Goal: Information Seeking & Learning: Learn about a topic

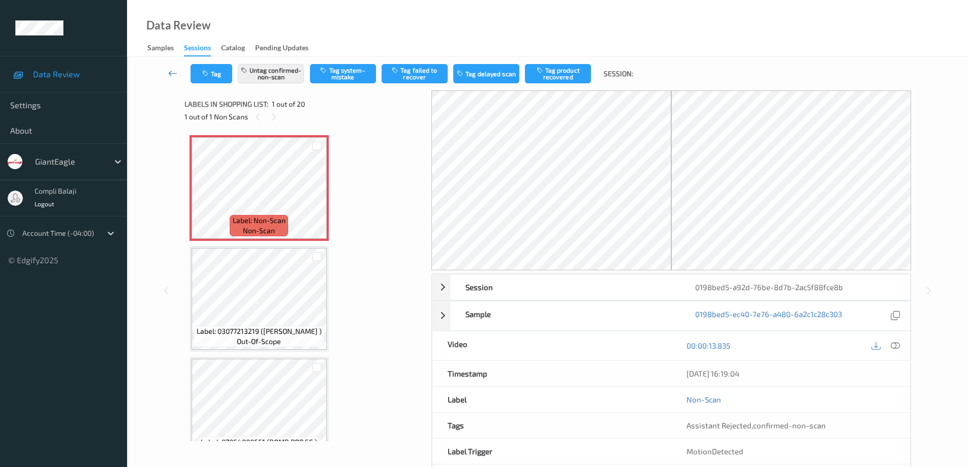
click at [170, 72] on icon at bounding box center [172, 73] width 9 height 10
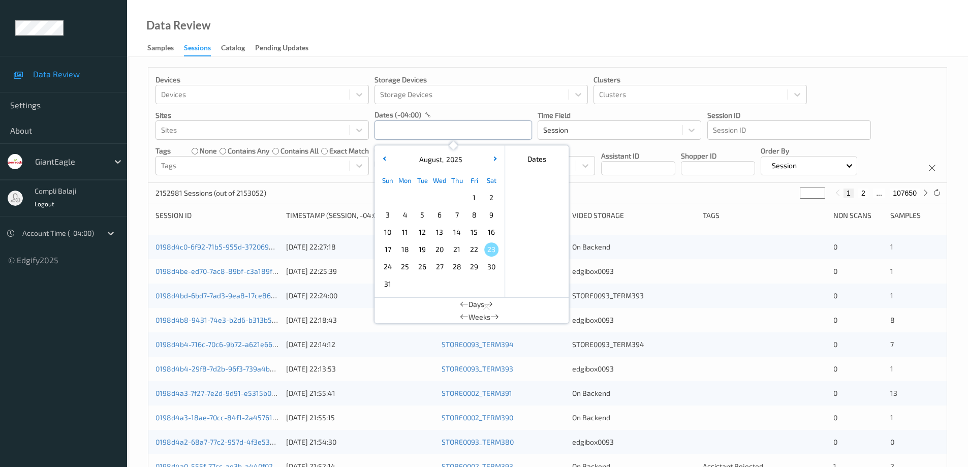
click at [484, 134] on input "text" at bounding box center [452, 129] width 157 height 19
click at [407, 253] on span "18" at bounding box center [405, 249] width 14 height 14
type input "[DATE] 00:00 -> [DATE] 23:59"
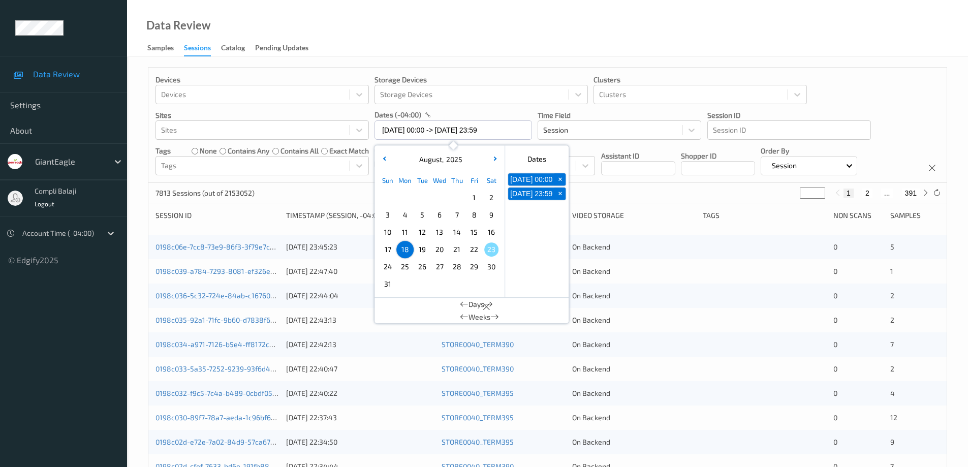
click at [893, 114] on div "Devices Devices Storage Devices Storage Devices Clusters Clusters Sites Sites d…" at bounding box center [547, 125] width 798 height 115
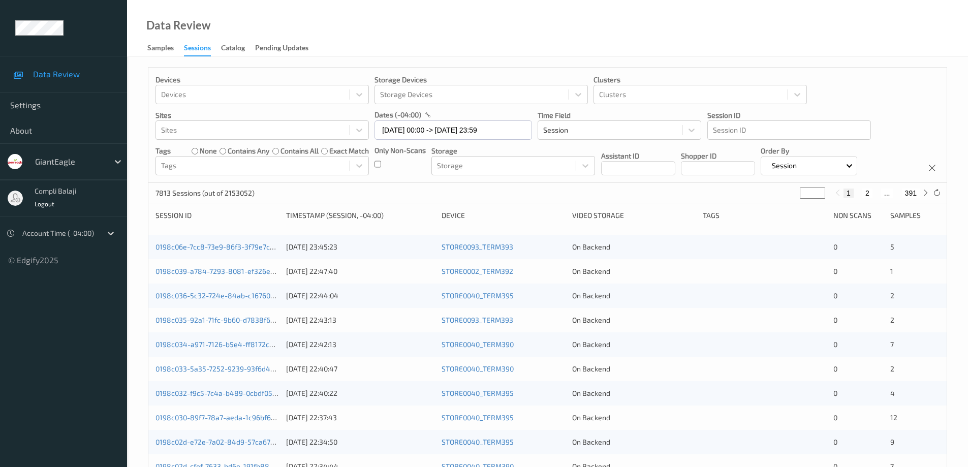
click at [373, 163] on div "Devices Devices Storage Devices Storage Devices Clusters Clusters Sites Sites d…" at bounding box center [547, 125] width 798 height 115
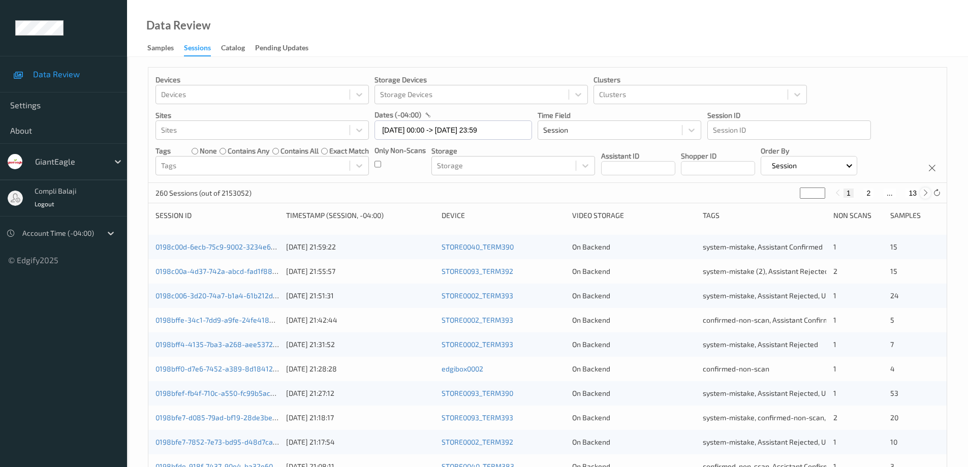
click at [925, 191] on icon at bounding box center [925, 193] width 8 height 8
type input "*"
click at [925, 191] on icon at bounding box center [925, 193] width 8 height 8
type input "*"
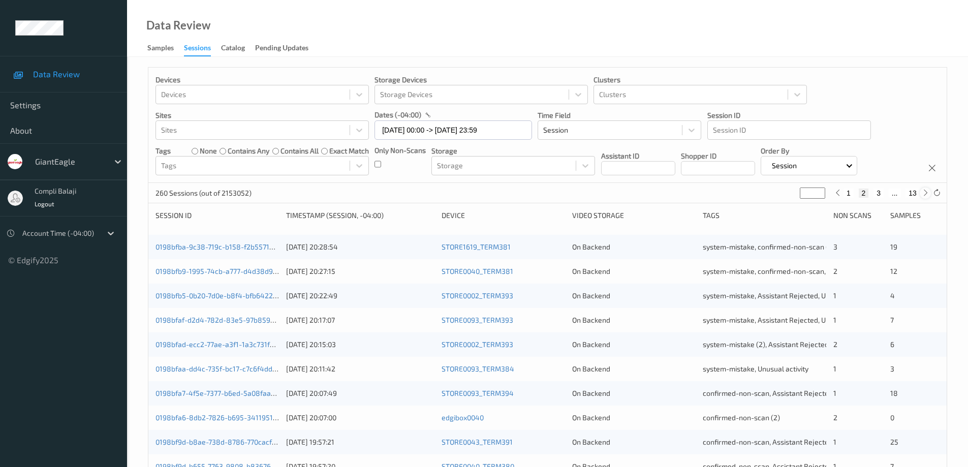
type input "*"
click at [925, 191] on icon at bounding box center [925, 193] width 8 height 8
type input "*"
click at [925, 191] on icon at bounding box center [925, 193] width 8 height 8
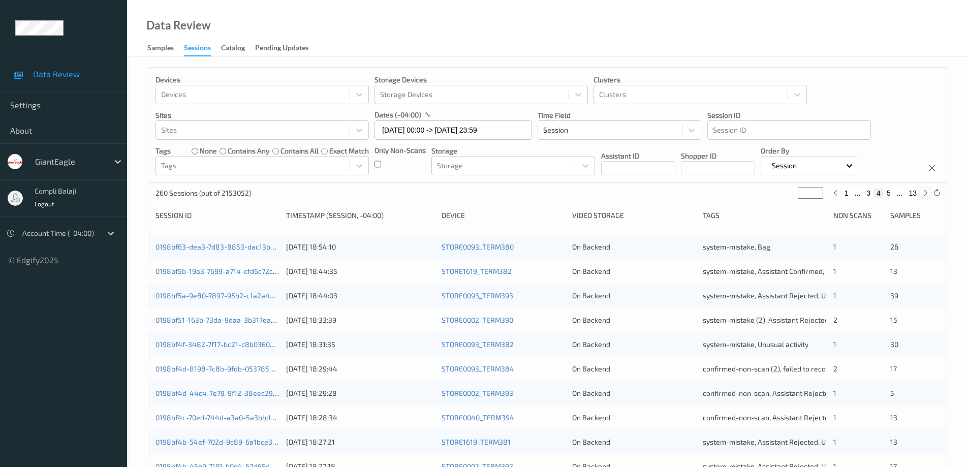
type input "*"
click at [925, 191] on icon at bounding box center [925, 193] width 8 height 8
type input "*"
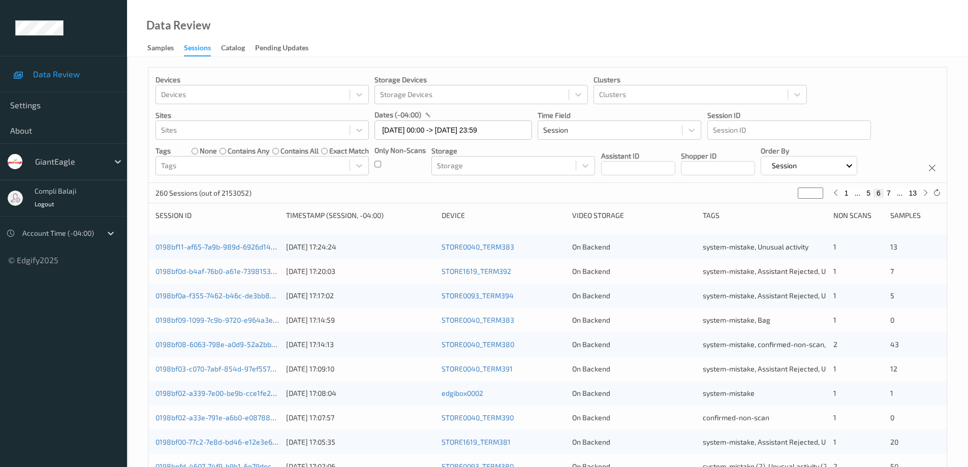
click at [890, 193] on button "7" at bounding box center [888, 192] width 10 height 9
type input "*"
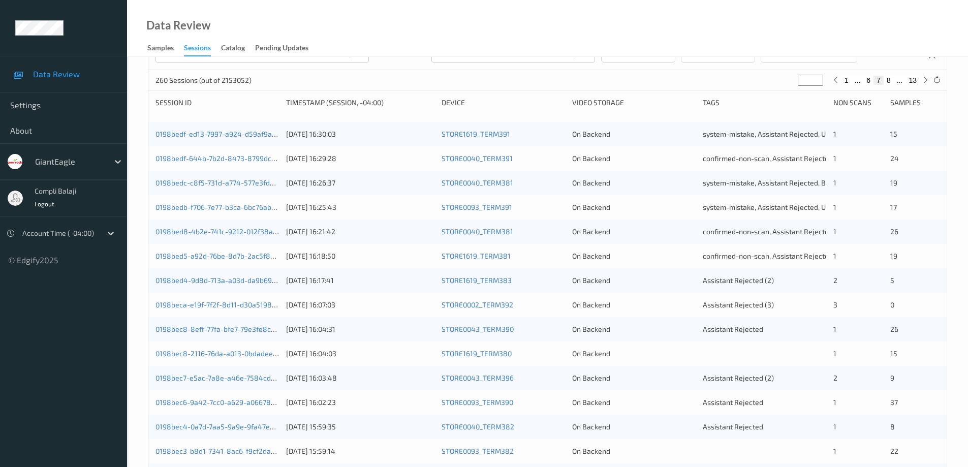
scroll to position [94, 0]
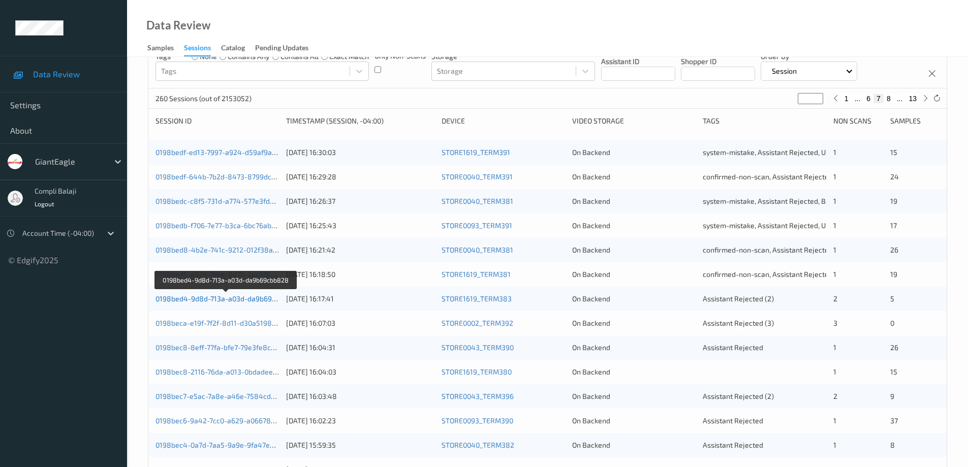
click at [253, 300] on link "0198bed4-9d8d-713a-a03d-da9b69cbb828" at bounding box center [225, 298] width 141 height 9
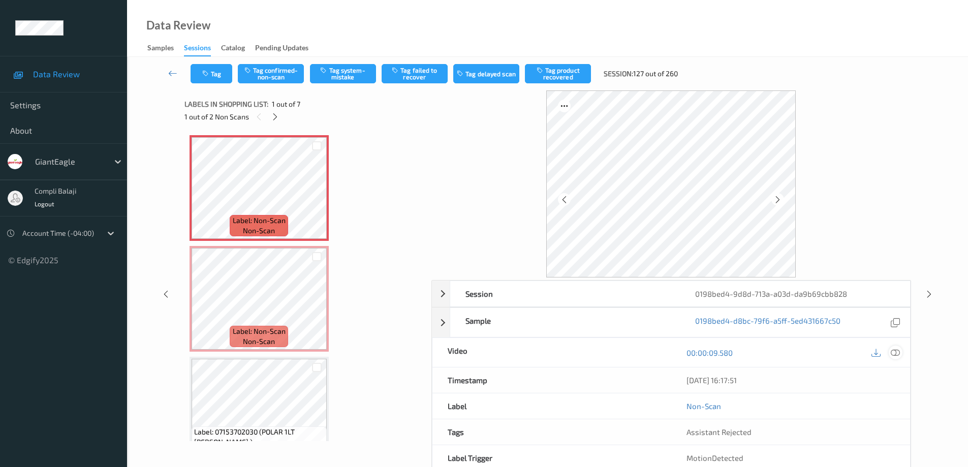
click at [897, 354] on icon at bounding box center [894, 352] width 9 height 9
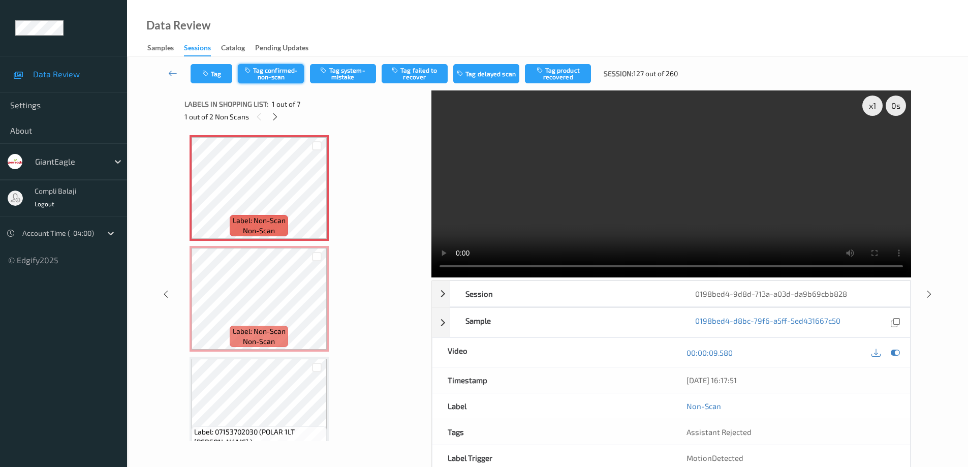
click at [272, 75] on button "Tag confirmed-non-scan" at bounding box center [271, 73] width 66 height 19
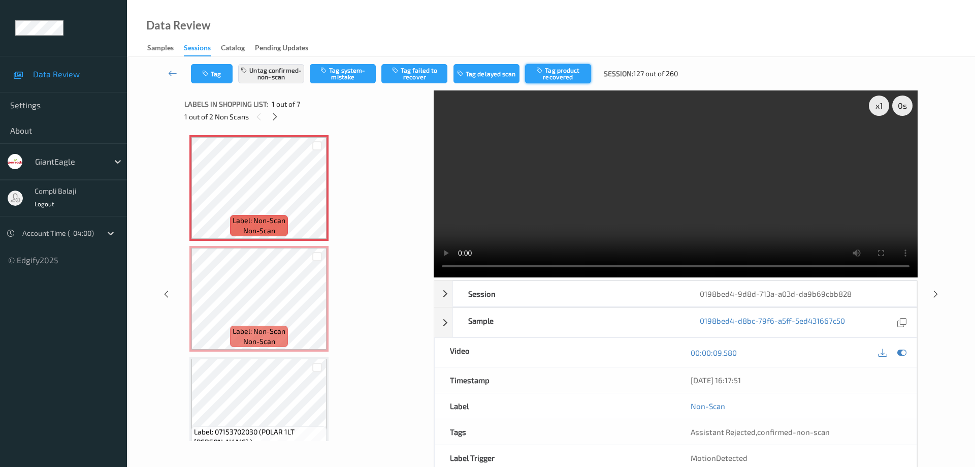
click at [566, 74] on button "Tag product recovered" at bounding box center [558, 73] width 66 height 19
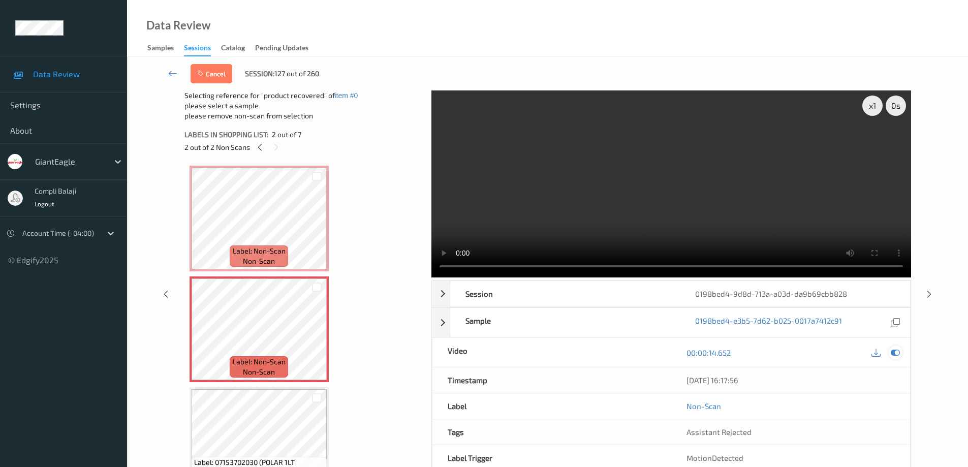
click at [896, 350] on icon at bounding box center [894, 352] width 9 height 9
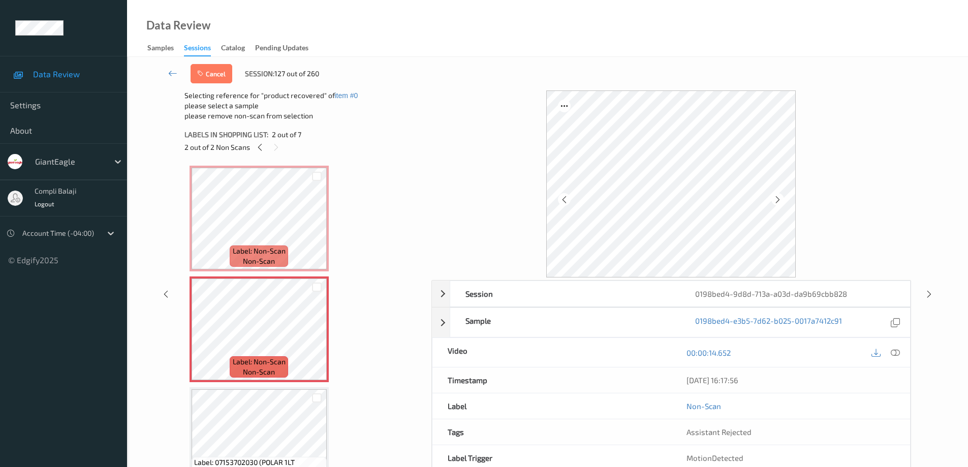
drag, startPoint x: 895, startPoint y: 353, endPoint x: 884, endPoint y: 338, distance: 18.9
click at [894, 353] on icon at bounding box center [894, 352] width 9 height 9
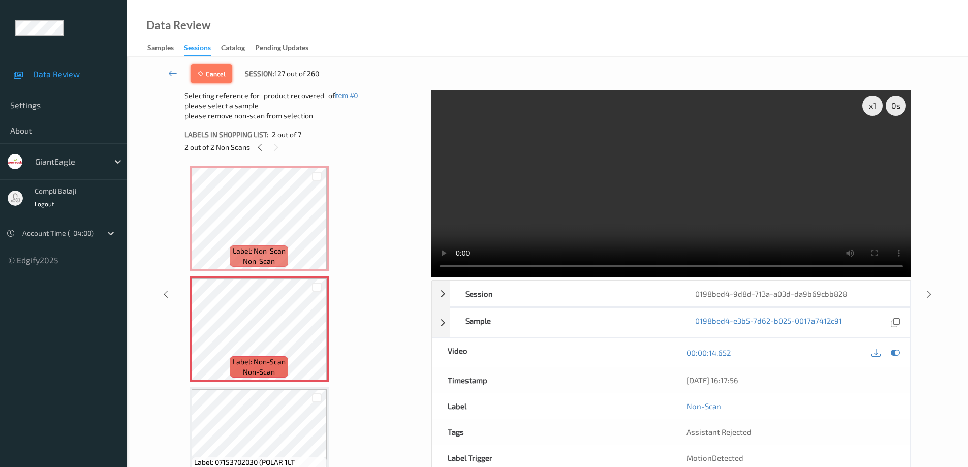
click at [218, 76] on button "Cancel" at bounding box center [211, 73] width 42 height 19
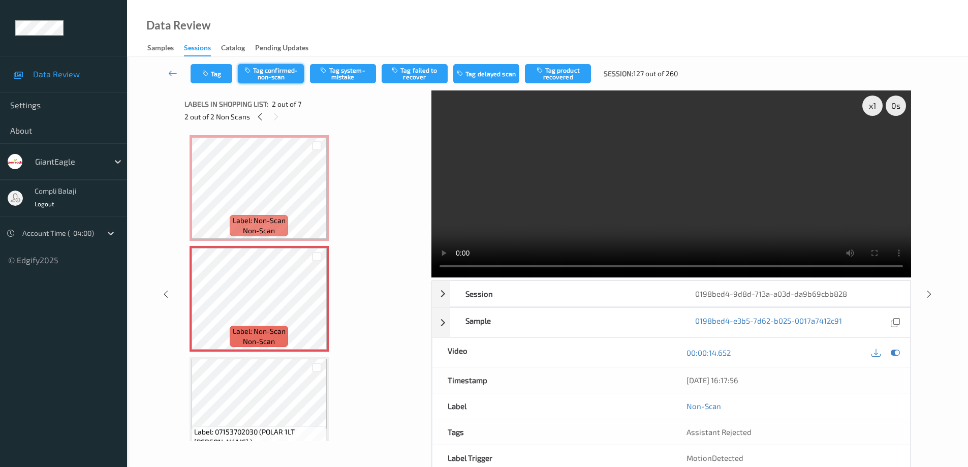
click at [286, 76] on button "Tag confirmed-non-scan" at bounding box center [271, 73] width 66 height 19
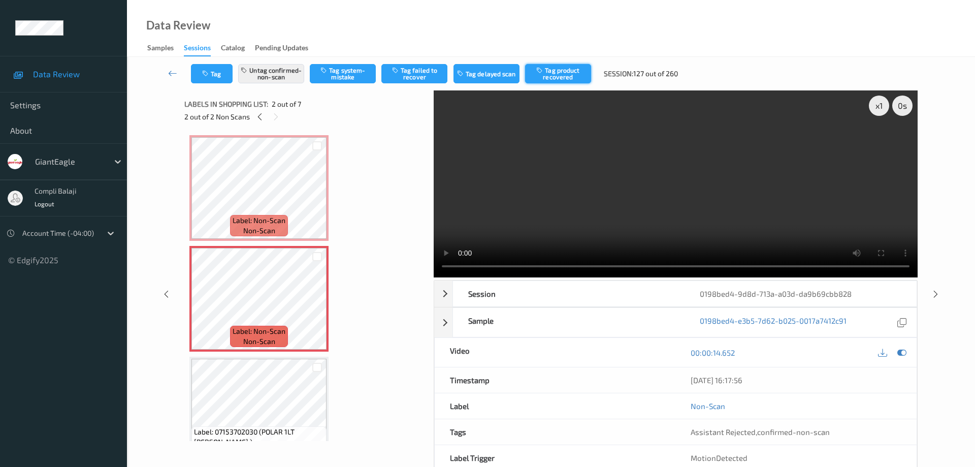
click at [553, 72] on button "Tag product recovered" at bounding box center [558, 73] width 66 height 19
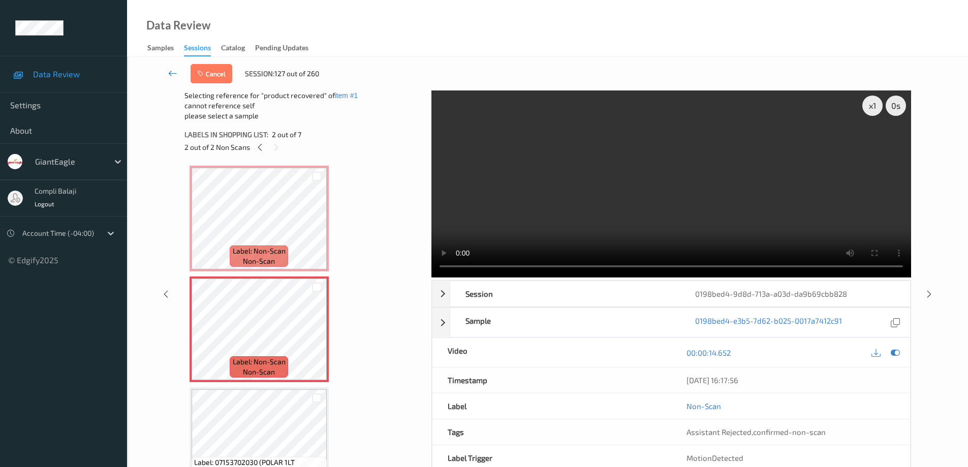
click at [168, 74] on link at bounding box center [173, 73] width 36 height 19
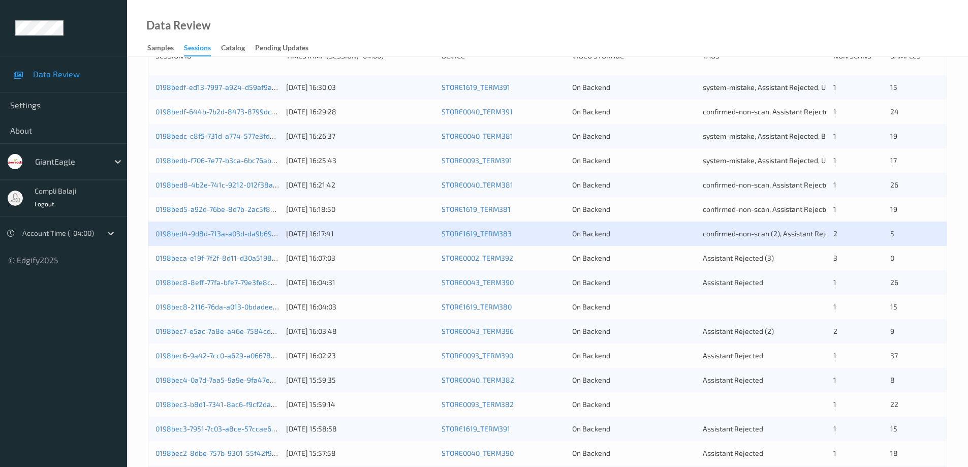
scroll to position [203, 0]
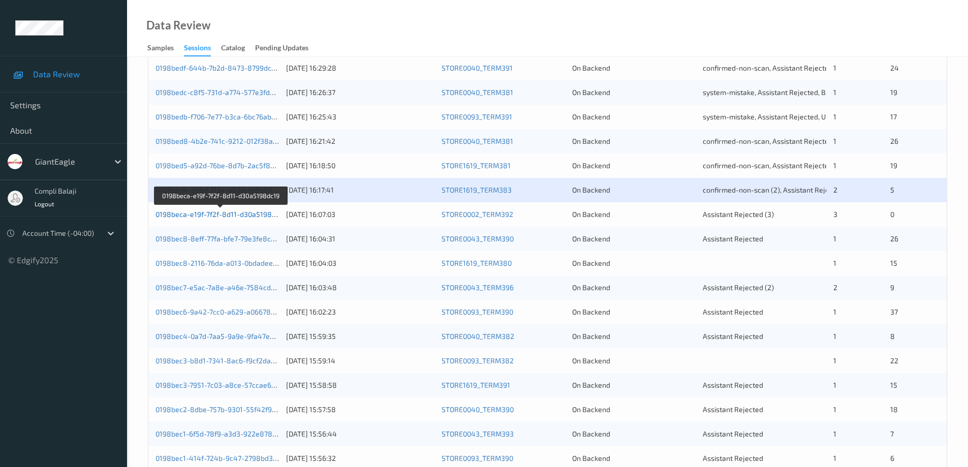
click at [250, 217] on link "0198beca-e19f-7f2f-8d11-d30a5198dc19" at bounding box center [220, 214] width 131 height 9
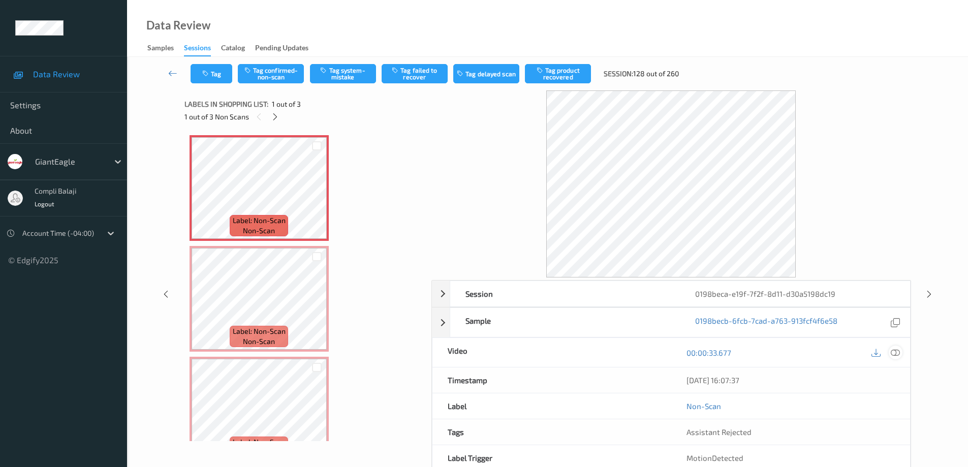
click at [896, 351] on icon at bounding box center [894, 352] width 9 height 9
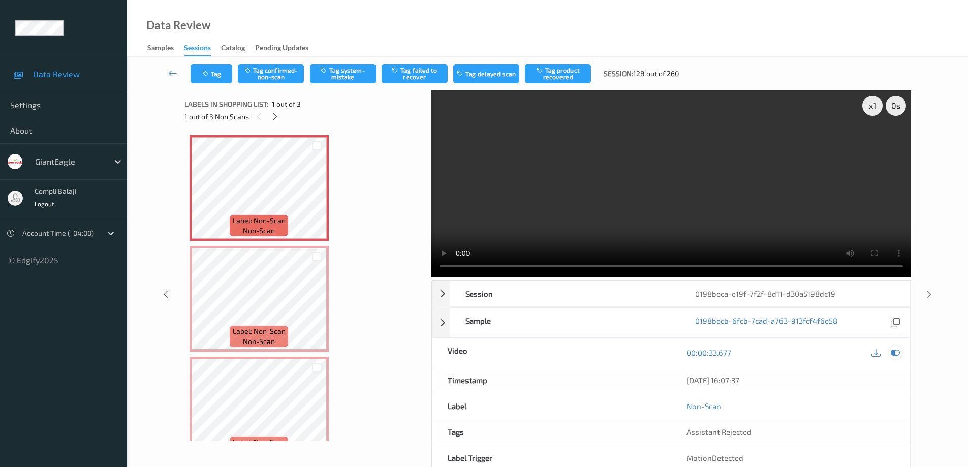
click at [897, 353] on icon at bounding box center [894, 352] width 9 height 9
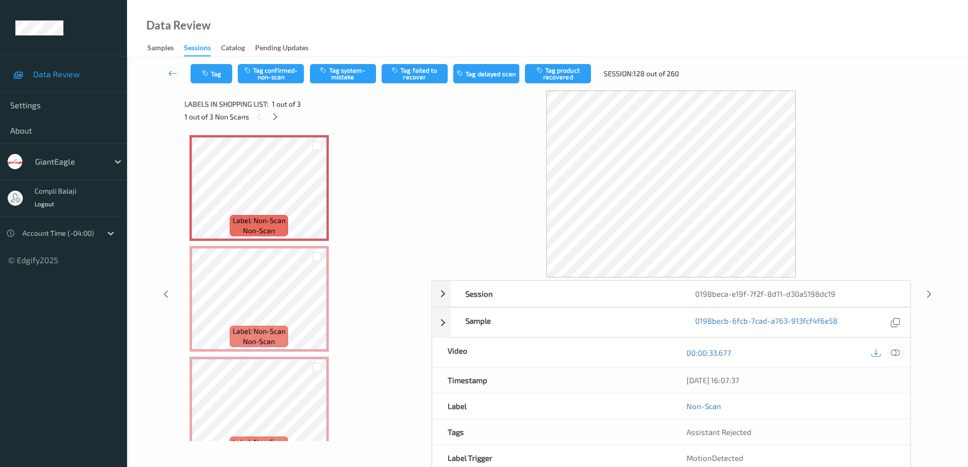
click at [896, 354] on icon at bounding box center [894, 352] width 9 height 9
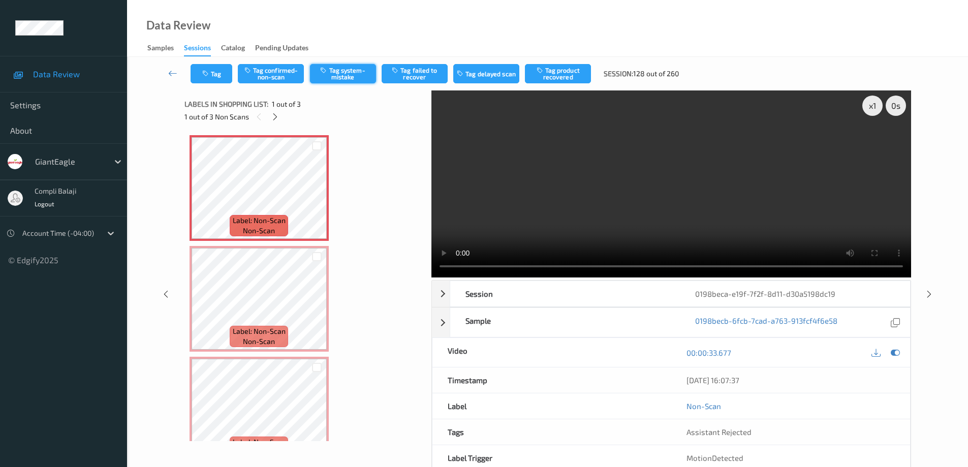
click at [356, 75] on button "Tag system-mistake" at bounding box center [343, 73] width 66 height 19
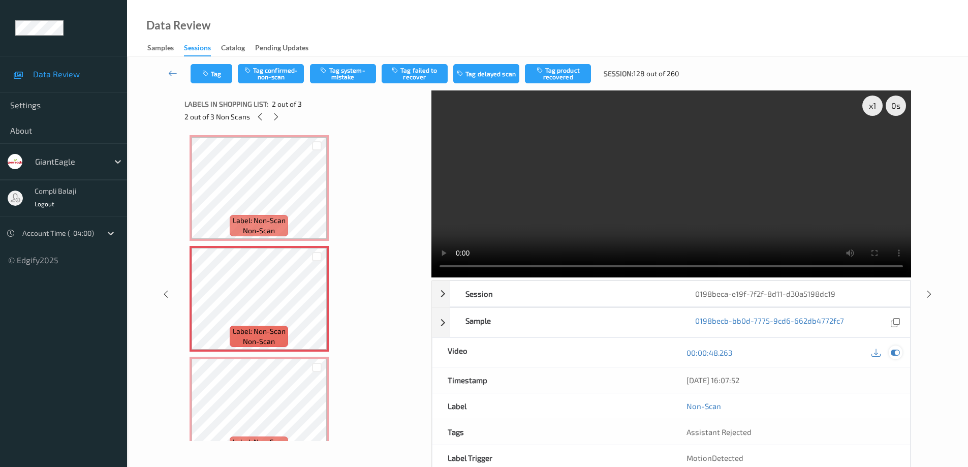
click at [894, 355] on icon at bounding box center [894, 352] width 9 height 9
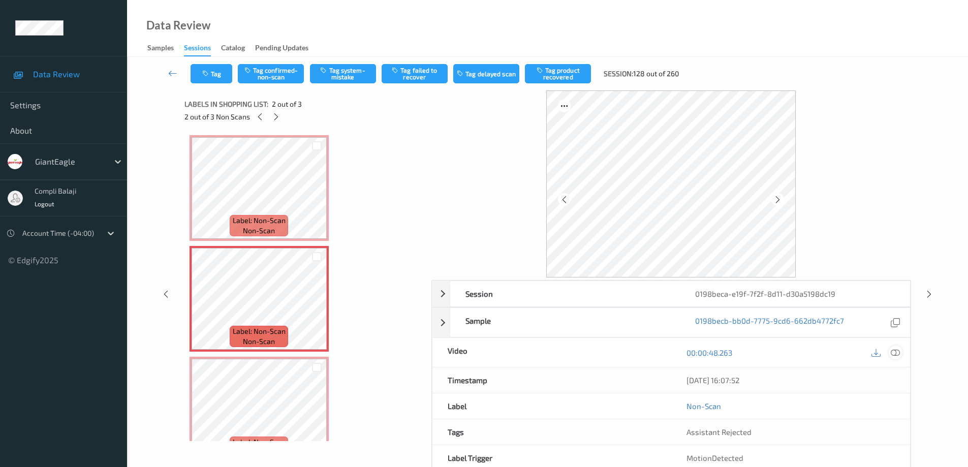
click at [895, 353] on icon at bounding box center [894, 352] width 9 height 9
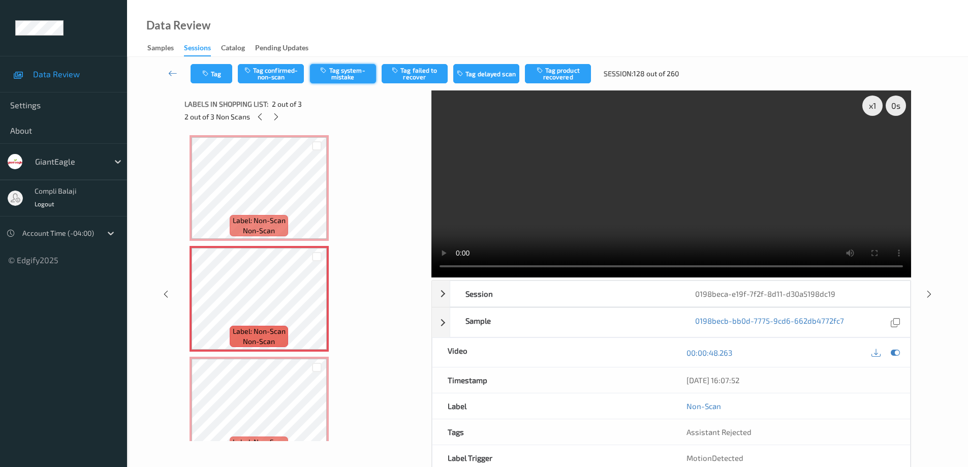
click at [353, 76] on button "Tag system-mistake" at bounding box center [343, 73] width 66 height 19
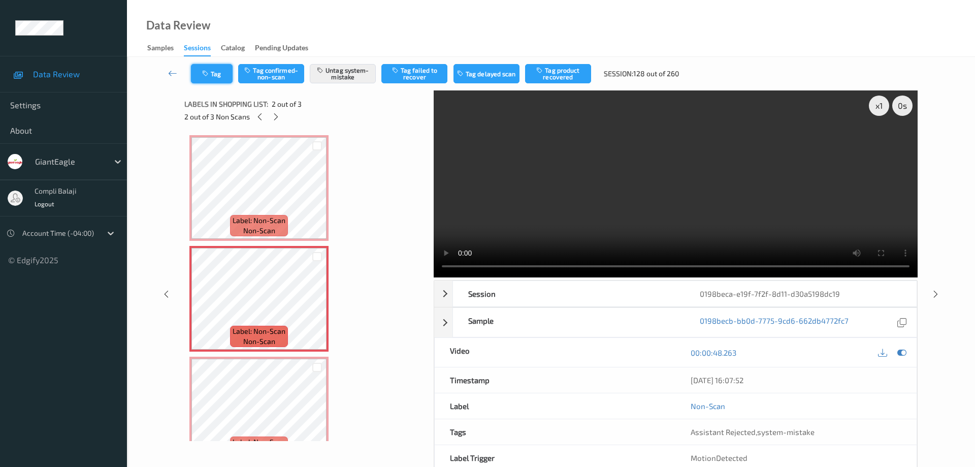
click at [216, 73] on button "Tag" at bounding box center [212, 73] width 42 height 19
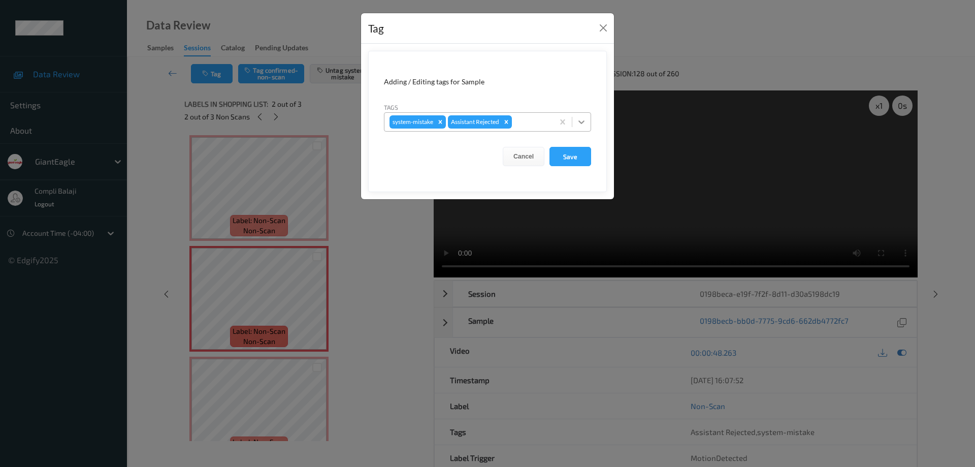
click at [580, 123] on icon at bounding box center [582, 122] width 10 height 10
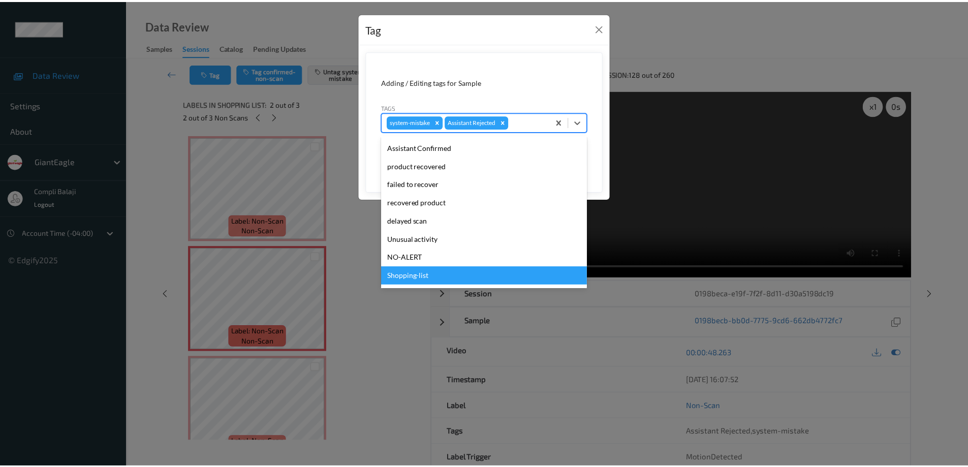
scroll to position [89, 0]
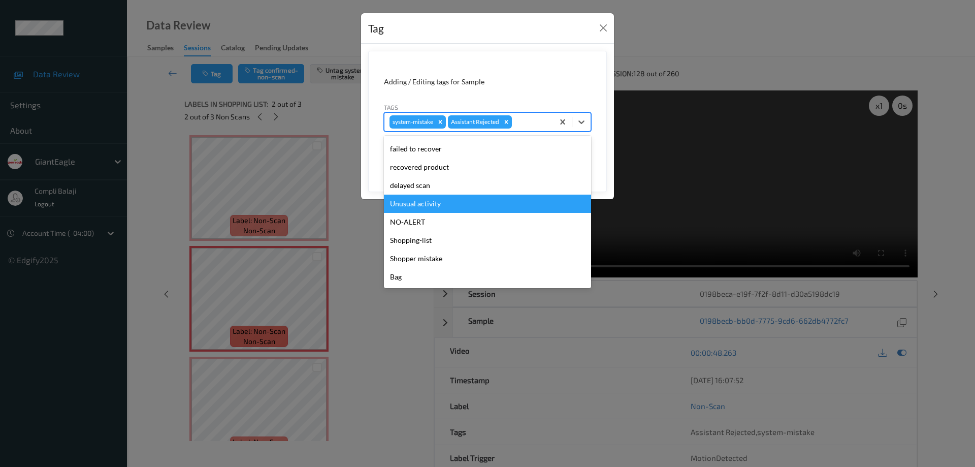
click at [434, 207] on div "Unusual activity" at bounding box center [487, 204] width 207 height 18
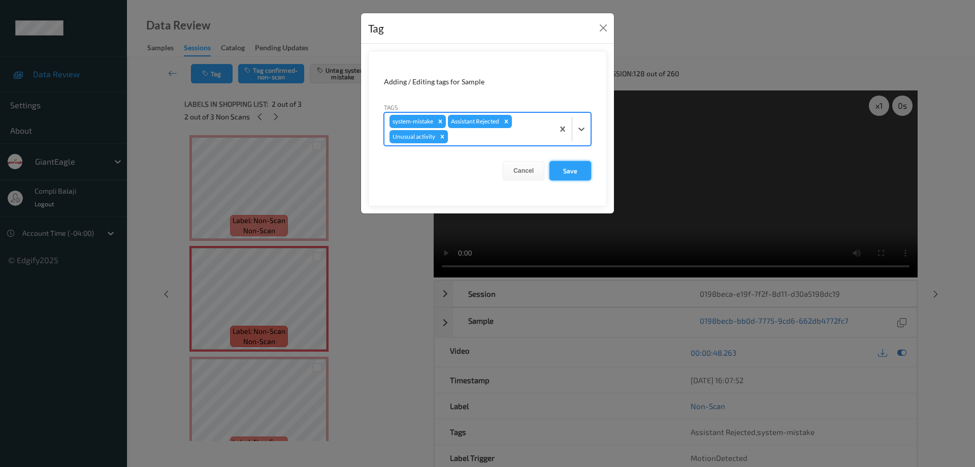
click at [583, 167] on button "Save" at bounding box center [571, 170] width 42 height 19
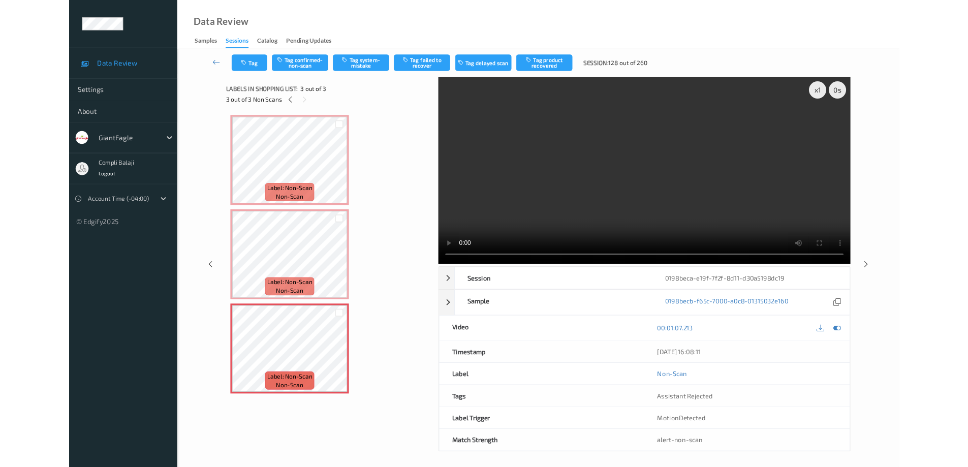
scroll to position [0, 0]
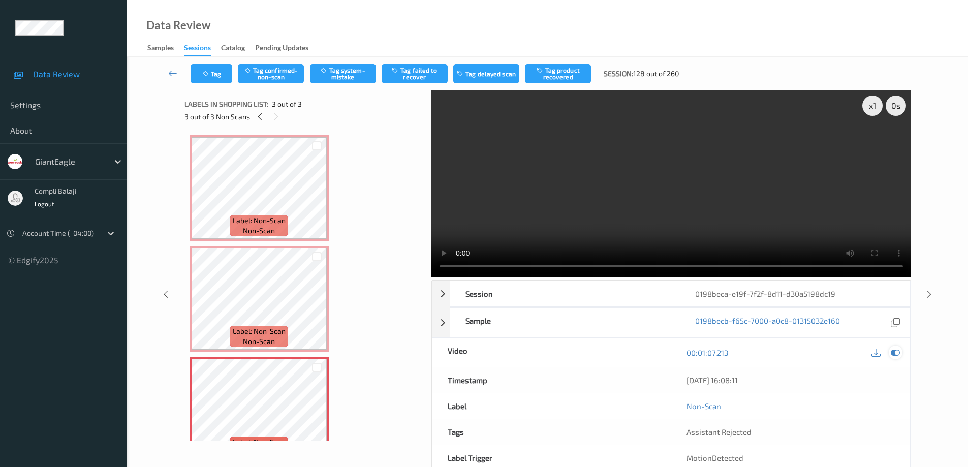
click at [895, 355] on icon at bounding box center [894, 352] width 9 height 9
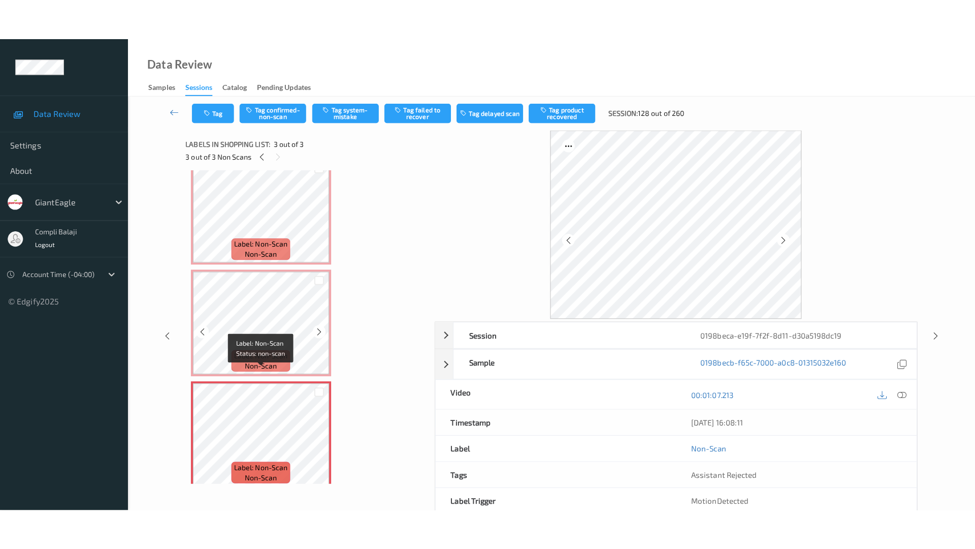
scroll to position [26, 0]
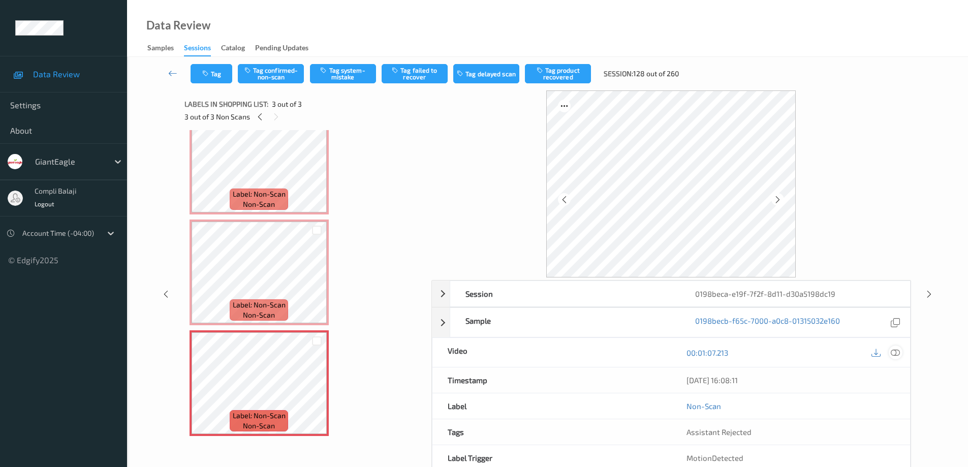
click at [893, 355] on icon at bounding box center [894, 352] width 9 height 9
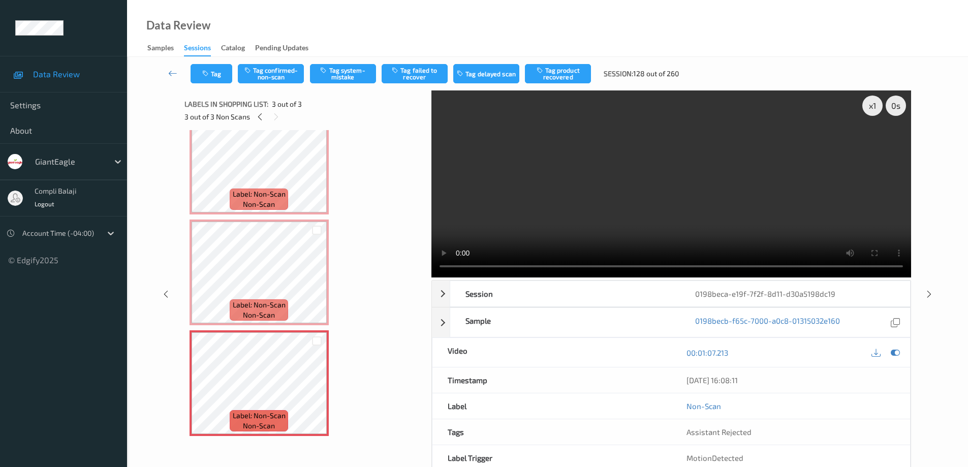
scroll to position [0, 0]
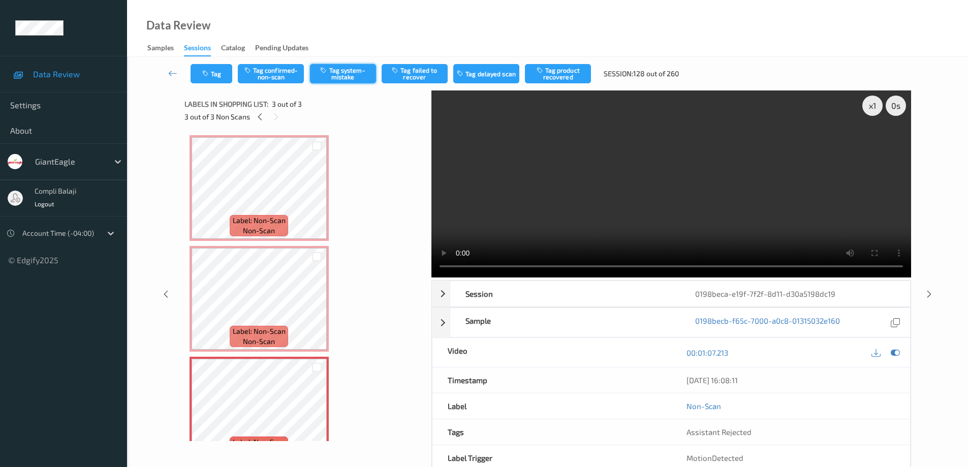
click at [347, 76] on button "Tag system-mistake" at bounding box center [343, 73] width 66 height 19
click at [169, 73] on icon at bounding box center [172, 73] width 9 height 10
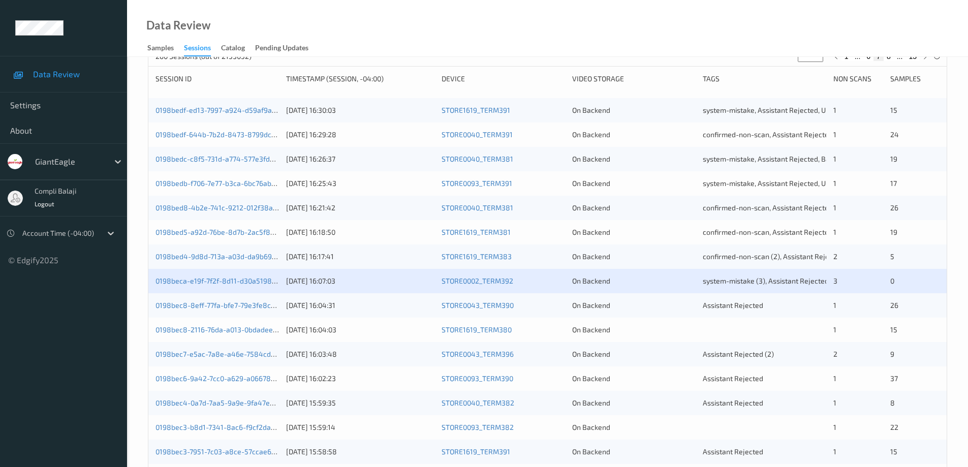
scroll to position [152, 0]
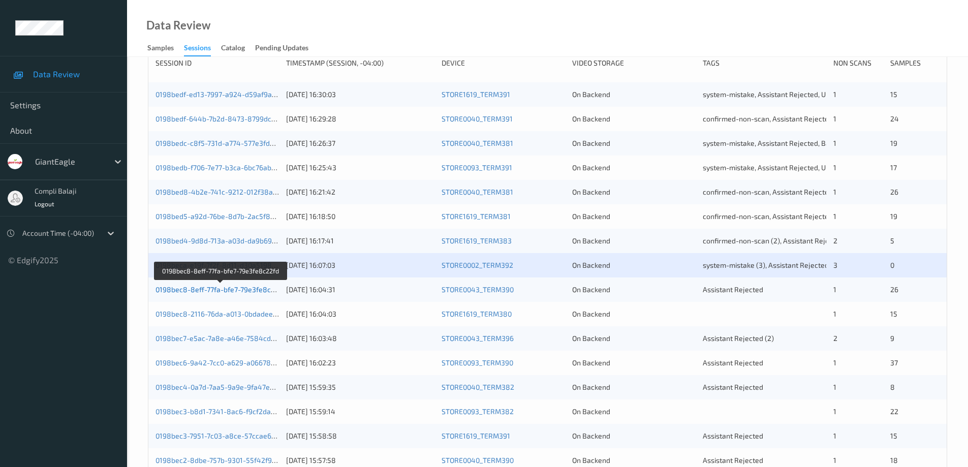
click at [248, 293] on link "0198bec8-8eff-77fa-bfe7-79e3fe8c22fd" at bounding box center [220, 289] width 130 height 9
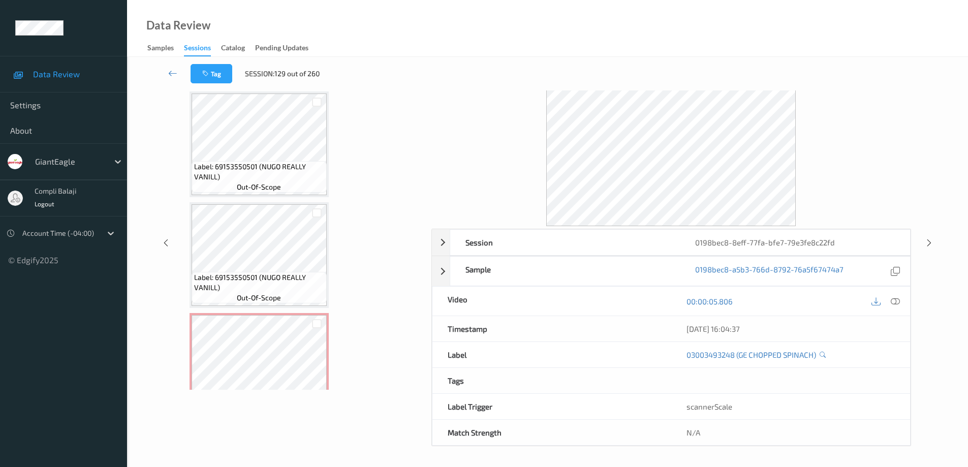
scroll to position [2684, 0]
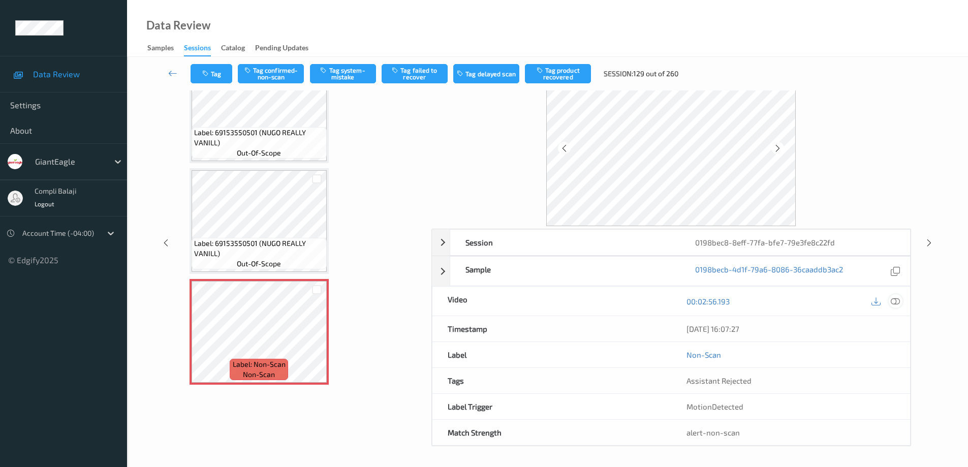
click at [901, 298] on div at bounding box center [895, 301] width 14 height 14
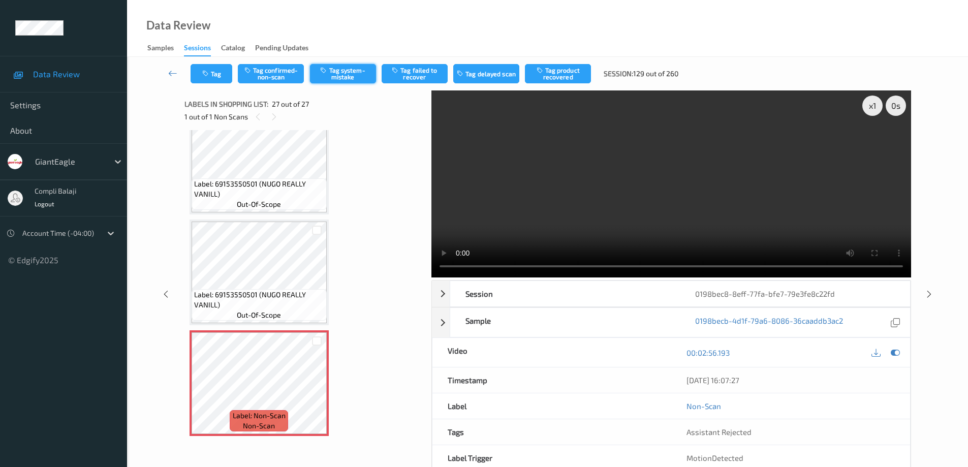
click at [357, 78] on button "Tag system-mistake" at bounding box center [343, 73] width 66 height 19
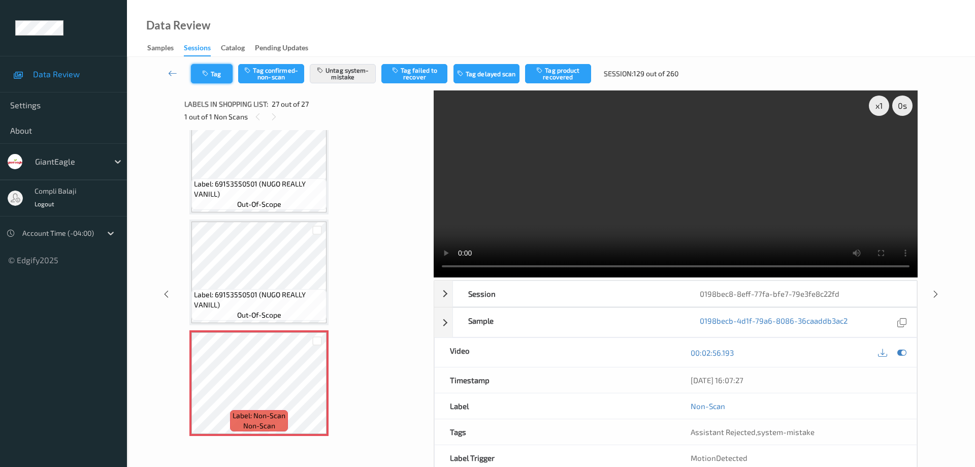
click at [215, 71] on button "Tag" at bounding box center [212, 73] width 42 height 19
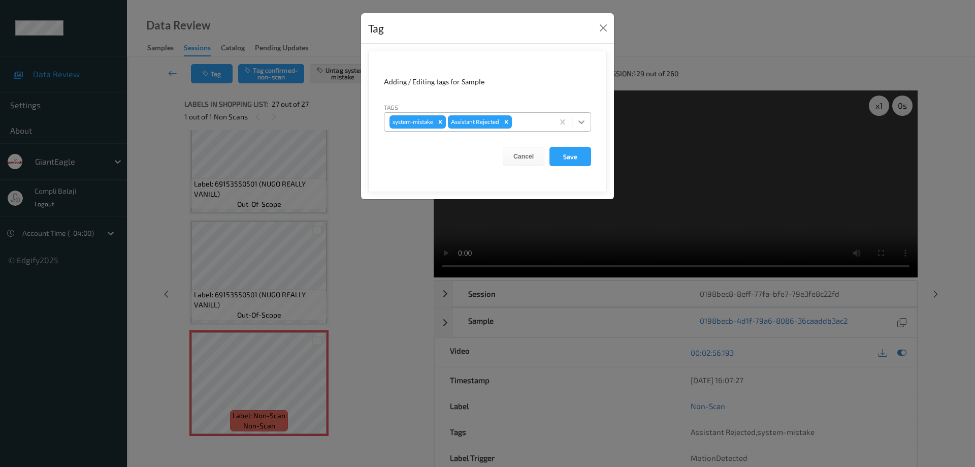
click at [582, 119] on icon at bounding box center [582, 122] width 10 height 10
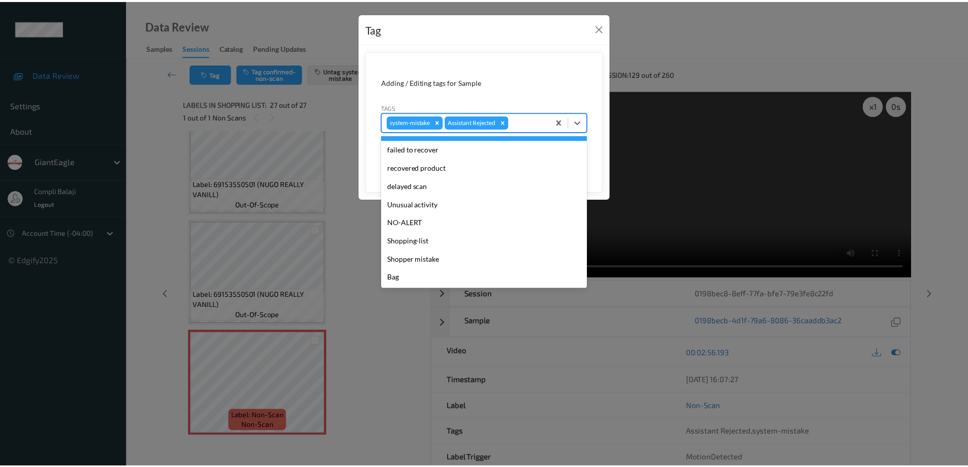
scroll to position [89, 0]
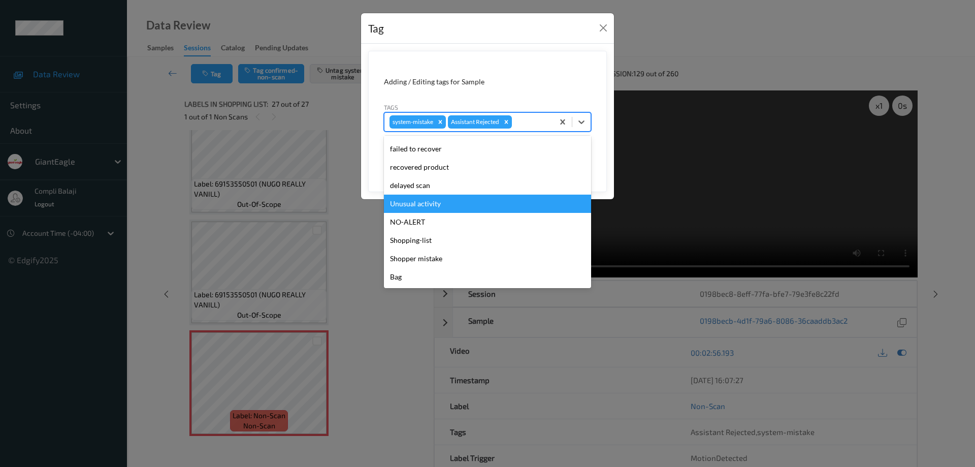
click at [435, 208] on div "Unusual activity" at bounding box center [487, 204] width 207 height 18
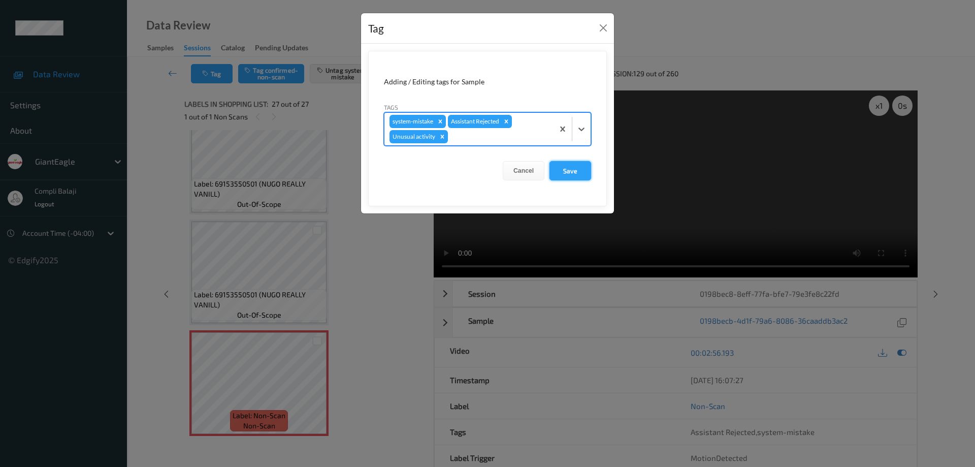
click at [577, 171] on button "Save" at bounding box center [571, 170] width 42 height 19
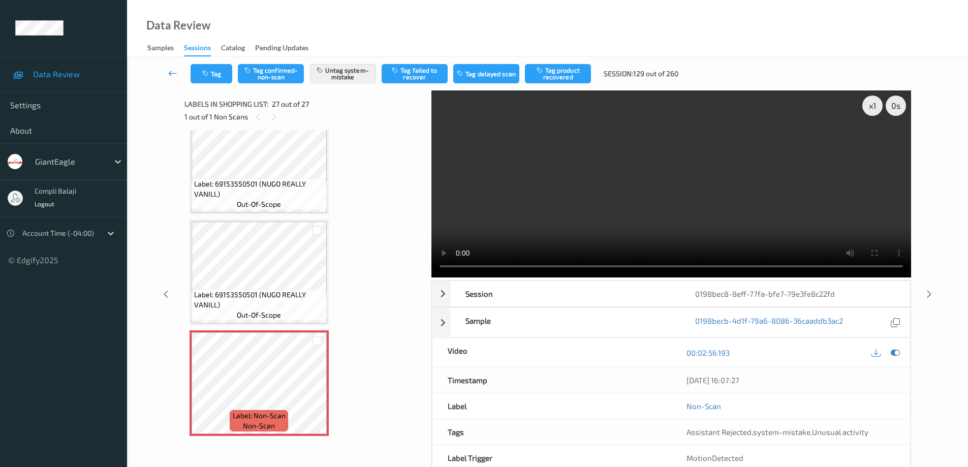
click at [171, 73] on icon at bounding box center [172, 73] width 9 height 10
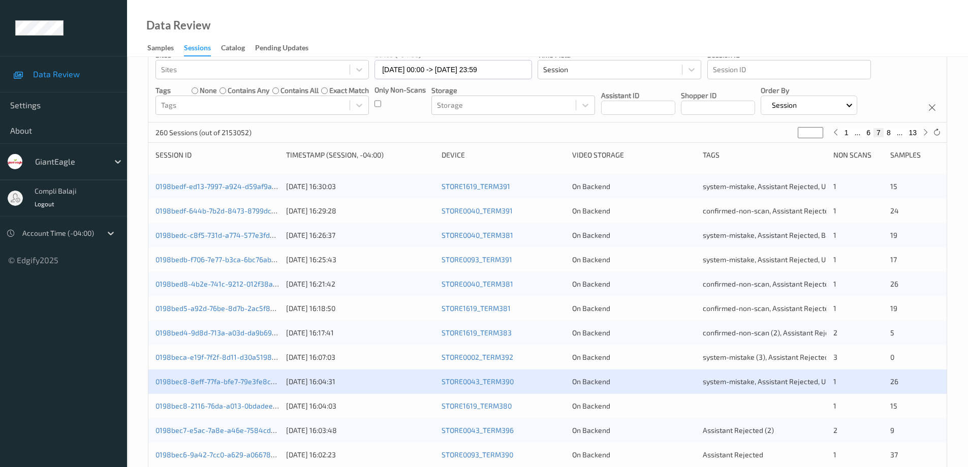
scroll to position [102, 0]
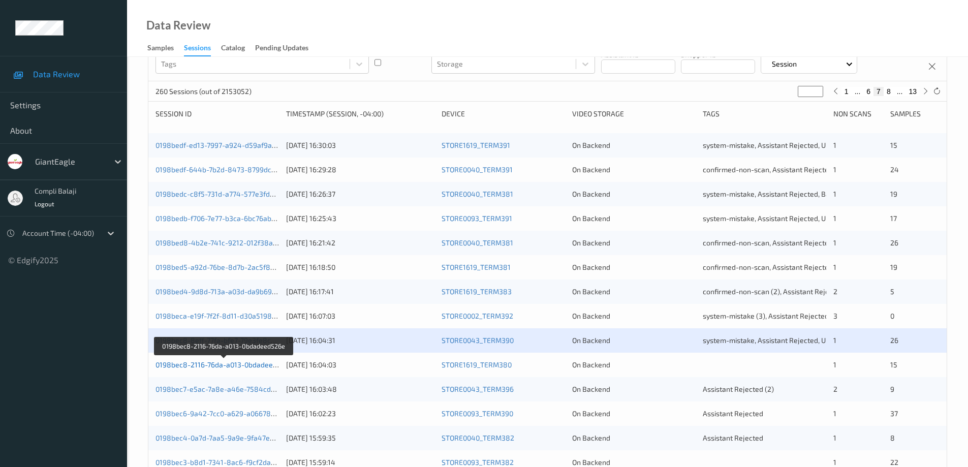
click at [247, 365] on link "0198bec8-2116-76da-a013-0bdadeed526e" at bounding box center [224, 364] width 138 height 9
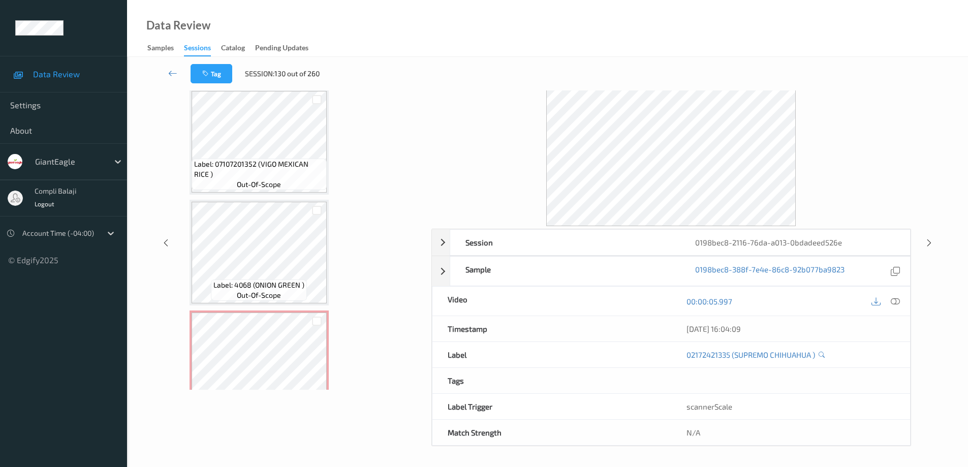
scroll to position [1466, 0]
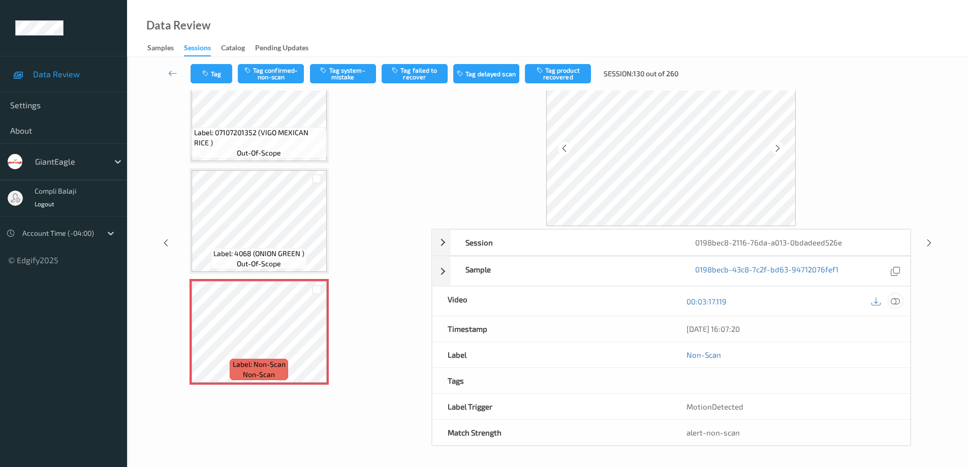
click at [894, 300] on icon at bounding box center [894, 301] width 9 height 9
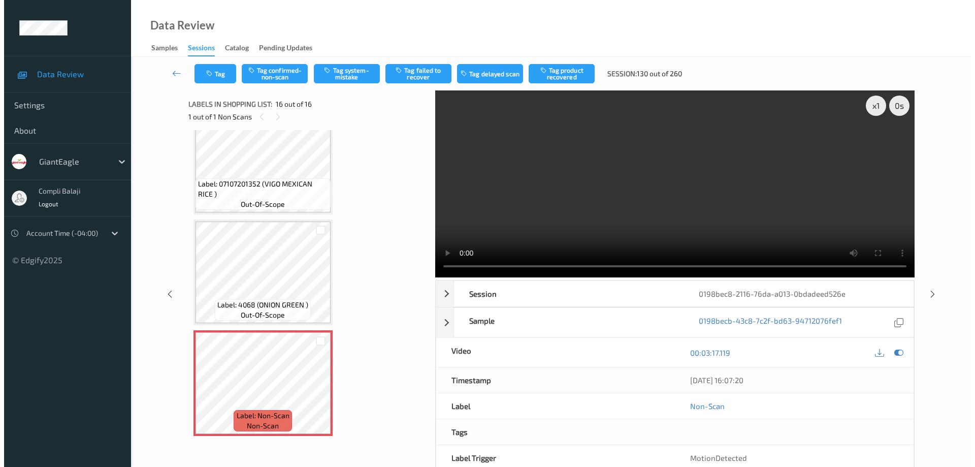
scroll to position [1384, 0]
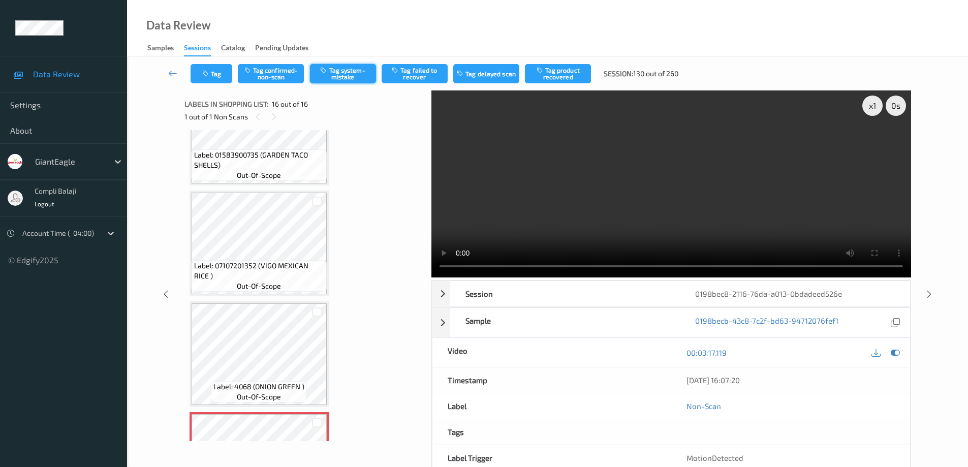
click at [348, 79] on button "Tag system-mistake" at bounding box center [343, 73] width 66 height 19
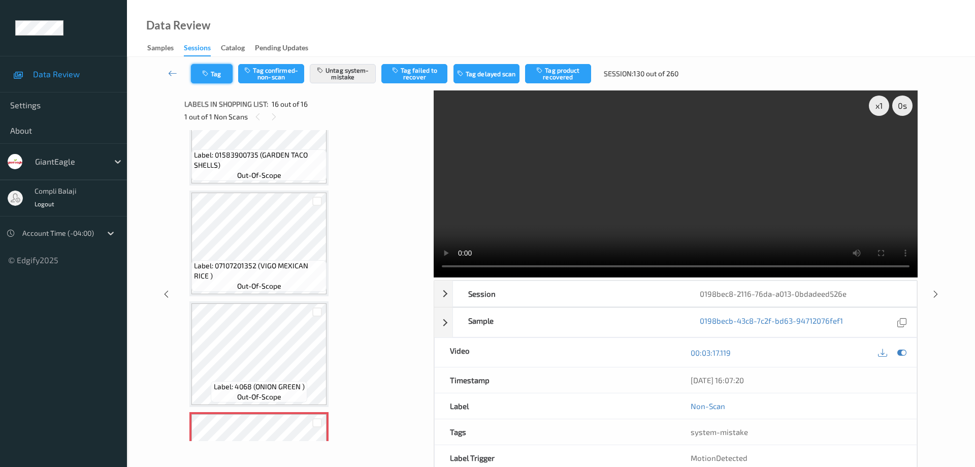
click at [220, 77] on button "Tag" at bounding box center [212, 73] width 42 height 19
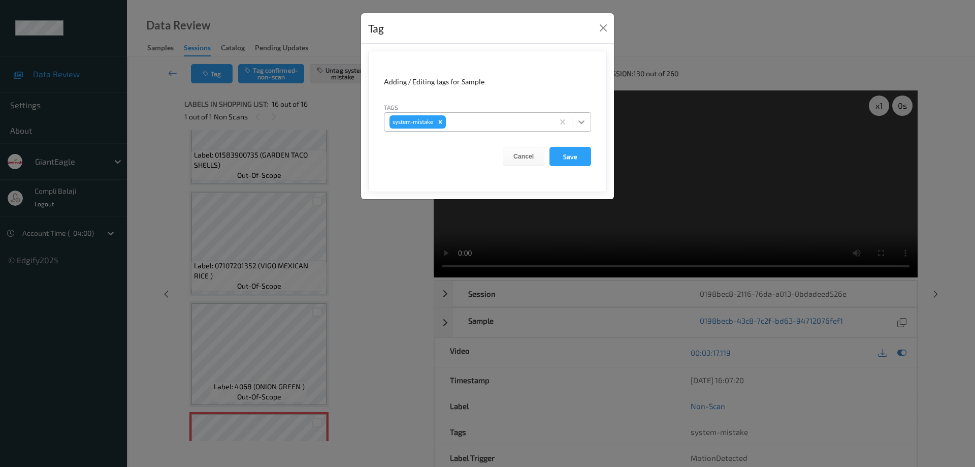
click at [582, 122] on icon at bounding box center [582, 122] width 10 height 10
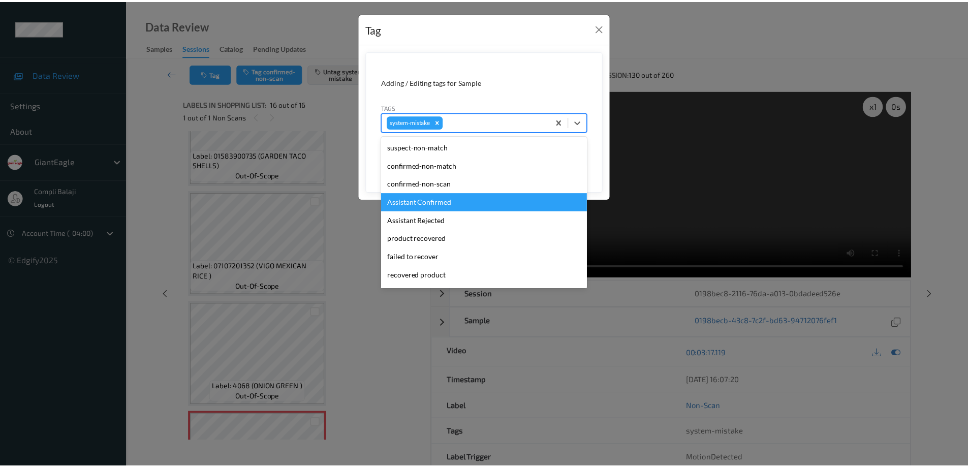
scroll to position [102, 0]
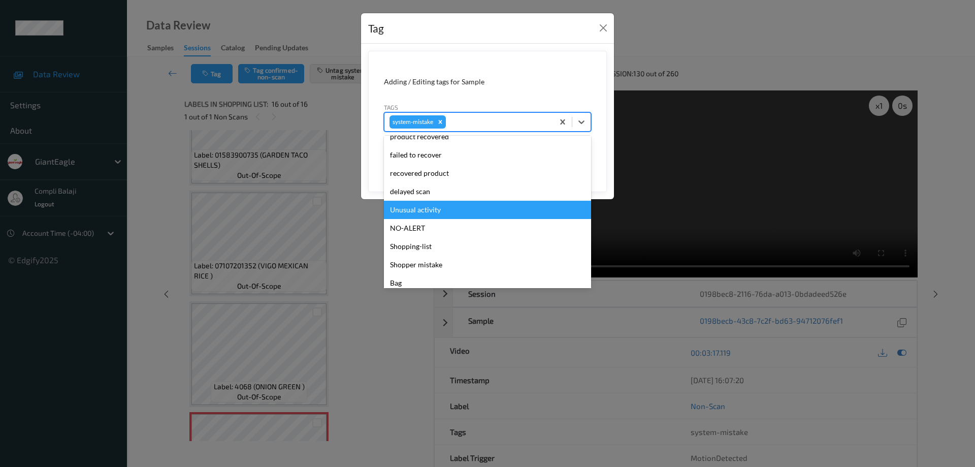
click at [427, 212] on div "Unusual activity" at bounding box center [487, 210] width 207 height 18
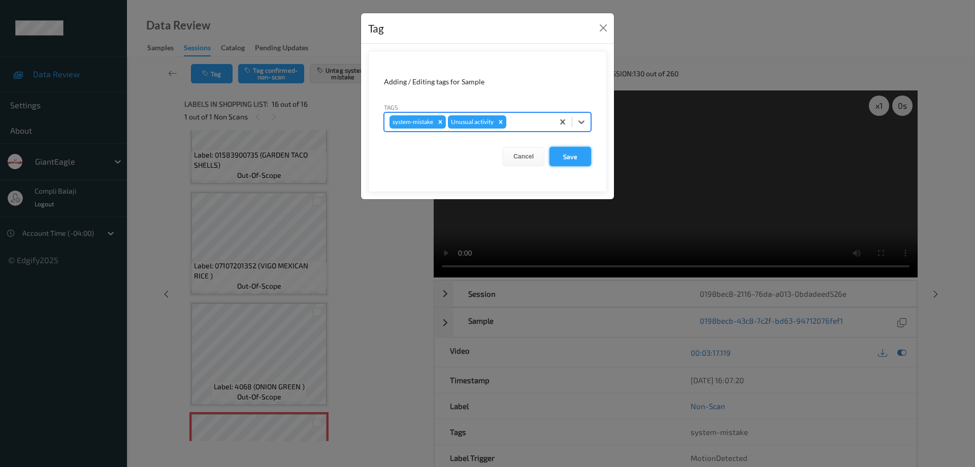
click at [577, 158] on button "Save" at bounding box center [571, 156] width 42 height 19
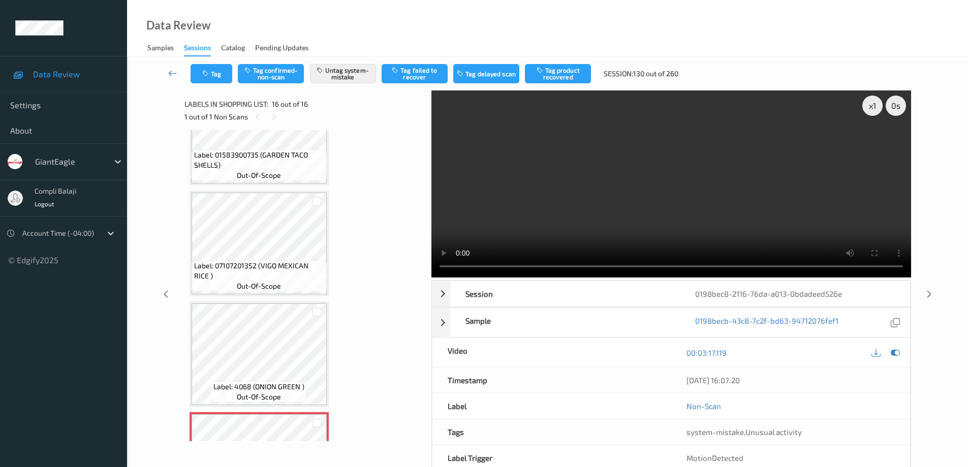
click at [171, 75] on icon at bounding box center [172, 73] width 9 height 10
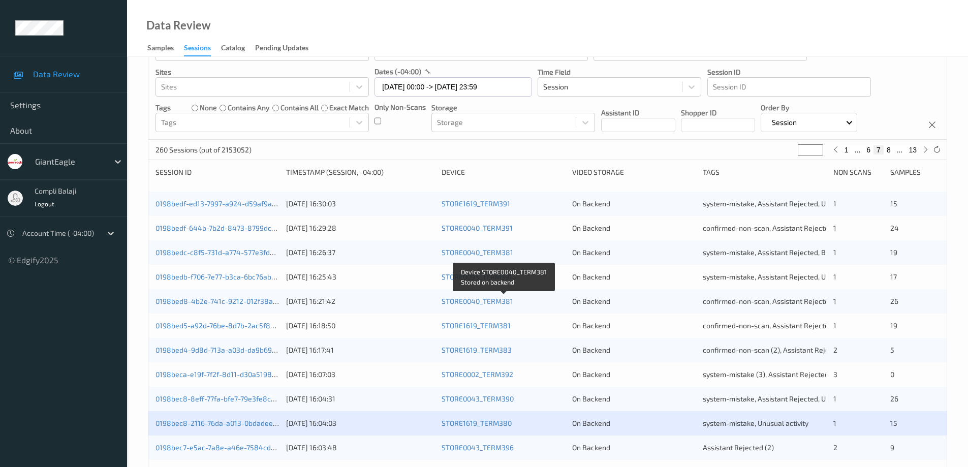
scroll to position [203, 0]
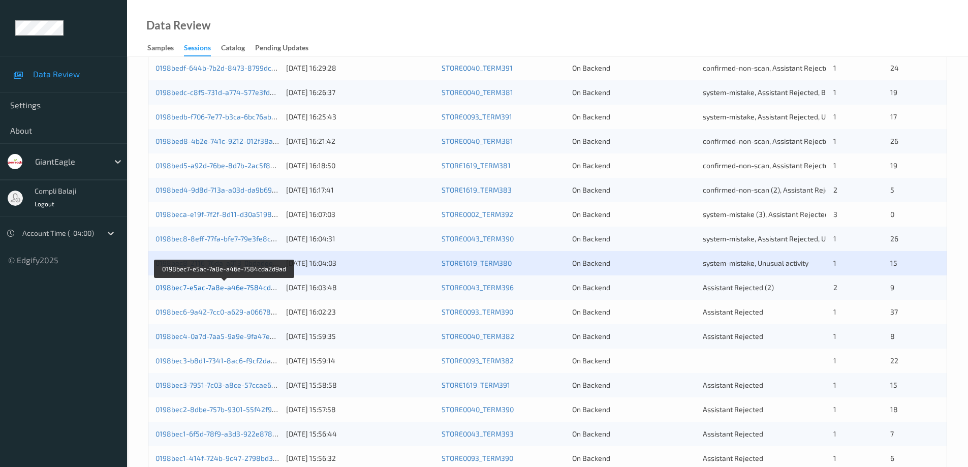
click at [232, 287] on link "0198bec7-e5ac-7a8e-a46e-7584cda2d9ad" at bounding box center [225, 287] width 140 height 9
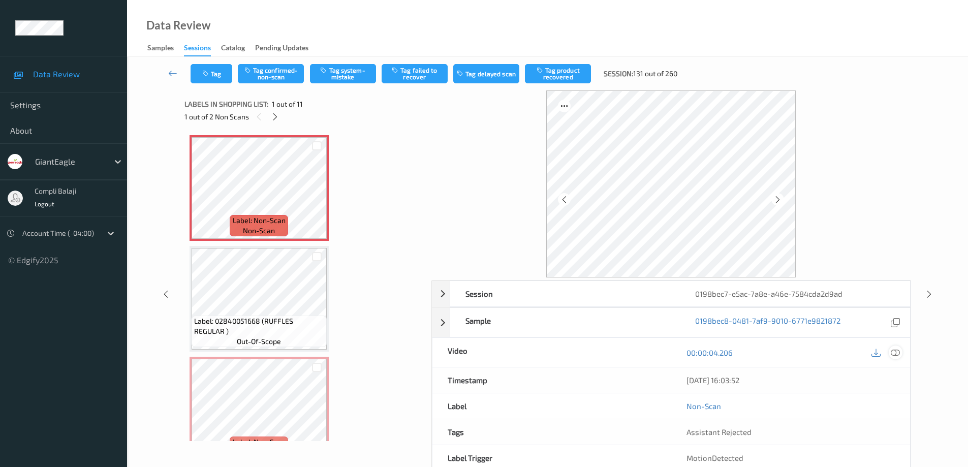
click at [896, 351] on icon at bounding box center [894, 352] width 9 height 9
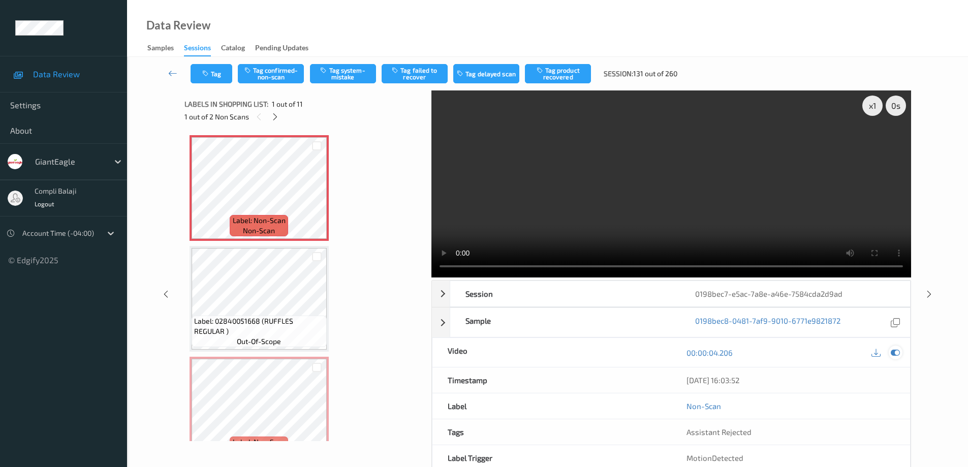
click at [893, 353] on icon at bounding box center [894, 352] width 9 height 9
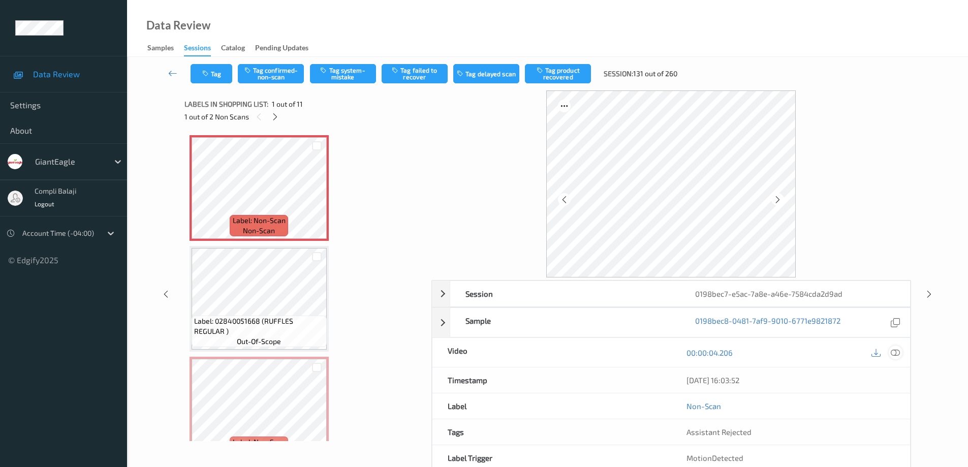
click at [894, 350] on icon at bounding box center [894, 352] width 9 height 9
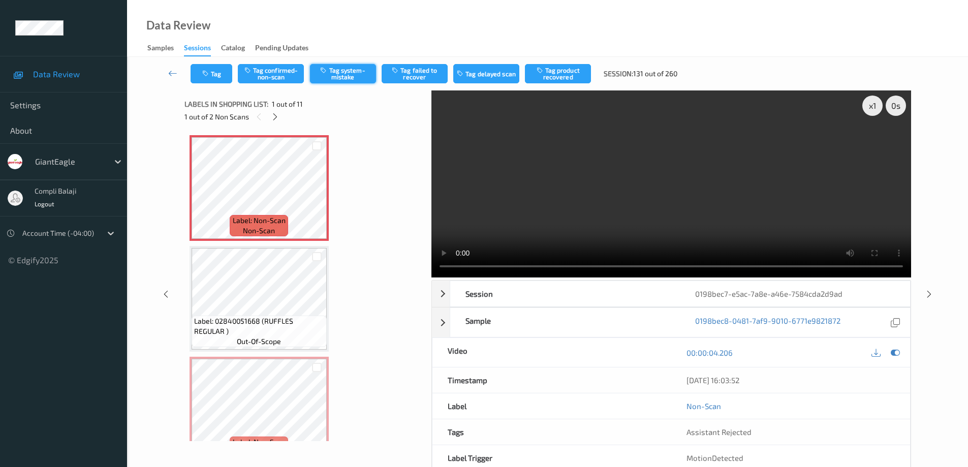
click at [337, 71] on button "Tag system-mistake" at bounding box center [343, 73] width 66 height 19
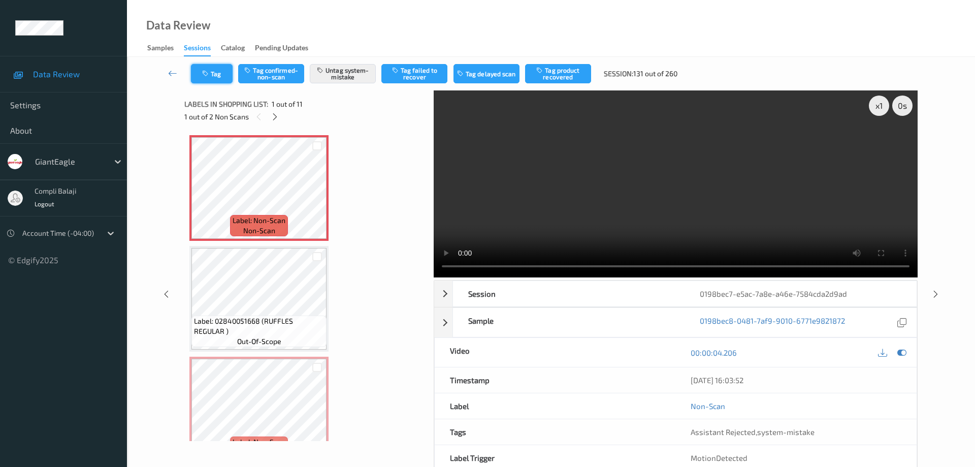
click at [213, 73] on button "Tag" at bounding box center [212, 73] width 42 height 19
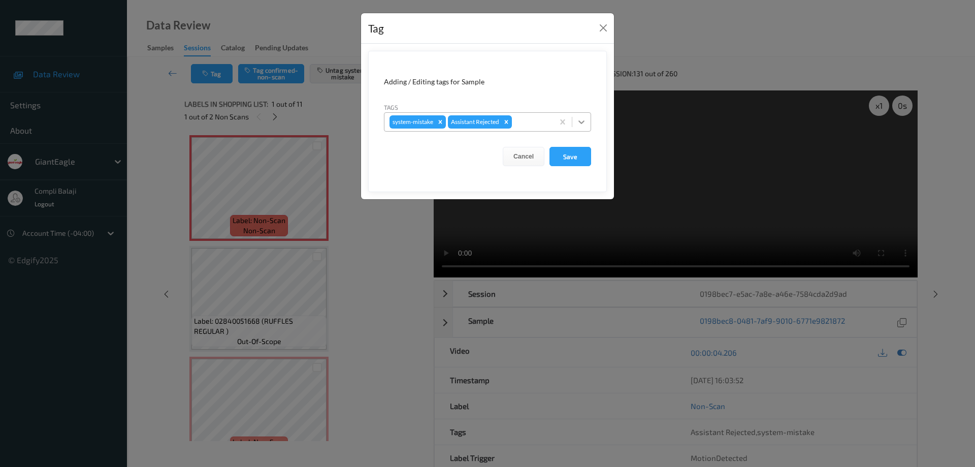
click at [585, 119] on icon at bounding box center [582, 122] width 10 height 10
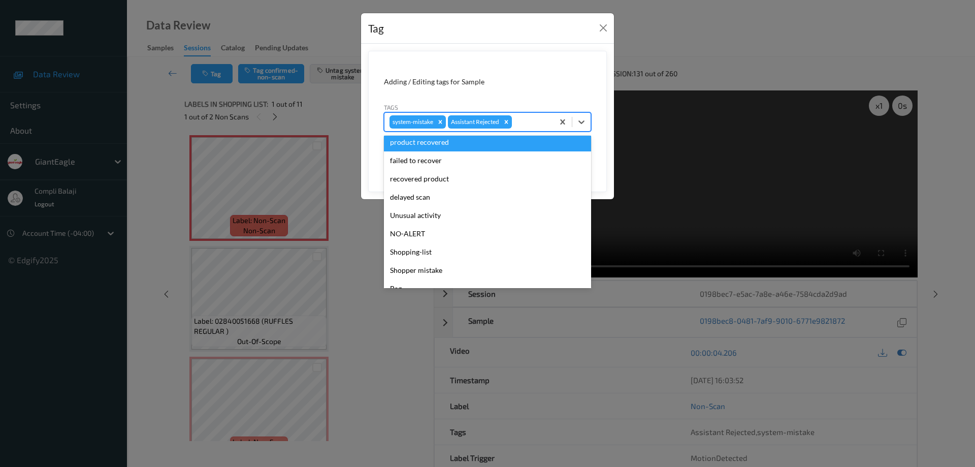
scroll to position [89, 0]
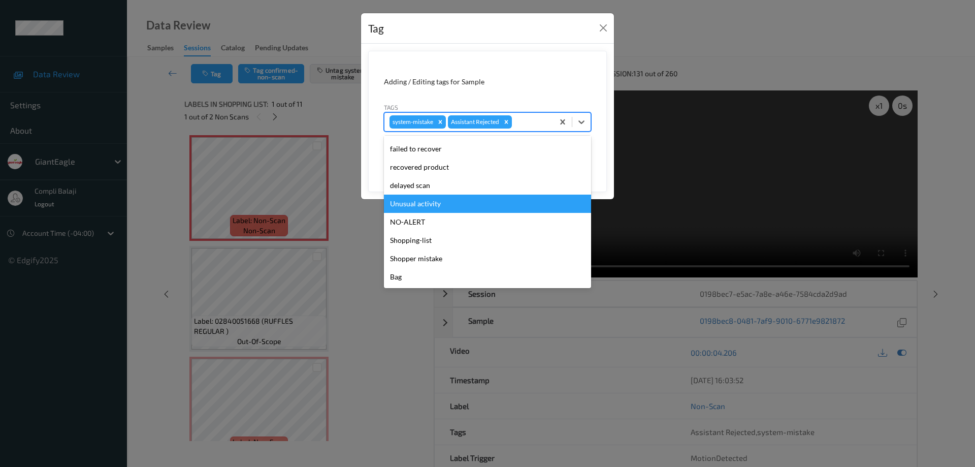
click at [417, 207] on div "Unusual activity" at bounding box center [487, 204] width 207 height 18
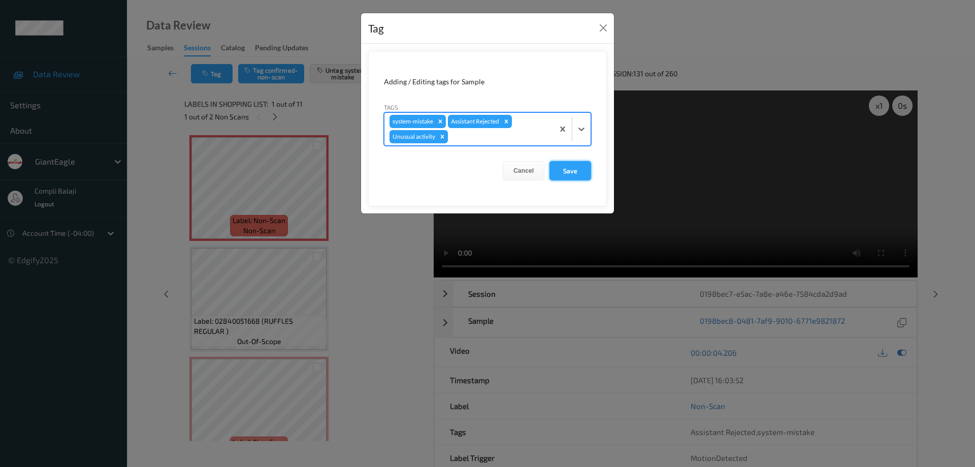
drag, startPoint x: 563, startPoint y: 170, endPoint x: 570, endPoint y: 171, distance: 6.7
click at [564, 170] on button "Save" at bounding box center [571, 170] width 42 height 19
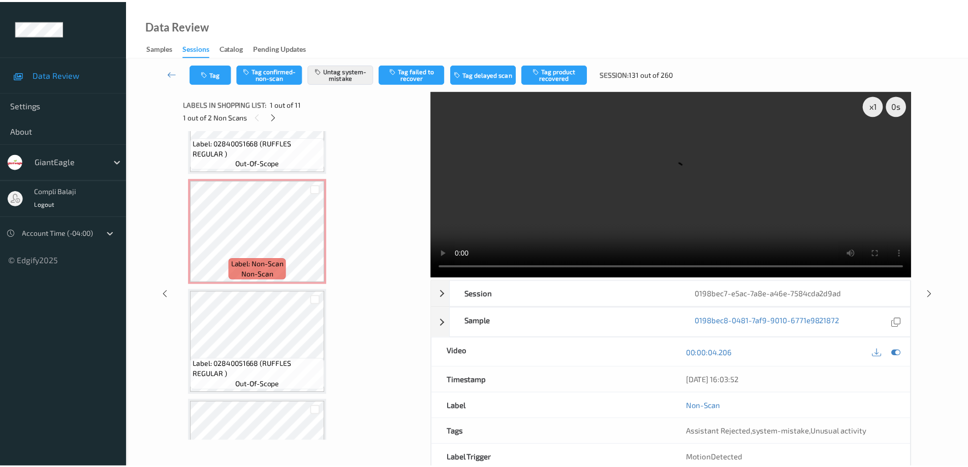
scroll to position [203, 0]
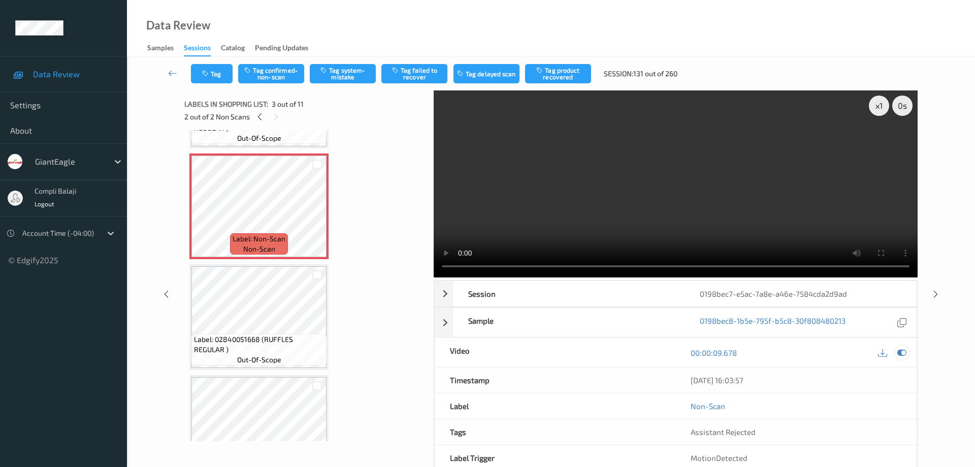
click at [903, 348] on icon at bounding box center [902, 352] width 9 height 9
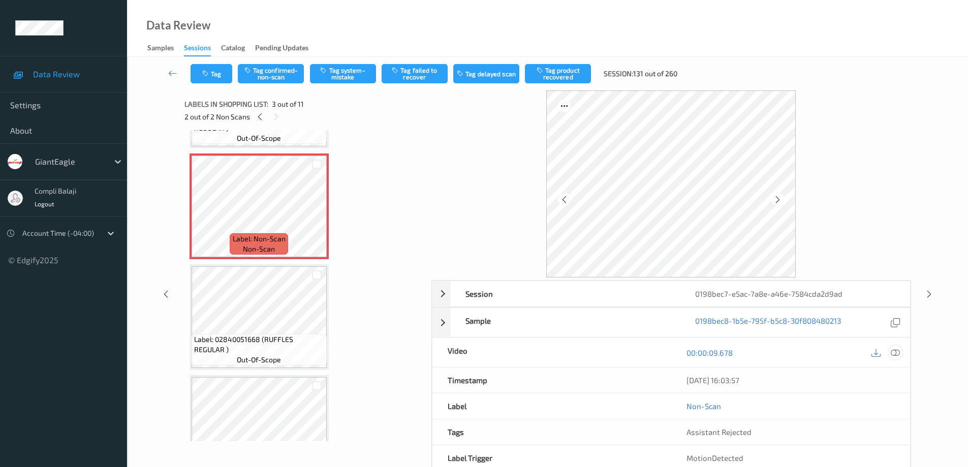
click at [895, 354] on icon at bounding box center [894, 352] width 9 height 9
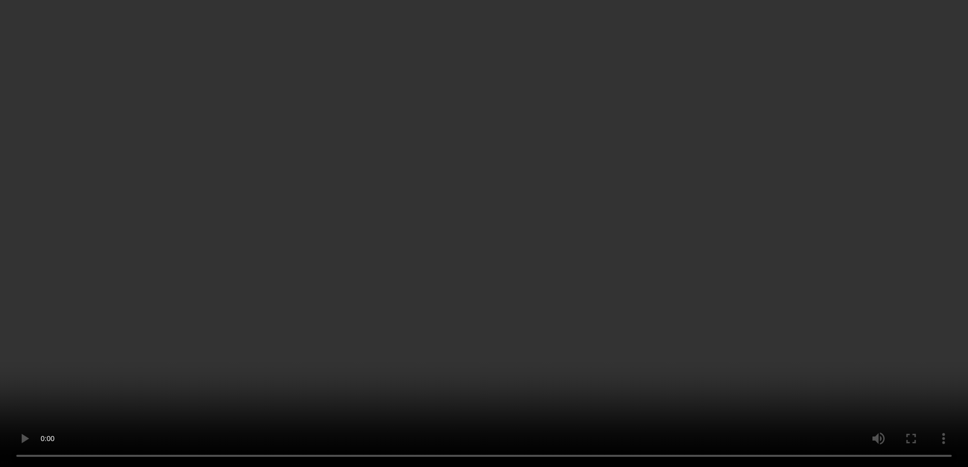
scroll to position [356, 0]
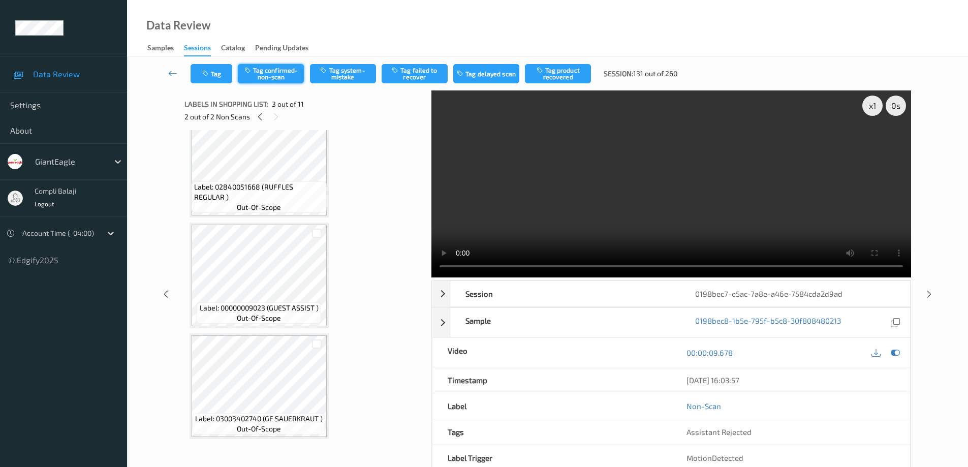
click at [279, 77] on button "Tag confirmed-non-scan" at bounding box center [271, 73] width 66 height 19
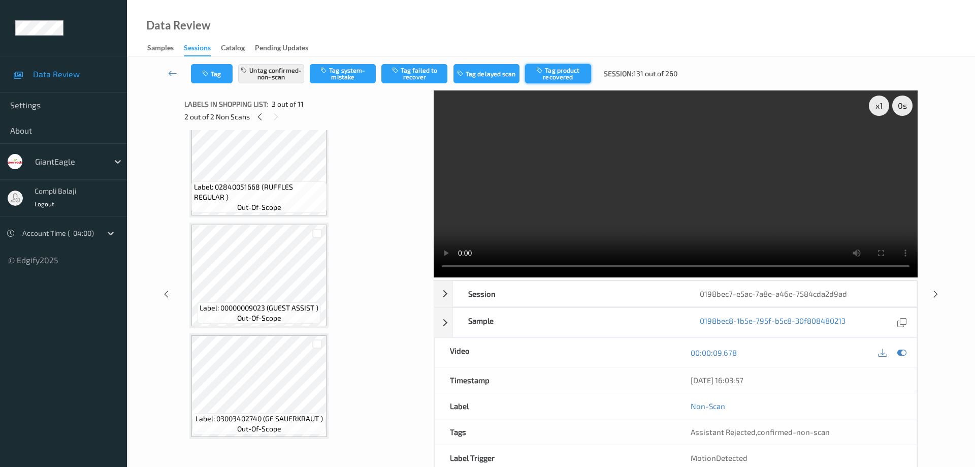
click at [558, 72] on button "Tag product recovered" at bounding box center [558, 73] width 66 height 19
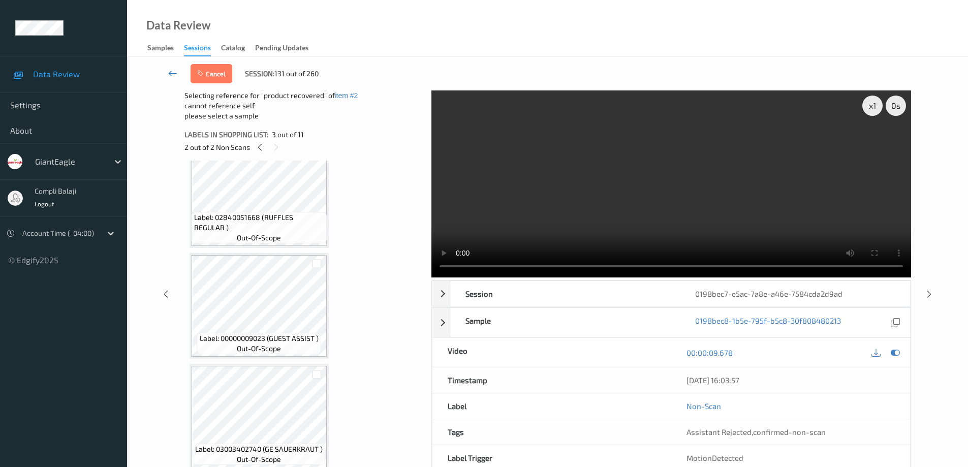
click at [171, 72] on icon at bounding box center [172, 73] width 9 height 10
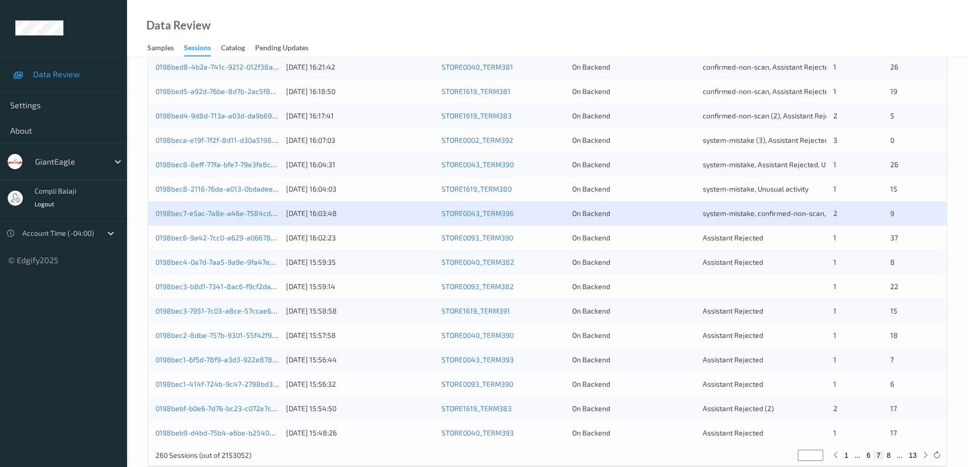
scroll to position [298, 0]
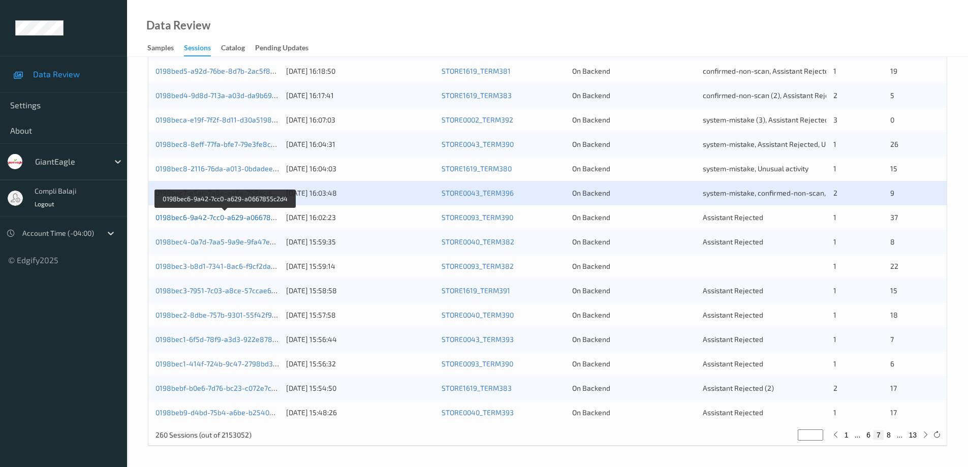
click at [226, 218] on link "0198bec6-9a42-7cc0-a629-a0667855c2d4" at bounding box center [225, 217] width 140 height 9
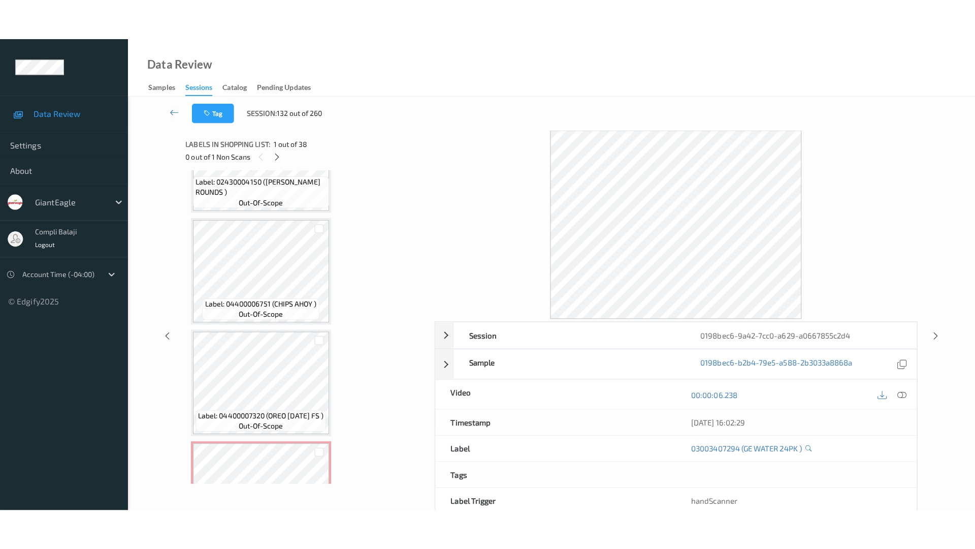
scroll to position [3902, 0]
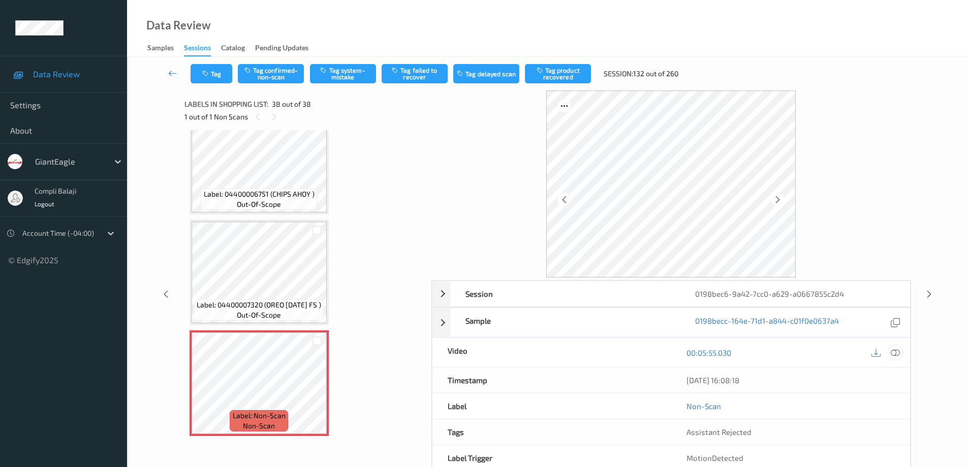
click at [897, 352] on icon at bounding box center [894, 352] width 9 height 9
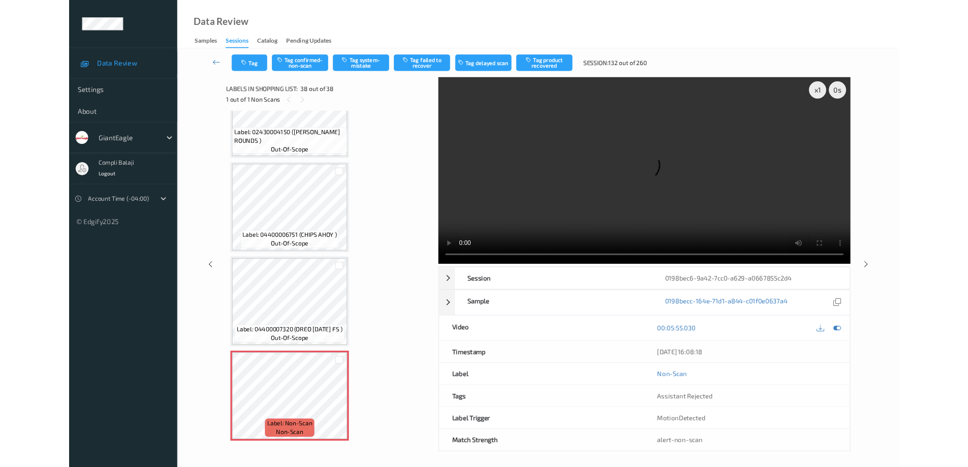
scroll to position [3820, 0]
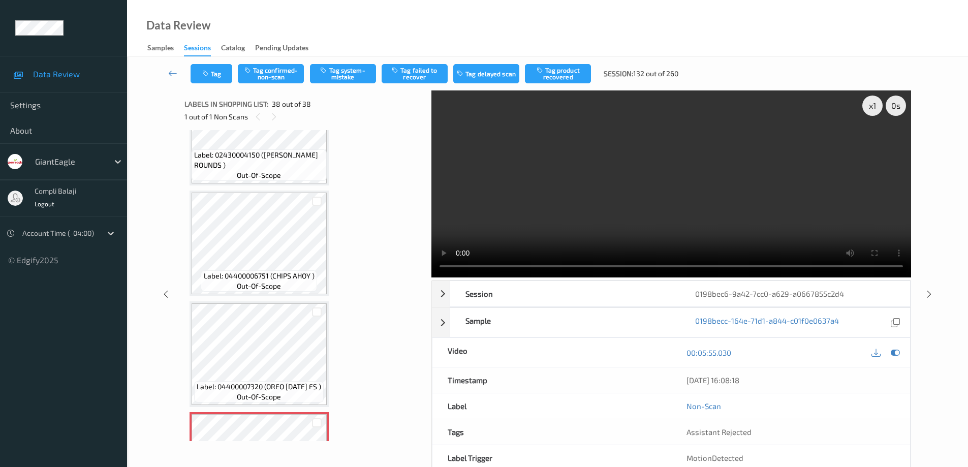
drag, startPoint x: 424, startPoint y: 419, endPoint x: 425, endPoint y: 452, distance: 33.0
click at [425, 452] on div "x 1 0 s Session 0198bec6-9a42-7cc0-a629-a0667855c2d4 Session ID 0198bec6-9a42-7…" at bounding box center [547, 293] width 726 height 407
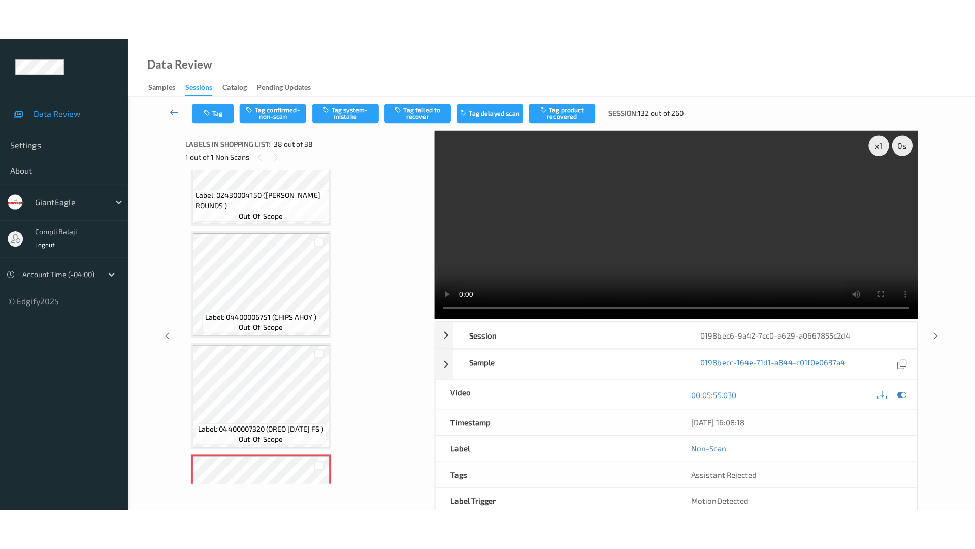
scroll to position [3902, 0]
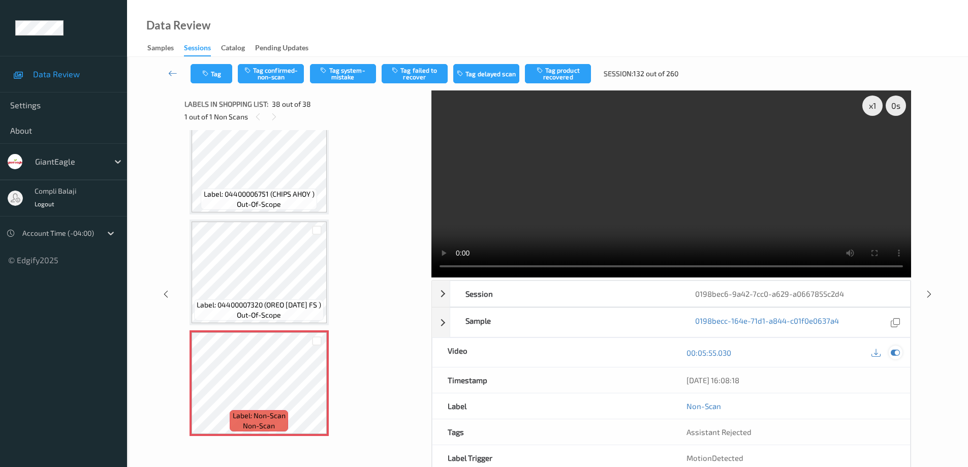
click at [896, 353] on icon at bounding box center [894, 352] width 9 height 9
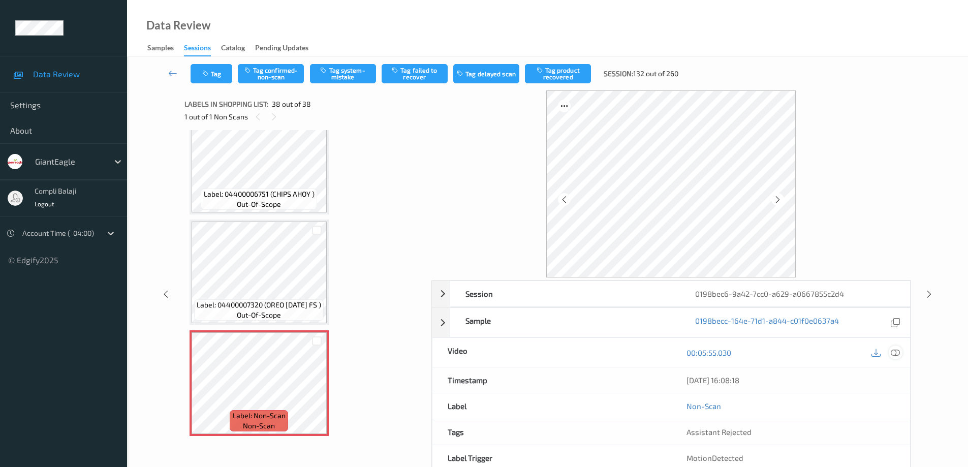
click at [896, 353] on icon at bounding box center [894, 352] width 9 height 9
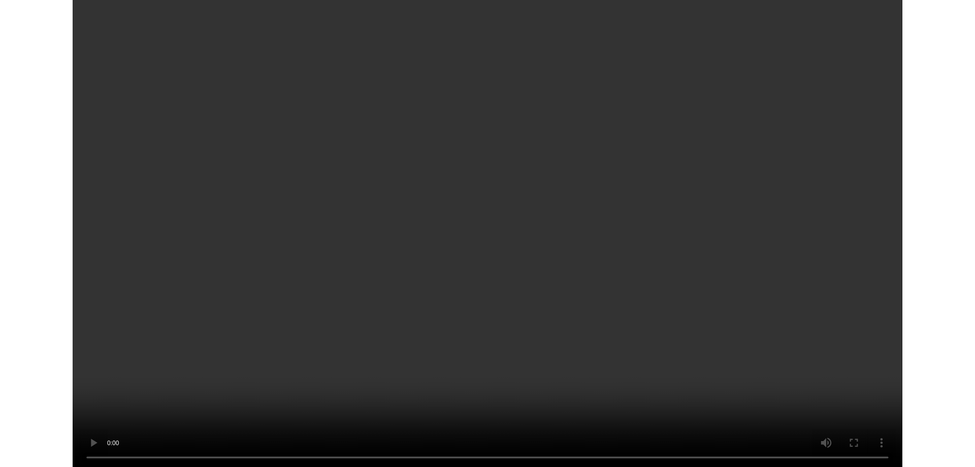
scroll to position [3820, 0]
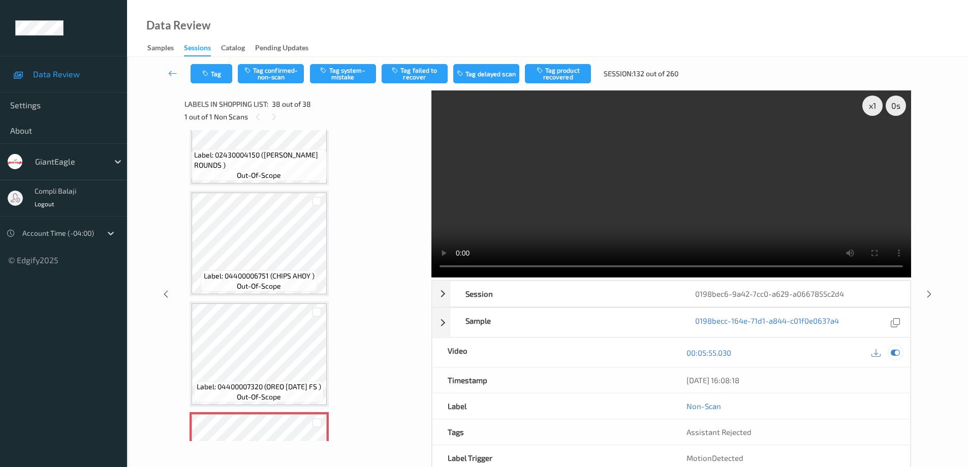
click at [894, 350] on icon at bounding box center [894, 352] width 9 height 9
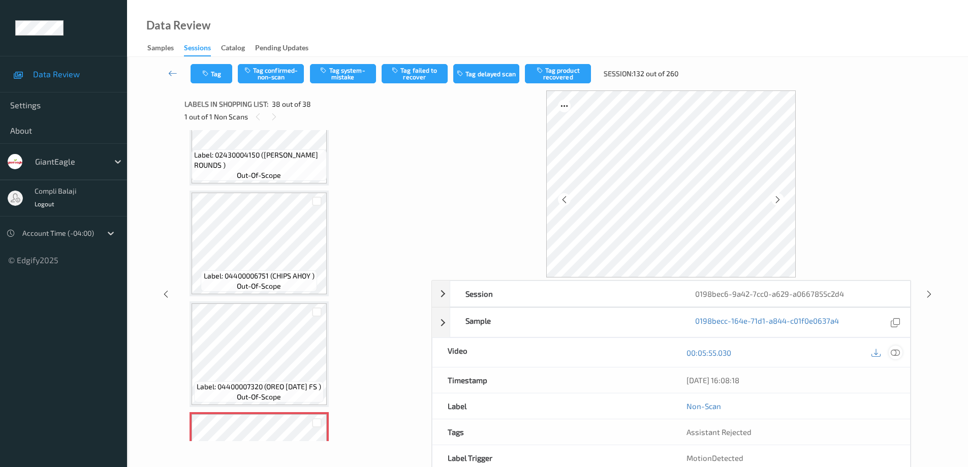
click at [894, 350] on icon at bounding box center [894, 352] width 9 height 9
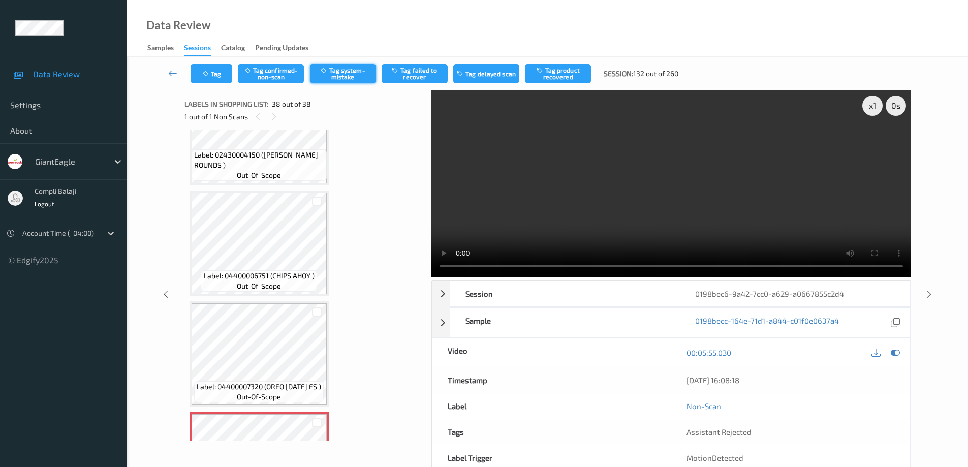
click at [360, 75] on button "Tag system-mistake" at bounding box center [343, 73] width 66 height 19
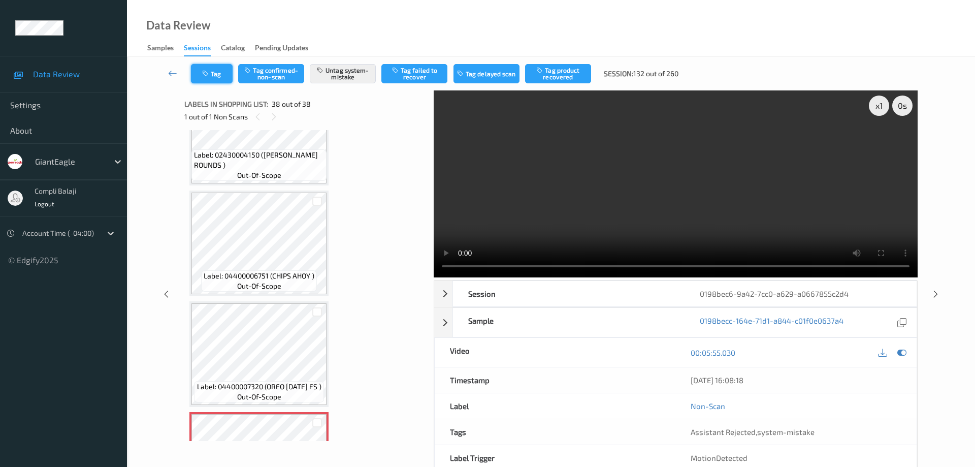
click at [226, 73] on button "Tag" at bounding box center [212, 73] width 42 height 19
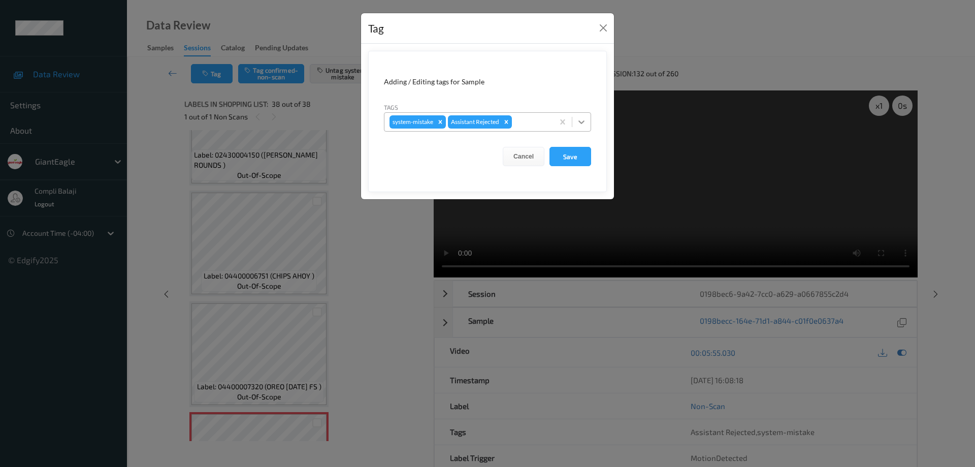
click at [583, 122] on icon at bounding box center [582, 122] width 6 height 4
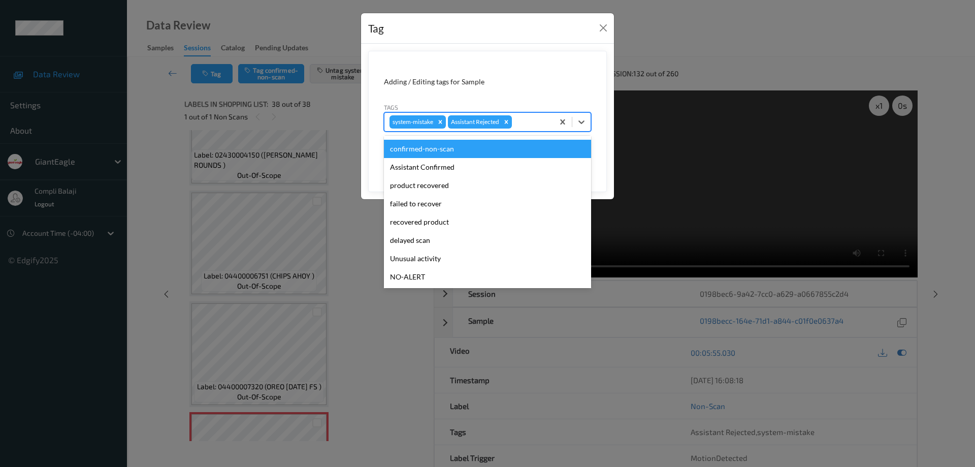
scroll to position [51, 0]
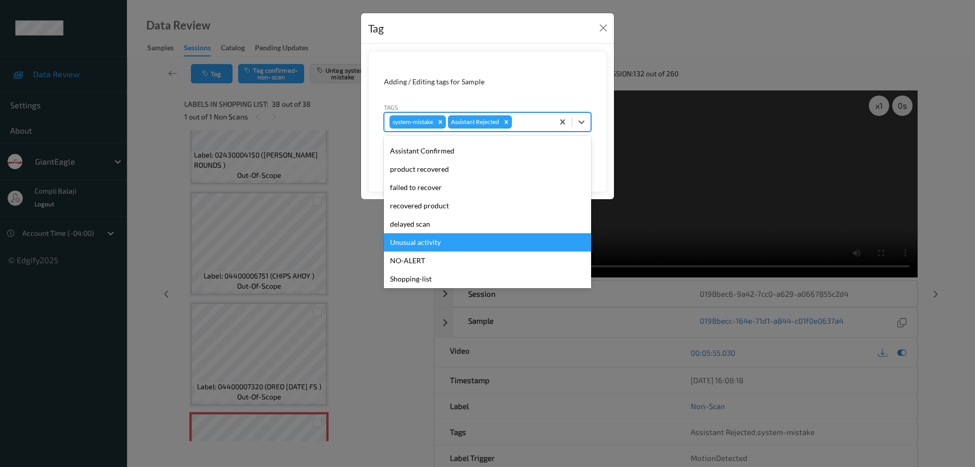
click at [433, 243] on div "Unusual activity" at bounding box center [487, 242] width 207 height 18
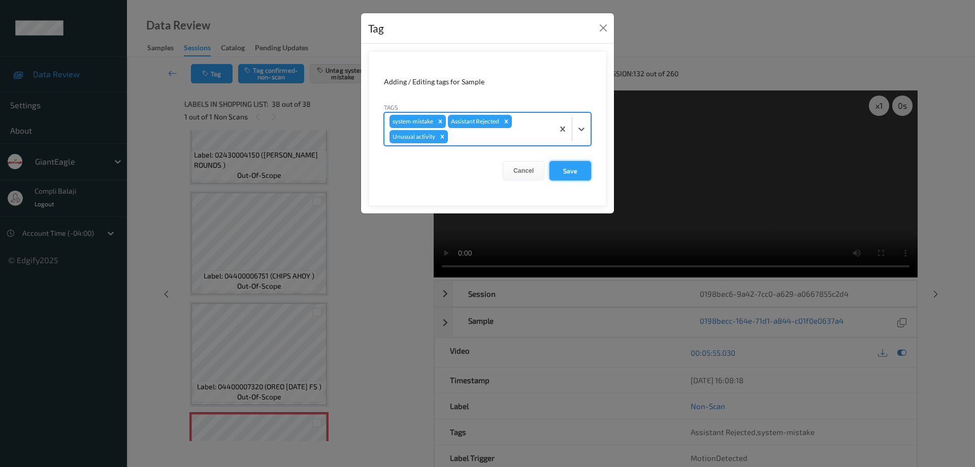
click at [575, 173] on button "Save" at bounding box center [571, 170] width 42 height 19
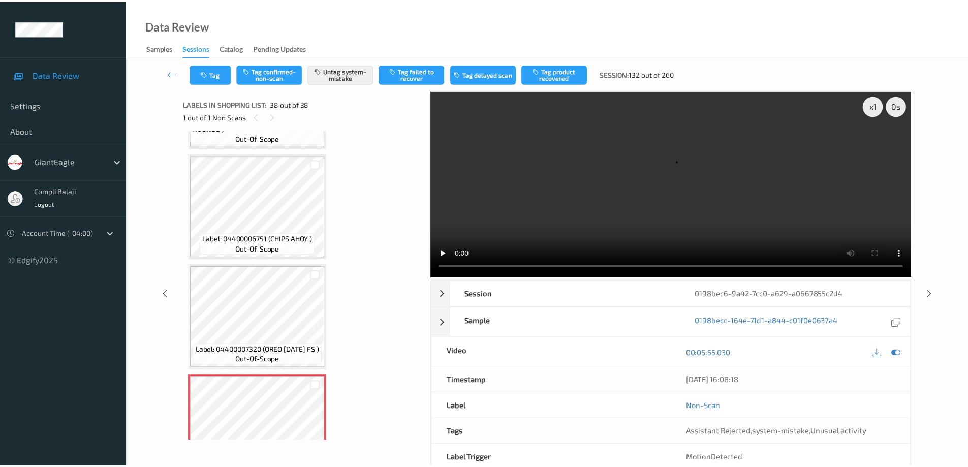
scroll to position [3902, 0]
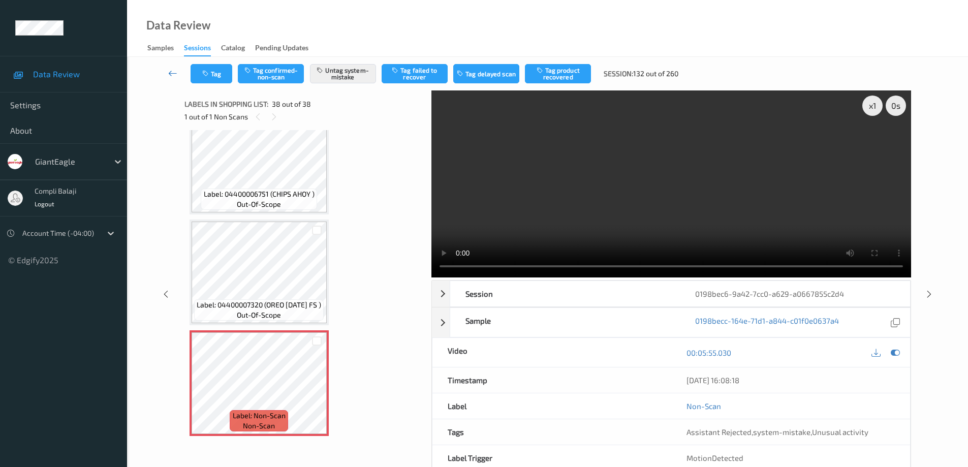
click at [171, 75] on icon at bounding box center [172, 73] width 9 height 10
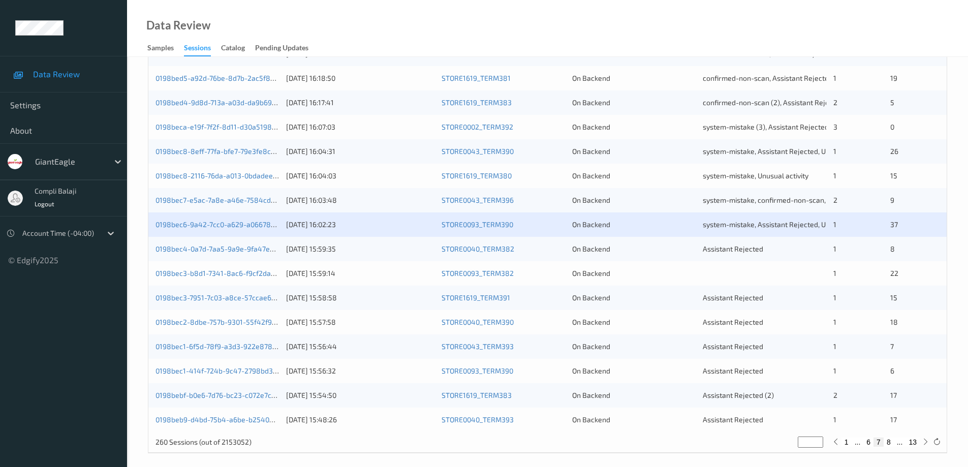
scroll to position [298, 0]
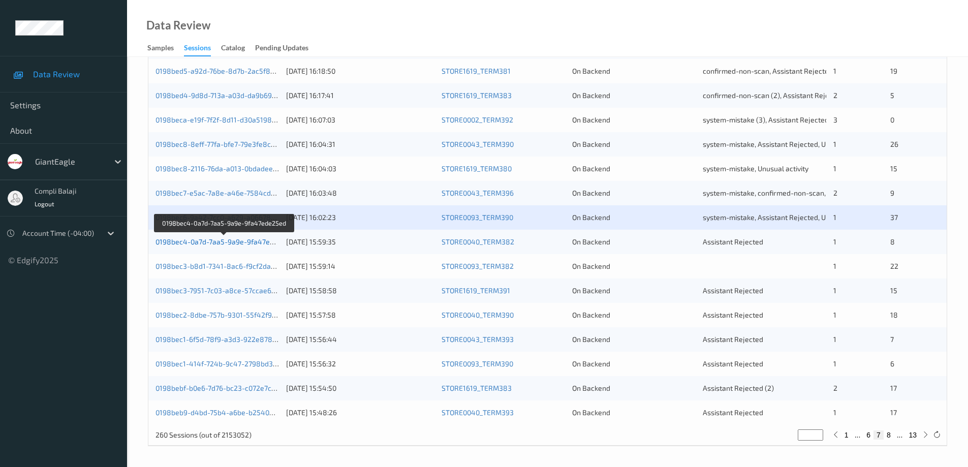
click at [228, 240] on link "0198bec4-0a7d-7aa5-9a9e-9fa47ede25ed" at bounding box center [224, 241] width 139 height 9
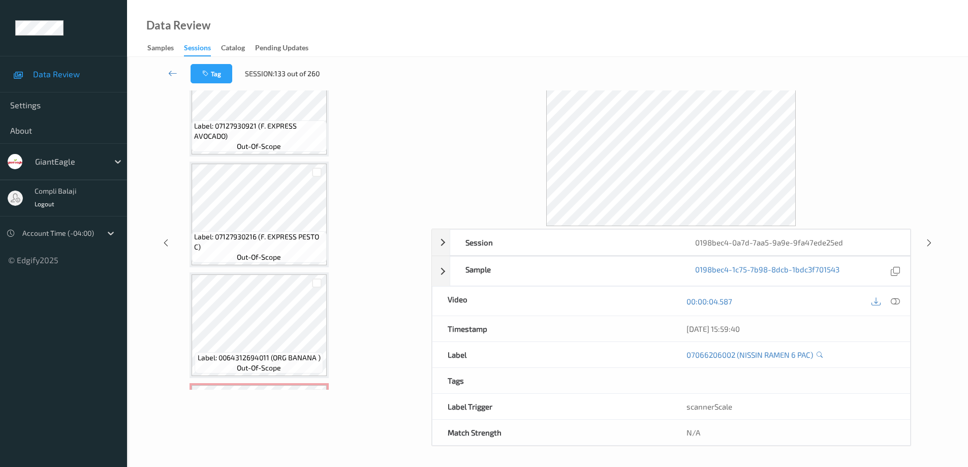
scroll to position [691, 0]
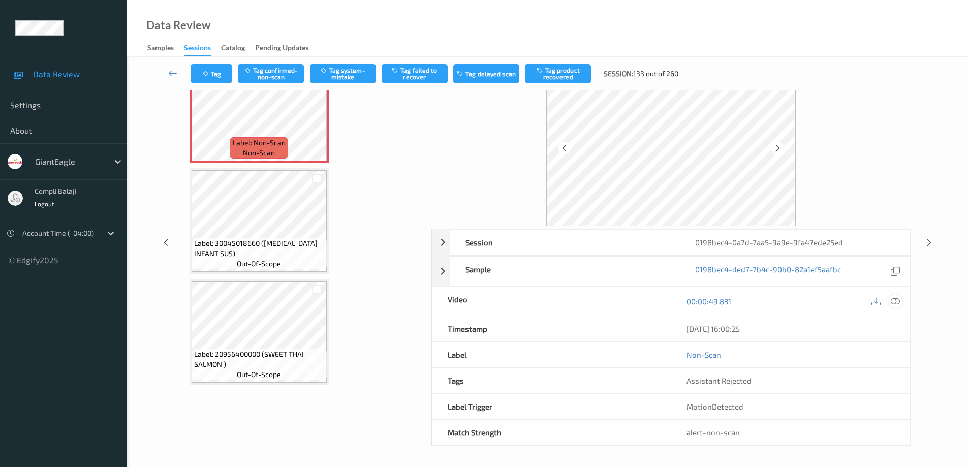
click at [896, 298] on icon at bounding box center [894, 301] width 9 height 9
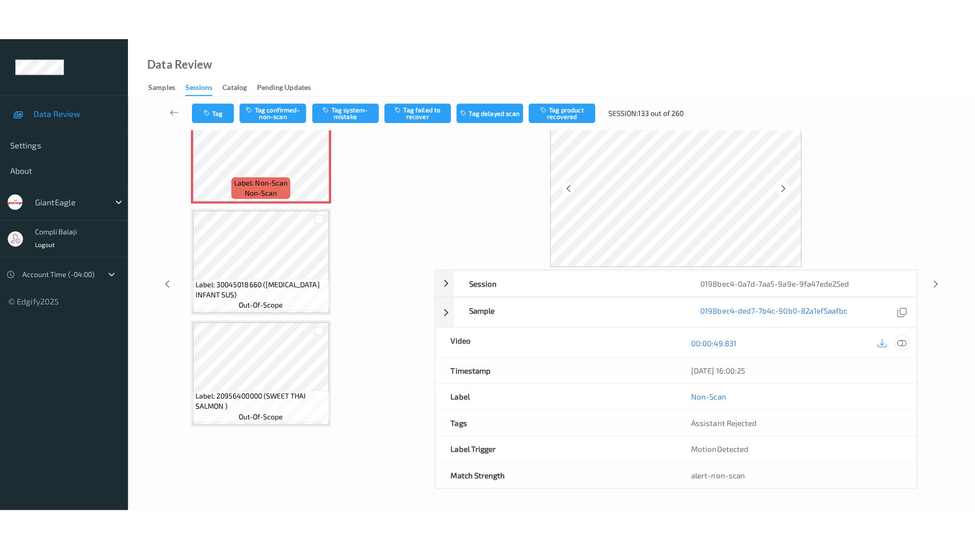
scroll to position [0, 0]
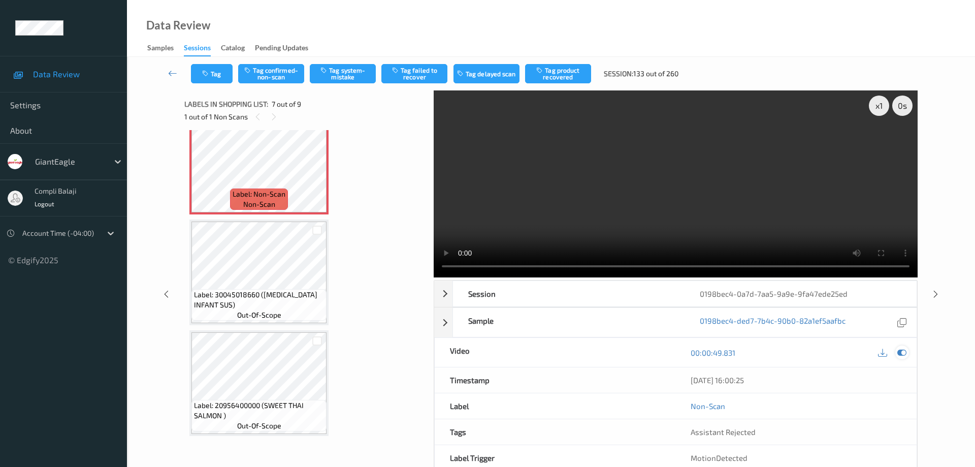
click at [903, 348] on icon at bounding box center [902, 352] width 9 height 9
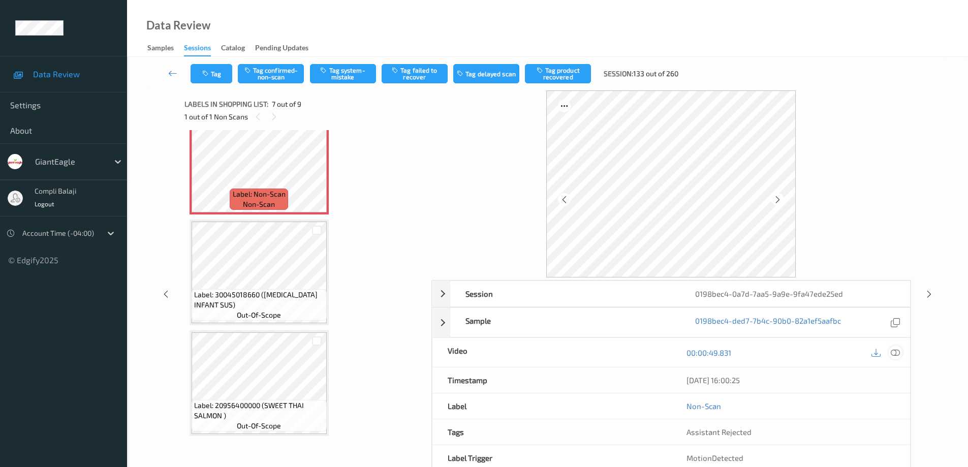
click at [897, 356] on icon at bounding box center [894, 352] width 9 height 9
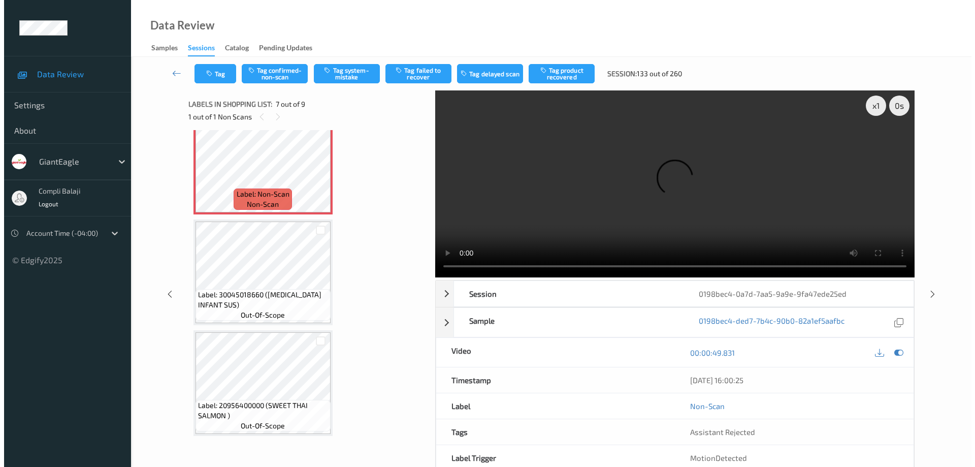
scroll to position [609, 0]
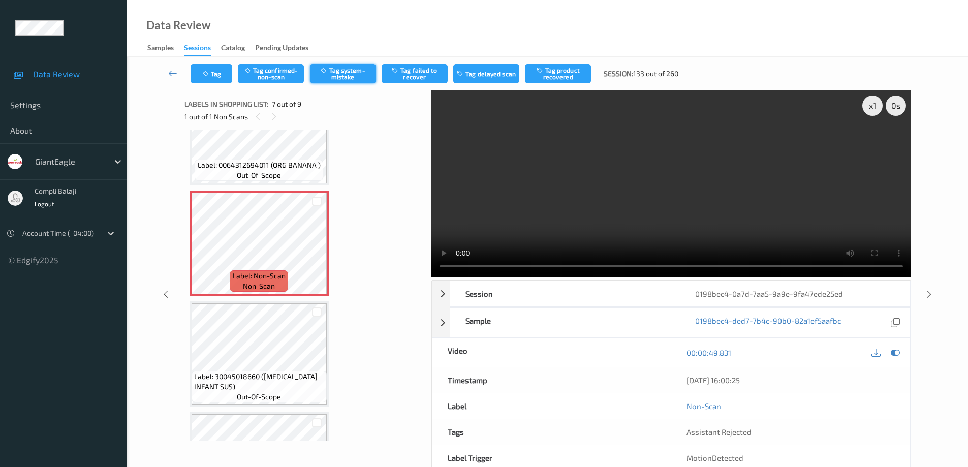
click at [357, 79] on button "Tag system-mistake" at bounding box center [343, 73] width 66 height 19
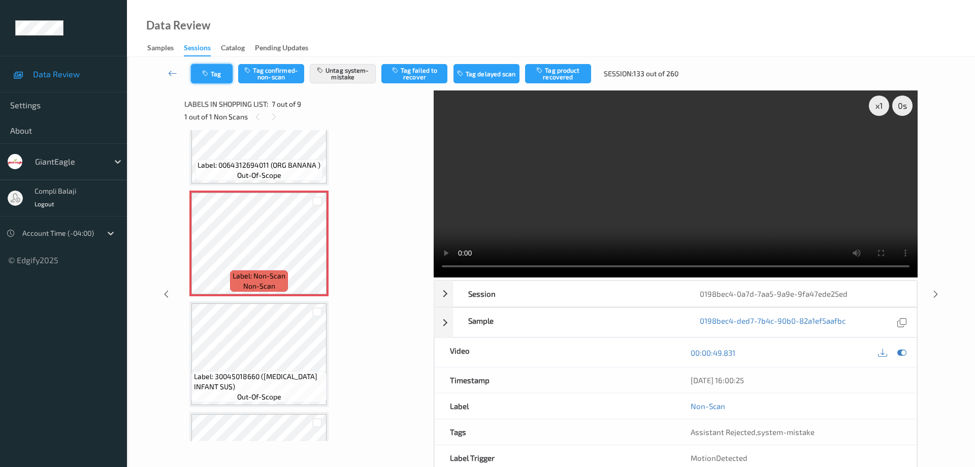
click at [218, 70] on button "Tag" at bounding box center [212, 73] width 42 height 19
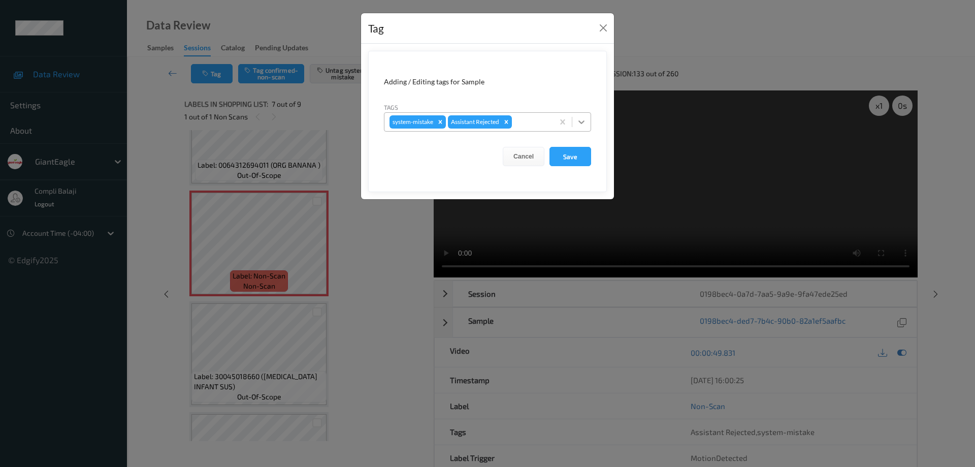
click at [581, 121] on icon at bounding box center [582, 122] width 10 height 10
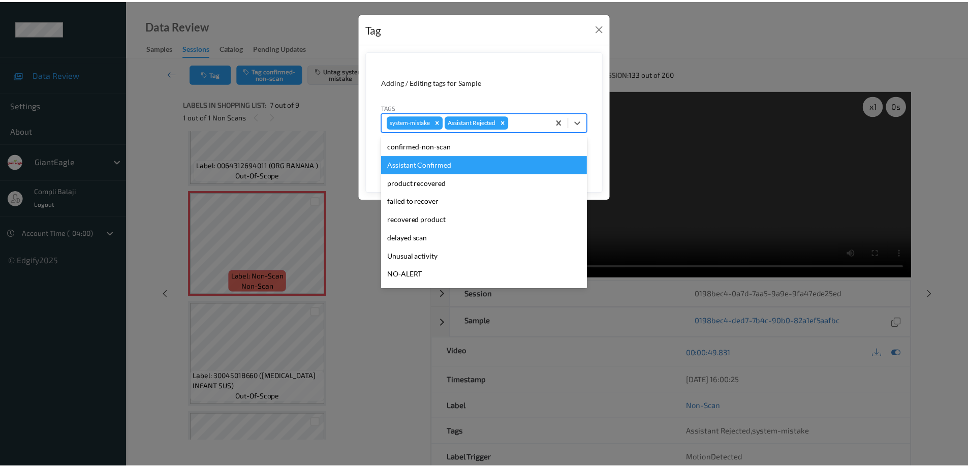
scroll to position [51, 0]
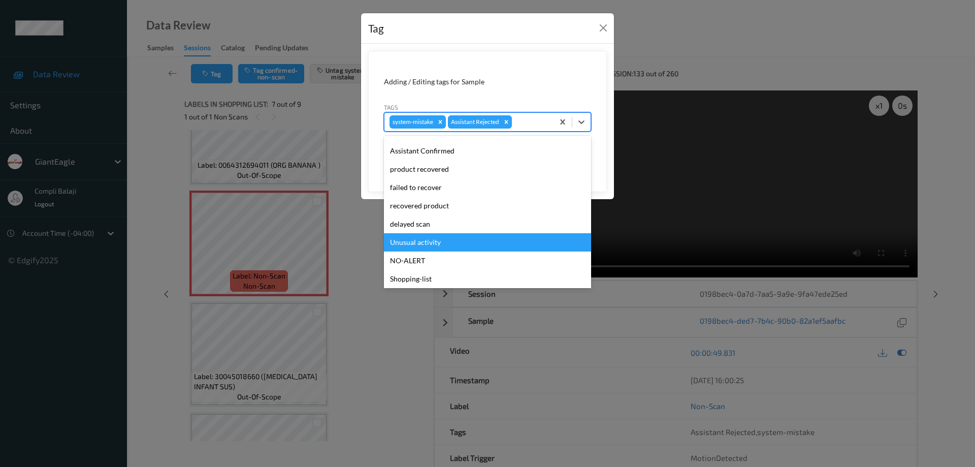
click at [429, 243] on div "Unusual activity" at bounding box center [487, 242] width 207 height 18
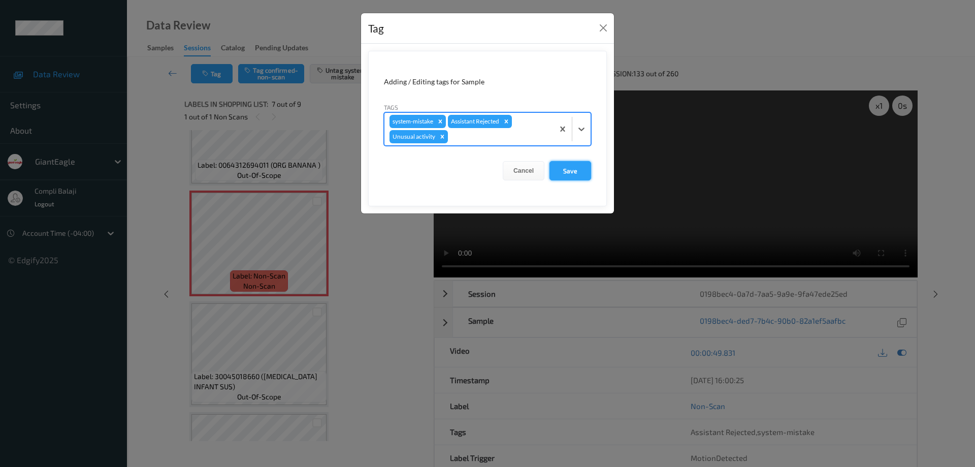
click at [571, 171] on button "Save" at bounding box center [571, 170] width 42 height 19
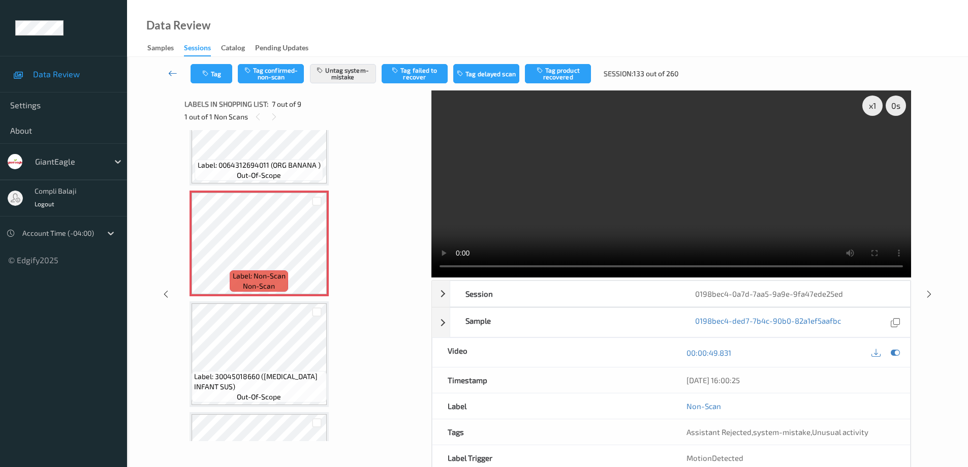
click at [169, 73] on icon at bounding box center [172, 73] width 9 height 10
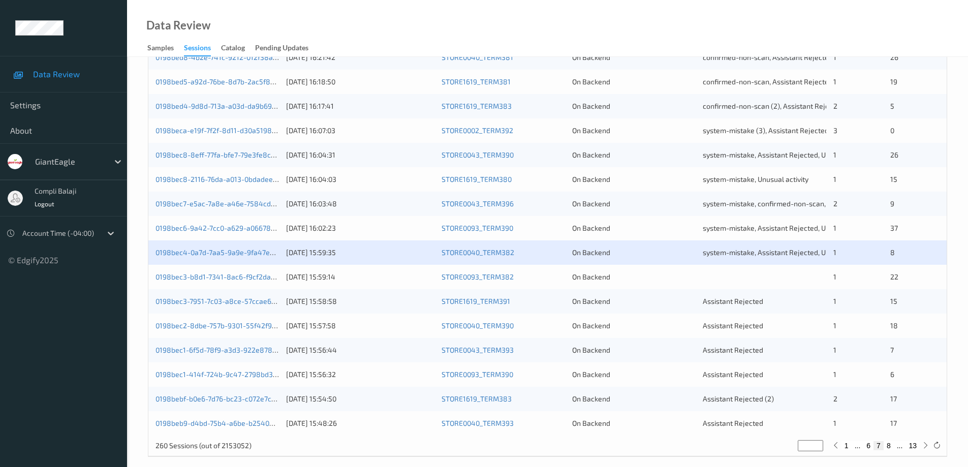
scroll to position [298, 0]
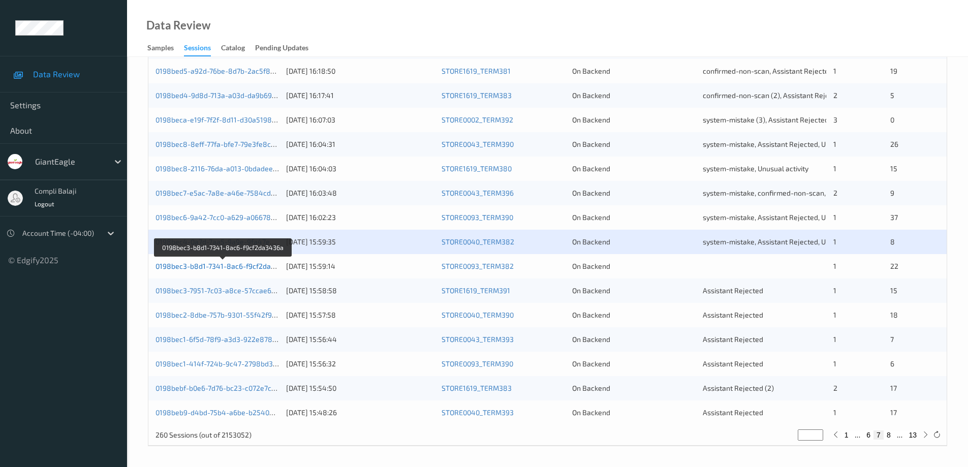
click at [252, 265] on link "0198bec3-b8d1-7341-8ac6-f9cf2da3436a" at bounding box center [223, 266] width 136 height 9
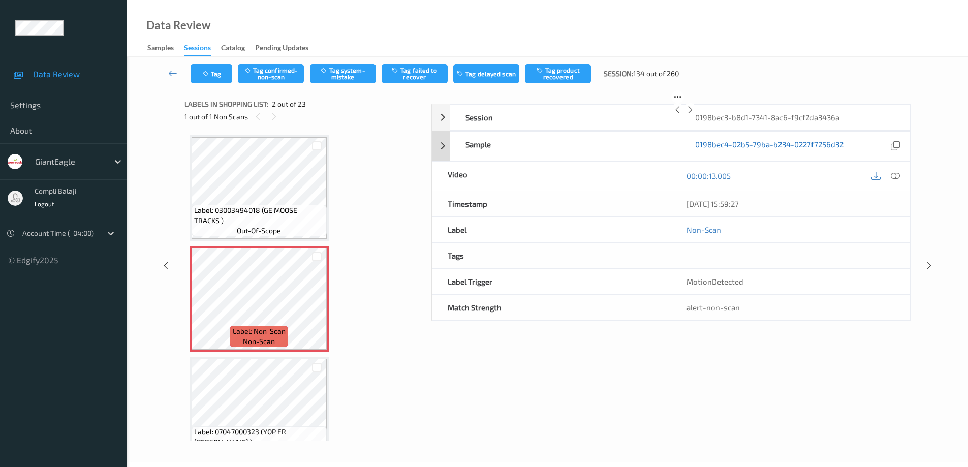
scroll to position [51, 0]
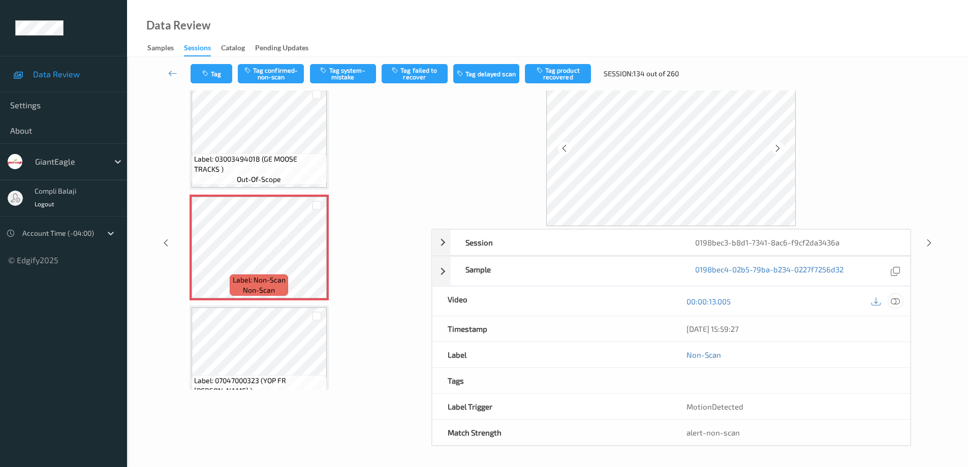
click at [896, 299] on icon at bounding box center [894, 301] width 9 height 9
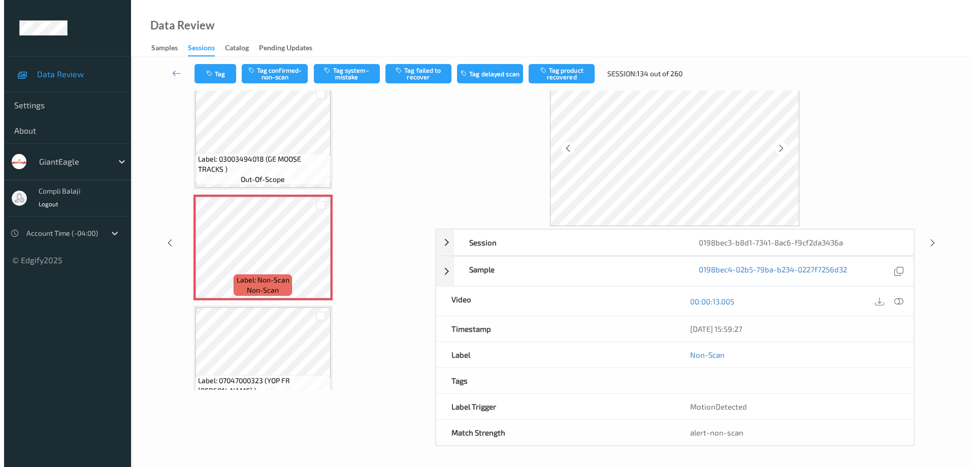
scroll to position [0, 0]
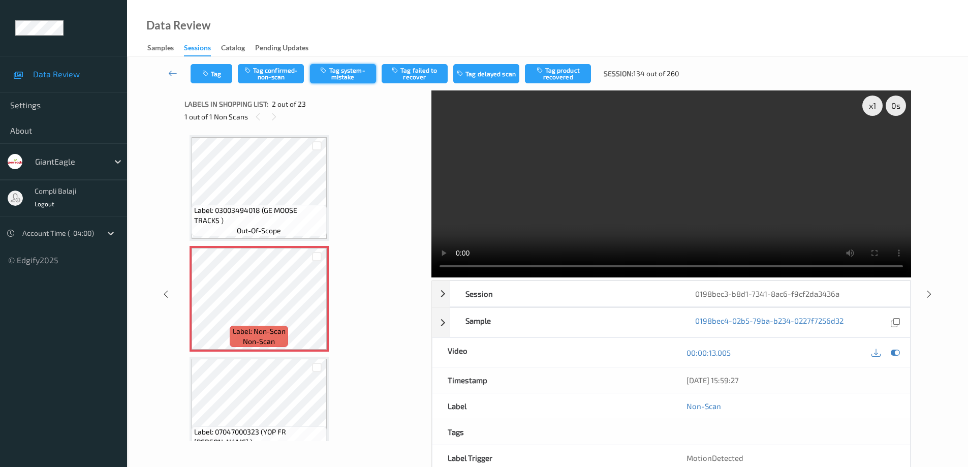
click at [355, 74] on button "Tag system-mistake" at bounding box center [343, 73] width 66 height 19
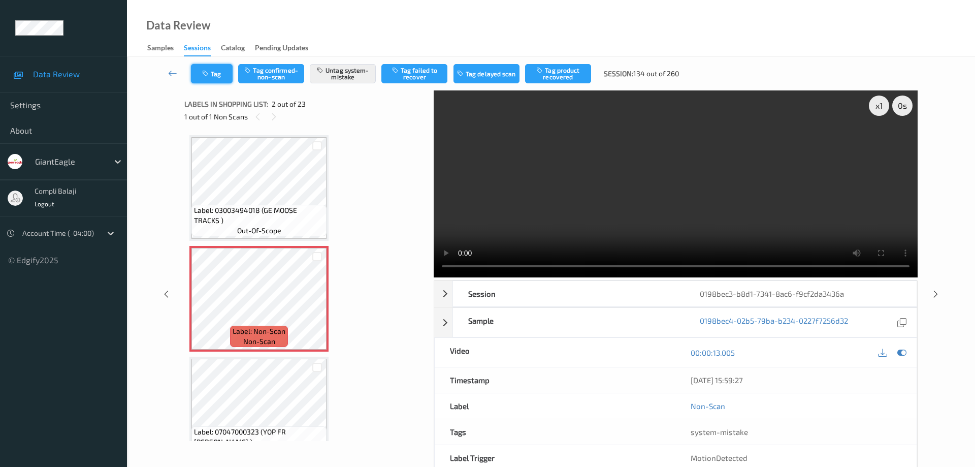
click at [218, 77] on button "Tag" at bounding box center [212, 73] width 42 height 19
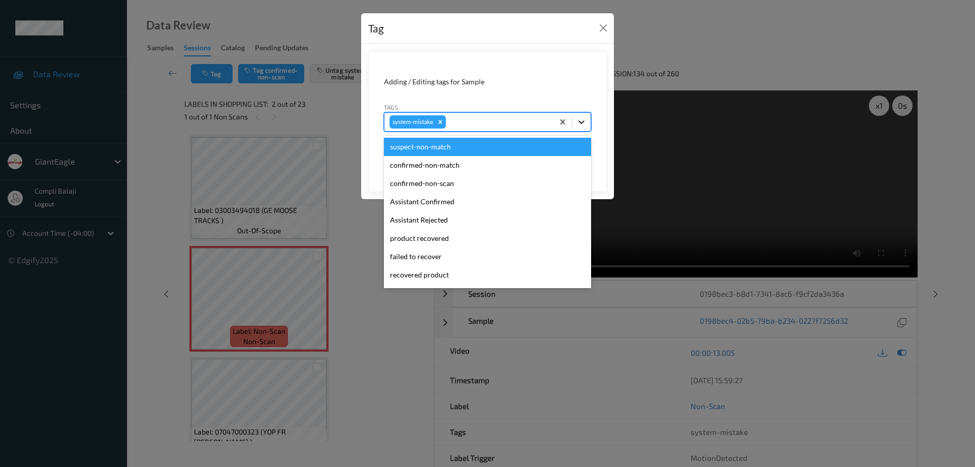
click at [584, 122] on icon at bounding box center [582, 122] width 10 height 10
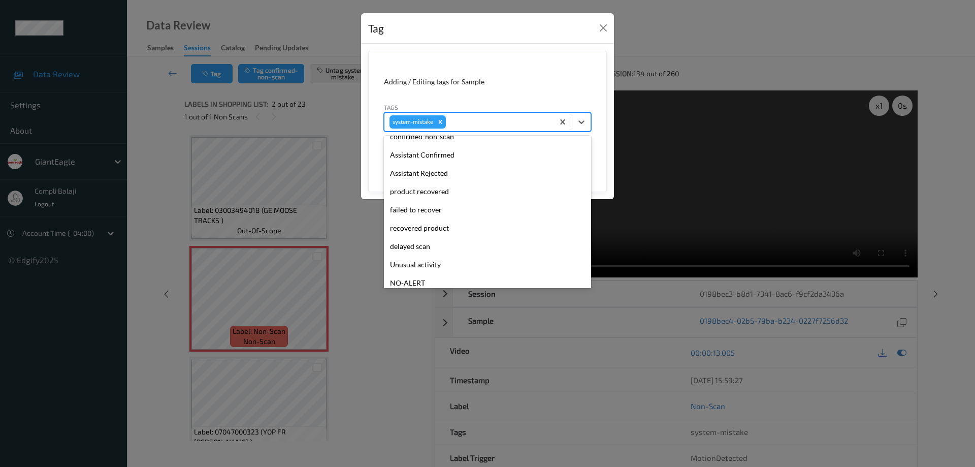
scroll to position [108, 0]
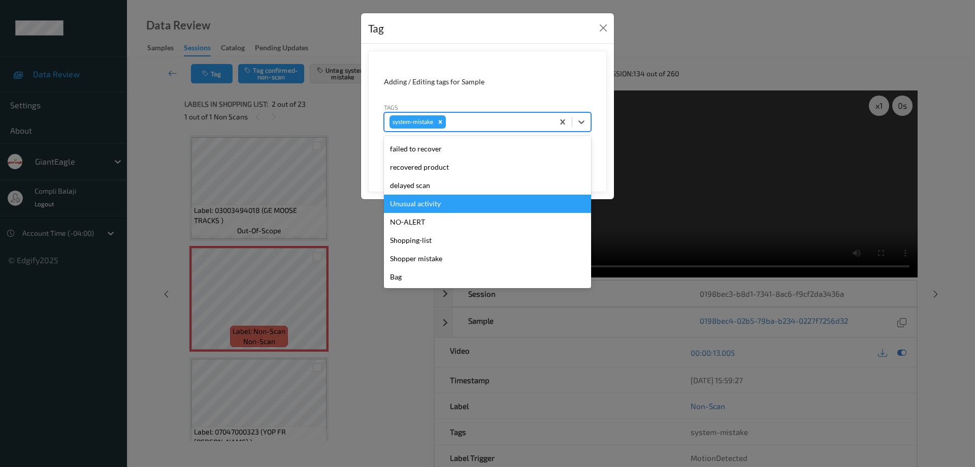
click at [433, 205] on div "Unusual activity" at bounding box center [487, 204] width 207 height 18
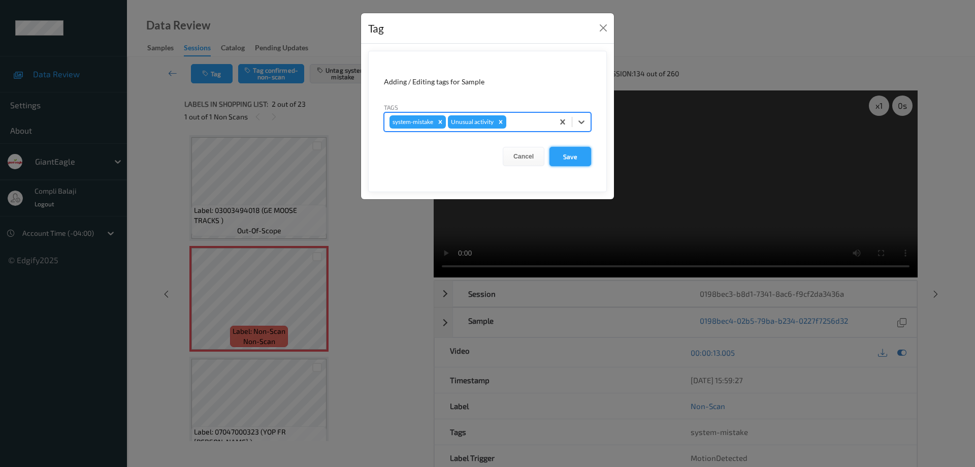
click at [581, 155] on button "Save" at bounding box center [571, 156] width 42 height 19
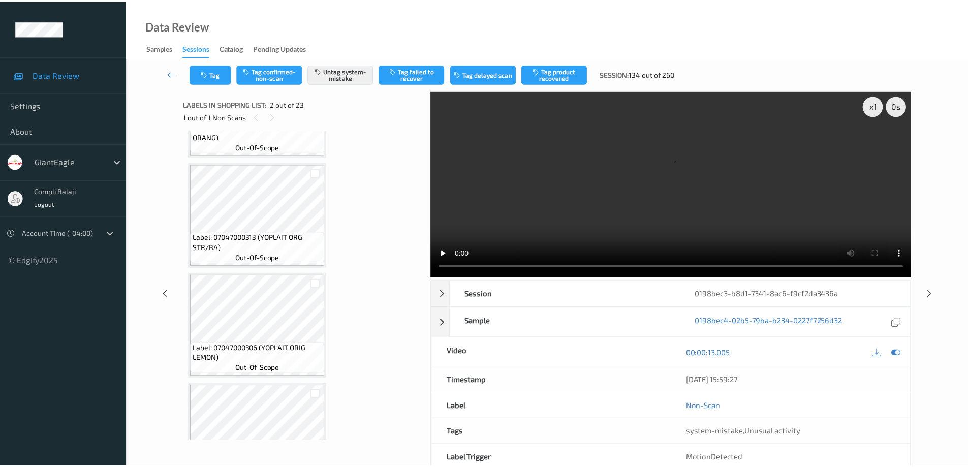
scroll to position [610, 0]
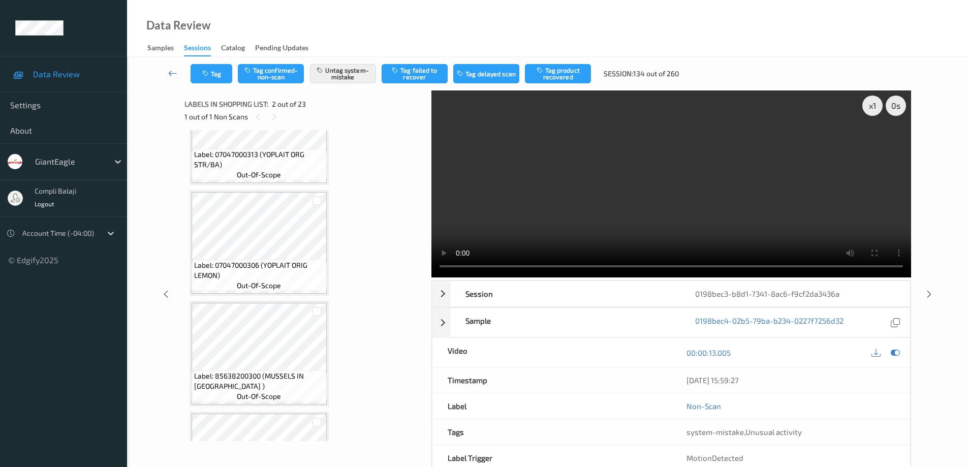
click at [169, 75] on icon at bounding box center [172, 73] width 9 height 10
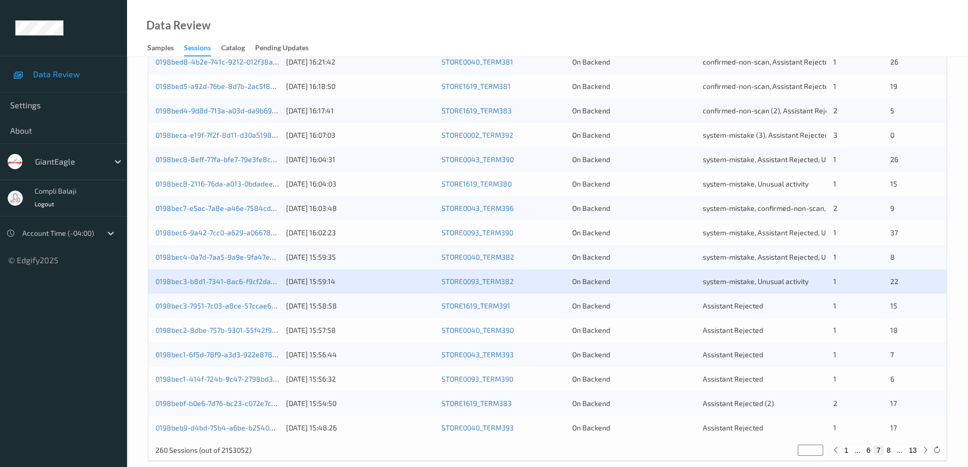
scroll to position [298, 0]
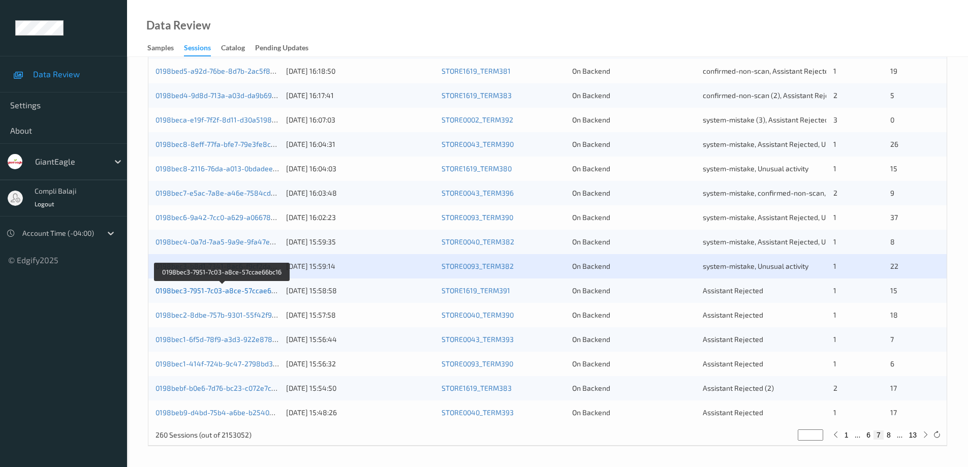
click at [253, 290] on link "0198bec3-7951-7c03-a8ce-57ccae66bc16" at bounding box center [222, 290] width 135 height 9
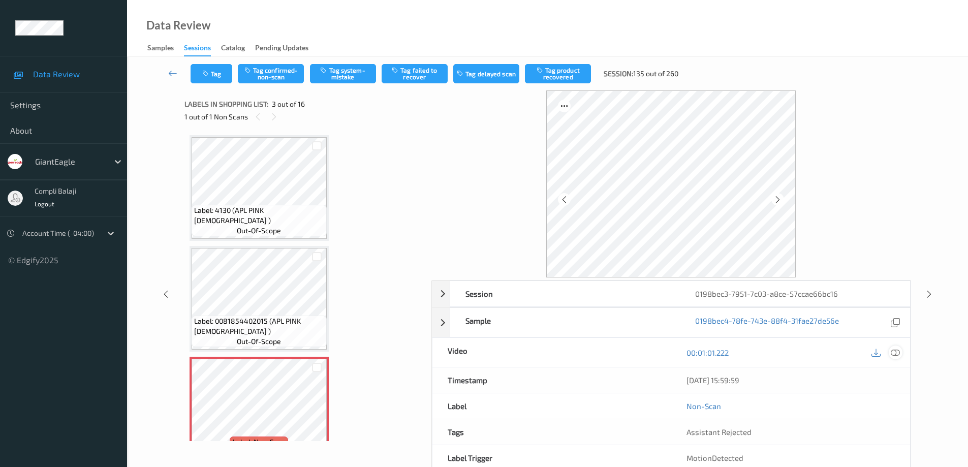
click at [897, 350] on icon at bounding box center [894, 352] width 9 height 9
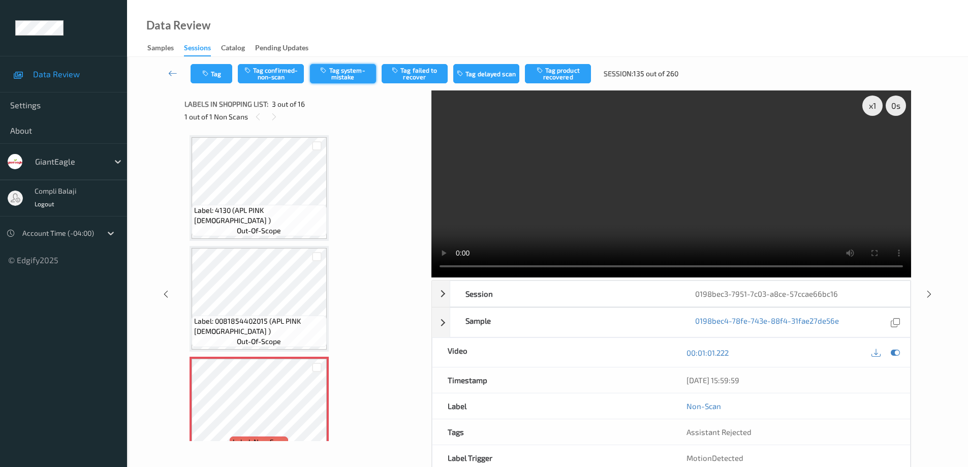
click at [355, 72] on button "Tag system-mistake" at bounding box center [343, 73] width 66 height 19
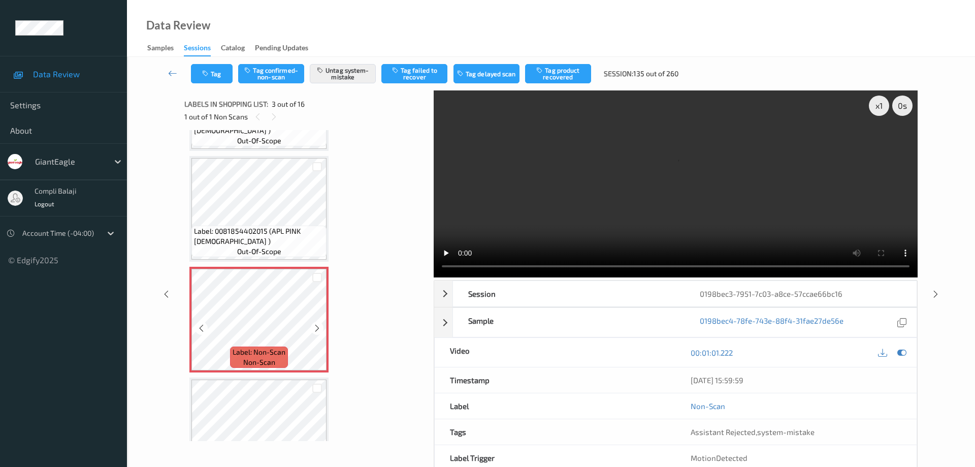
scroll to position [51, 0]
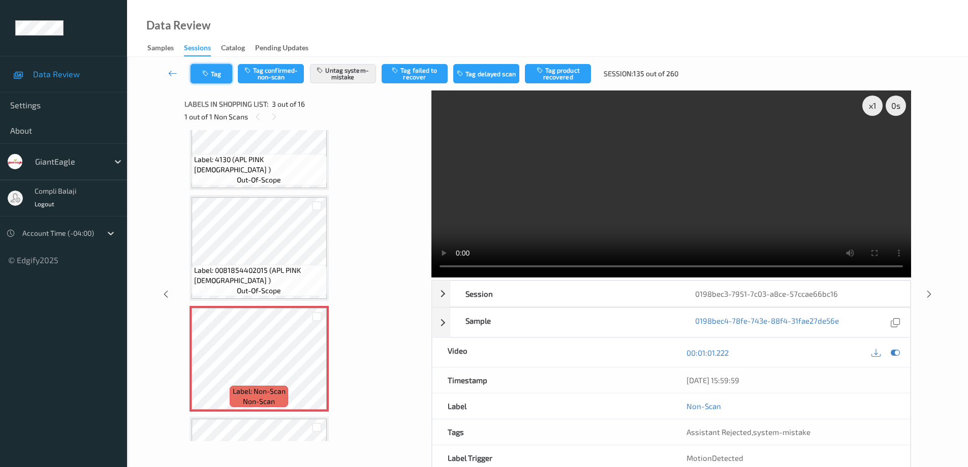
click at [219, 74] on button "Tag" at bounding box center [211, 73] width 42 height 19
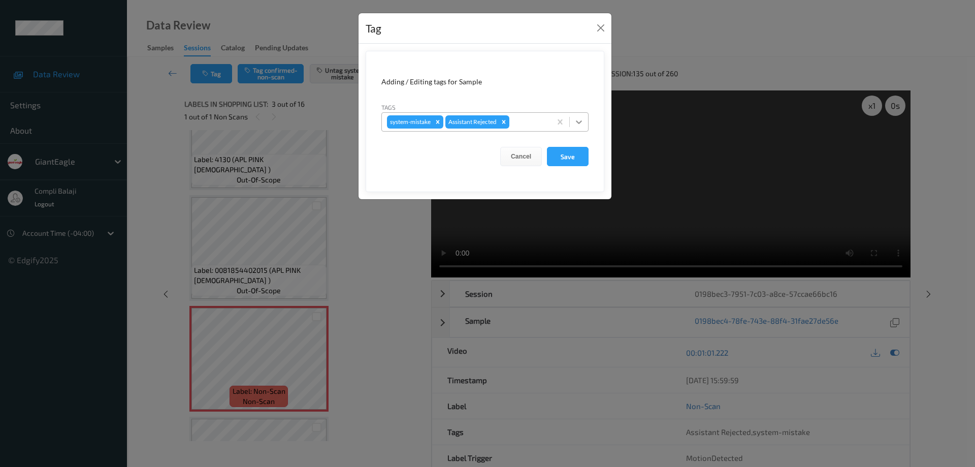
click at [582, 124] on icon at bounding box center [579, 122] width 10 height 10
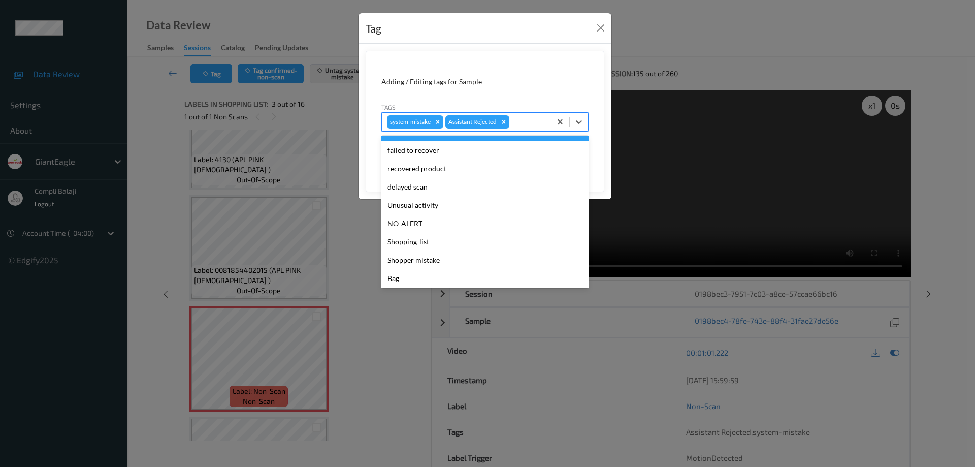
scroll to position [89, 0]
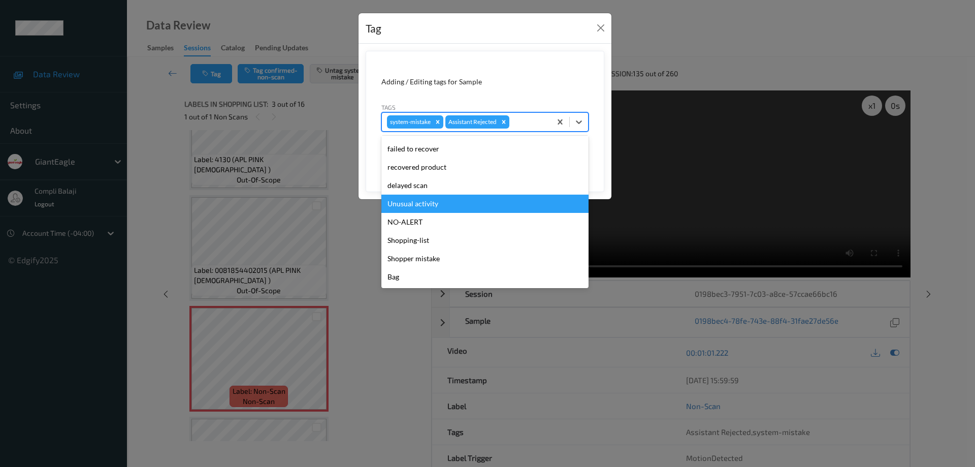
click at [435, 205] on div "Unusual activity" at bounding box center [484, 204] width 207 height 18
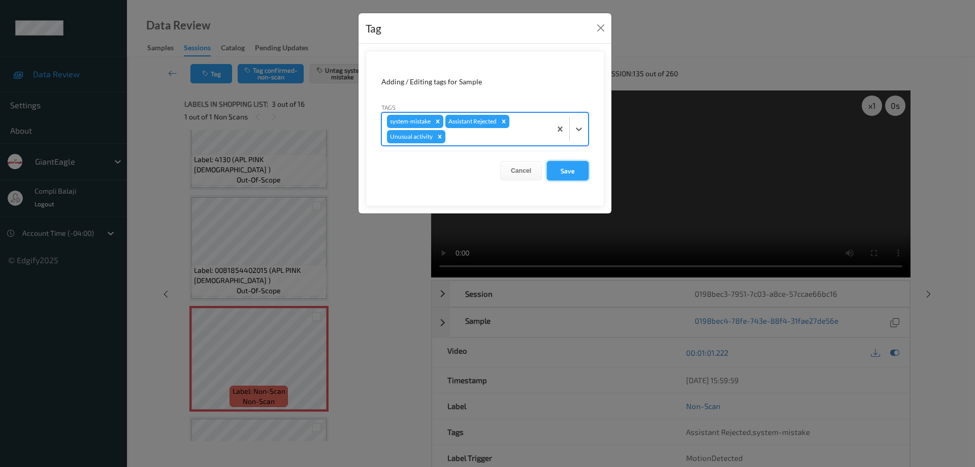
click at [573, 174] on button "Save" at bounding box center [568, 170] width 42 height 19
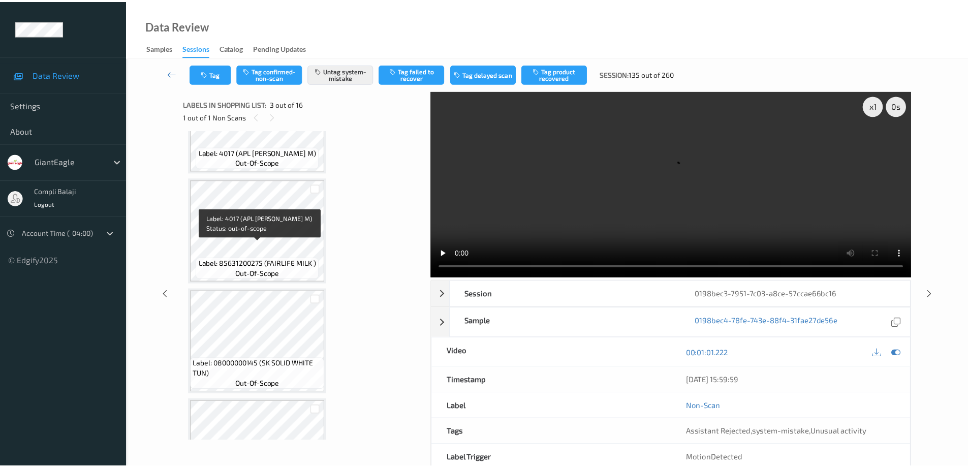
scroll to position [406, 0]
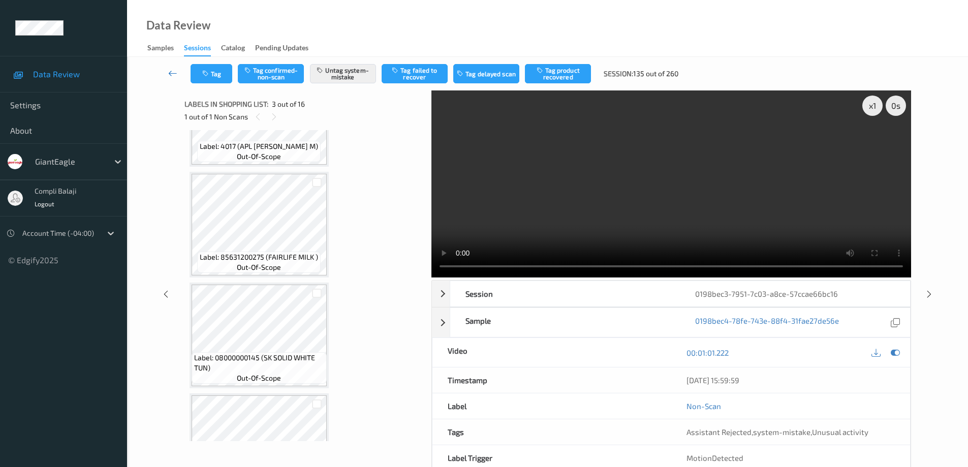
click at [170, 73] on icon at bounding box center [172, 73] width 9 height 10
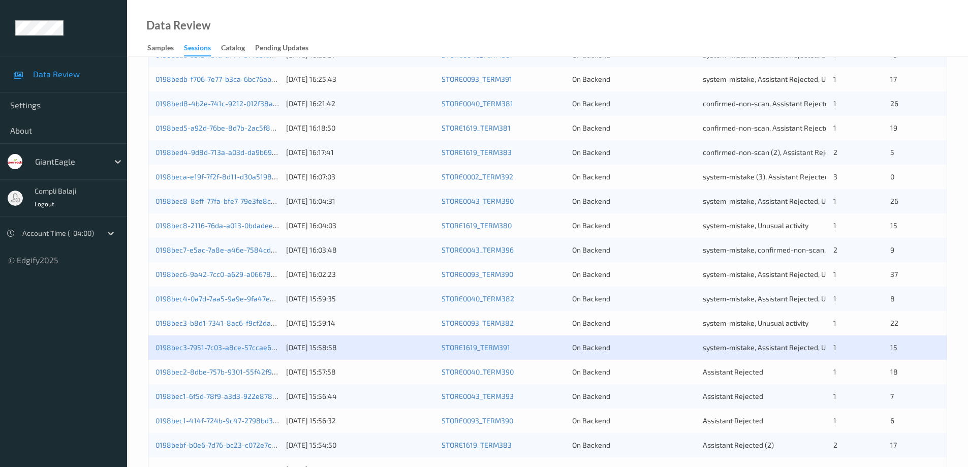
scroll to position [298, 0]
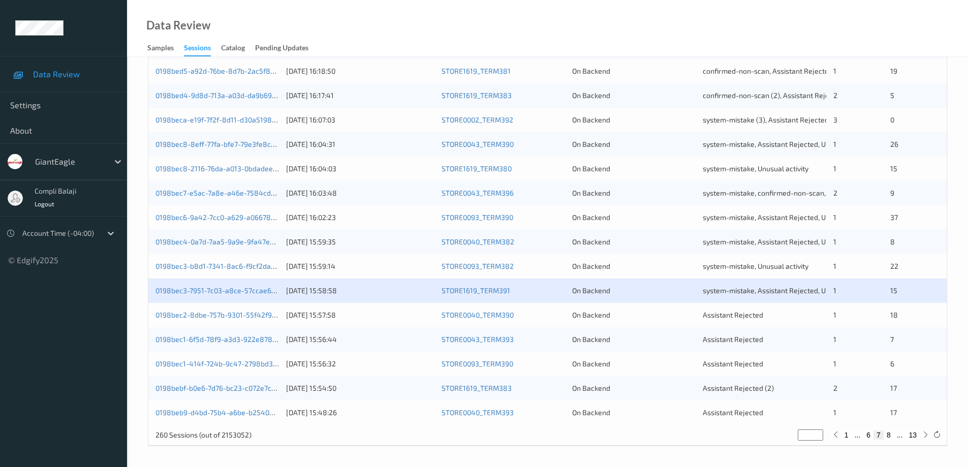
click at [265, 320] on div "0198bec2-8dbe-757b-9301-55f42f96aa4e" at bounding box center [216, 315] width 123 height 10
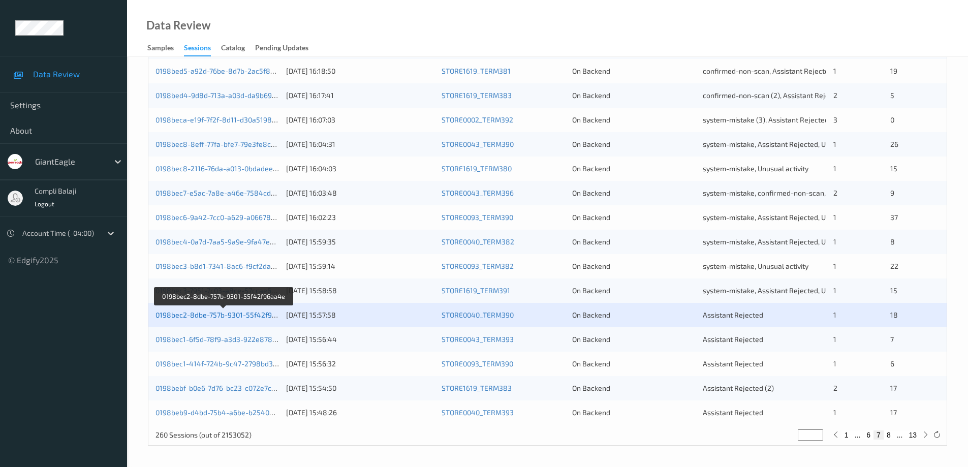
click at [265, 317] on link "0198bec2-8dbe-757b-9301-55f42f96aa4e" at bounding box center [223, 314] width 137 height 9
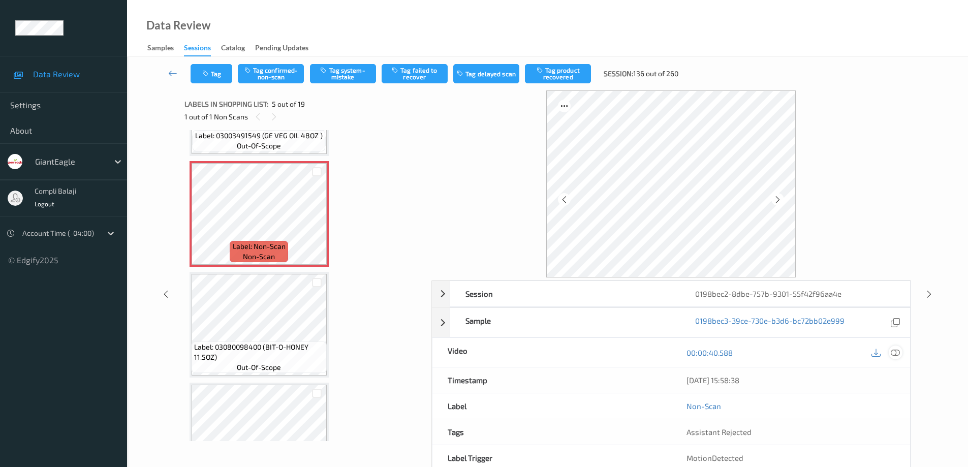
click at [894, 352] on icon at bounding box center [894, 352] width 9 height 9
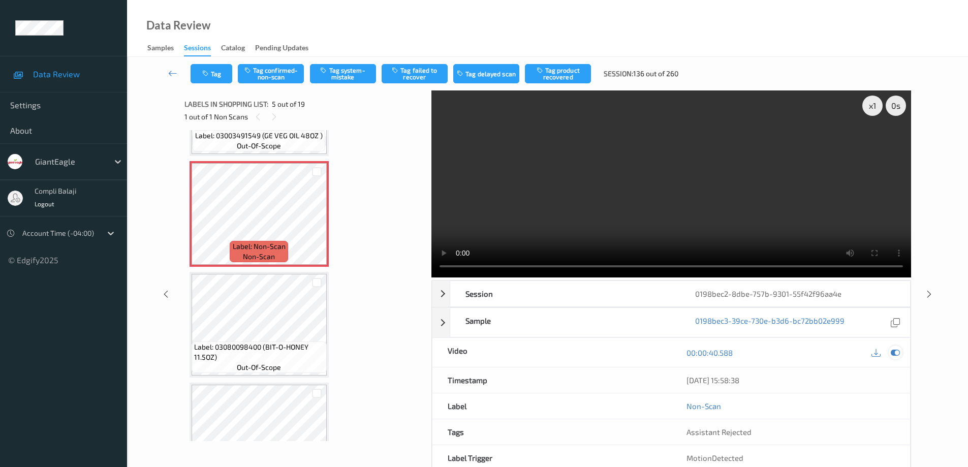
click at [896, 350] on icon at bounding box center [894, 352] width 9 height 9
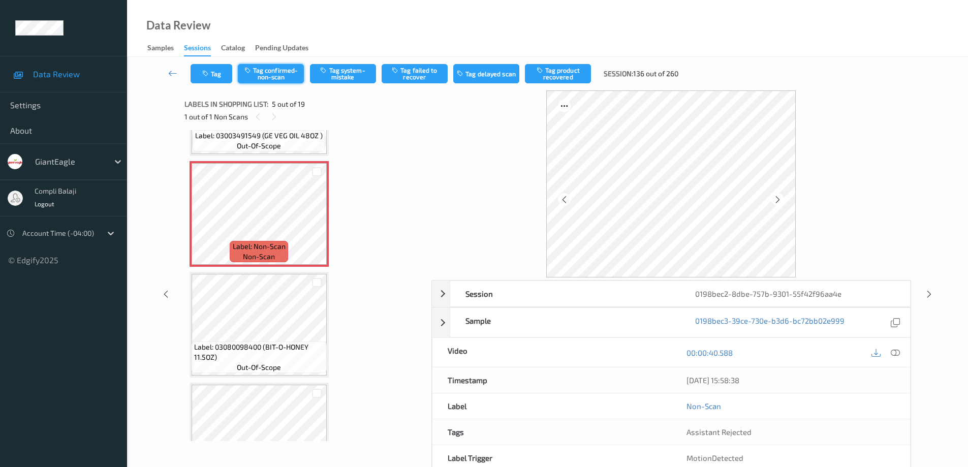
drag, startPoint x: 265, startPoint y: 73, endPoint x: 273, endPoint y: 75, distance: 8.5
click at [266, 73] on button "Tag confirmed-non-scan" at bounding box center [271, 73] width 66 height 19
click at [565, 74] on button "Tag product recovered" at bounding box center [558, 73] width 66 height 19
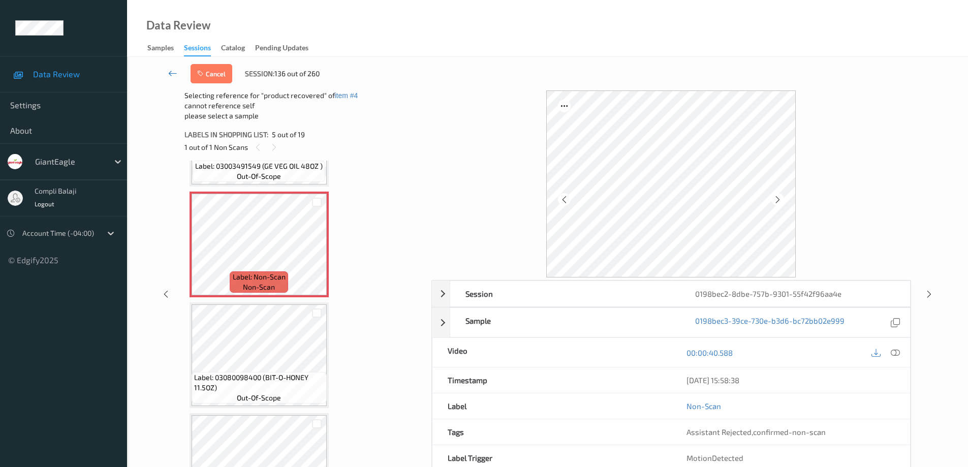
click at [170, 75] on icon at bounding box center [172, 73] width 9 height 10
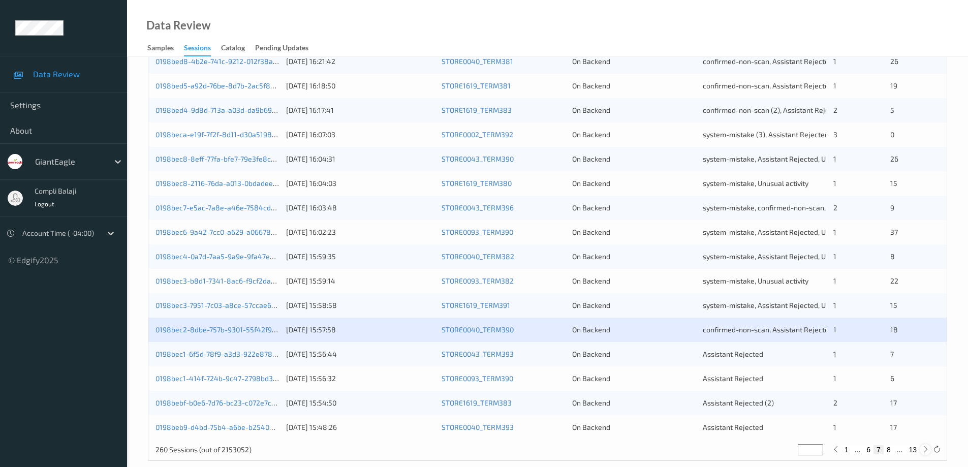
scroll to position [284, 0]
click at [262, 352] on link "0198bec1-6f5d-78f9-a3d3-922e878a6e85" at bounding box center [224, 352] width 138 height 9
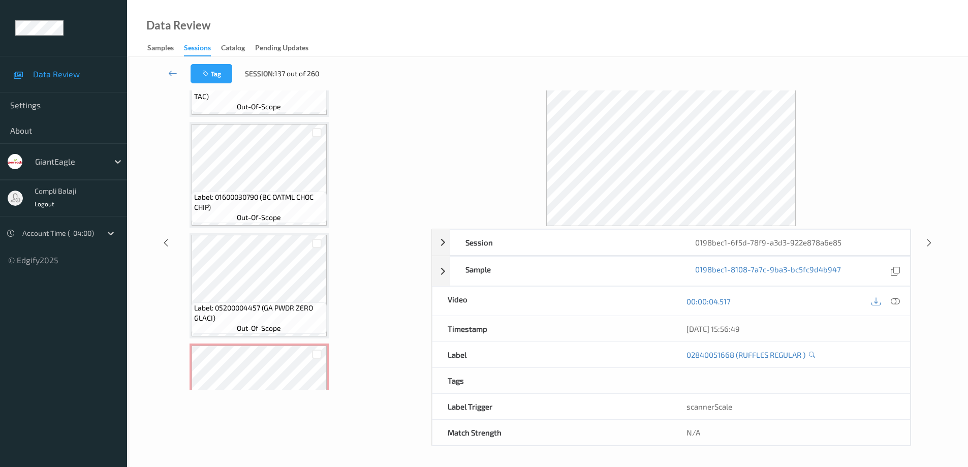
scroll to position [580, 0]
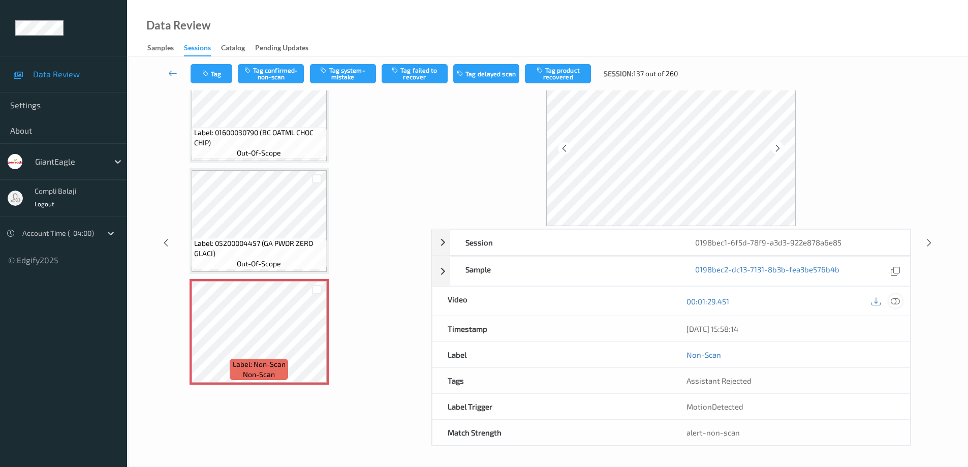
click at [896, 304] on icon at bounding box center [894, 301] width 9 height 9
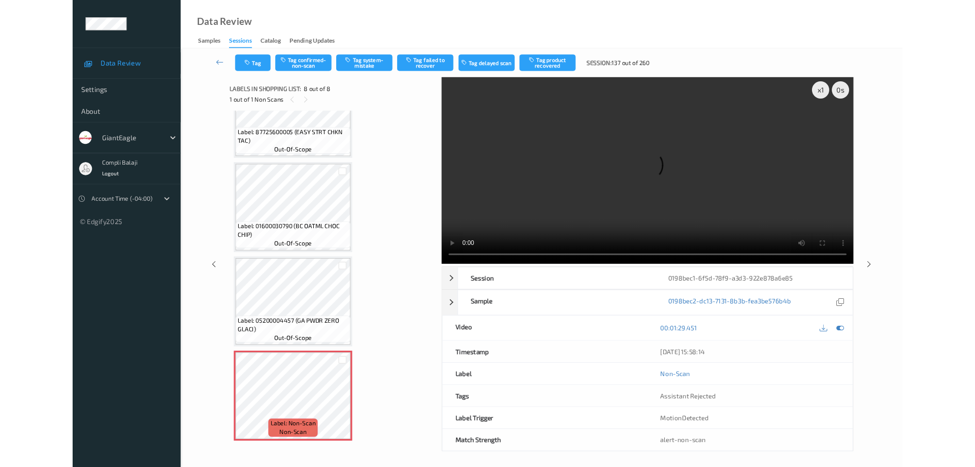
scroll to position [498, 0]
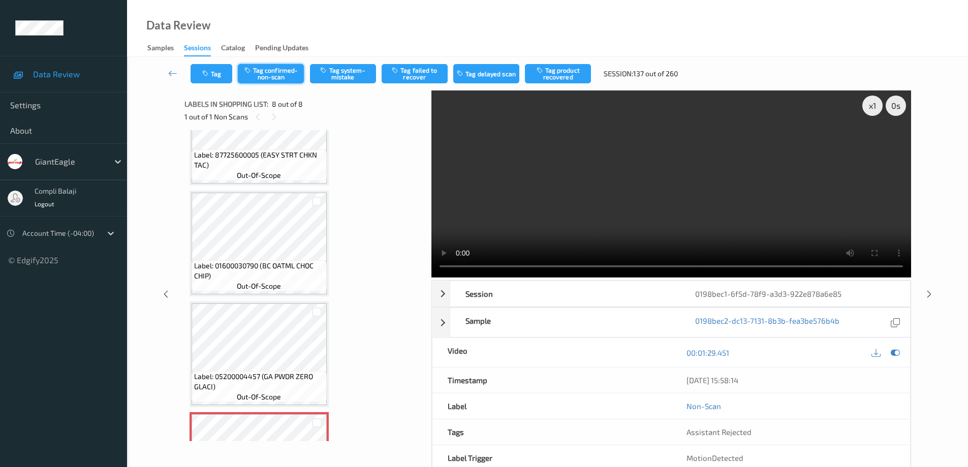
click at [274, 75] on button "Tag confirmed-non-scan" at bounding box center [271, 73] width 66 height 19
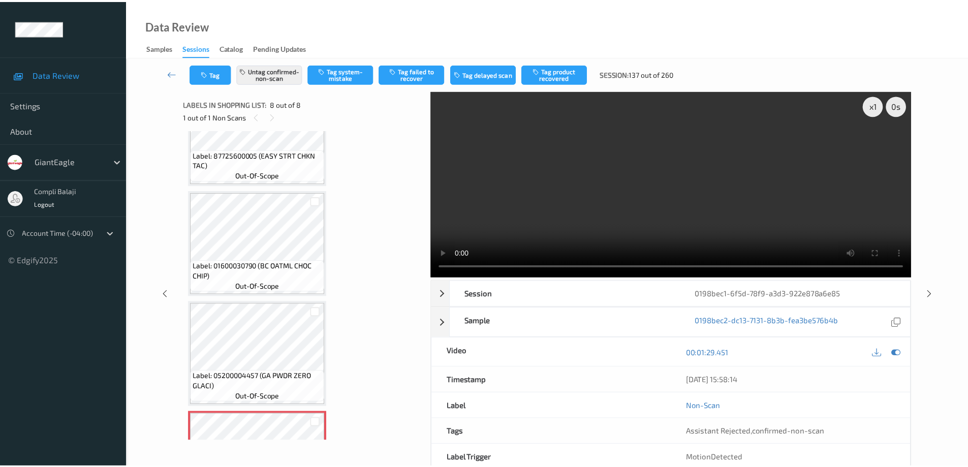
scroll to position [580, 0]
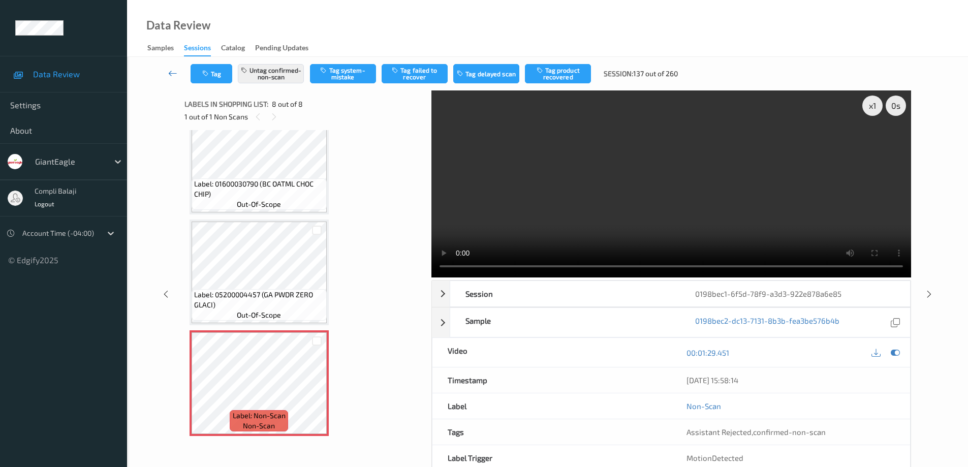
click at [169, 72] on icon at bounding box center [172, 73] width 9 height 10
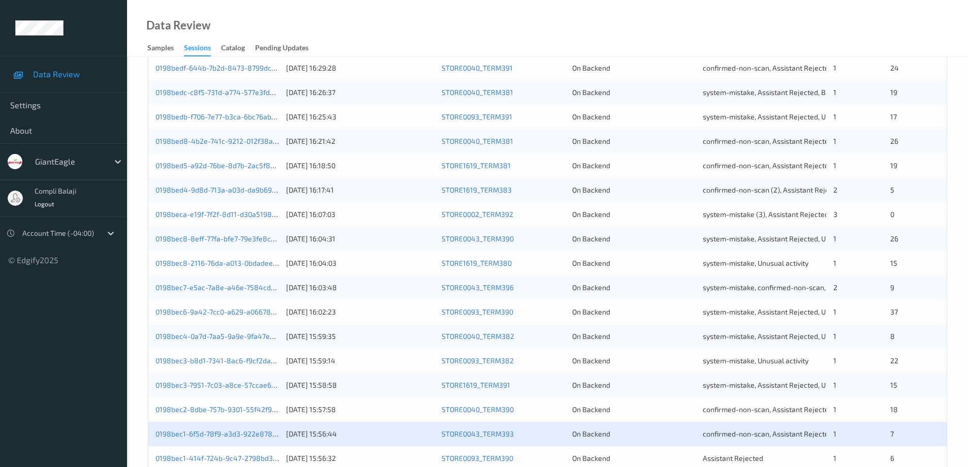
scroll to position [298, 0]
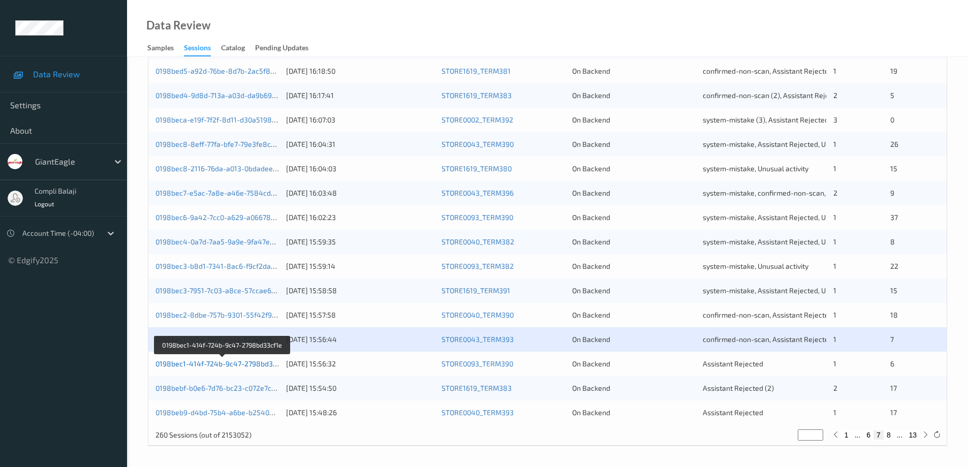
click at [255, 366] on link "0198bec1-414f-724b-9c47-2798bd33cf1e" at bounding box center [222, 363] width 135 height 9
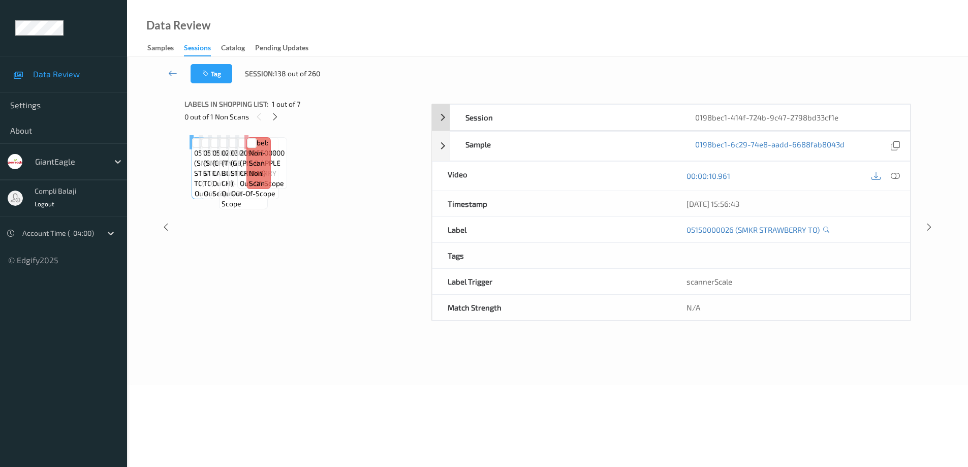
scroll to position [51, 0]
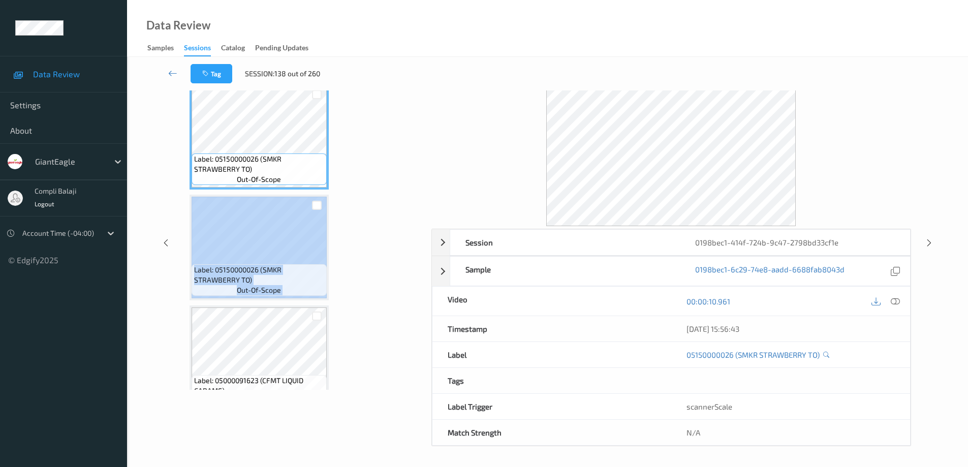
drag, startPoint x: 424, startPoint y: 194, endPoint x: 418, endPoint y: 232, distance: 39.0
click at [418, 232] on div "Label: 05150000026 (SMKR STRAWBERRY TO) out-of-scope Label: 05150000026 (SMKR S…" at bounding box center [304, 234] width 240 height 311
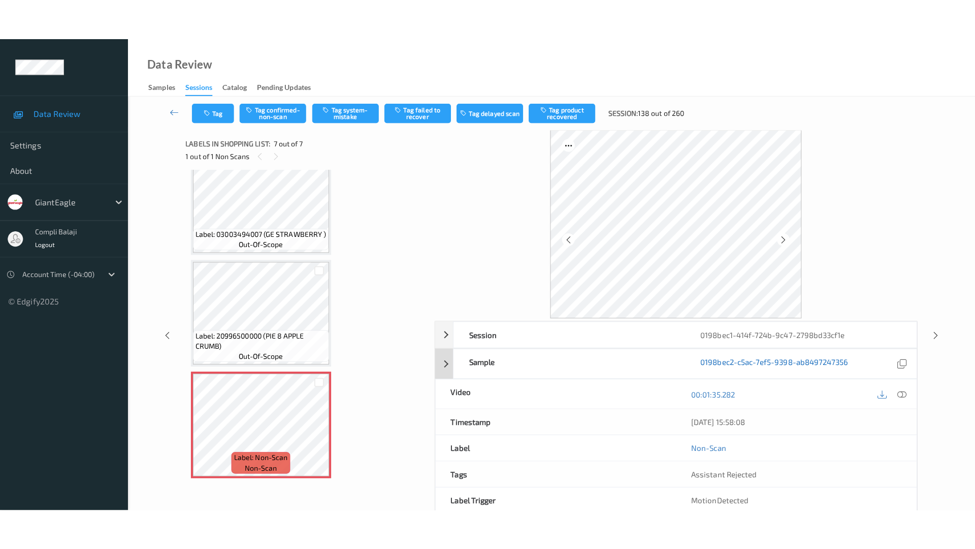
scroll to position [0, 0]
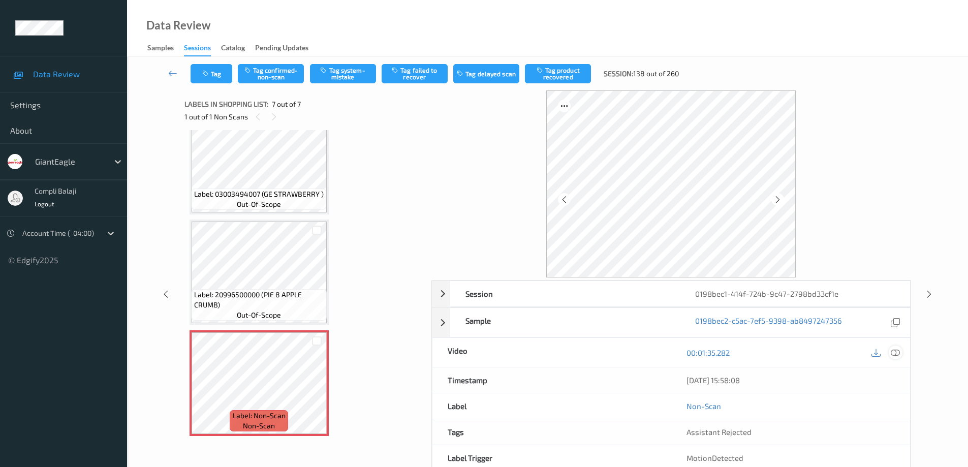
click at [897, 354] on icon at bounding box center [894, 352] width 9 height 9
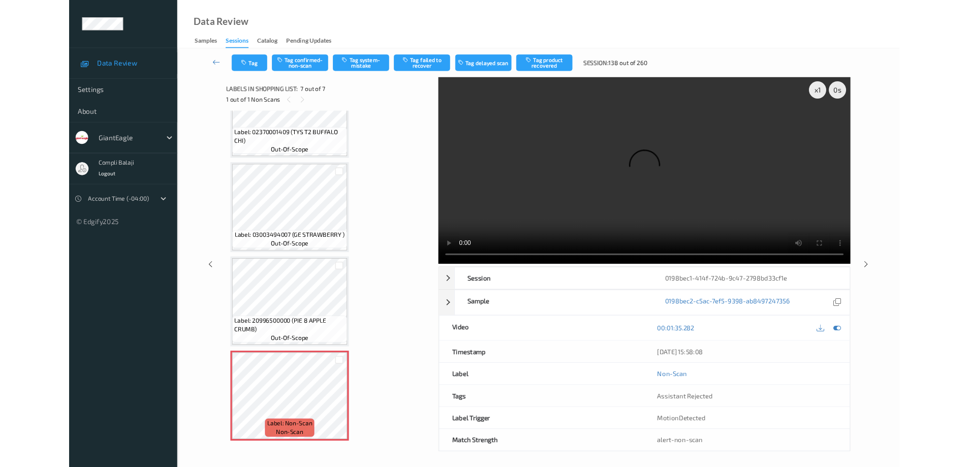
scroll to position [388, 0]
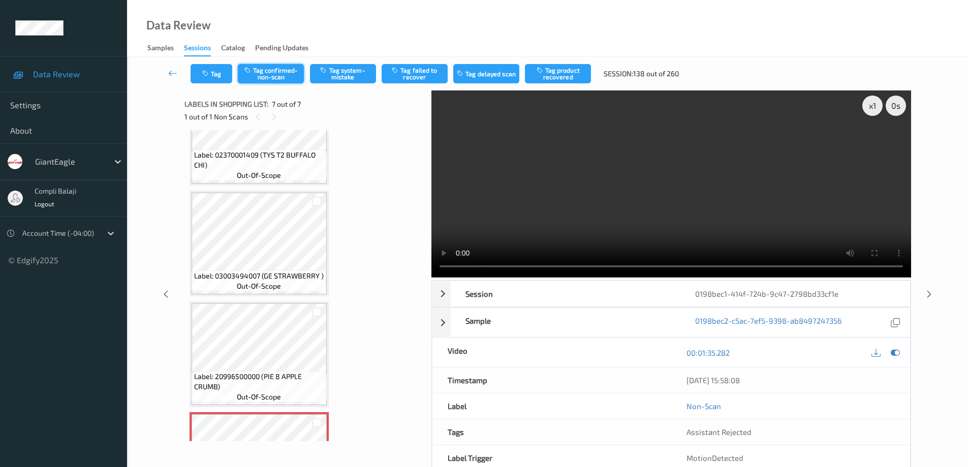
click at [273, 71] on button "Tag confirmed-non-scan" at bounding box center [271, 73] width 66 height 19
click at [411, 74] on button "Tag failed to recover" at bounding box center [414, 73] width 66 height 19
click at [169, 76] on icon at bounding box center [172, 73] width 9 height 10
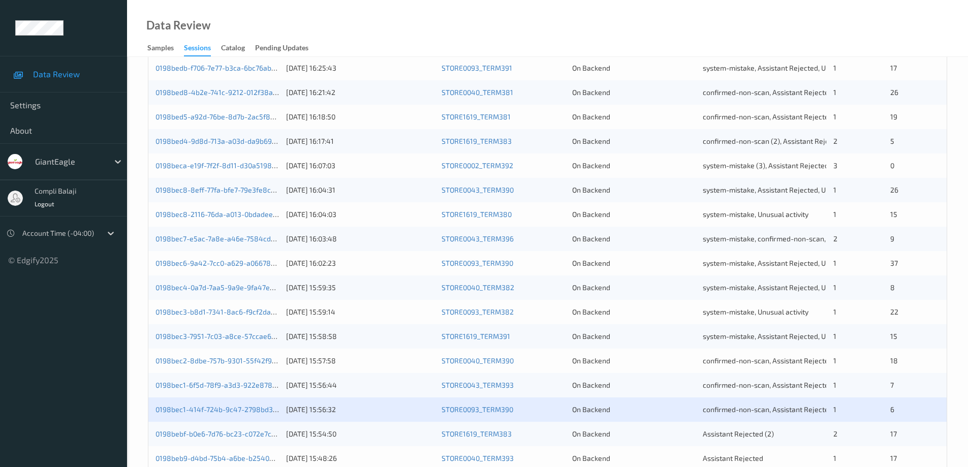
scroll to position [298, 0]
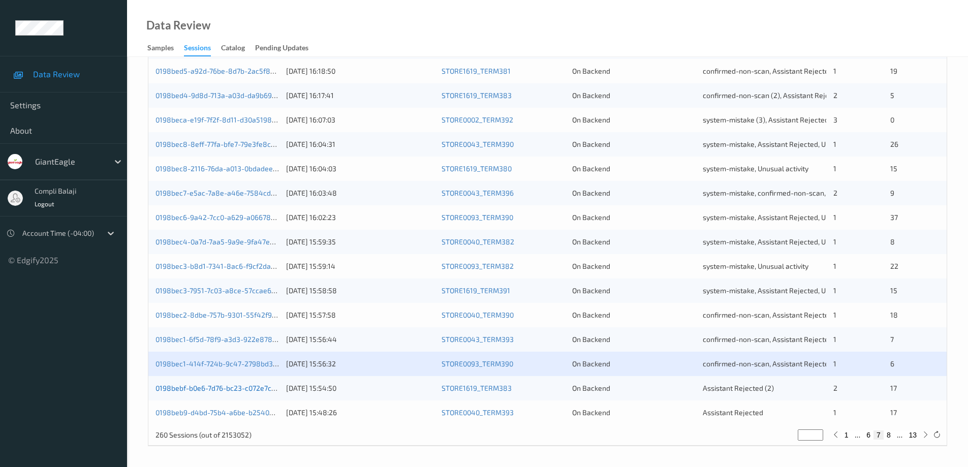
click at [226, 392] on link "0198bebf-b0e6-7d76-bc23-c072e7c1263f" at bounding box center [222, 387] width 134 height 9
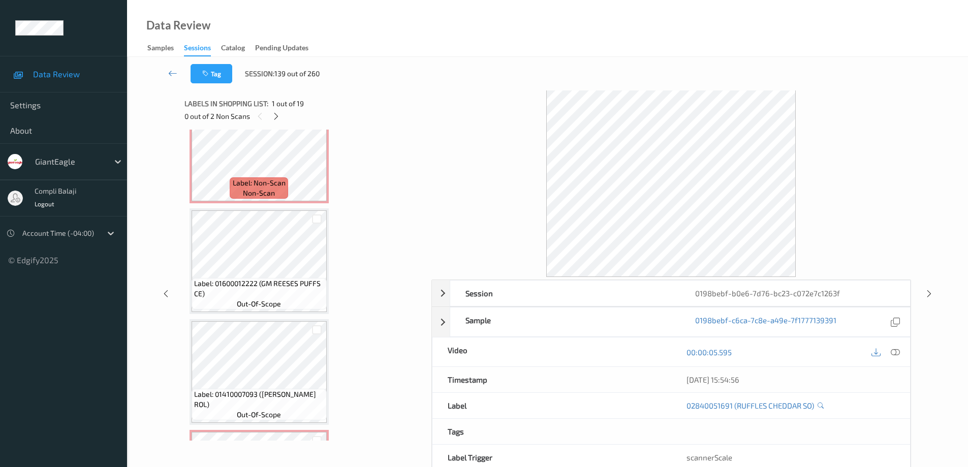
scroll to position [110, 0]
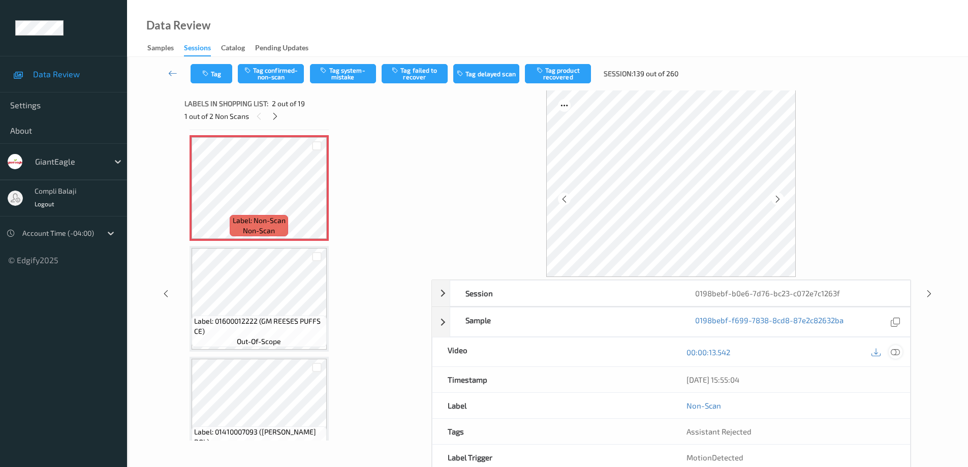
click at [899, 351] on icon at bounding box center [894, 351] width 9 height 9
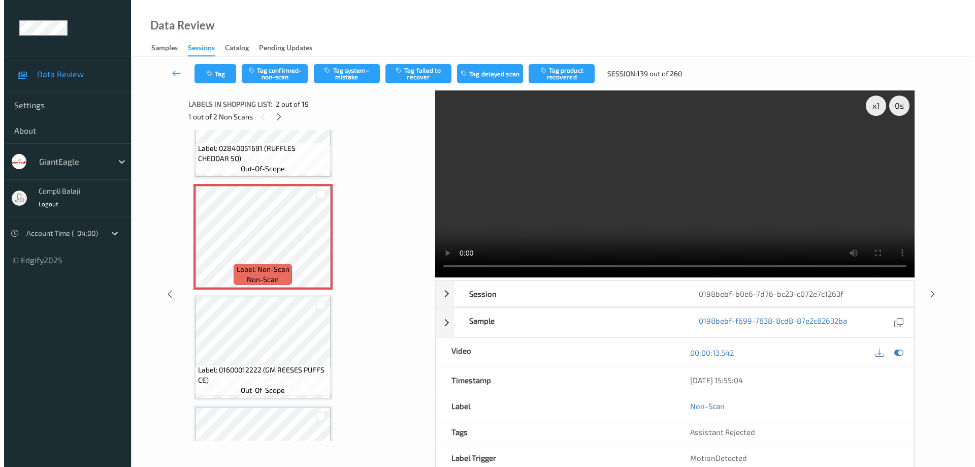
scroll to position [51, 0]
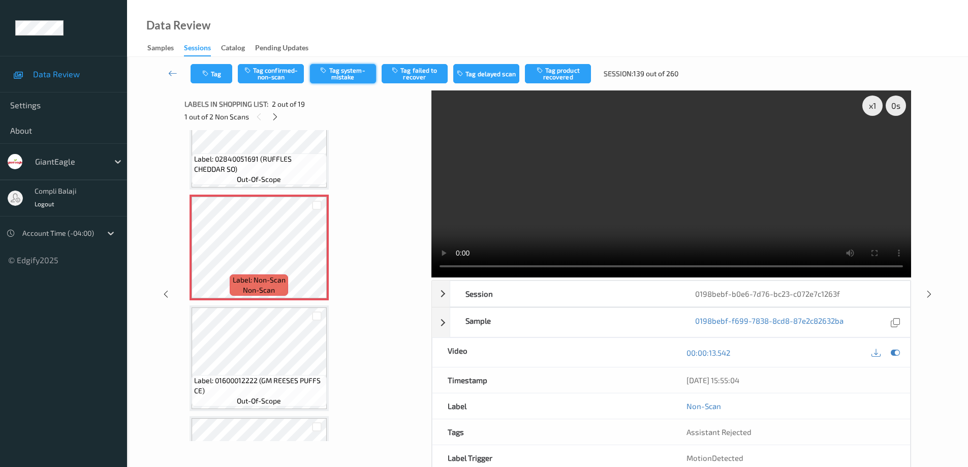
click at [356, 77] on button "Tag system-mistake" at bounding box center [343, 73] width 66 height 19
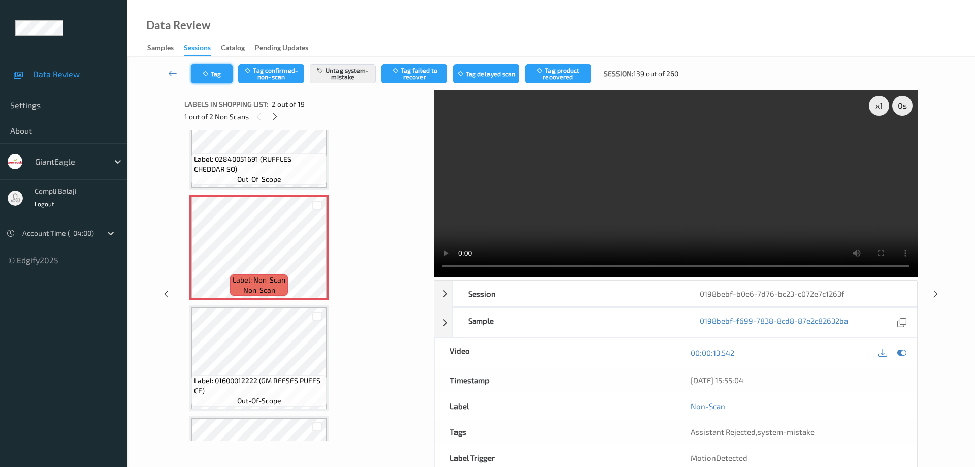
click at [217, 76] on button "Tag" at bounding box center [212, 73] width 42 height 19
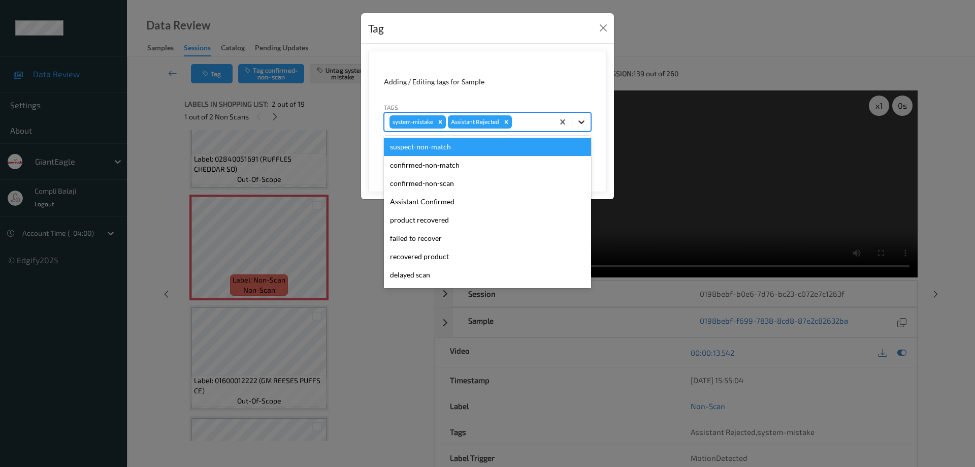
drag, startPoint x: 583, startPoint y: 118, endPoint x: 566, endPoint y: 128, distance: 19.3
click at [584, 119] on icon at bounding box center [582, 122] width 10 height 10
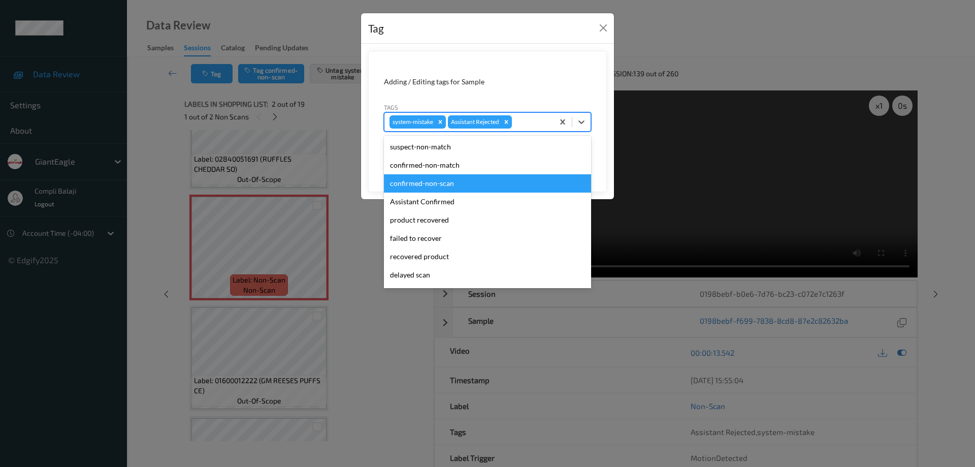
scroll to position [89, 0]
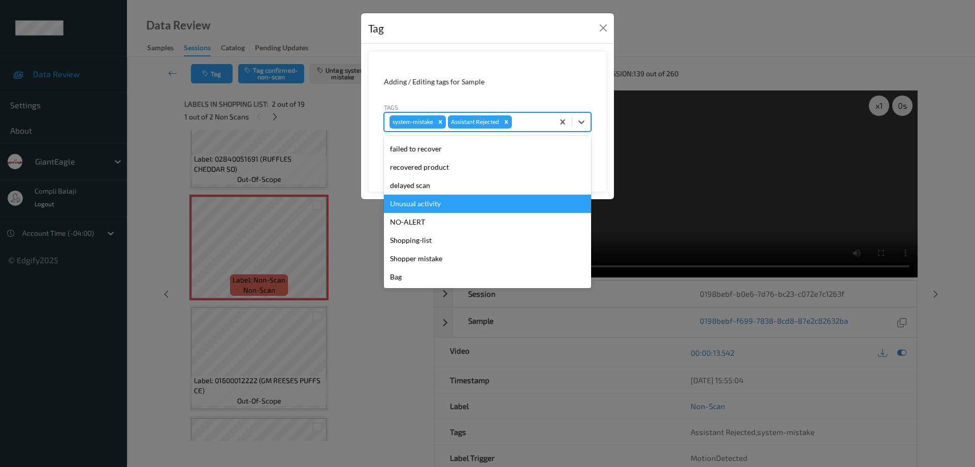
click at [433, 205] on div "Unusual activity" at bounding box center [487, 204] width 207 height 18
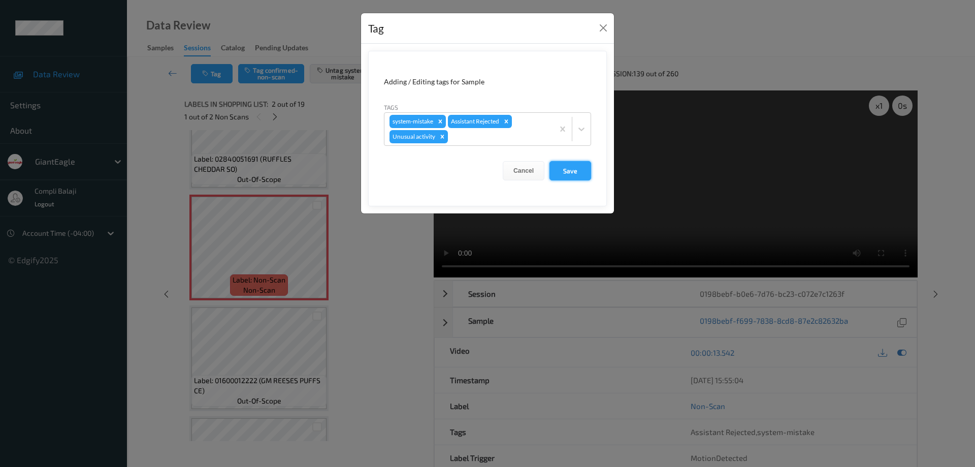
click at [577, 170] on button "Save" at bounding box center [571, 170] width 42 height 19
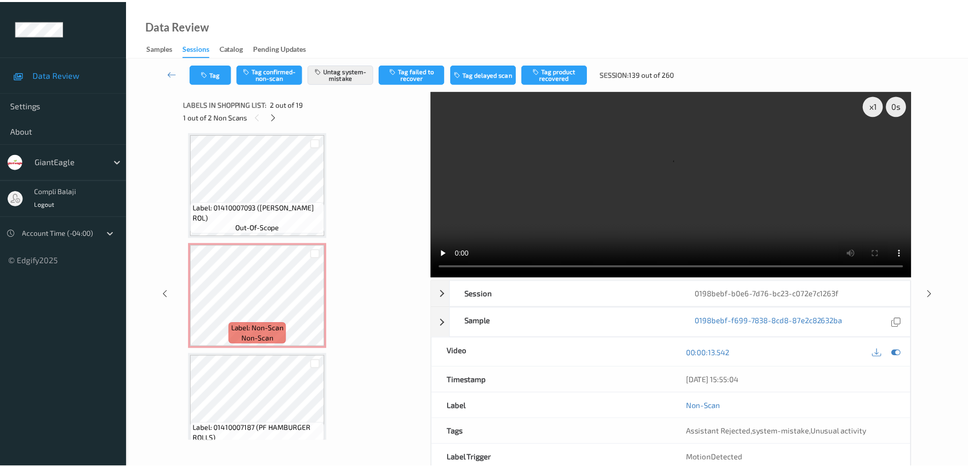
scroll to position [407, 0]
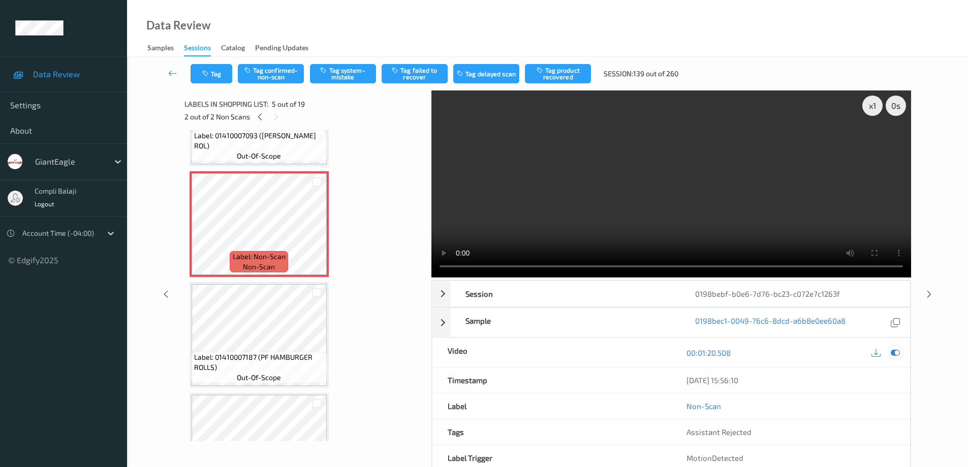
click at [904, 238] on video at bounding box center [670, 183] width 479 height 187
click at [898, 354] on icon at bounding box center [894, 352] width 9 height 9
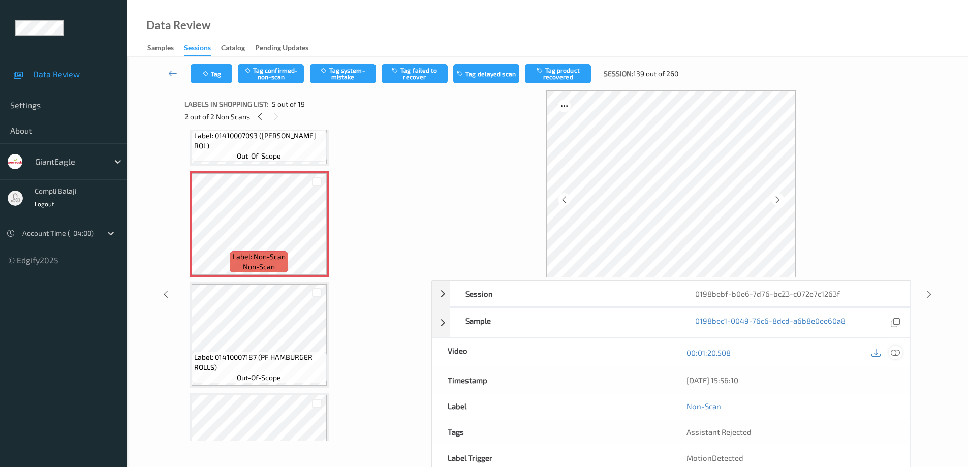
click at [893, 351] on icon at bounding box center [894, 352] width 9 height 9
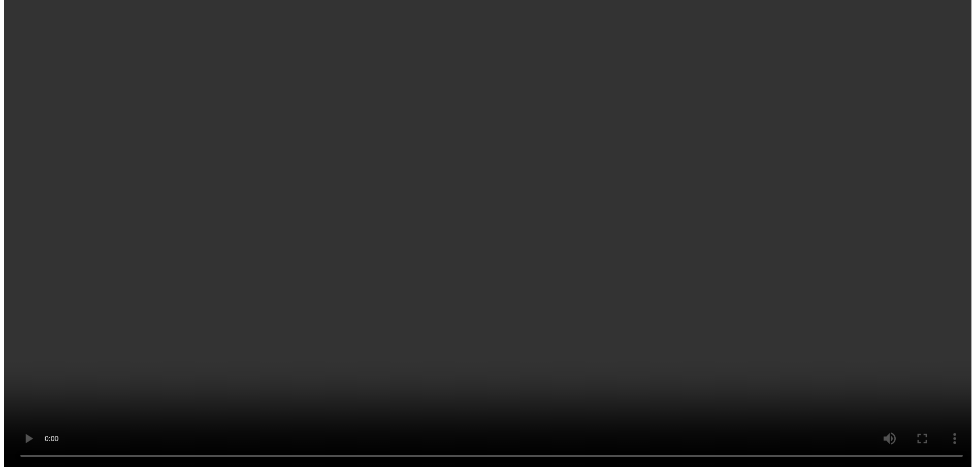
scroll to position [458, 0]
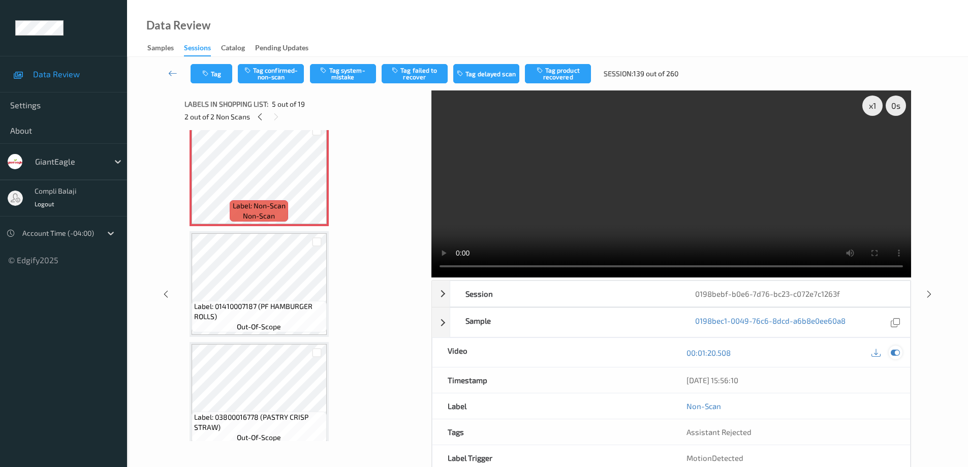
click at [893, 354] on icon at bounding box center [894, 352] width 9 height 9
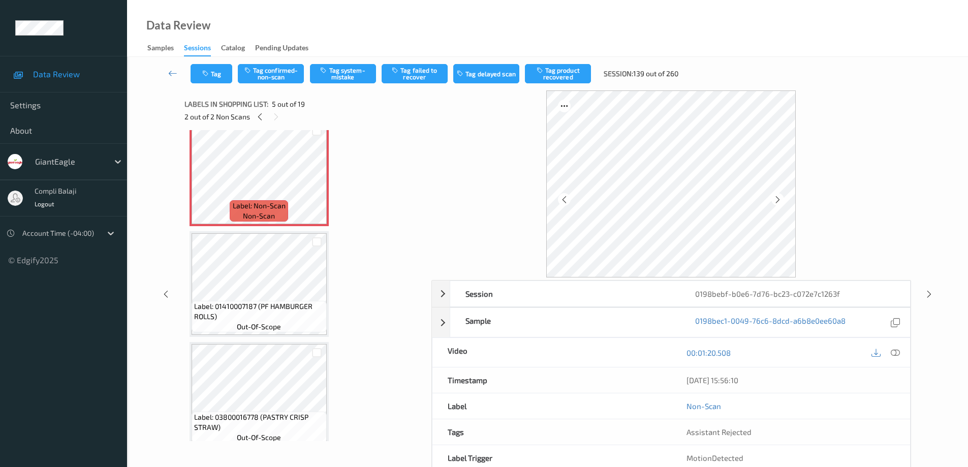
click at [898, 349] on icon at bounding box center [894, 352] width 9 height 9
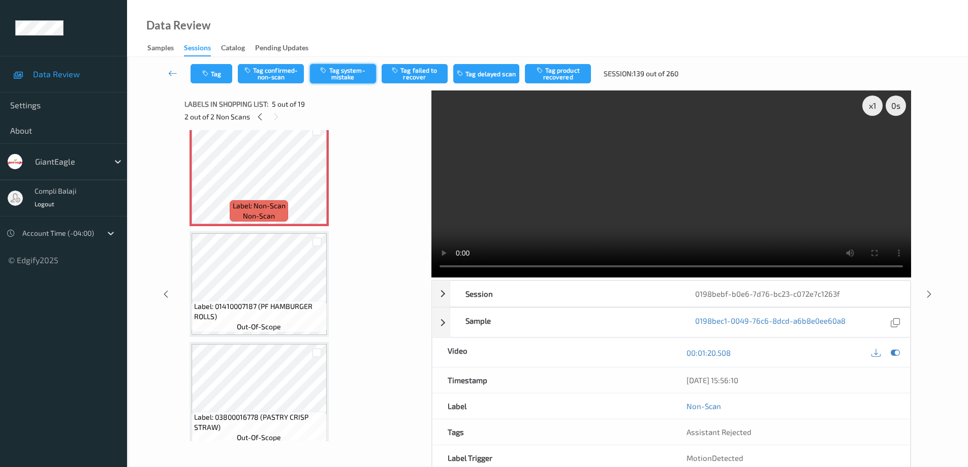
click at [346, 76] on button "Tag system-mistake" at bounding box center [343, 73] width 66 height 19
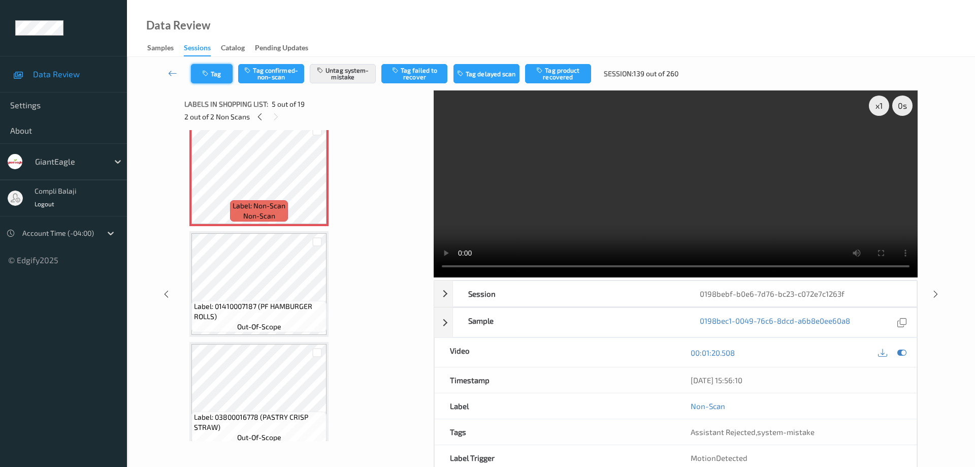
click at [225, 74] on button "Tag" at bounding box center [212, 73] width 42 height 19
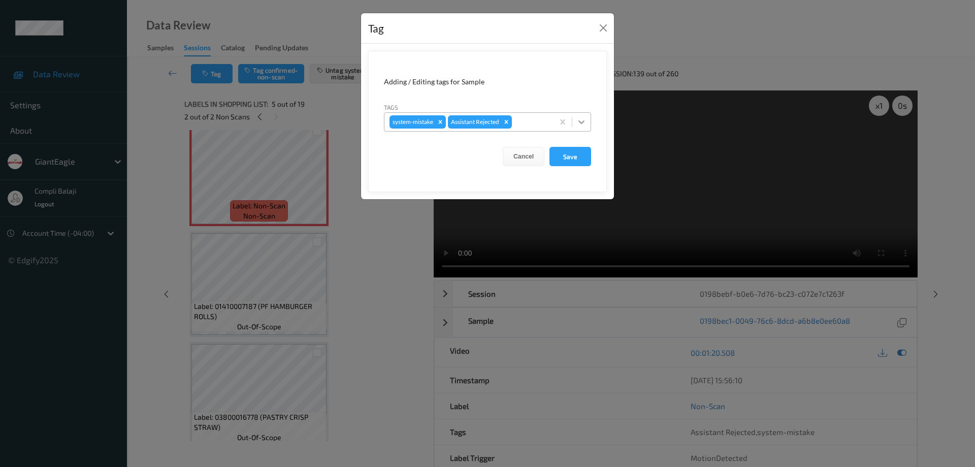
click at [583, 118] on icon at bounding box center [582, 122] width 10 height 10
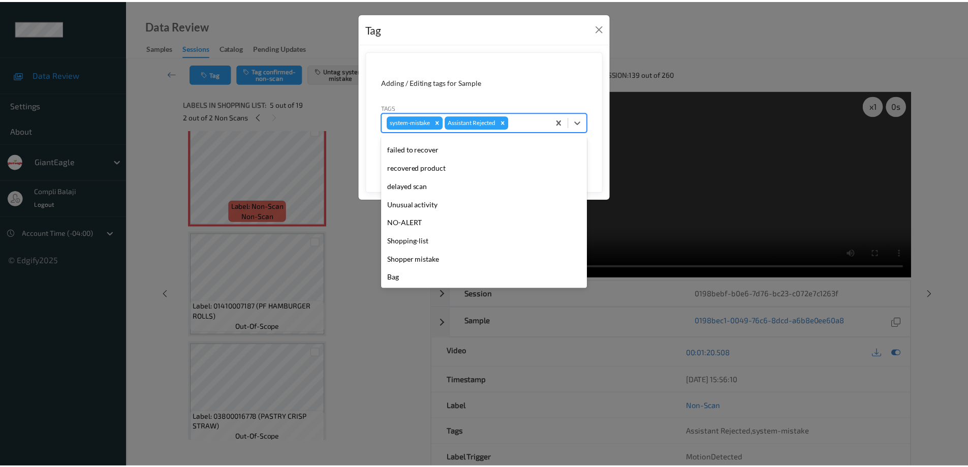
scroll to position [89, 0]
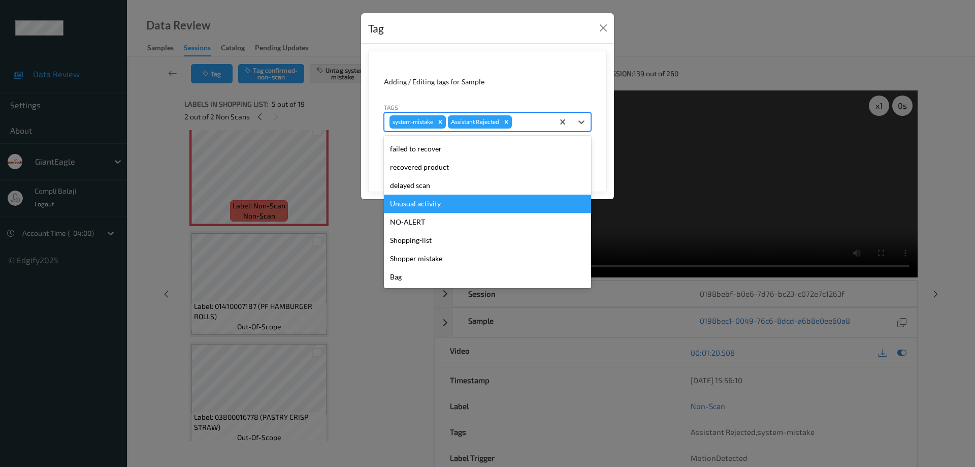
click at [437, 204] on div "Unusual activity" at bounding box center [487, 204] width 207 height 18
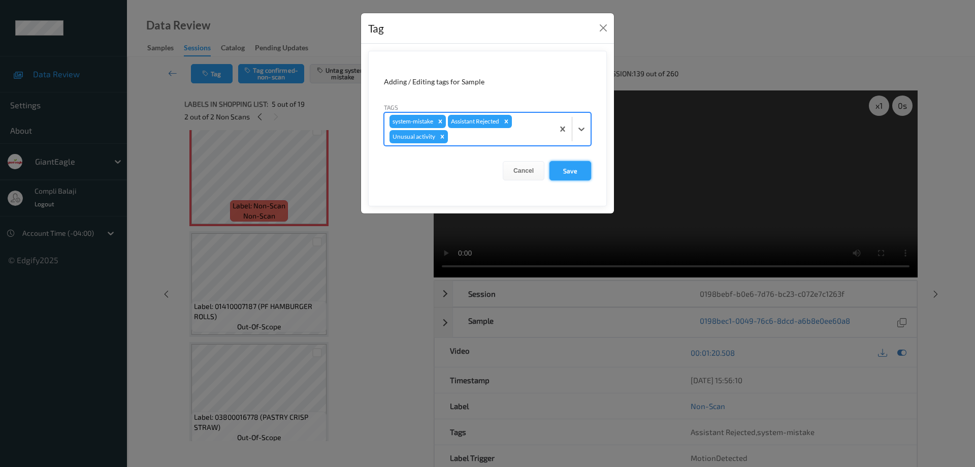
click at [569, 177] on button "Save" at bounding box center [571, 170] width 42 height 19
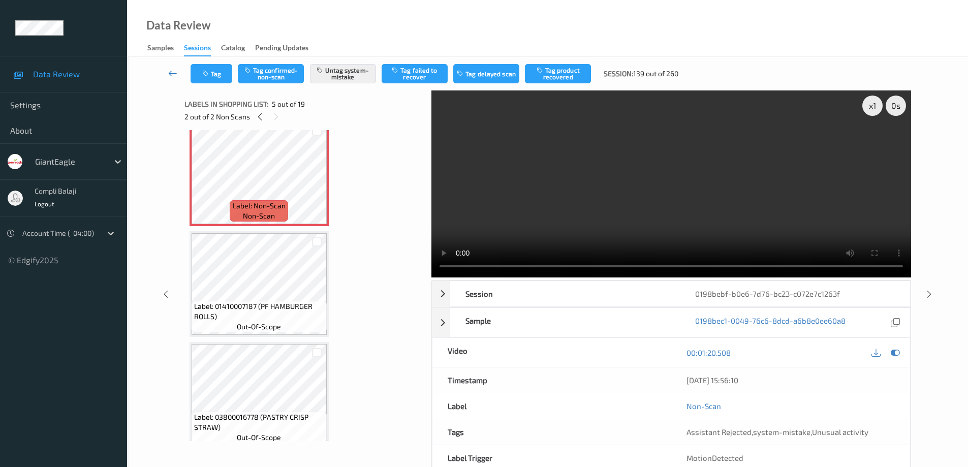
click at [171, 75] on icon at bounding box center [172, 73] width 9 height 10
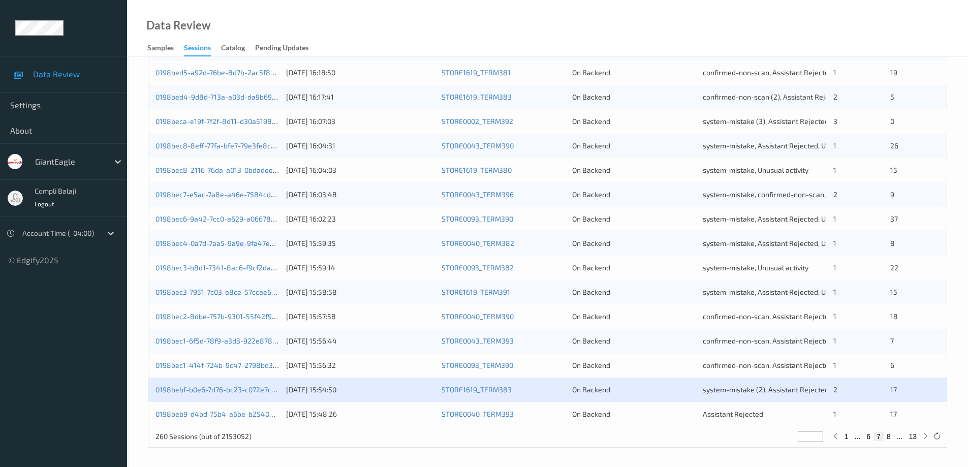
scroll to position [298, 0]
click at [238, 413] on link "0198beb9-d4bd-75b4-a6be-b25403257bf2" at bounding box center [225, 412] width 140 height 9
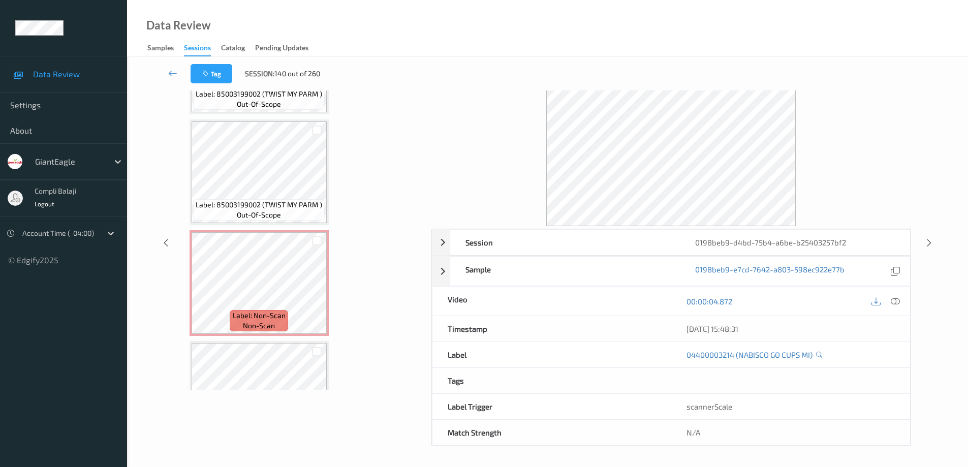
scroll to position [1687, 0]
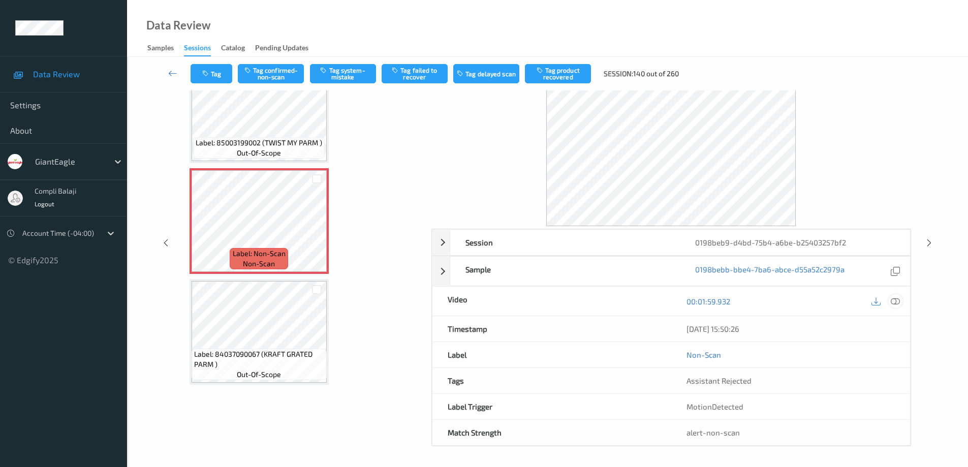
click at [894, 299] on icon at bounding box center [894, 301] width 9 height 9
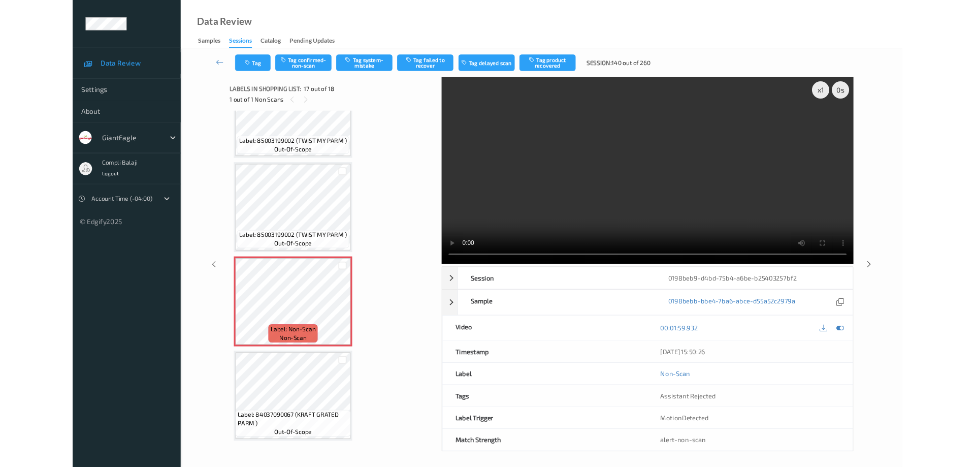
scroll to position [1606, 0]
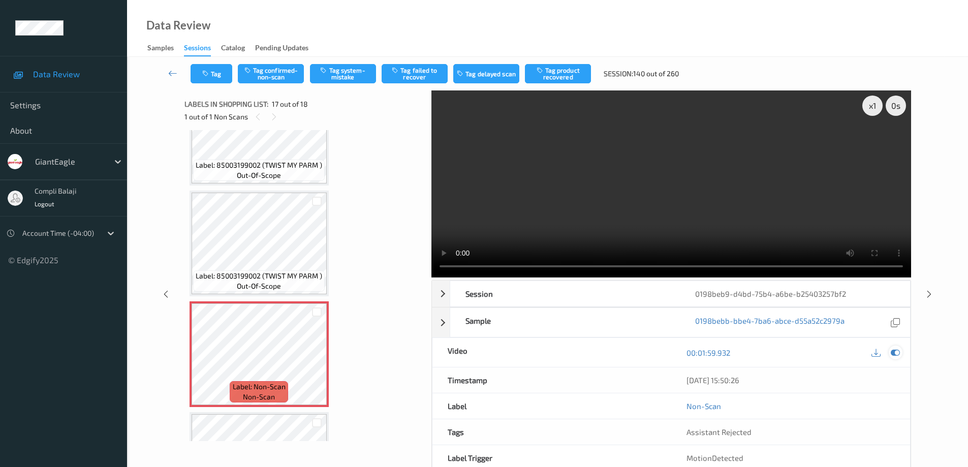
click at [896, 352] on icon at bounding box center [894, 352] width 9 height 9
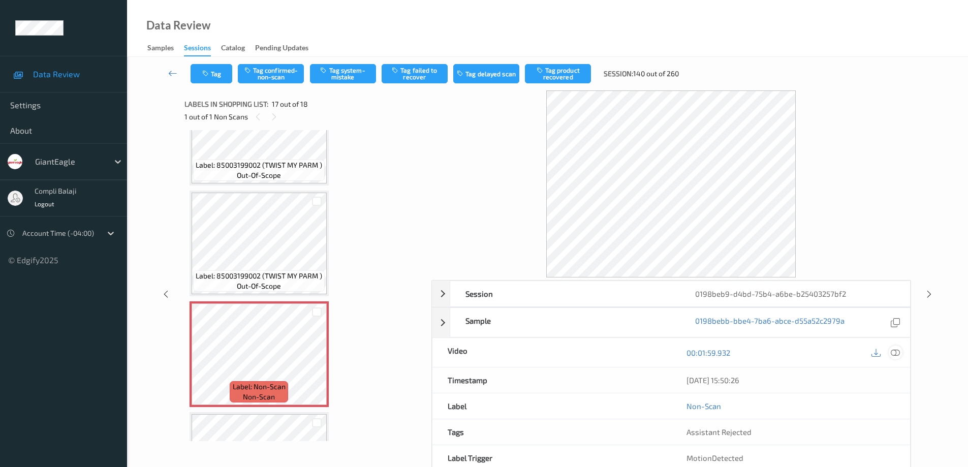
click at [894, 351] on icon at bounding box center [894, 352] width 9 height 9
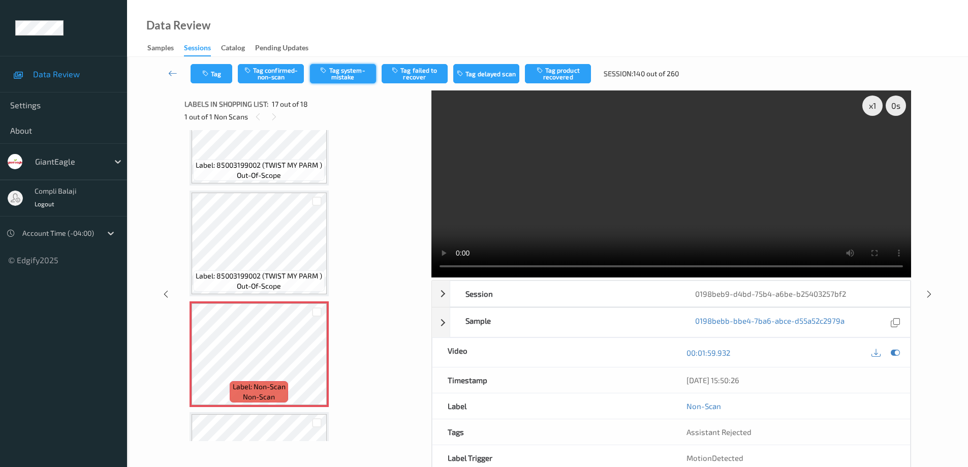
click at [359, 73] on button "Tag system-mistake" at bounding box center [343, 73] width 66 height 19
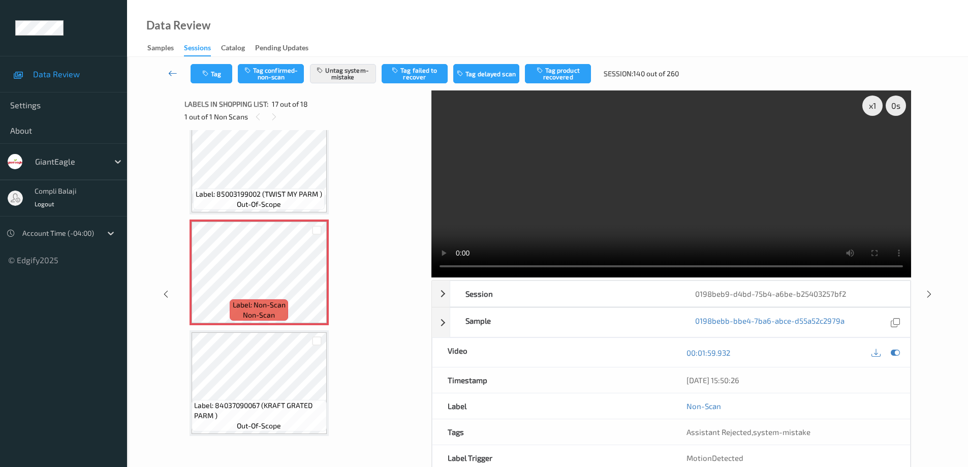
click at [169, 74] on icon at bounding box center [172, 73] width 9 height 10
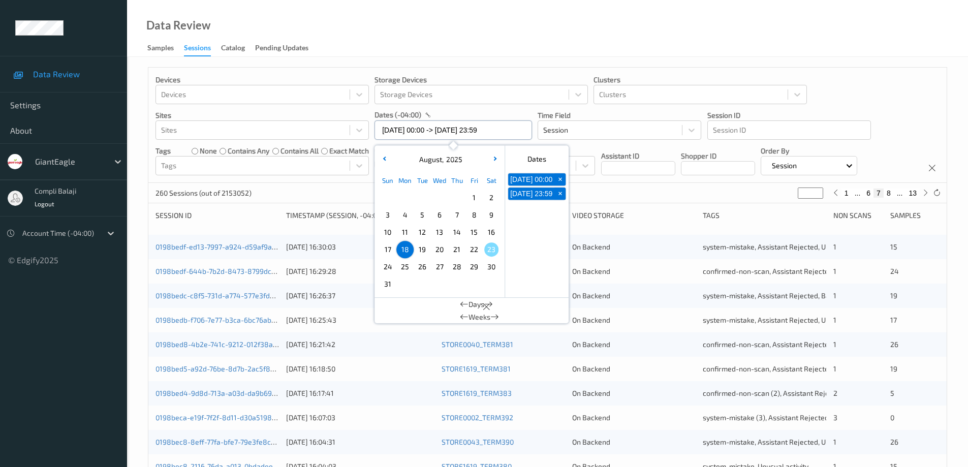
click at [514, 134] on input "[DATE] 00:00 -> [DATE] 23:59" at bounding box center [452, 129] width 157 height 19
click at [420, 251] on span "19" at bounding box center [422, 249] width 14 height 14
type input "[DATE] 00:00"
type input "*"
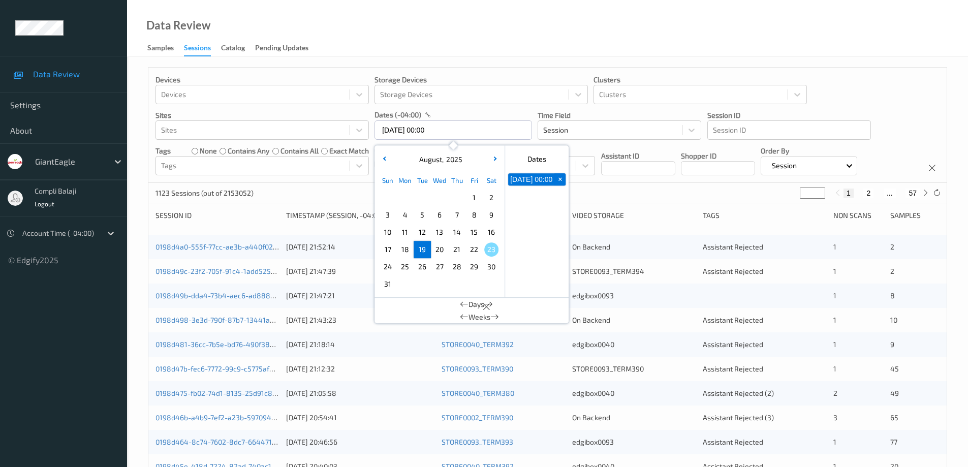
click at [425, 250] on span "19" at bounding box center [422, 249] width 14 height 14
type input "[DATE] 00:00 -> [DATE] 23:59"
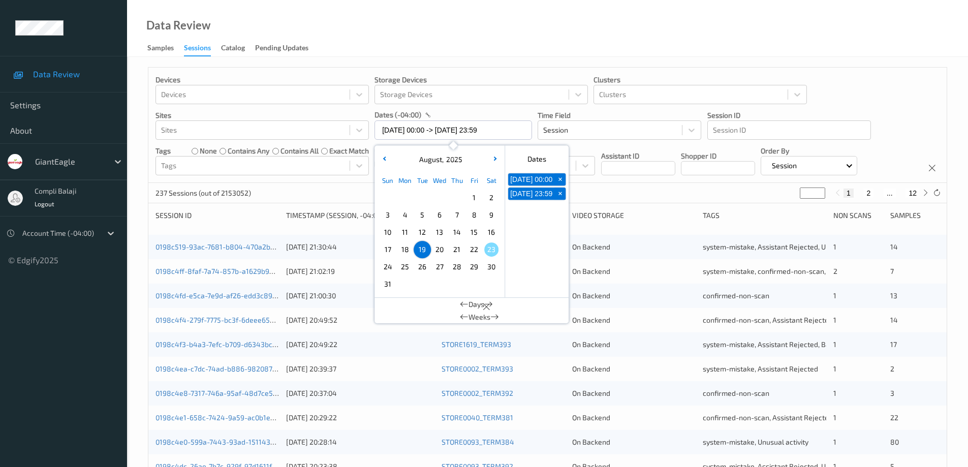
click at [897, 107] on div "Devices Devices Storage Devices Storage Devices Clusters Clusters Sites Sites d…" at bounding box center [547, 125] width 798 height 115
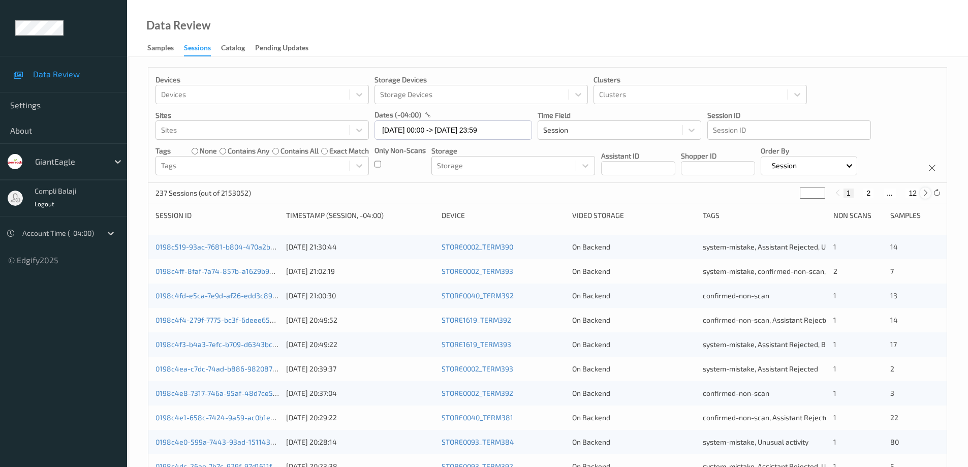
click at [928, 193] on icon at bounding box center [925, 193] width 8 height 8
type input "*"
click at [926, 192] on icon at bounding box center [925, 193] width 8 height 8
type input "*"
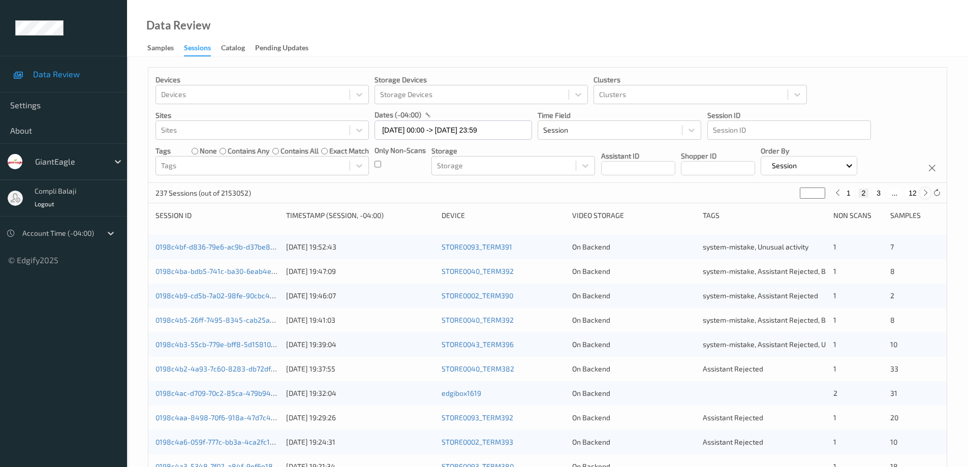
type input "*"
click at [885, 193] on button "4" at bounding box center [884, 192] width 10 height 9
type input "*"
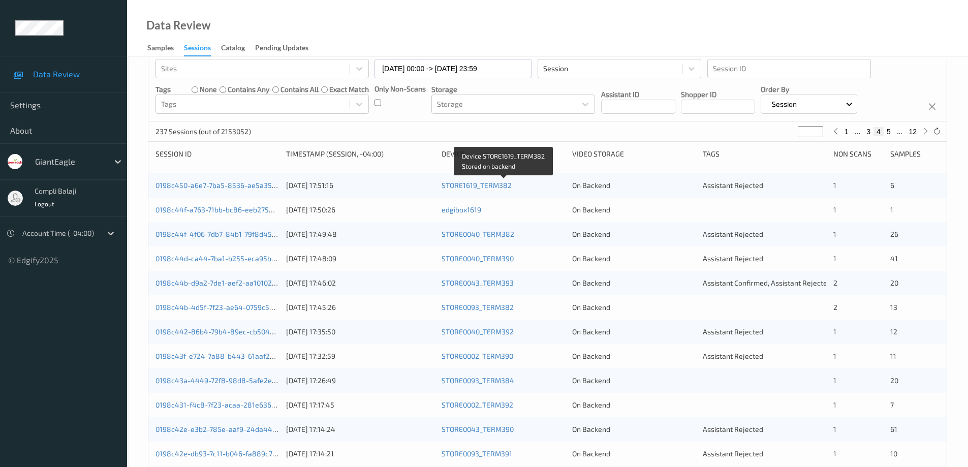
scroll to position [44, 0]
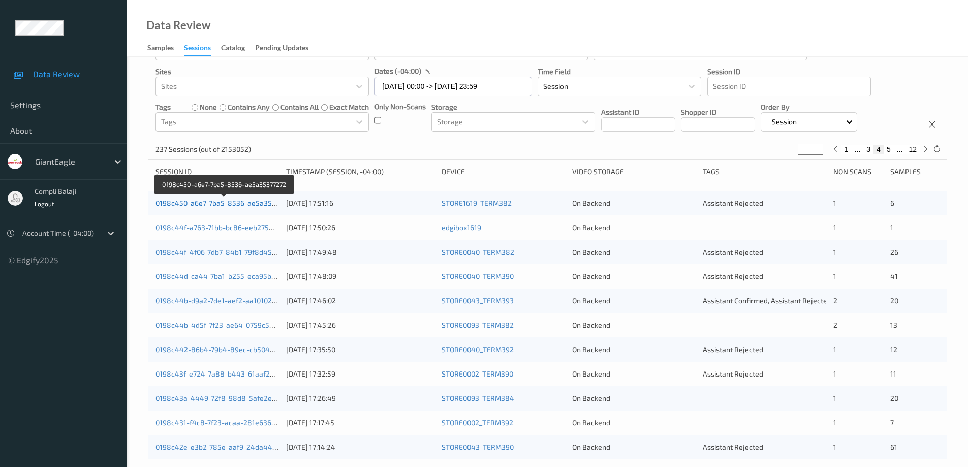
click at [264, 205] on link "0198c450-a6e7-7ba5-8536-ae5a35377272" at bounding box center [224, 203] width 139 height 9
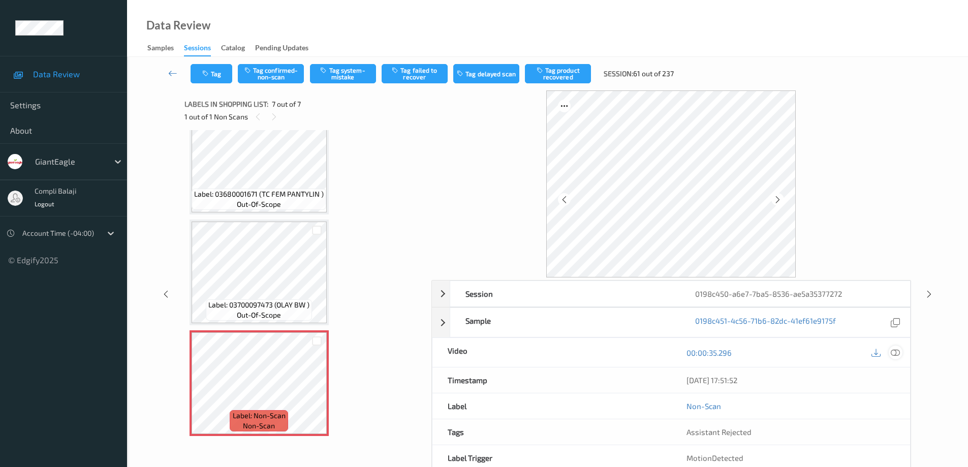
click at [899, 353] on icon at bounding box center [894, 352] width 9 height 9
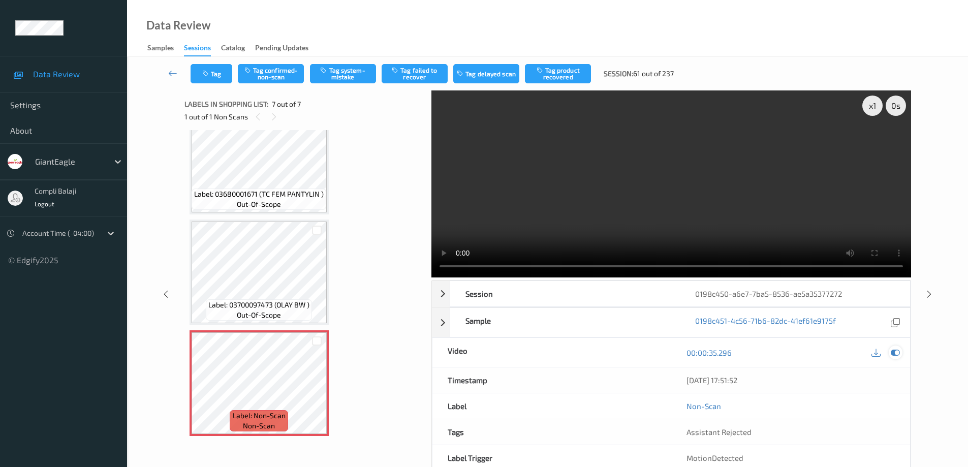
click at [895, 353] on icon at bounding box center [894, 352] width 9 height 9
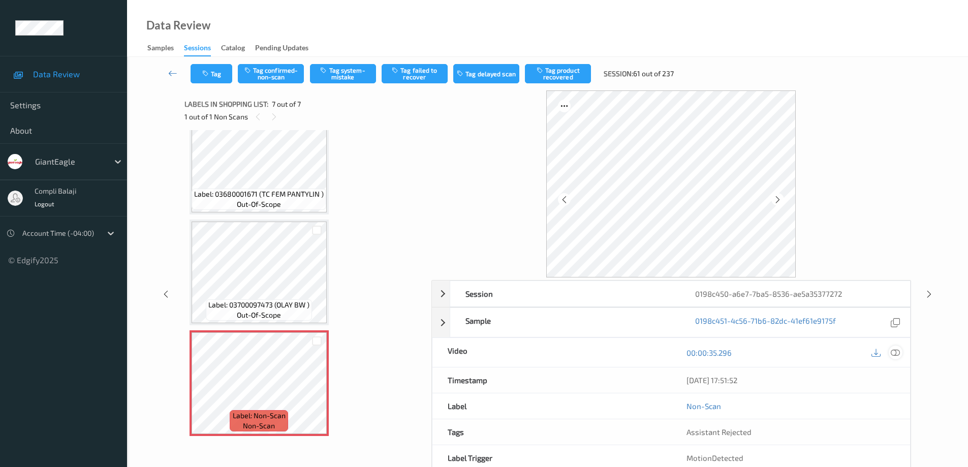
click at [895, 351] on icon at bounding box center [894, 352] width 9 height 9
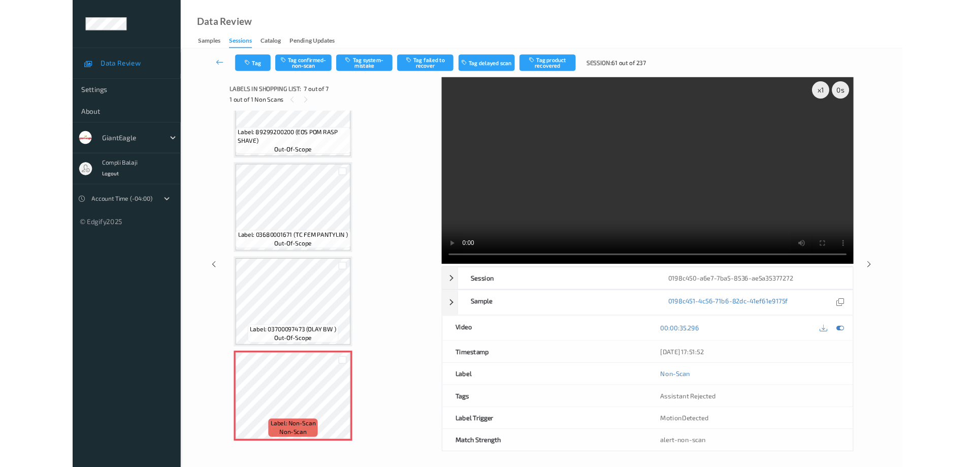
scroll to position [388, 0]
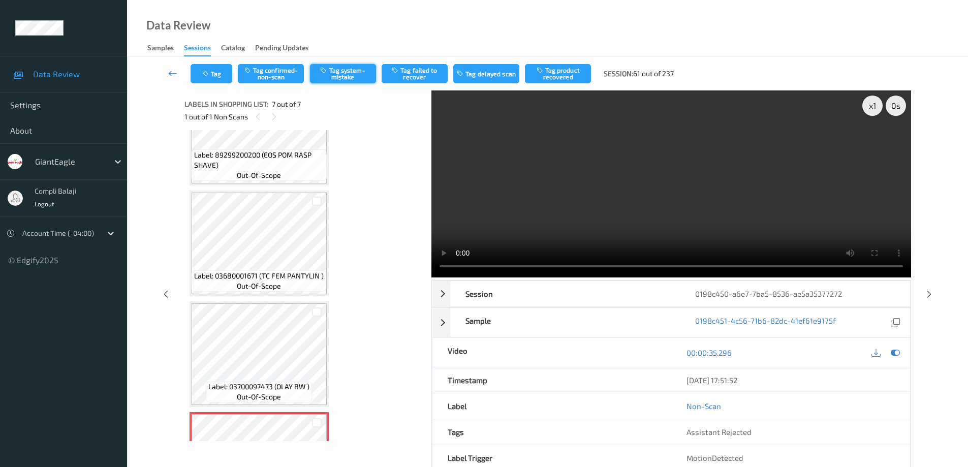
click at [341, 73] on button "Tag system-mistake" at bounding box center [343, 73] width 66 height 19
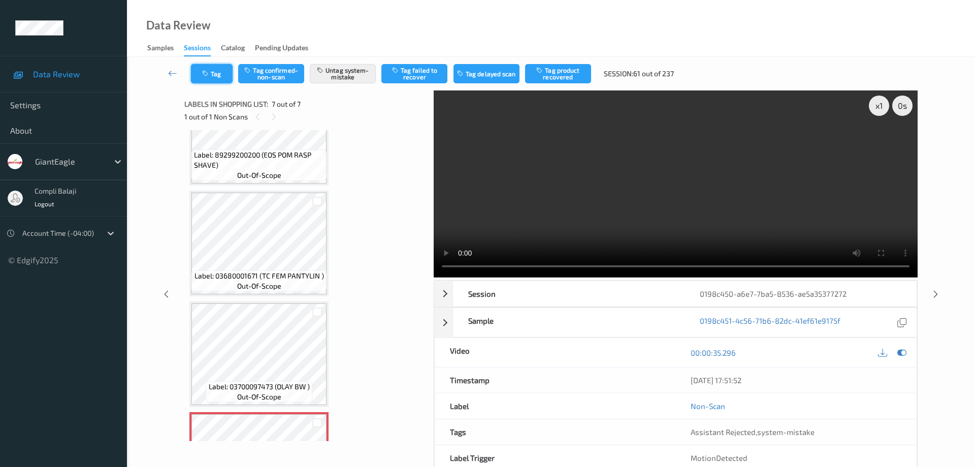
click at [222, 78] on button "Tag" at bounding box center [212, 73] width 42 height 19
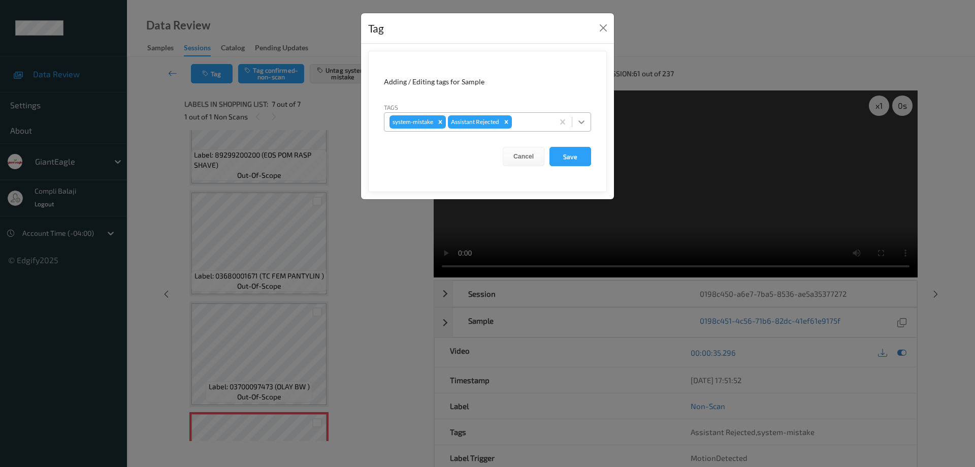
click at [582, 122] on icon at bounding box center [582, 122] width 10 height 10
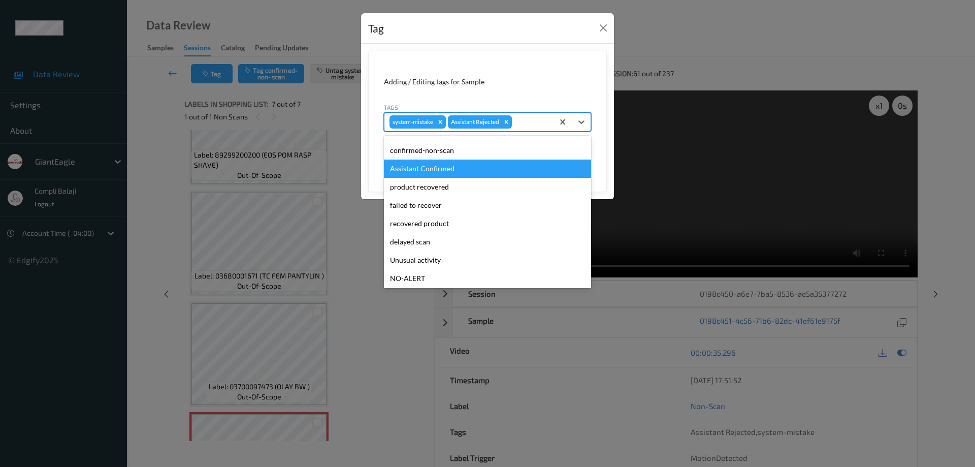
scroll to position [51, 0]
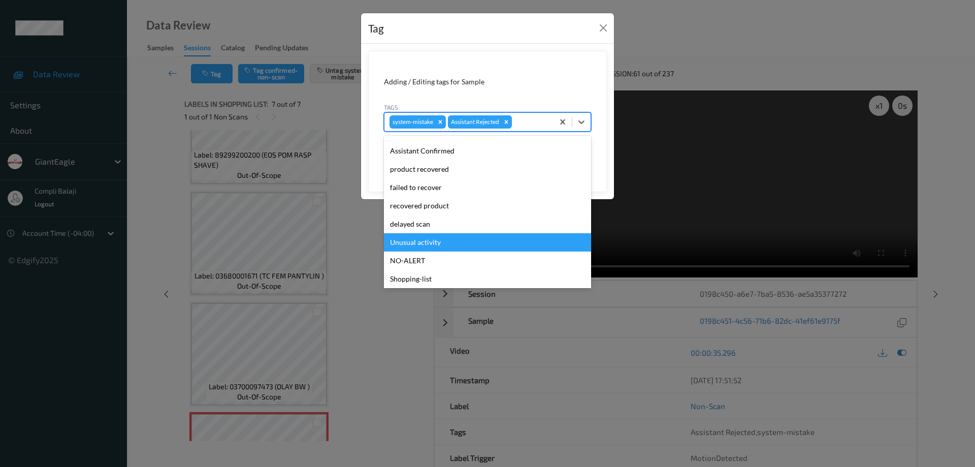
drag, startPoint x: 437, startPoint y: 243, endPoint x: 521, endPoint y: 228, distance: 85.8
click at [438, 243] on div "Unusual activity" at bounding box center [487, 242] width 207 height 18
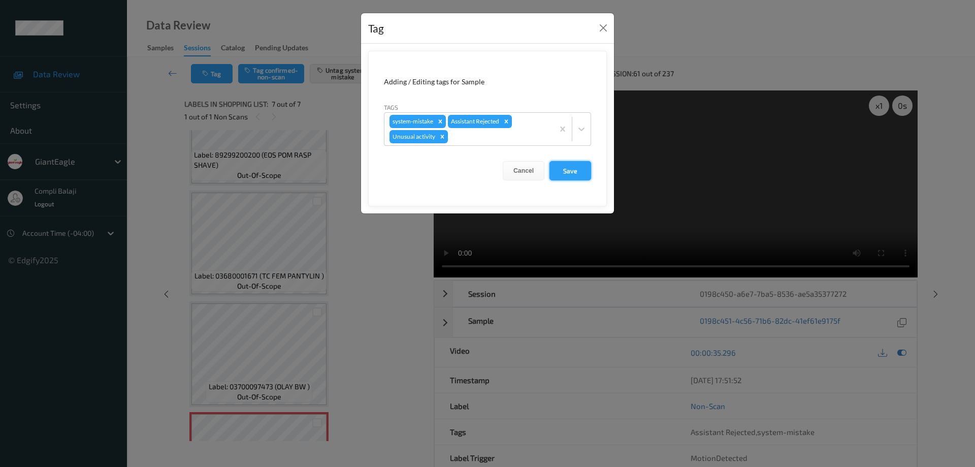
click at [570, 171] on button "Save" at bounding box center [571, 170] width 42 height 19
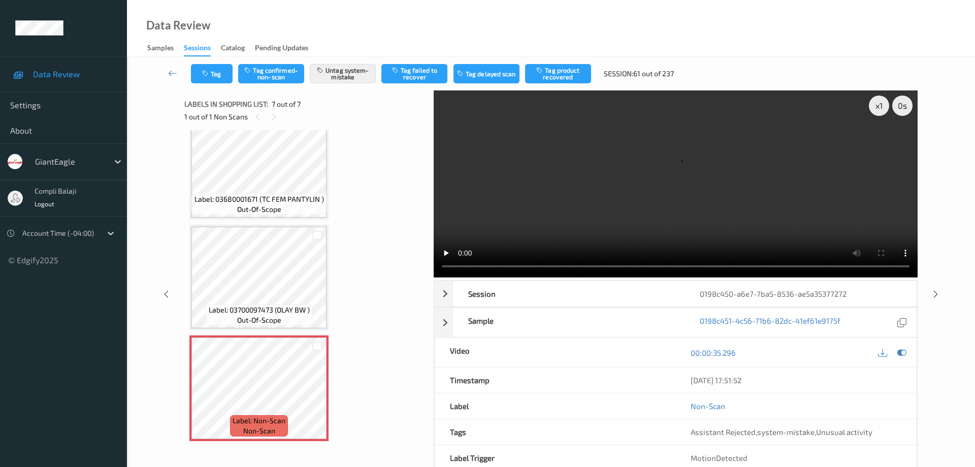
scroll to position [469, 0]
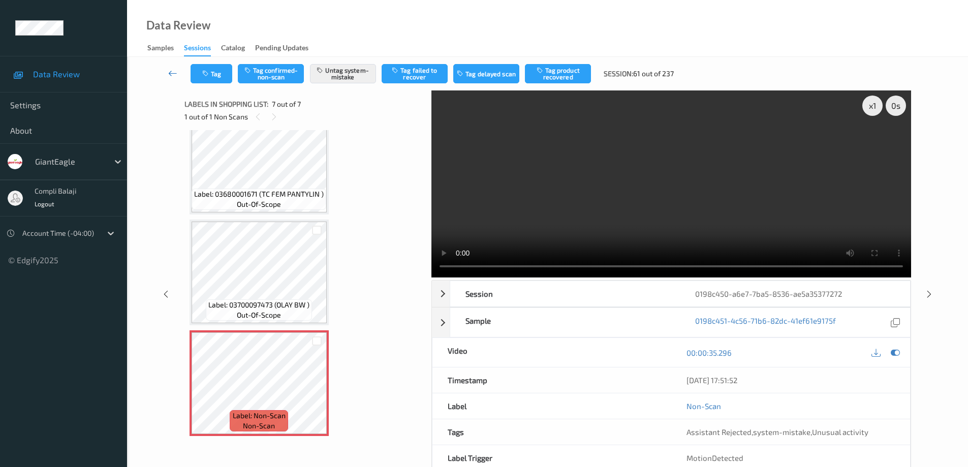
click at [171, 74] on icon at bounding box center [172, 73] width 9 height 10
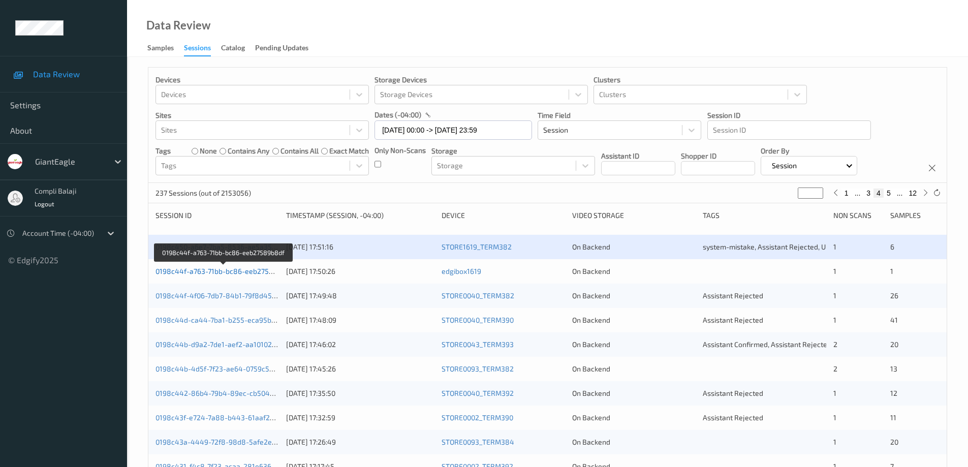
click at [231, 274] on link "0198c44f-a763-71bb-bc86-eeb27589b8df" at bounding box center [223, 271] width 137 height 9
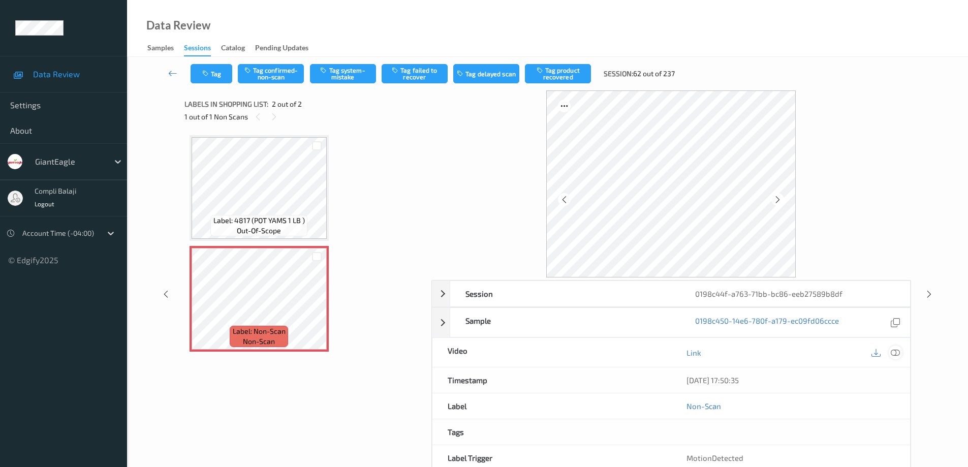
click at [895, 352] on icon at bounding box center [894, 352] width 9 height 9
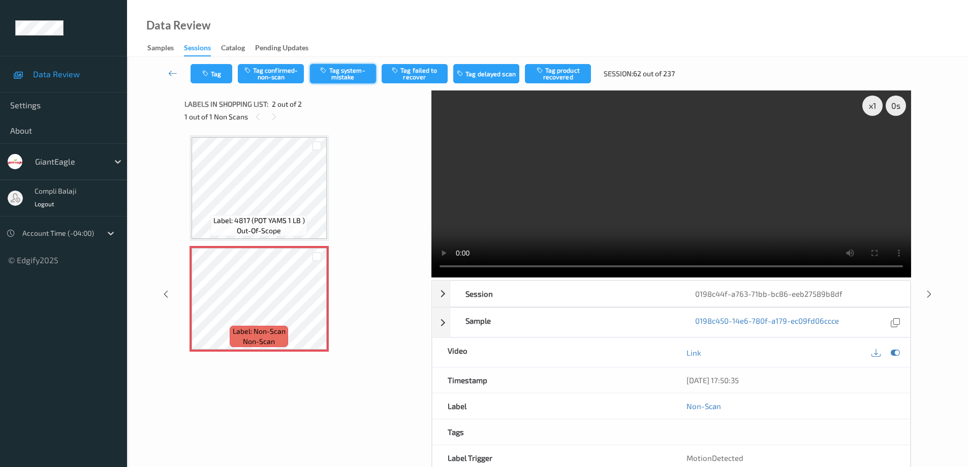
click at [347, 75] on button "Tag system-mistake" at bounding box center [343, 73] width 66 height 19
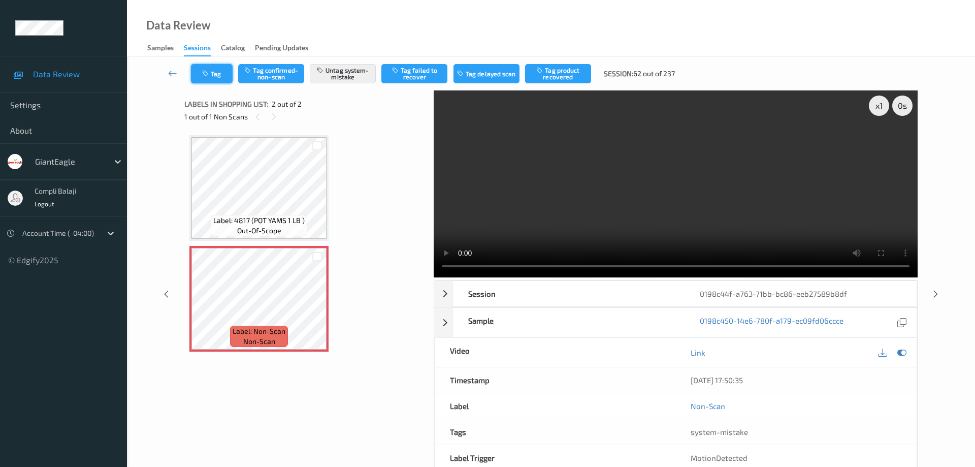
click at [217, 71] on button "Tag" at bounding box center [212, 73] width 42 height 19
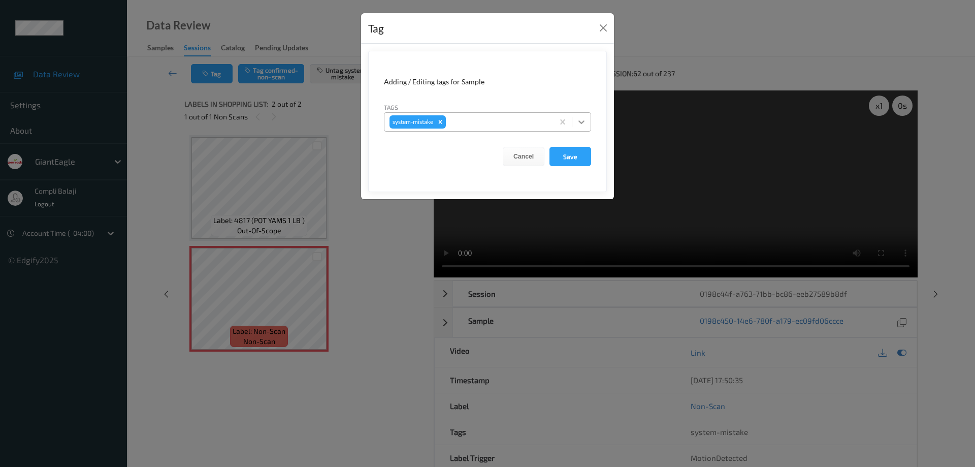
click at [584, 123] on icon at bounding box center [582, 122] width 10 height 10
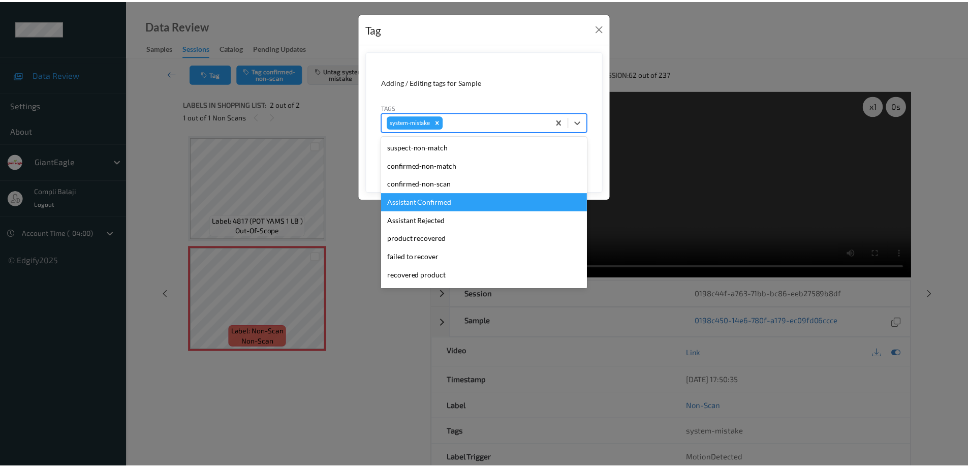
scroll to position [51, 0]
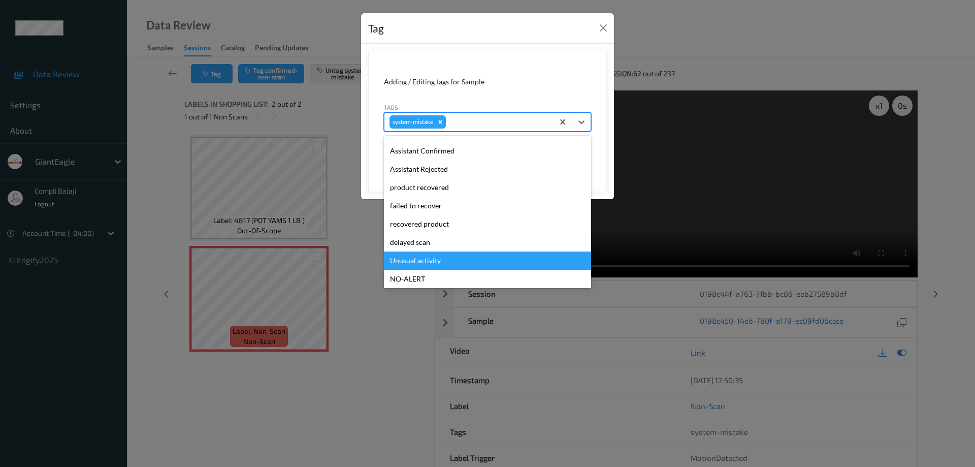
click at [438, 263] on div "Unusual activity" at bounding box center [487, 260] width 207 height 18
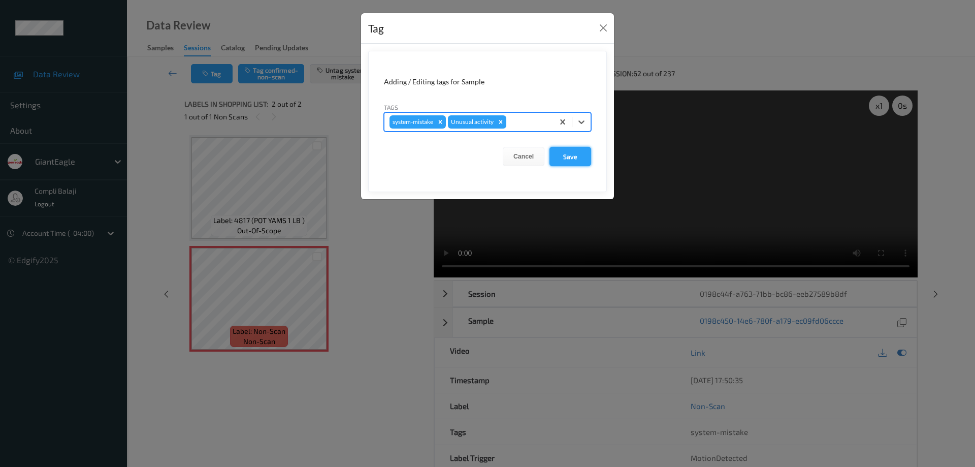
click at [572, 155] on button "Save" at bounding box center [571, 156] width 42 height 19
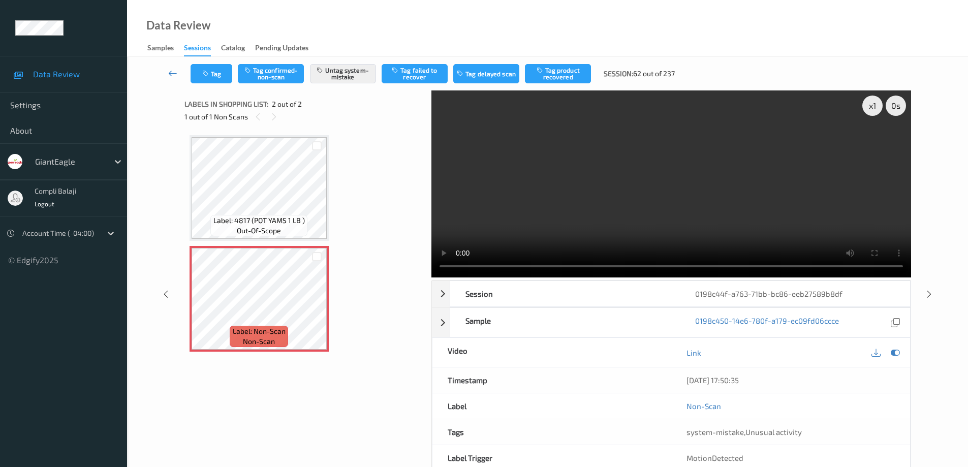
click at [169, 74] on icon at bounding box center [172, 73] width 9 height 10
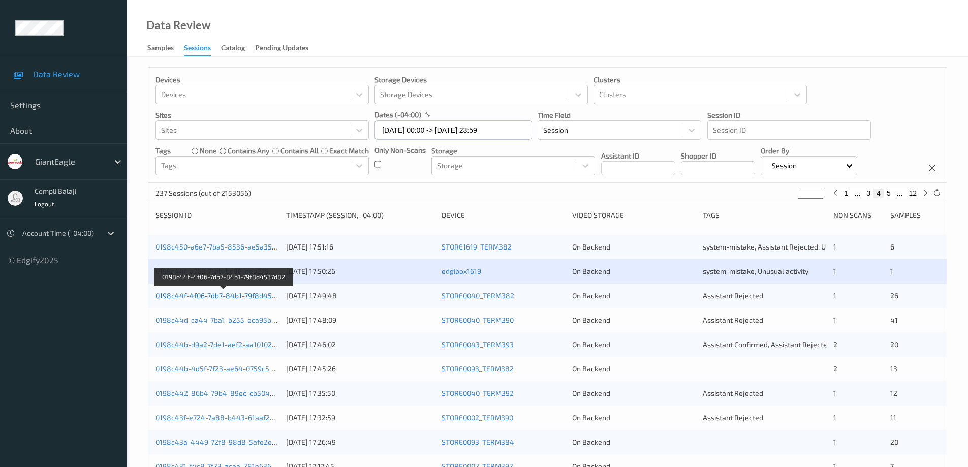
click at [215, 294] on link "0198c44f-4f06-7db7-84b1-79f8d4537d82" at bounding box center [223, 295] width 137 height 9
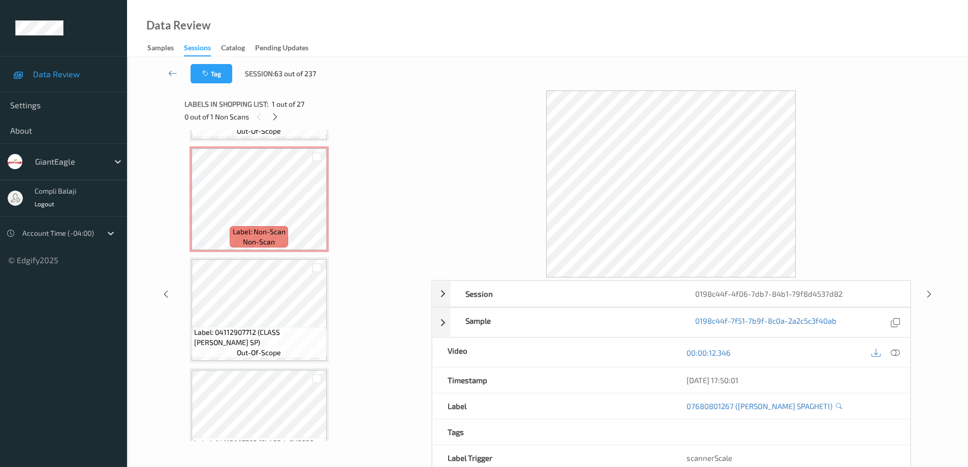
scroll to position [754, 0]
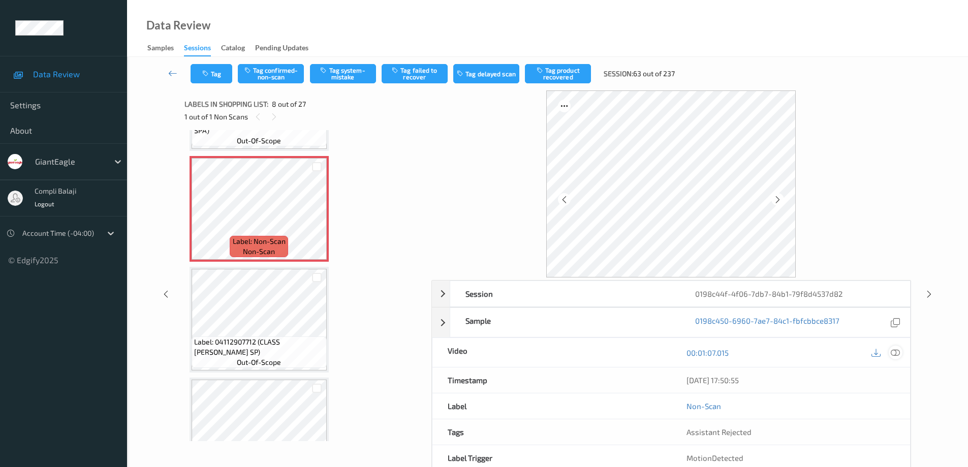
click at [893, 354] on icon at bounding box center [894, 352] width 9 height 9
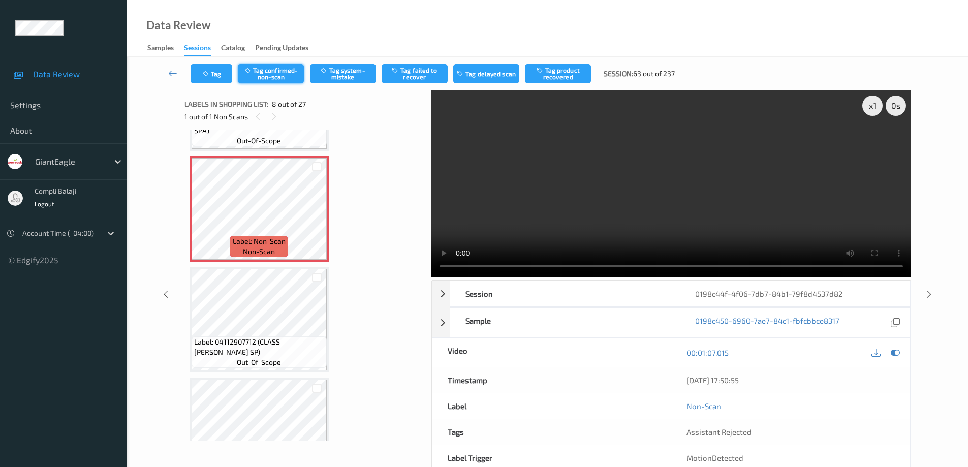
click at [276, 72] on button "Tag confirmed-non-scan" at bounding box center [271, 73] width 66 height 19
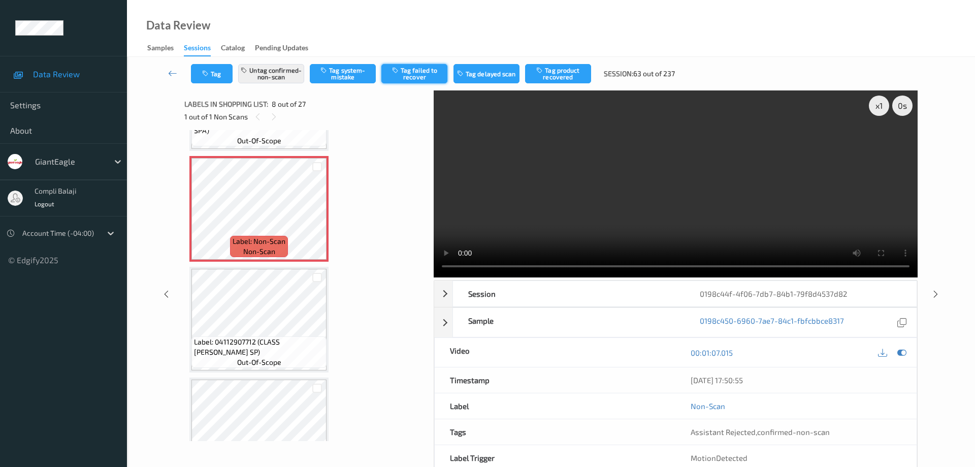
click at [412, 75] on button "Tag failed to recover" at bounding box center [414, 73] width 66 height 19
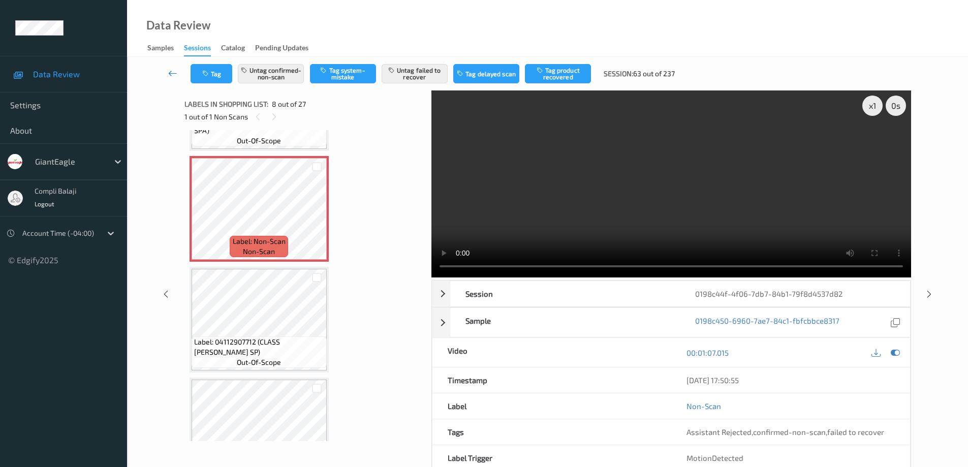
click at [169, 73] on icon at bounding box center [172, 73] width 9 height 10
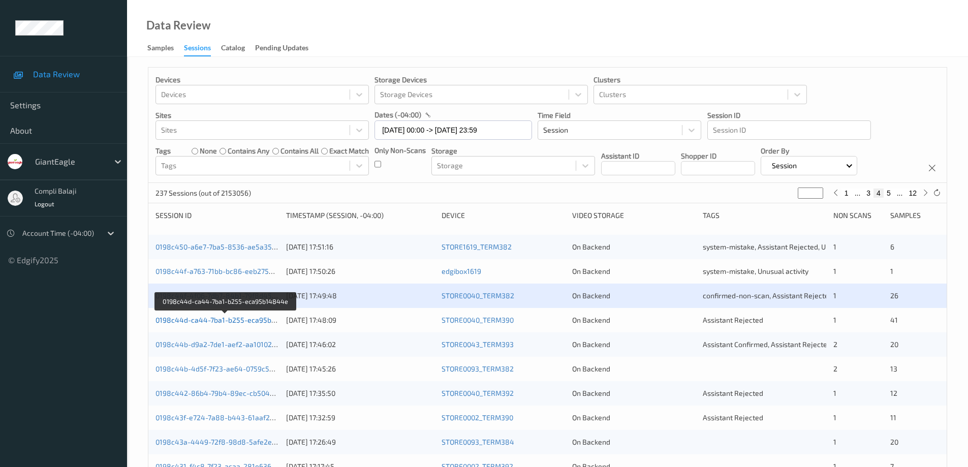
click at [220, 323] on link "0198c44d-ca44-7ba1-b255-eca95b14844e" at bounding box center [225, 319] width 141 height 9
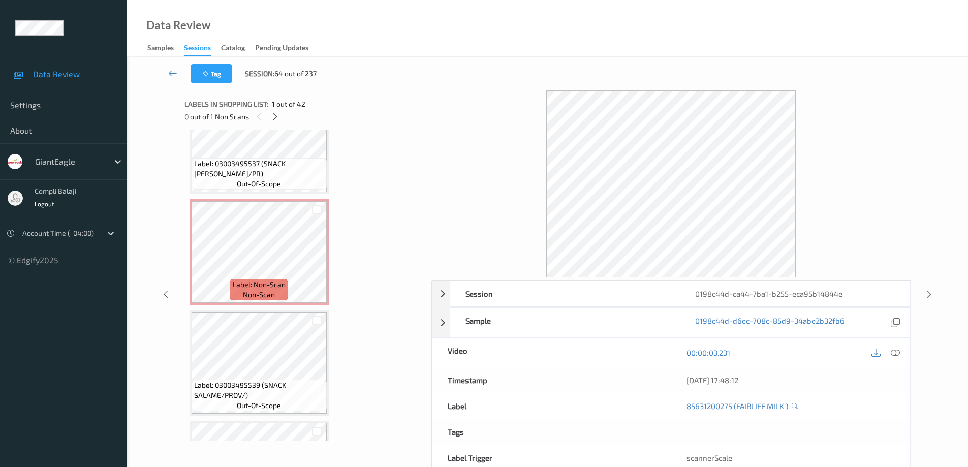
scroll to position [784, 0]
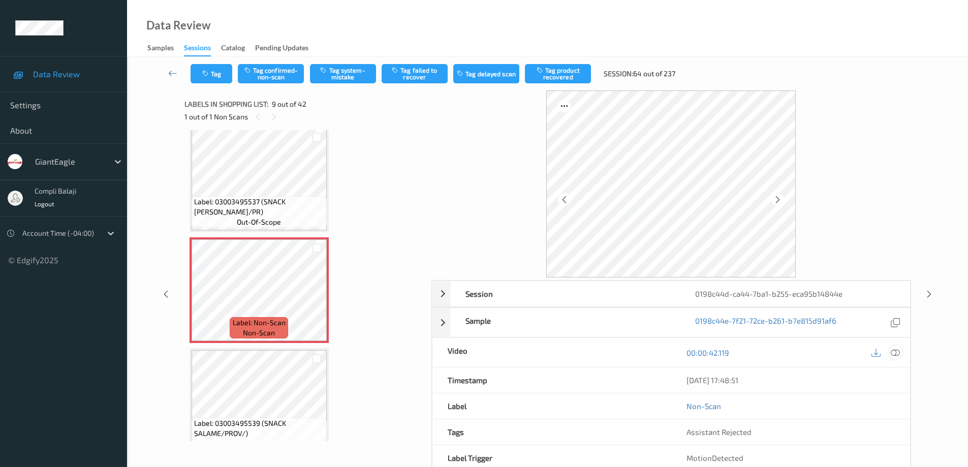
click at [897, 353] on icon at bounding box center [894, 352] width 9 height 9
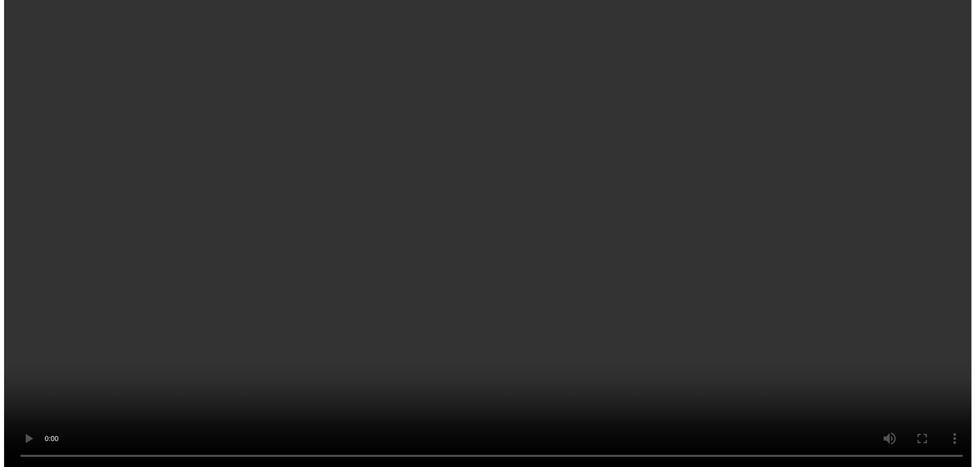
scroll to position [733, 0]
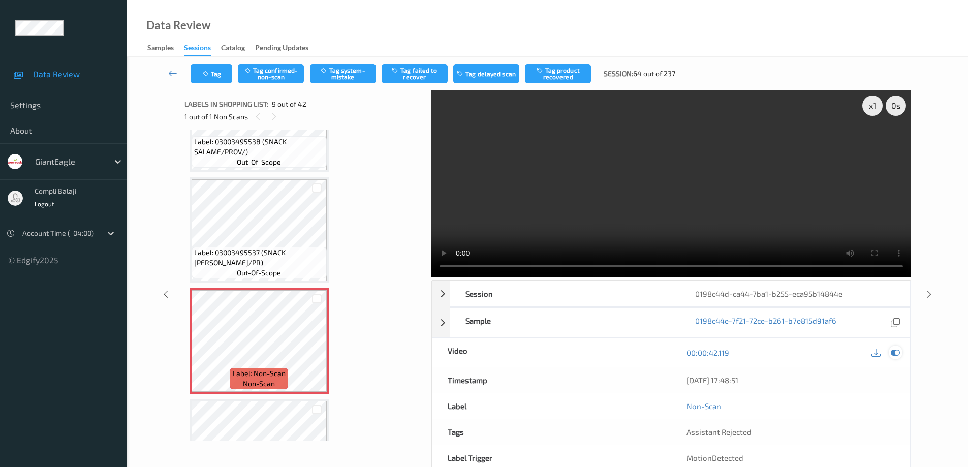
click at [899, 354] on icon at bounding box center [894, 352] width 9 height 9
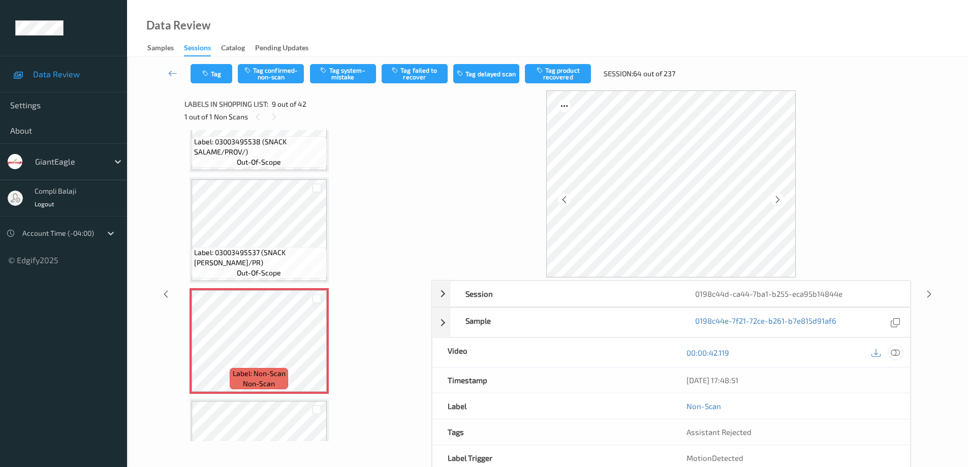
click at [897, 354] on icon at bounding box center [894, 352] width 9 height 9
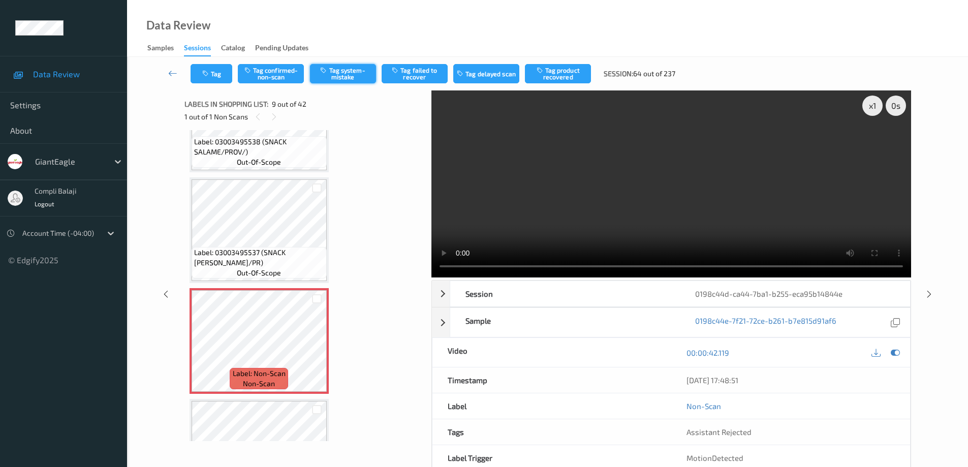
click at [355, 77] on button "Tag system-mistake" at bounding box center [343, 73] width 66 height 19
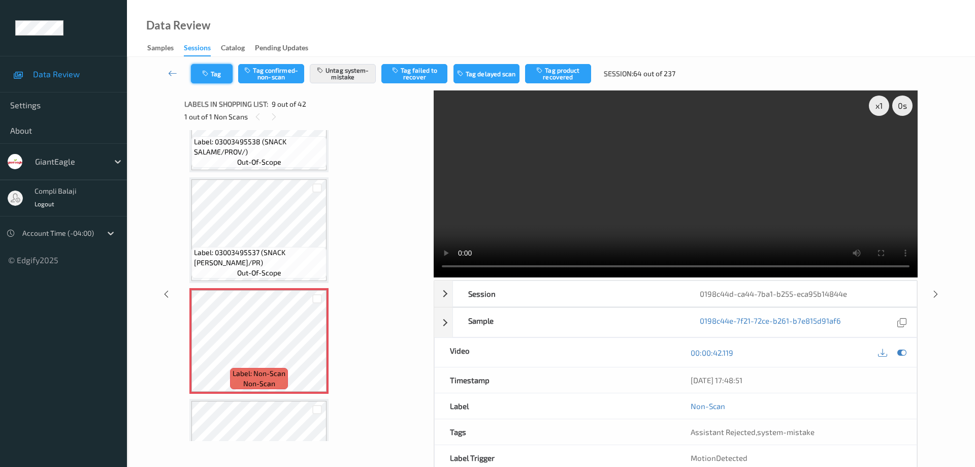
click at [224, 78] on button "Tag" at bounding box center [212, 73] width 42 height 19
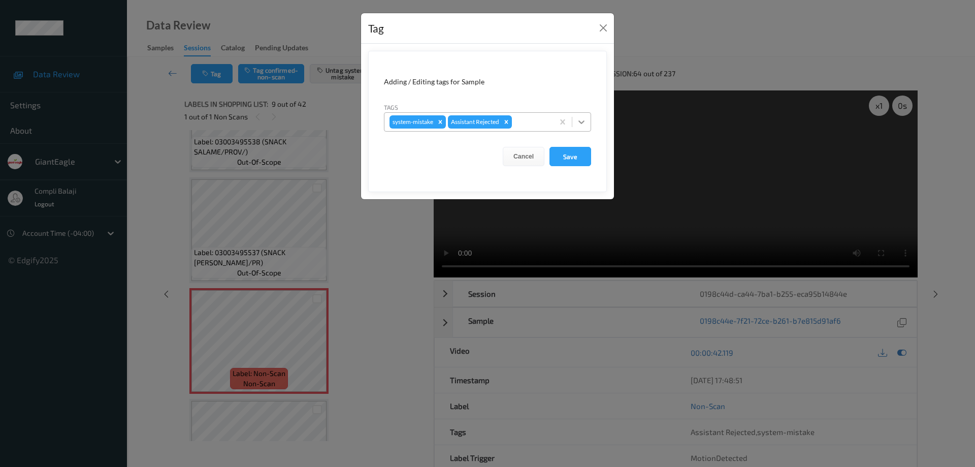
click at [581, 123] on icon at bounding box center [582, 122] width 6 height 4
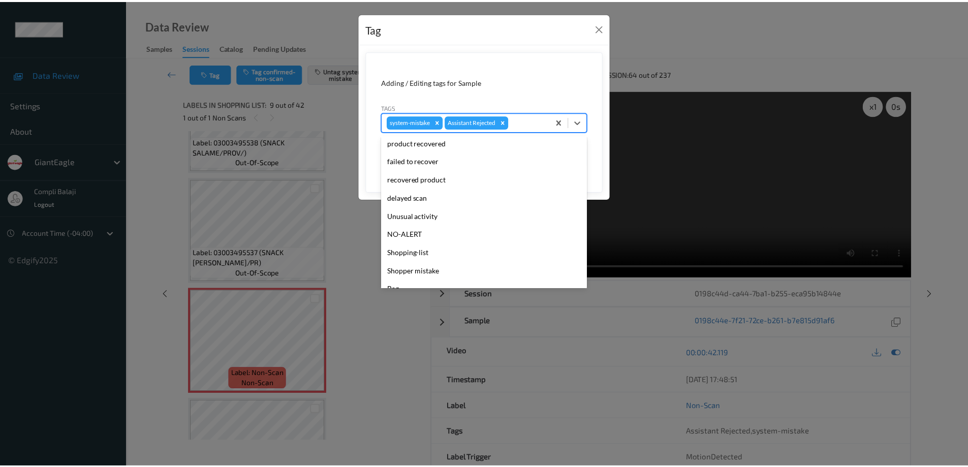
scroll to position [89, 0]
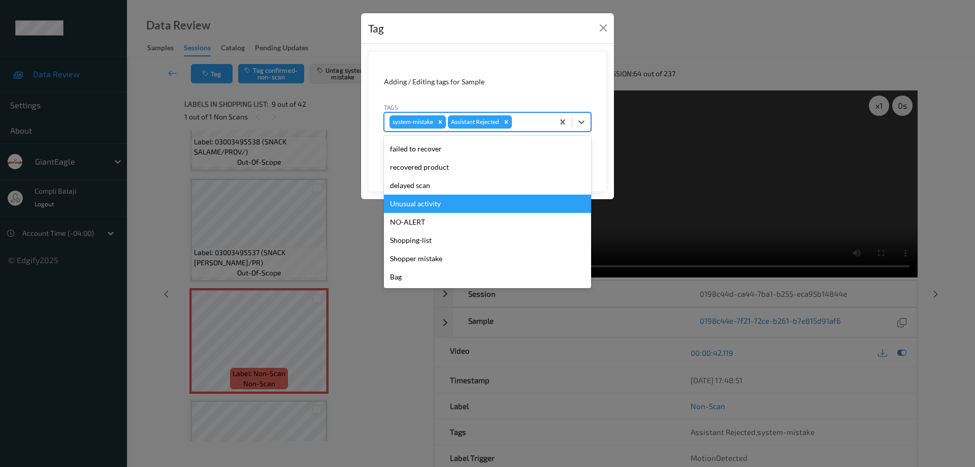
click at [438, 204] on div "Unusual activity" at bounding box center [487, 204] width 207 height 18
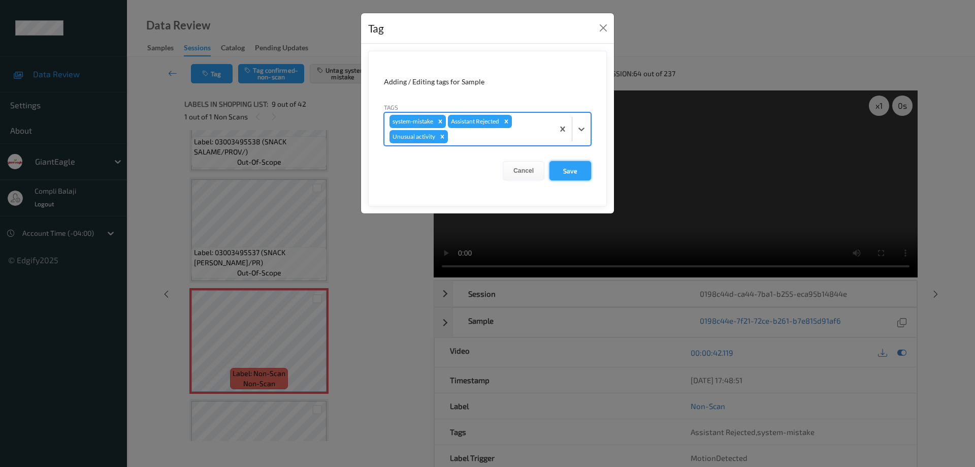
click at [568, 172] on button "Save" at bounding box center [571, 170] width 42 height 19
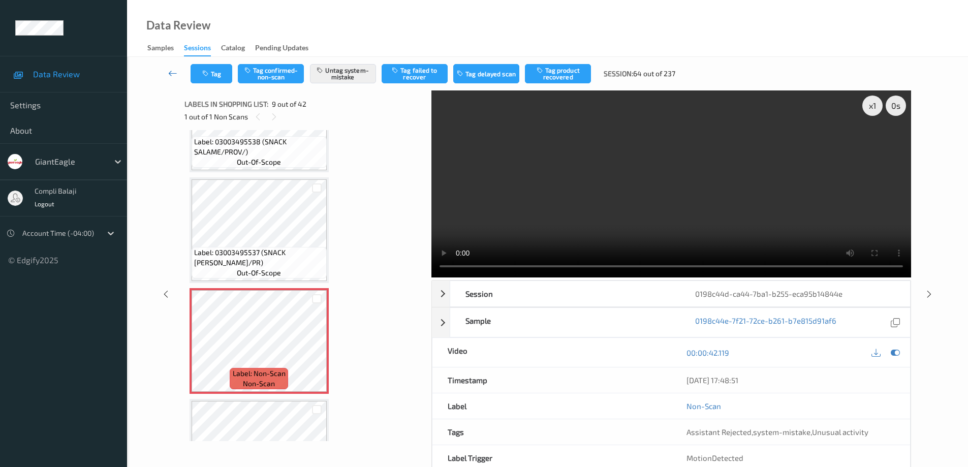
click at [171, 72] on icon at bounding box center [172, 73] width 9 height 10
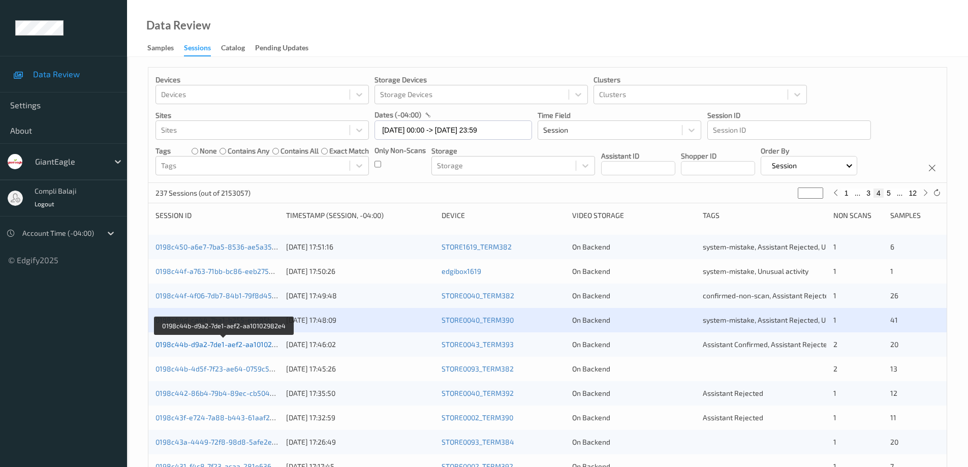
click at [222, 344] on link "0198c44b-d9a2-7de1-aef2-aa10102982e4" at bounding box center [224, 344] width 138 height 9
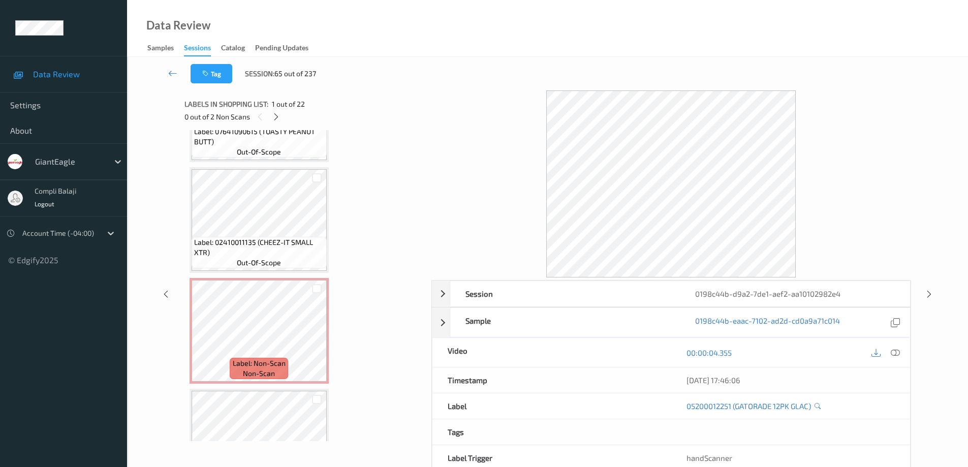
scroll to position [1308, 0]
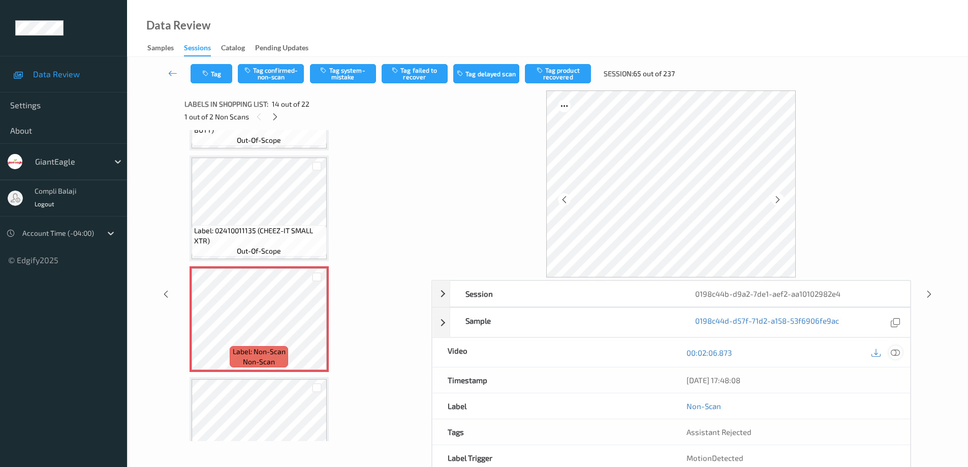
click at [898, 354] on icon at bounding box center [894, 352] width 9 height 9
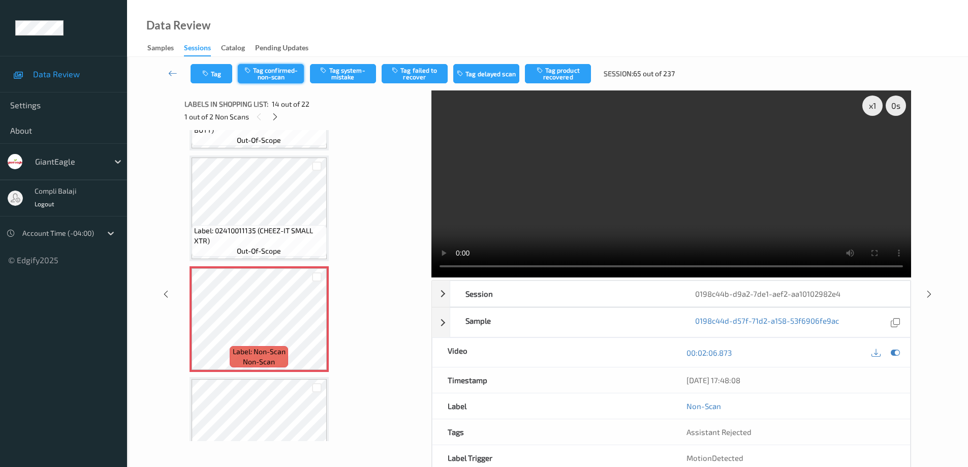
click at [292, 78] on button "Tag confirmed-non-scan" at bounding box center [271, 73] width 66 height 19
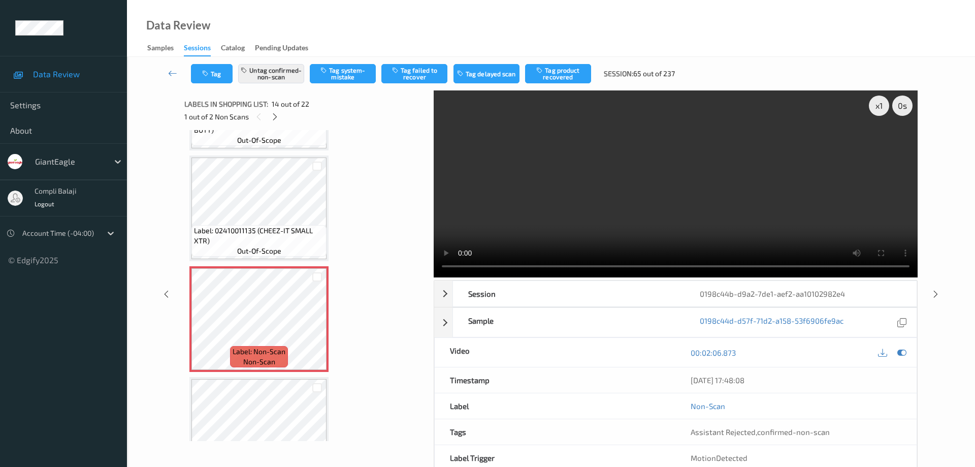
drag, startPoint x: 560, startPoint y: 78, endPoint x: 530, endPoint y: 92, distance: 33.4
click at [560, 77] on button "Tag product recovered" at bounding box center [558, 73] width 66 height 19
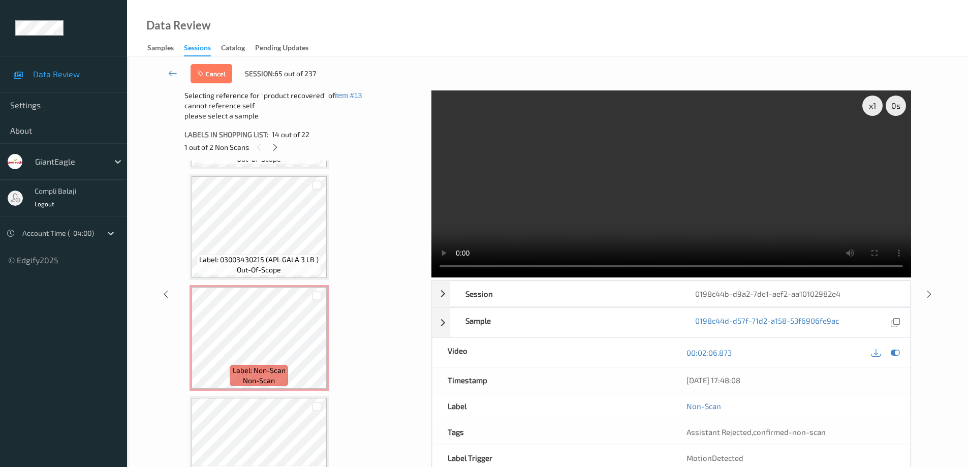
scroll to position [1767, 0]
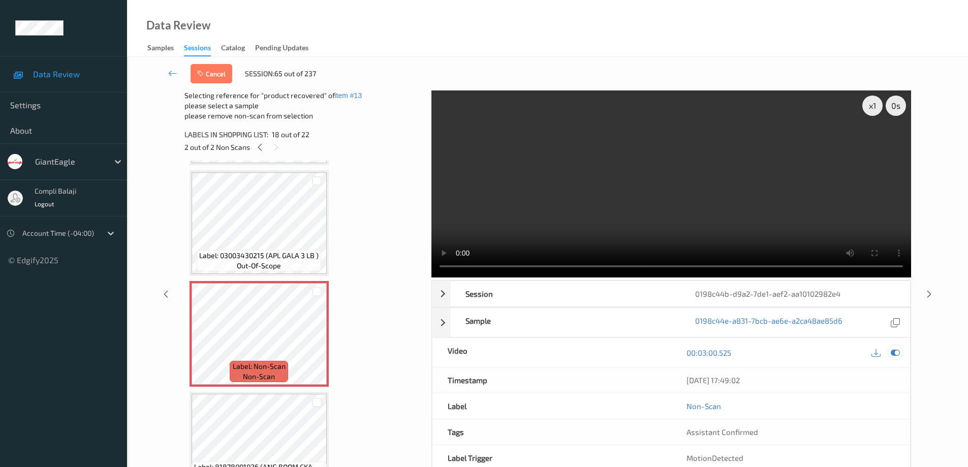
click at [900, 350] on div at bounding box center [895, 352] width 14 height 14
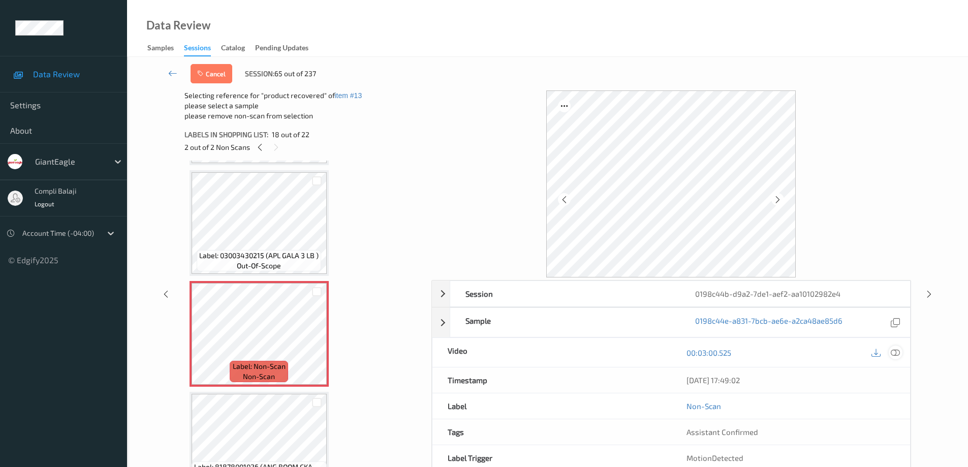
click at [898, 353] on icon at bounding box center [894, 352] width 9 height 9
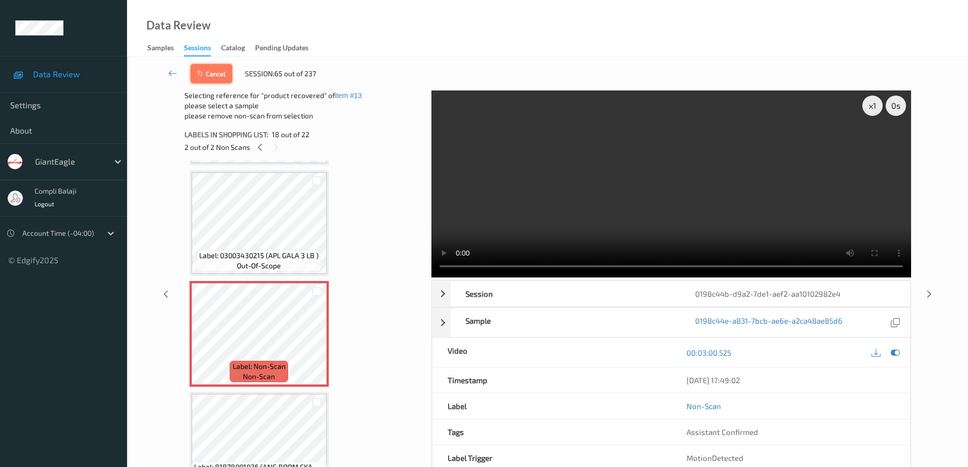
click at [210, 78] on button "Cancel" at bounding box center [211, 73] width 42 height 19
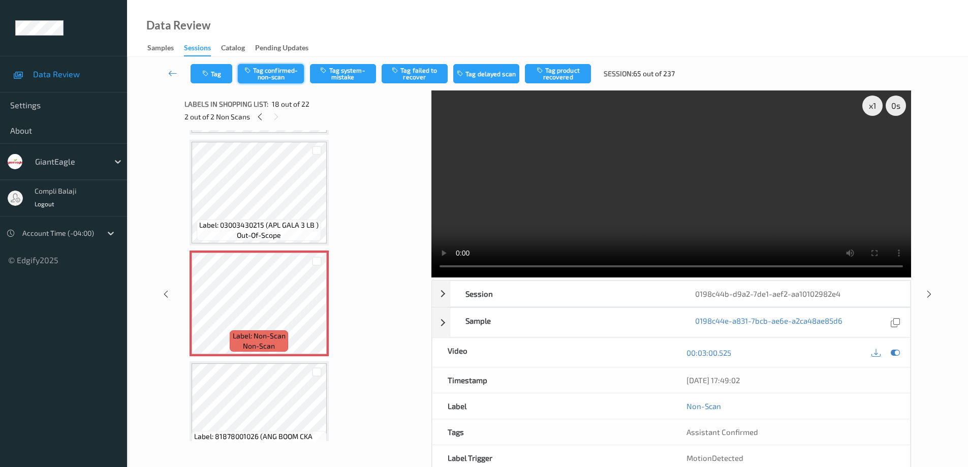
click at [281, 77] on button "Tag confirmed-non-scan" at bounding box center [271, 73] width 66 height 19
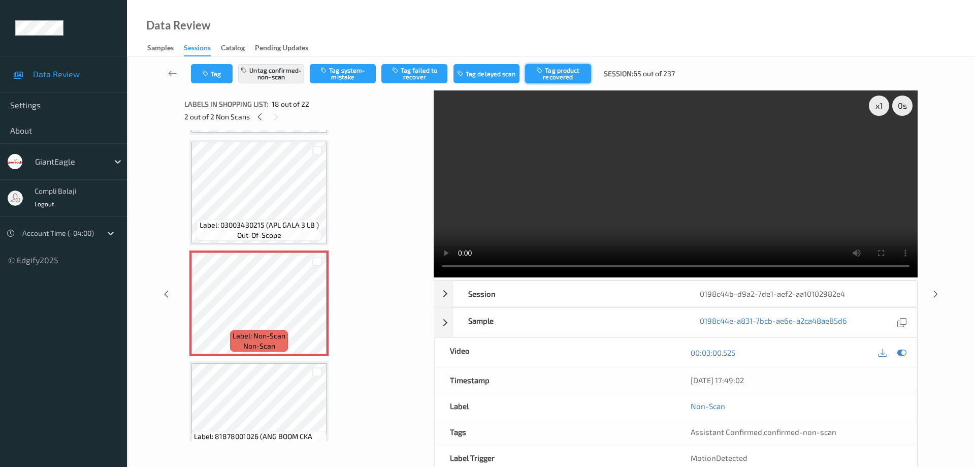
click at [568, 78] on button "Tag product recovered" at bounding box center [558, 73] width 66 height 19
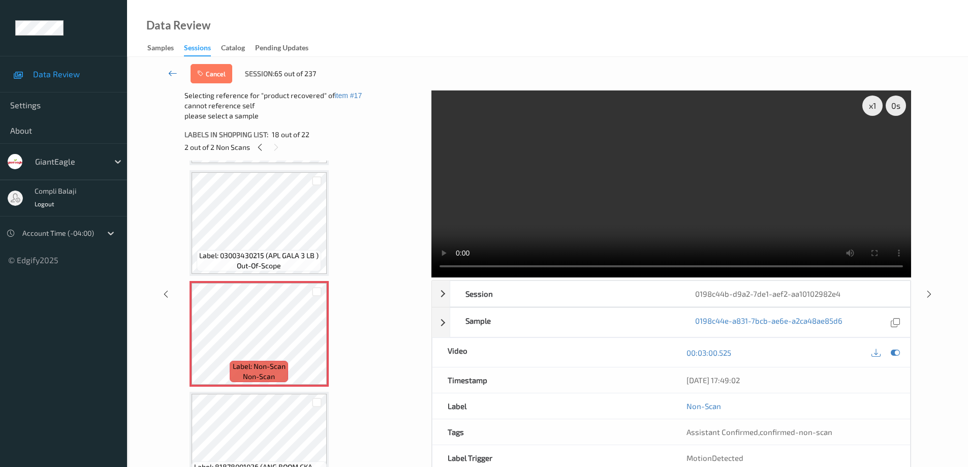
click at [170, 72] on icon at bounding box center [172, 73] width 9 height 10
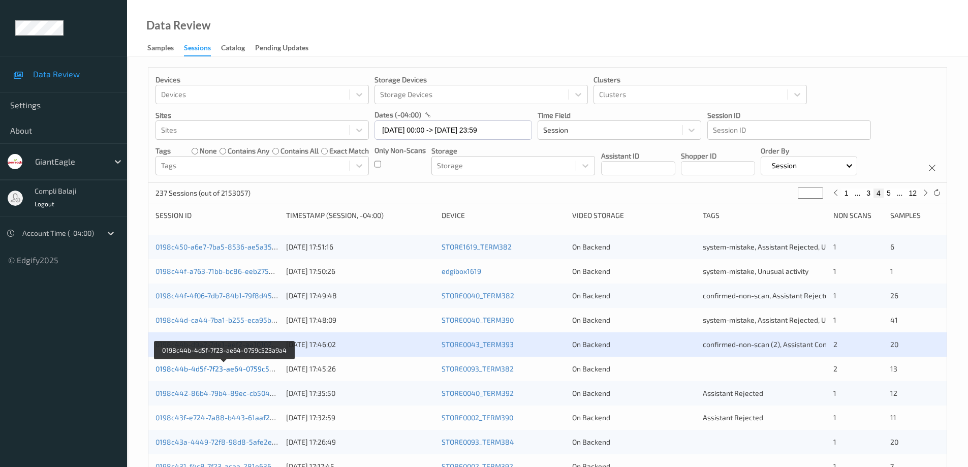
click at [248, 368] on link "0198c44b-4d5f-7f23-ae64-0759c523a9a4" at bounding box center [224, 368] width 139 height 9
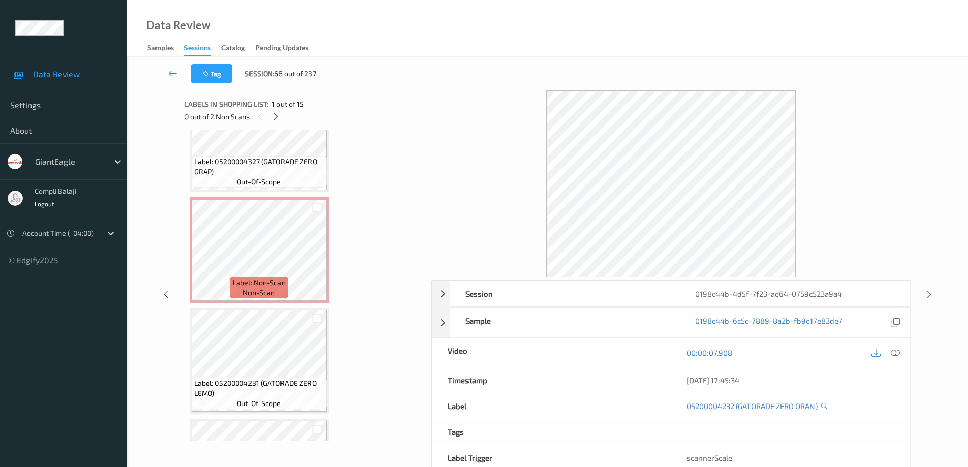
scroll to position [384, 0]
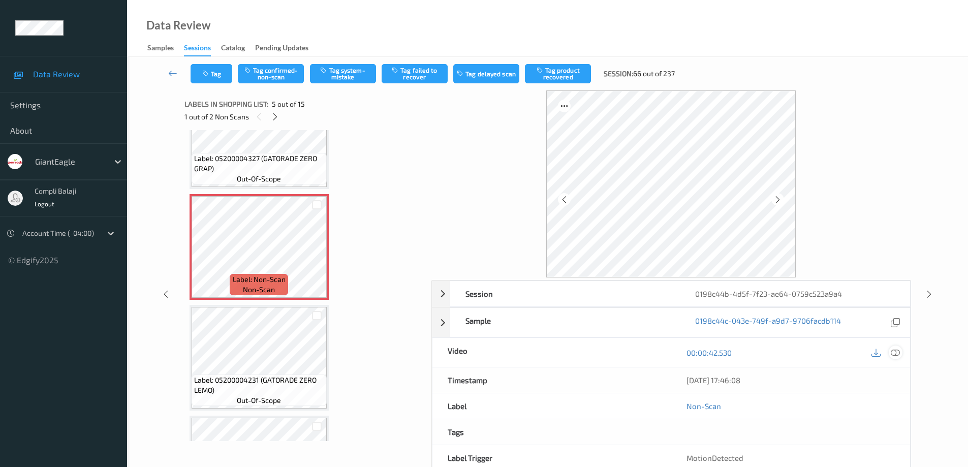
click at [895, 352] on icon at bounding box center [894, 352] width 9 height 9
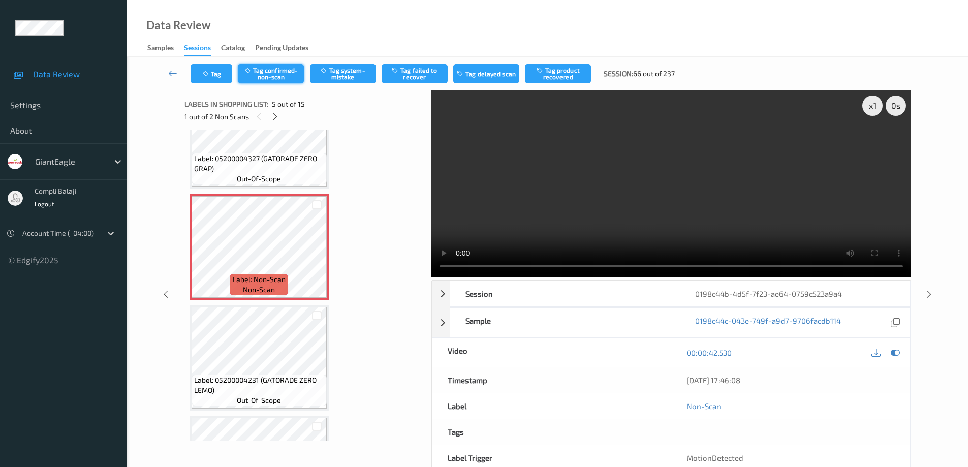
click at [274, 71] on button "Tag confirmed-non-scan" at bounding box center [271, 73] width 66 height 19
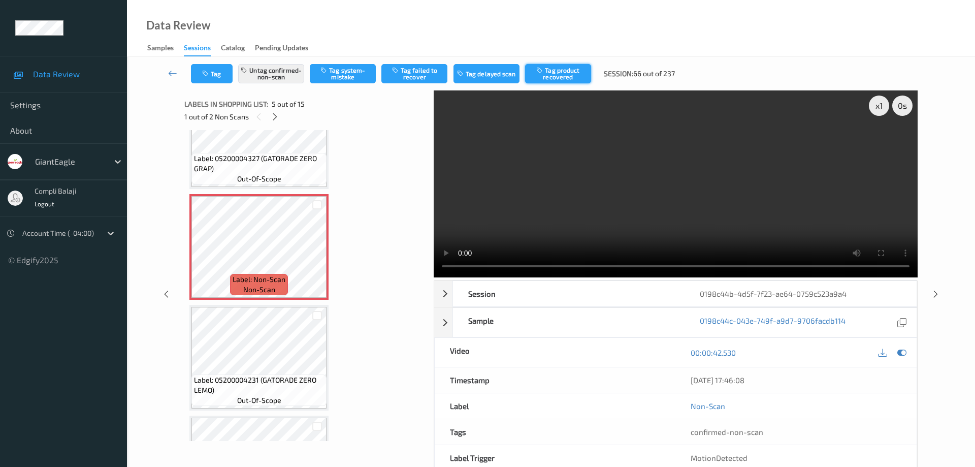
click at [560, 75] on button "Tag product recovered" at bounding box center [558, 73] width 66 height 19
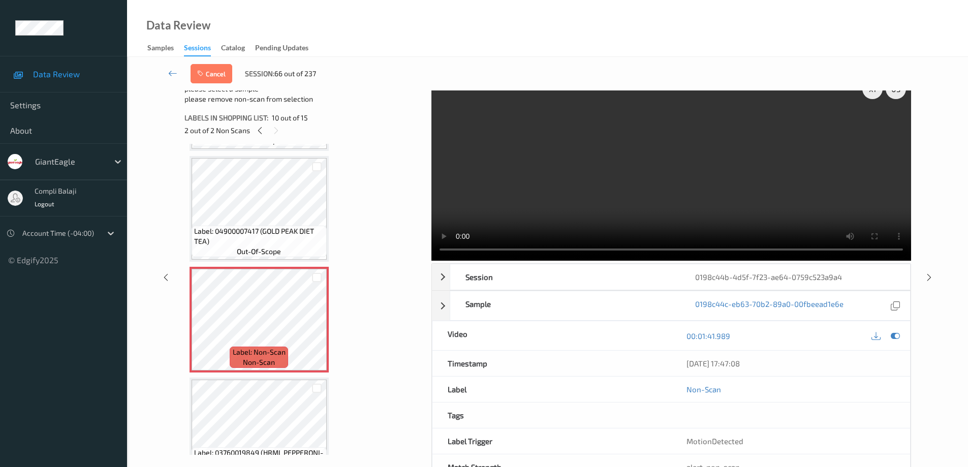
scroll to position [0, 0]
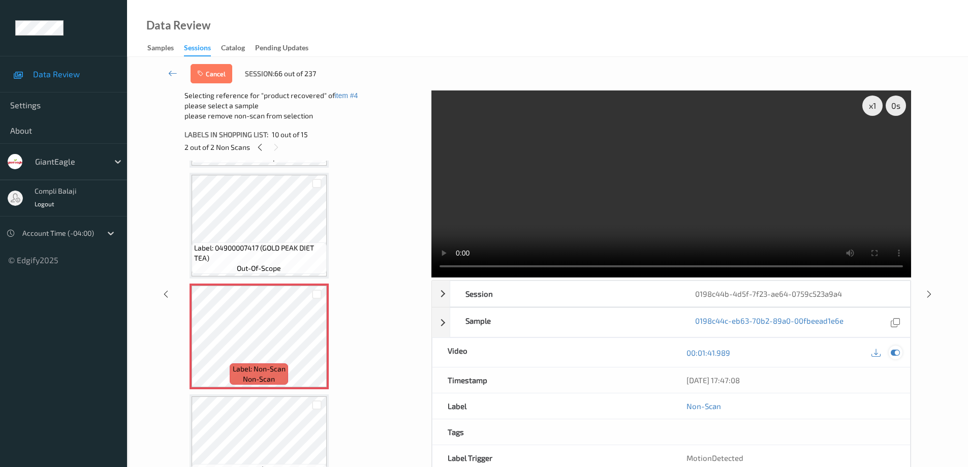
click at [898, 355] on icon at bounding box center [894, 352] width 9 height 9
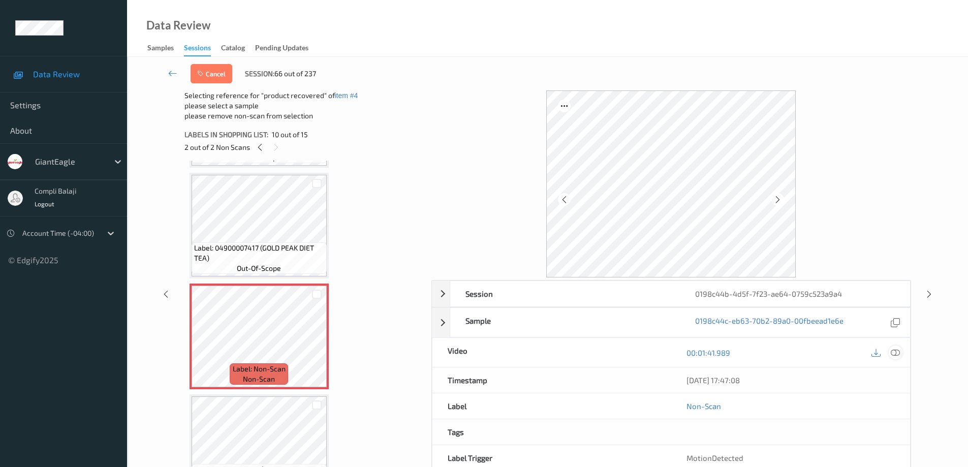
click at [892, 354] on icon at bounding box center [894, 352] width 9 height 9
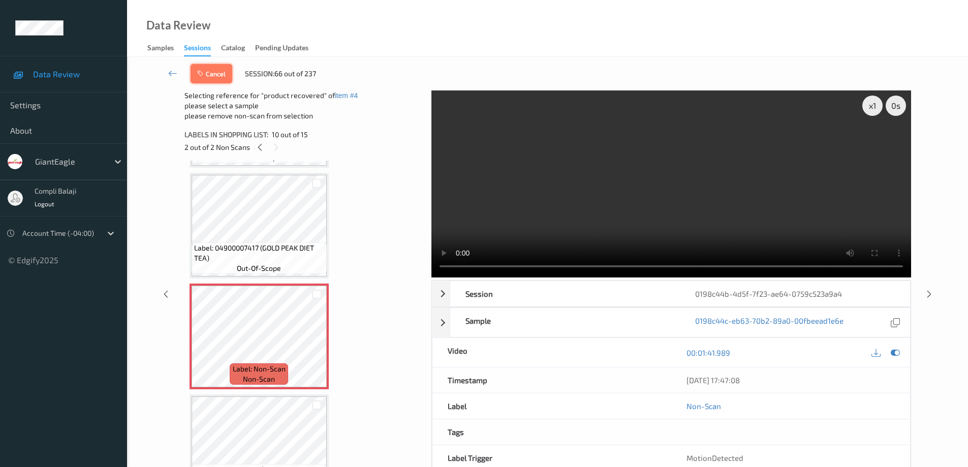
click at [216, 75] on button "Cancel" at bounding box center [211, 73] width 42 height 19
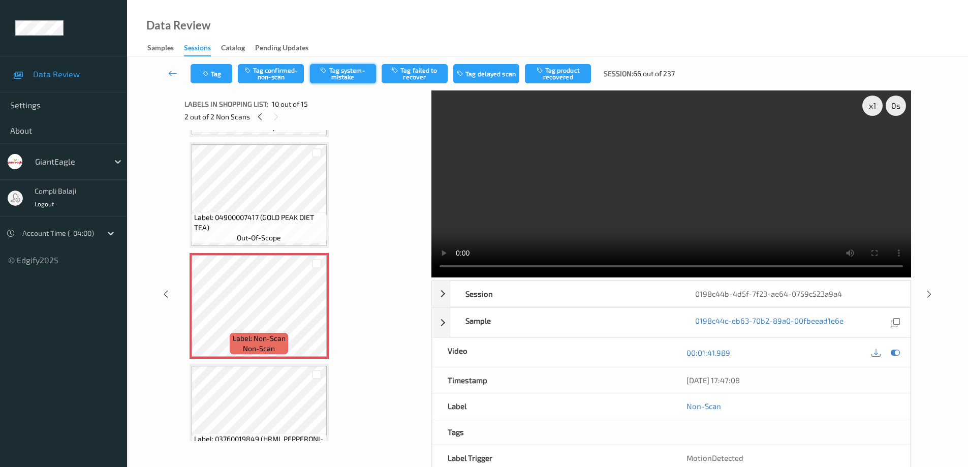
click at [347, 73] on button "Tag system-mistake" at bounding box center [343, 73] width 66 height 19
click at [350, 75] on button "Untag system-mistake" at bounding box center [343, 73] width 66 height 19
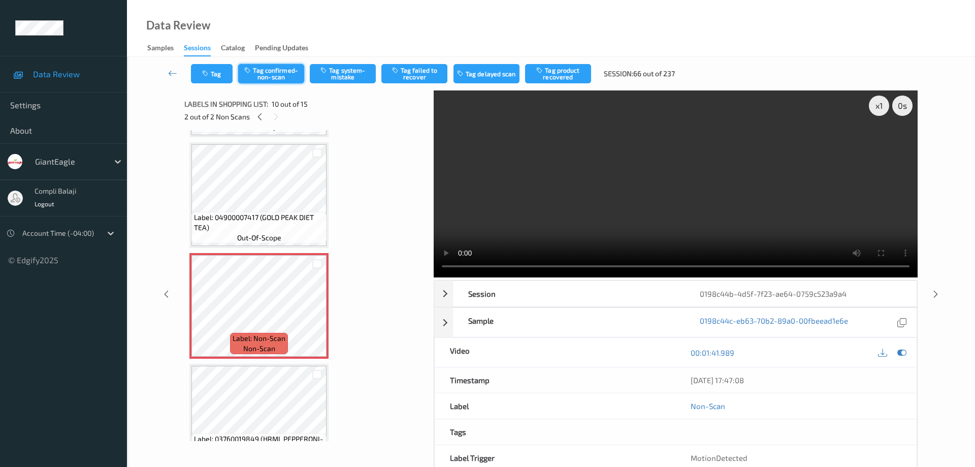
drag, startPoint x: 280, startPoint y: 73, endPoint x: 385, endPoint y: 115, distance: 112.8
click at [280, 73] on button "Tag confirmed-non-scan" at bounding box center [271, 73] width 66 height 19
click at [571, 78] on button "Tag product recovered" at bounding box center [558, 73] width 66 height 19
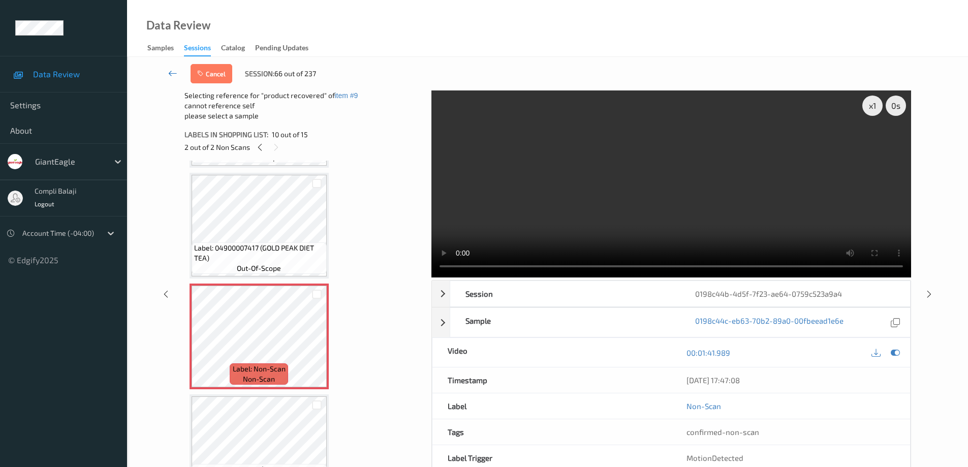
click at [171, 76] on icon at bounding box center [172, 73] width 9 height 10
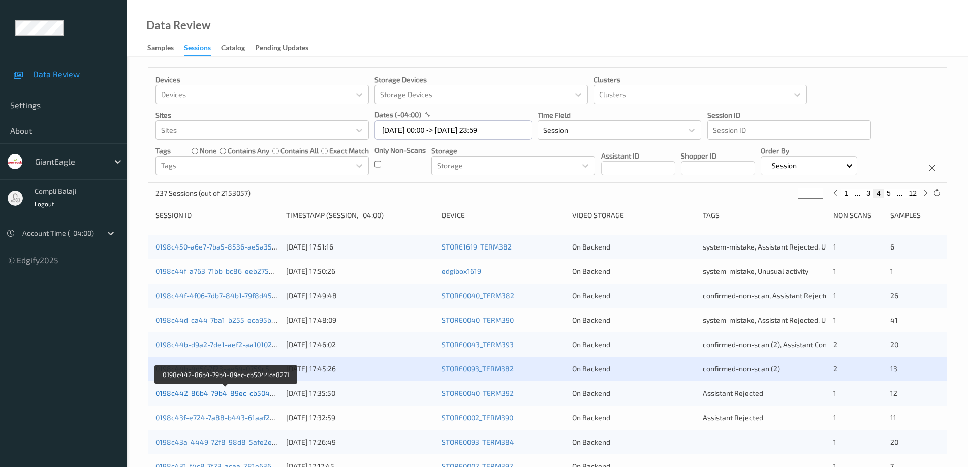
click at [240, 393] on link "0198c442-86b4-79b4-89ec-cb5044ce8271" at bounding box center [226, 393] width 142 height 9
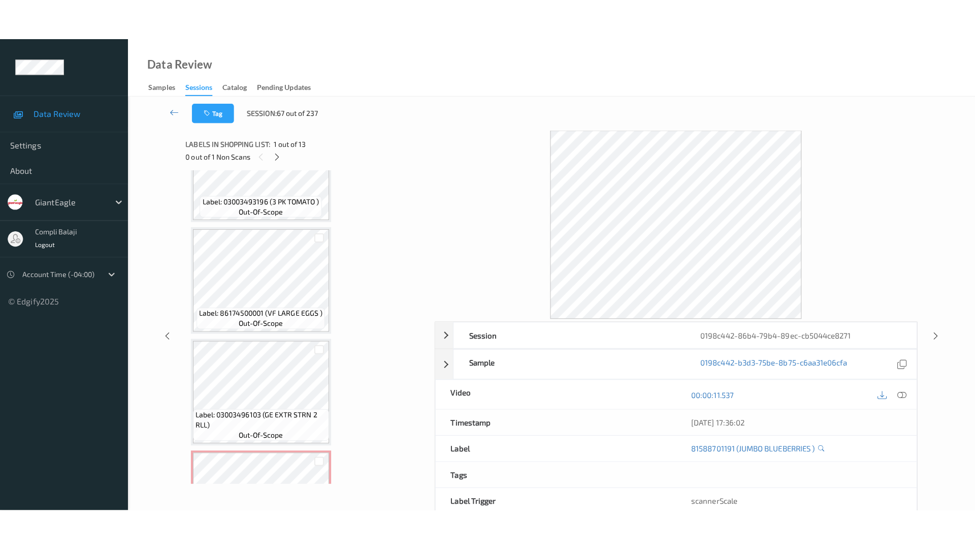
scroll to position [1134, 0]
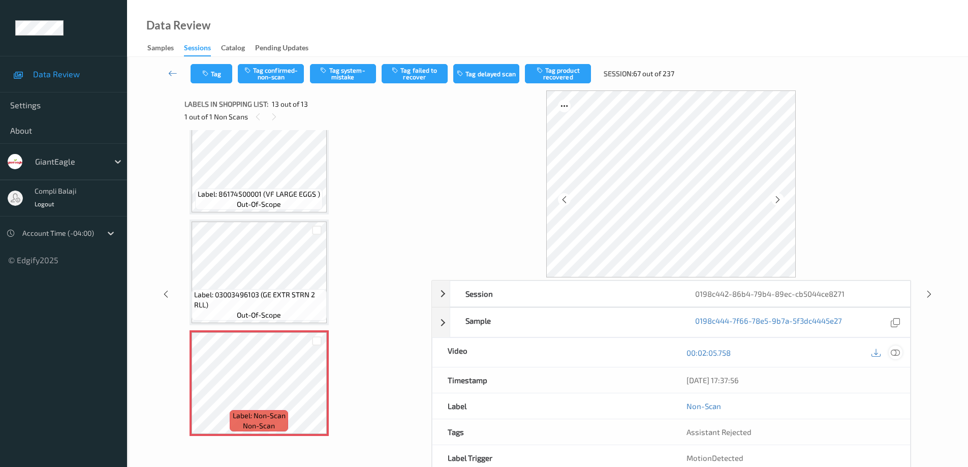
click at [897, 351] on icon at bounding box center [894, 352] width 9 height 9
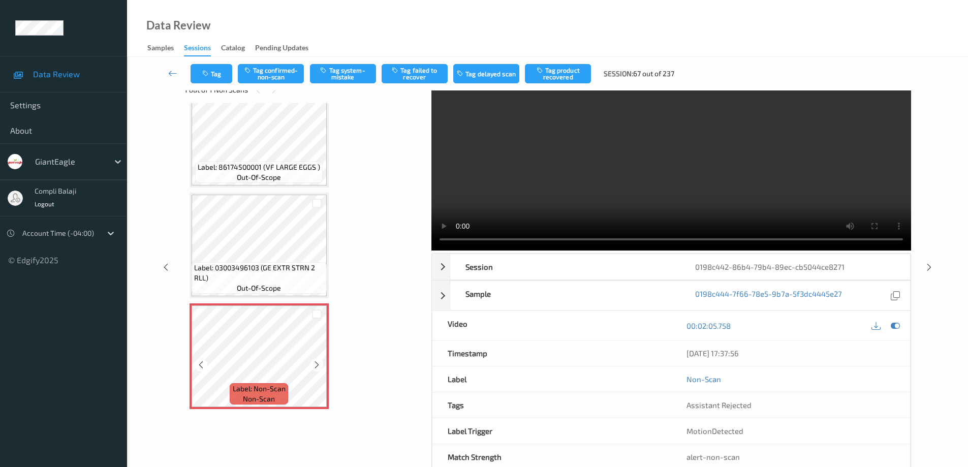
scroll to position [51, 0]
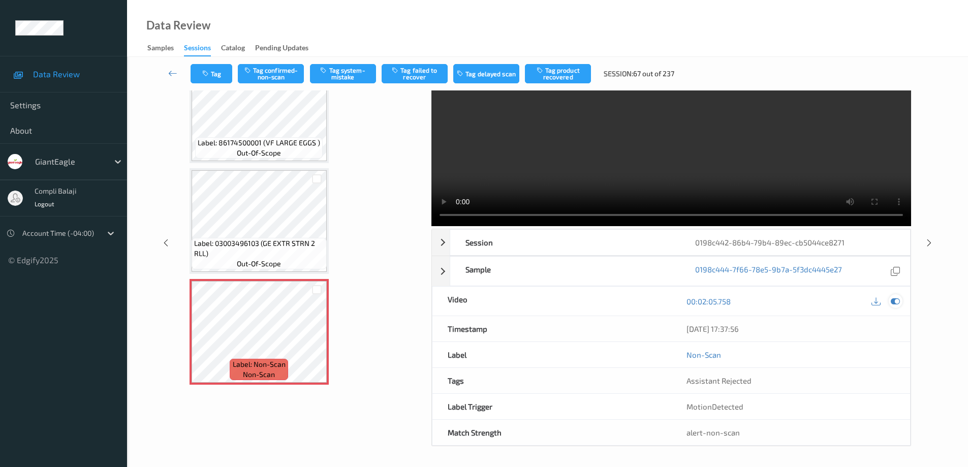
click at [899, 301] on icon at bounding box center [894, 301] width 9 height 9
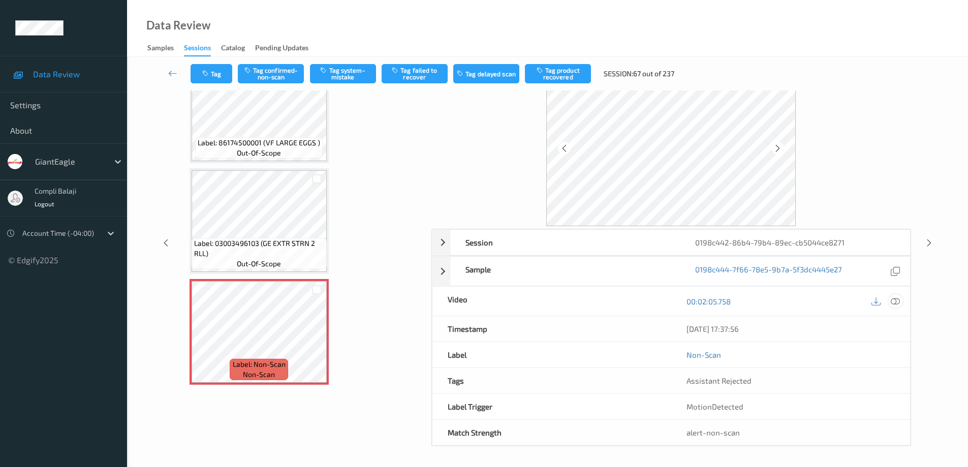
click at [896, 301] on icon at bounding box center [894, 301] width 9 height 9
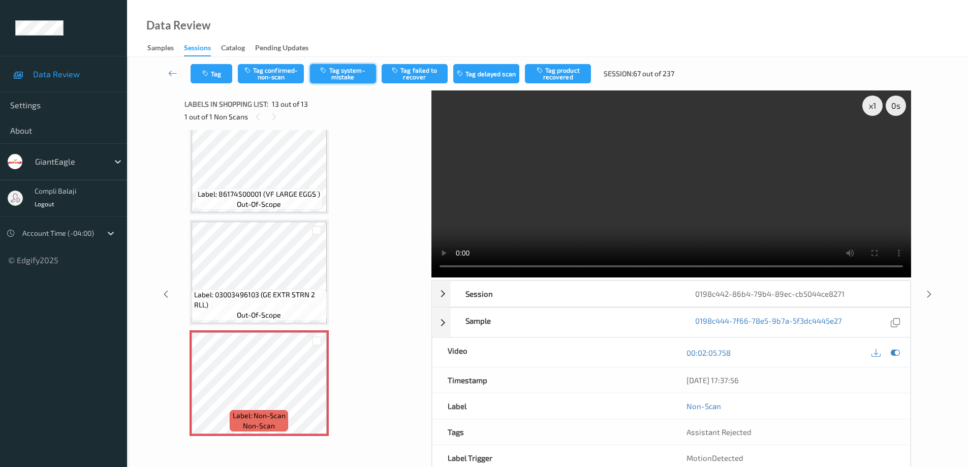
click at [347, 75] on button "Tag system-mistake" at bounding box center [343, 73] width 66 height 19
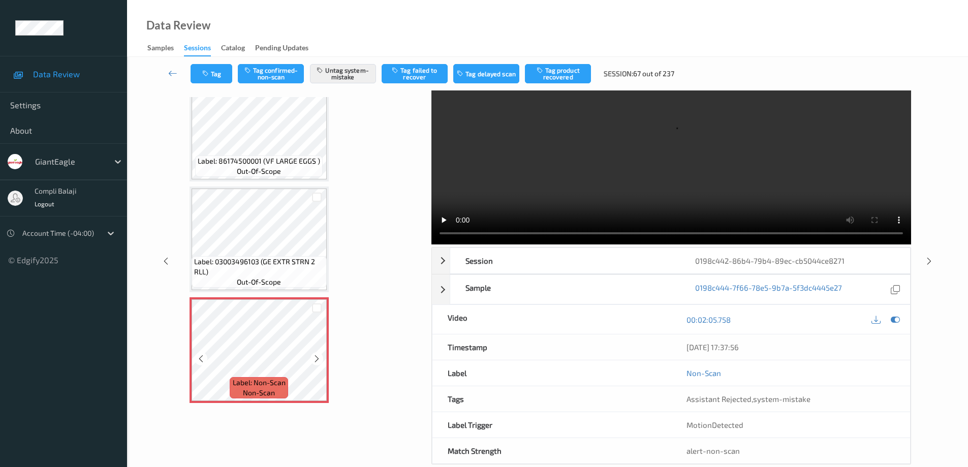
scroll to position [51, 0]
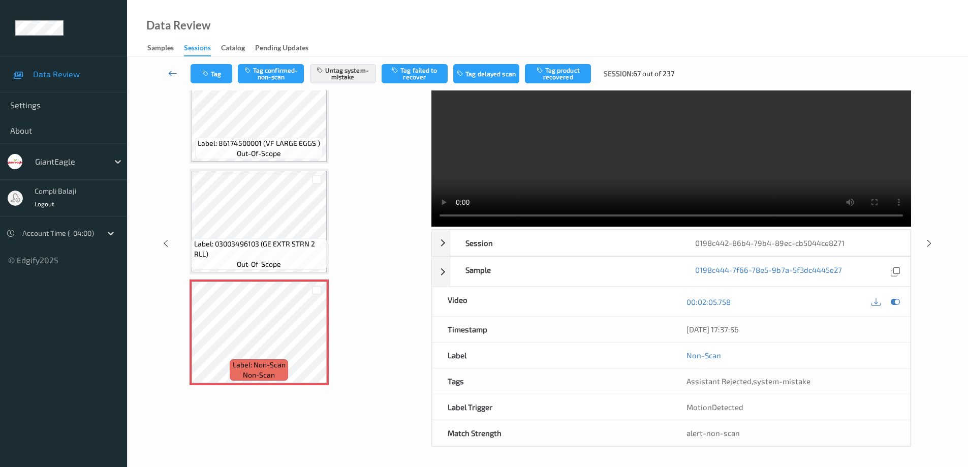
click at [172, 74] on icon at bounding box center [172, 73] width 9 height 10
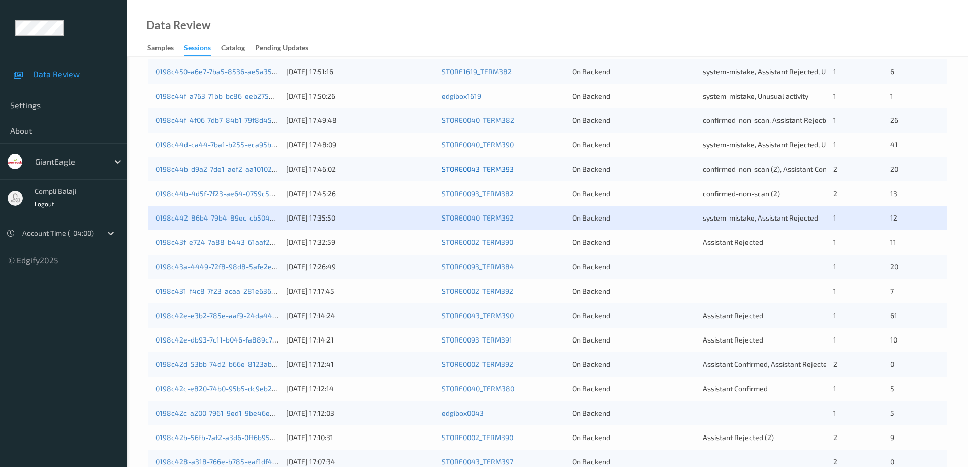
scroll to position [203, 0]
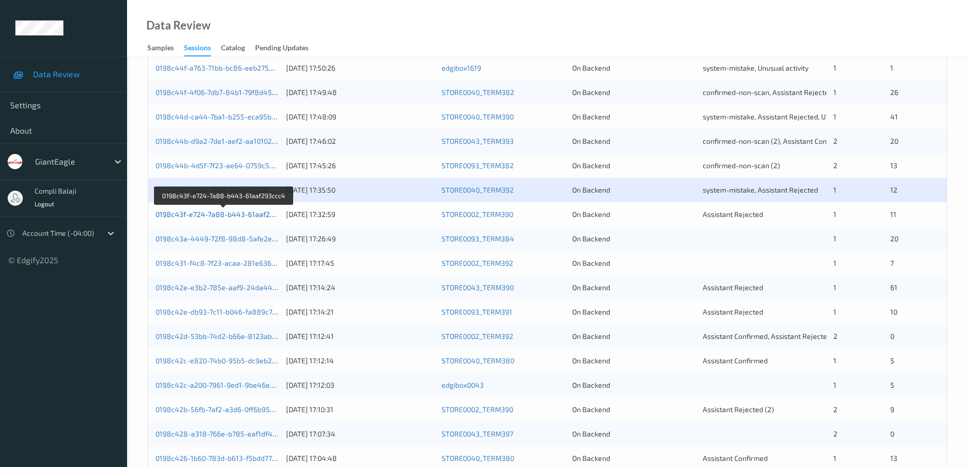
click at [235, 214] on link "0198c43f-e724-7a88-b443-61aaf293ccc4" at bounding box center [224, 214] width 138 height 9
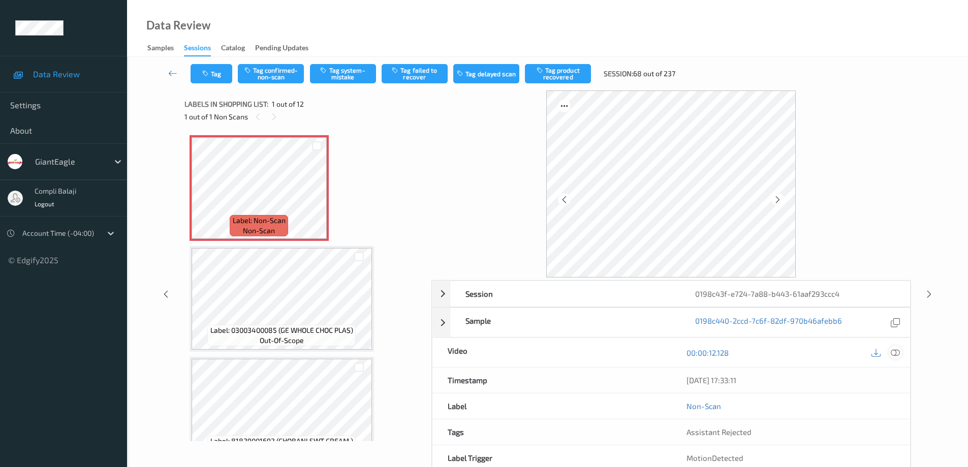
click at [898, 350] on icon at bounding box center [894, 352] width 9 height 9
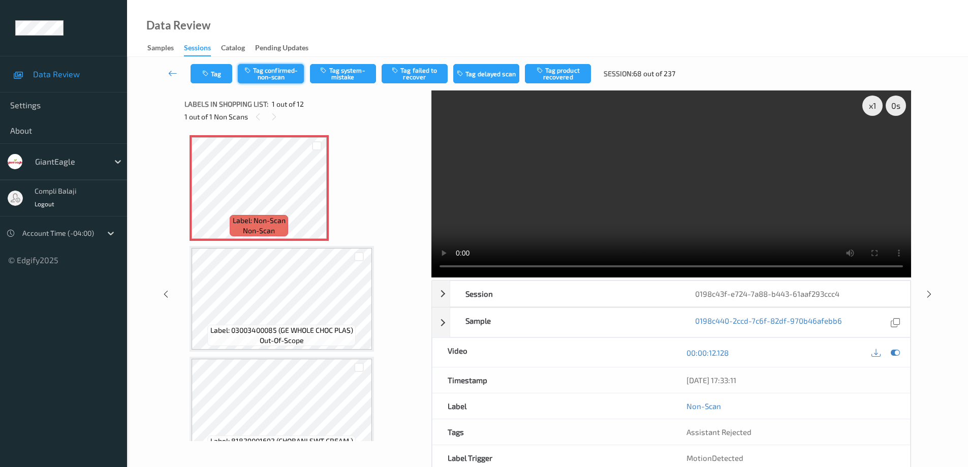
click at [284, 78] on button "Tag confirmed-non-scan" at bounding box center [271, 73] width 66 height 19
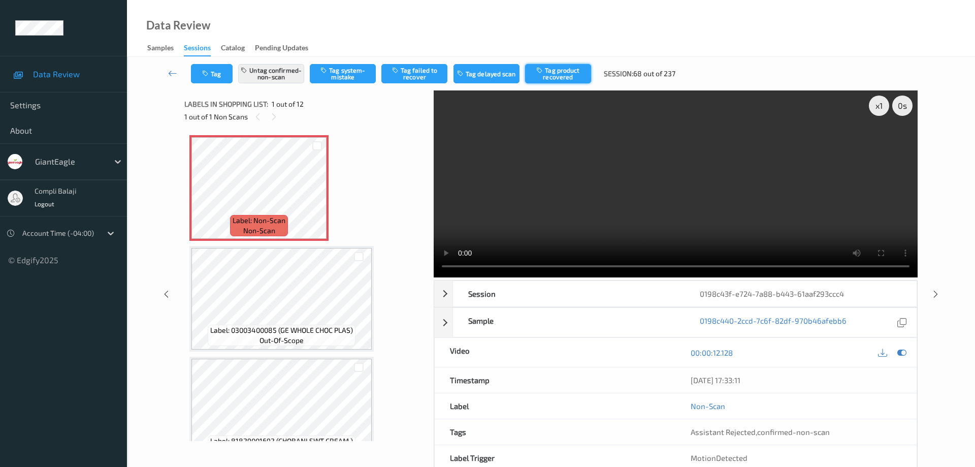
click at [570, 71] on button "Tag product recovered" at bounding box center [558, 73] width 66 height 19
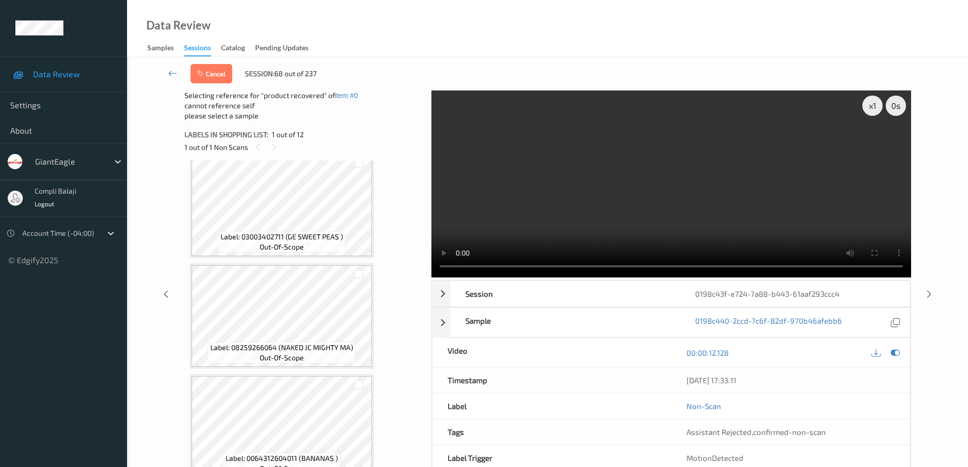
scroll to position [1023, 0]
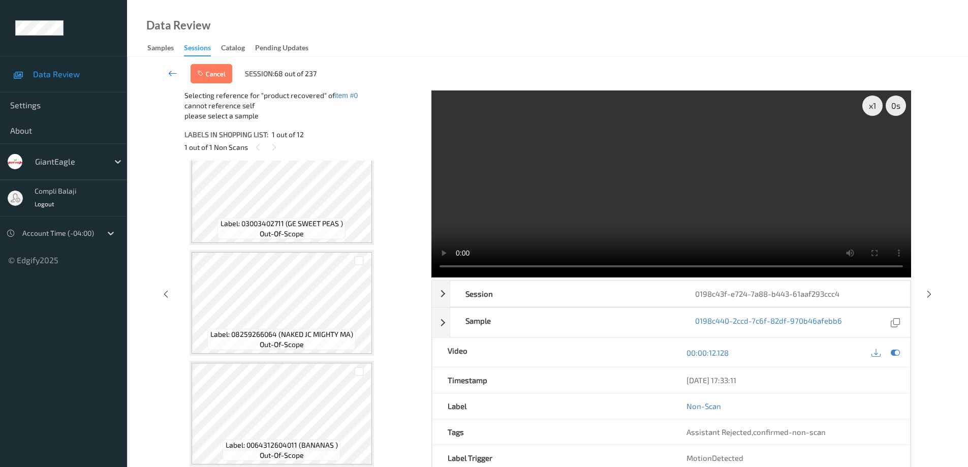
click at [171, 75] on icon at bounding box center [172, 73] width 9 height 10
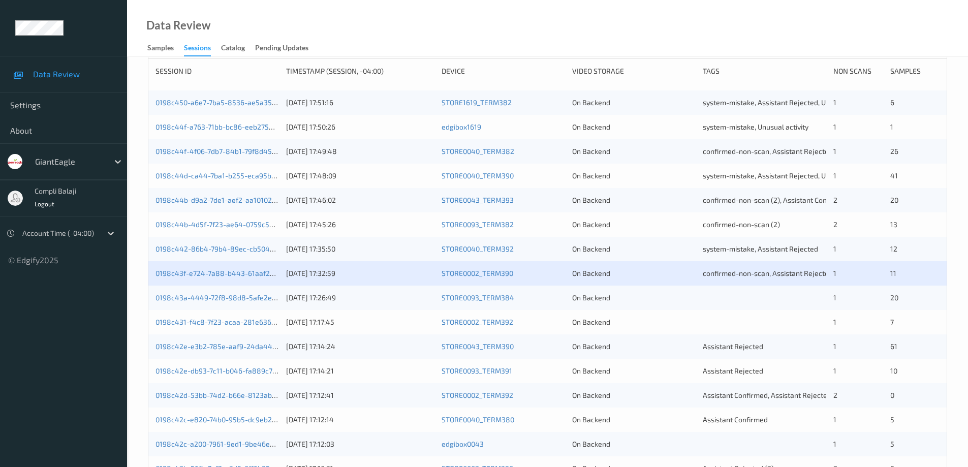
scroll to position [203, 0]
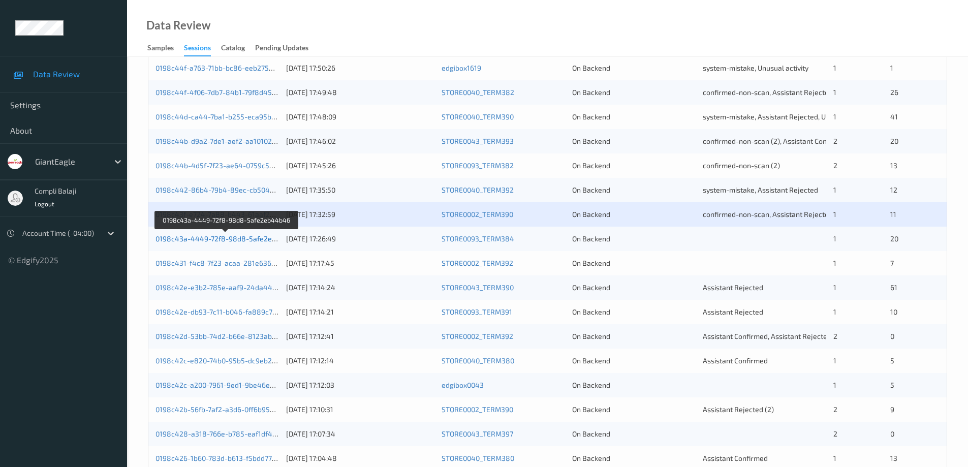
click at [241, 241] on link "0198c43a-4449-72f8-98d8-5afe2eb44b46" at bounding box center [226, 238] width 142 height 9
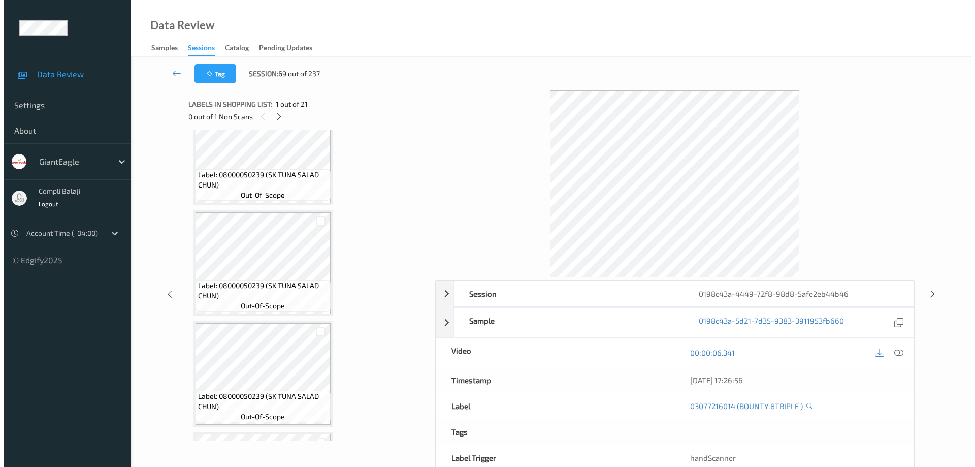
scroll to position [1094, 0]
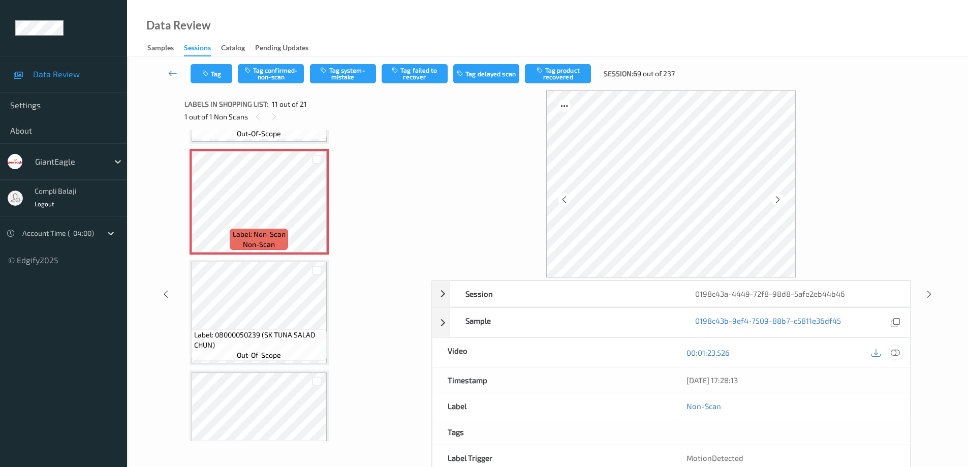
click at [897, 355] on icon at bounding box center [894, 352] width 9 height 9
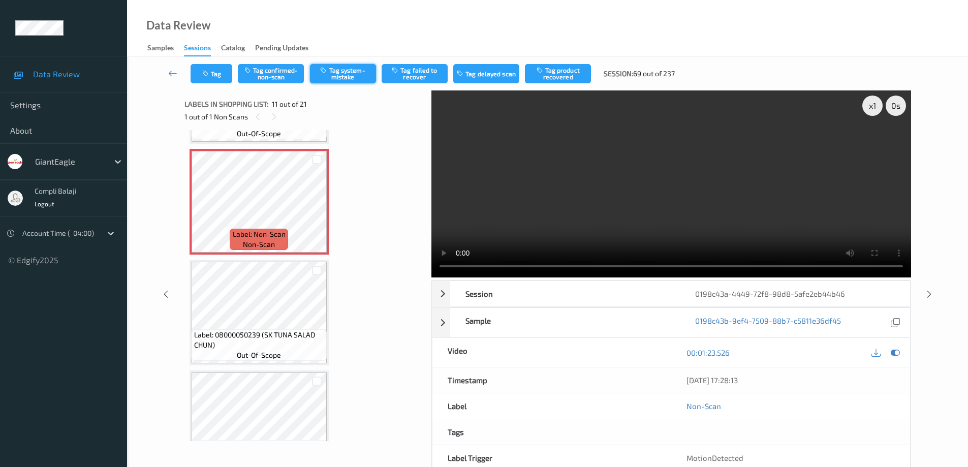
click at [355, 76] on button "Tag system-mistake" at bounding box center [343, 73] width 66 height 19
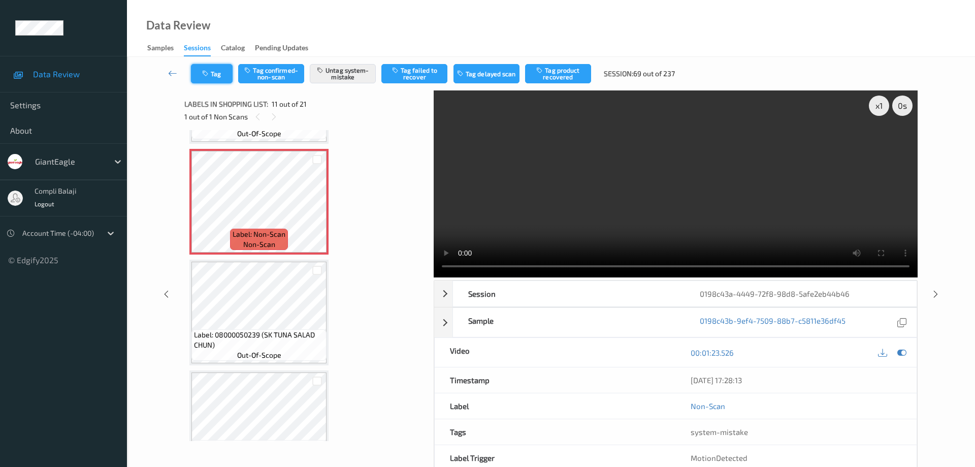
click at [222, 77] on button "Tag" at bounding box center [212, 73] width 42 height 19
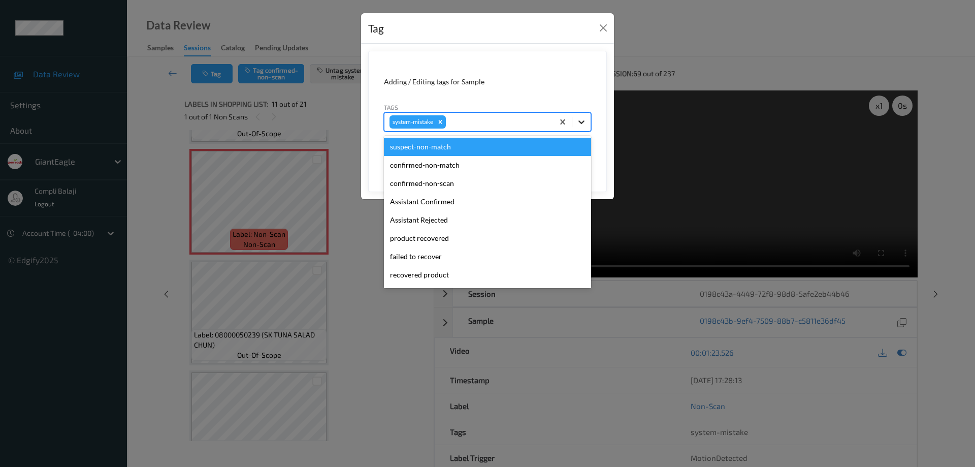
drag, startPoint x: 583, startPoint y: 121, endPoint x: 486, endPoint y: 151, distance: 101.2
click at [583, 121] on icon at bounding box center [582, 122] width 10 height 10
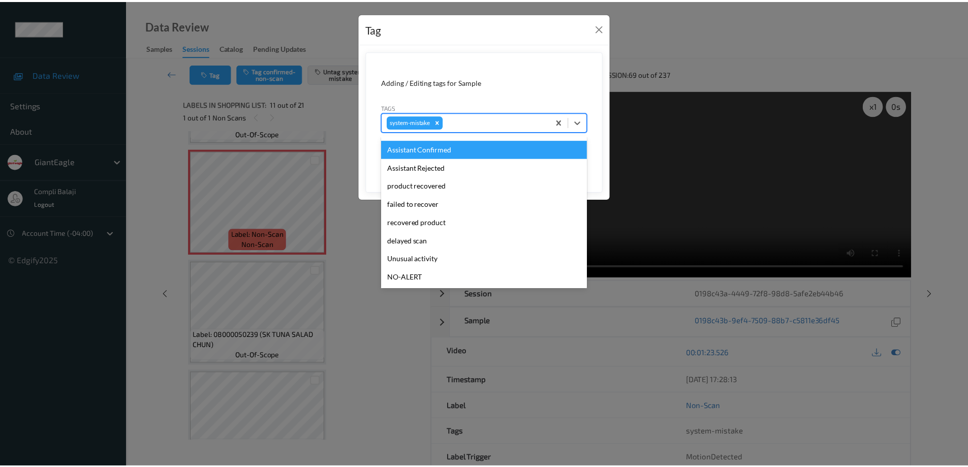
scroll to position [102, 0]
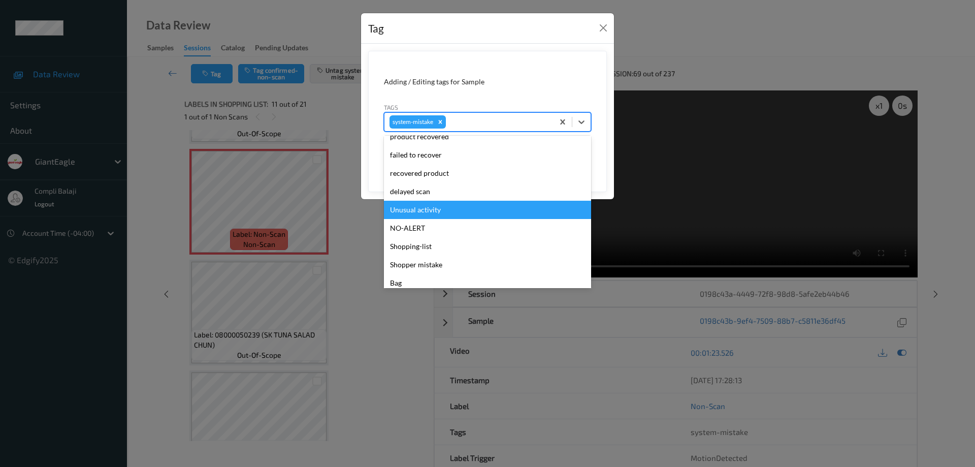
click at [428, 209] on div "Unusual activity" at bounding box center [487, 210] width 207 height 18
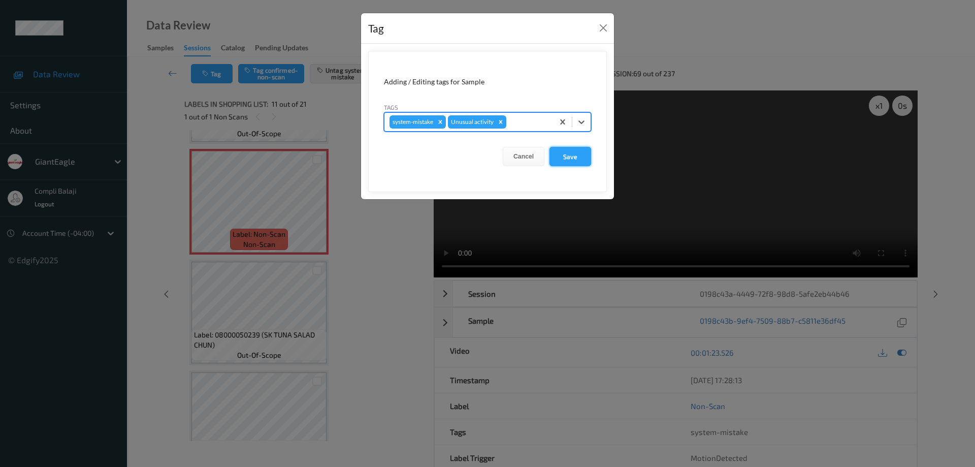
click at [574, 159] on button "Save" at bounding box center [571, 156] width 42 height 19
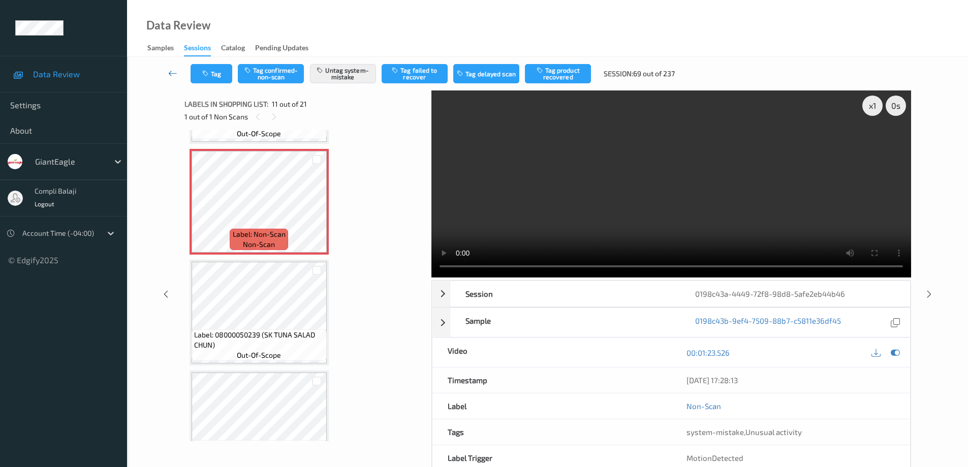
click at [170, 74] on icon at bounding box center [172, 73] width 9 height 10
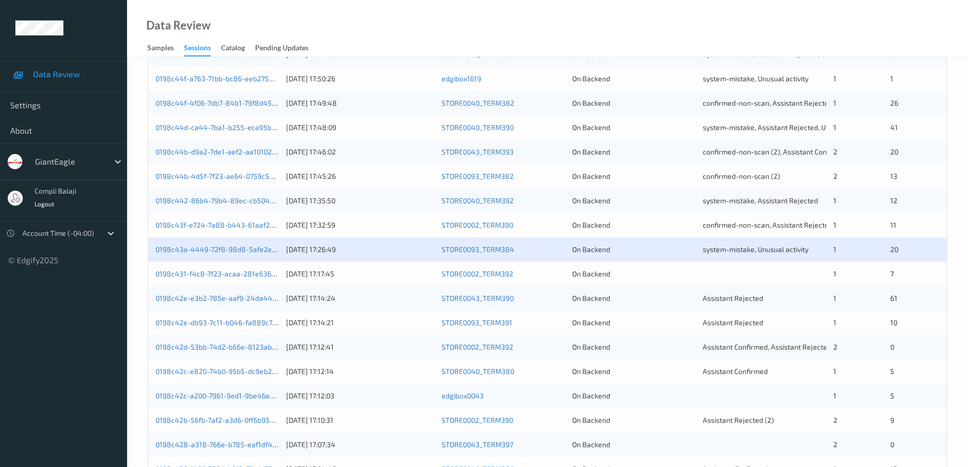
scroll to position [254, 0]
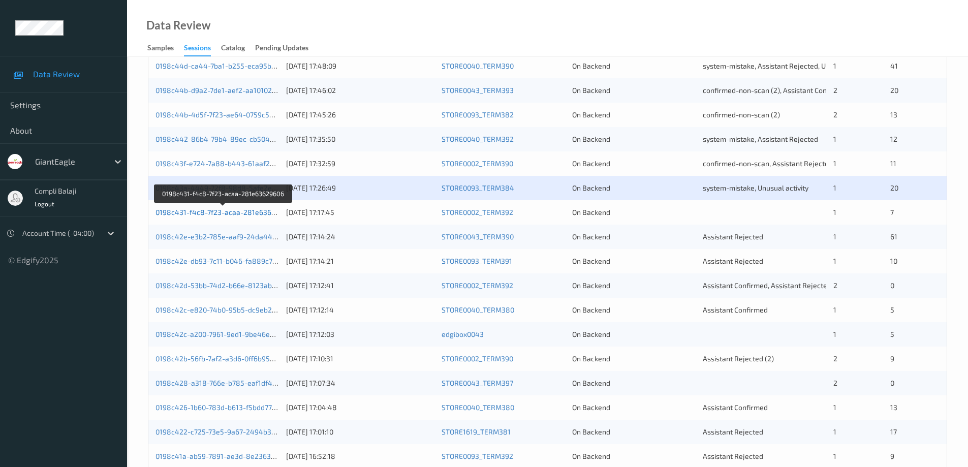
click at [235, 214] on link "0198c431-f4c8-7f23-acaa-281e63629606" at bounding box center [223, 212] width 136 height 9
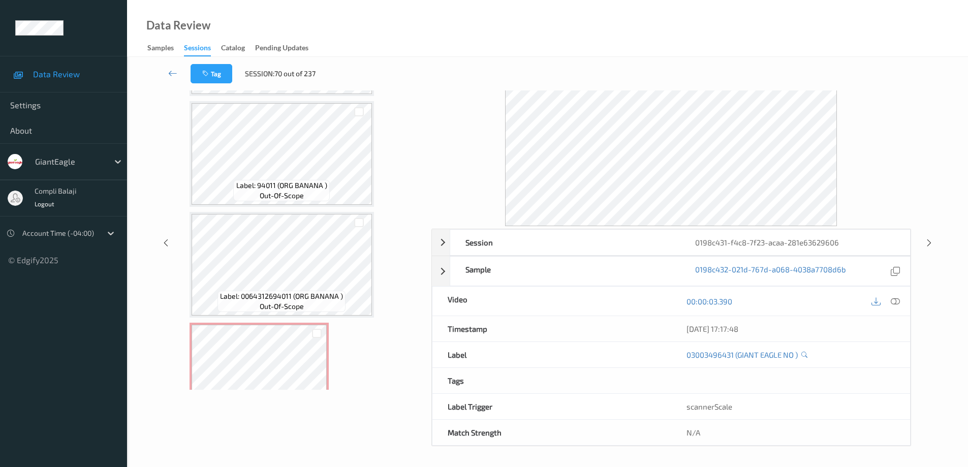
scroll to position [580, 0]
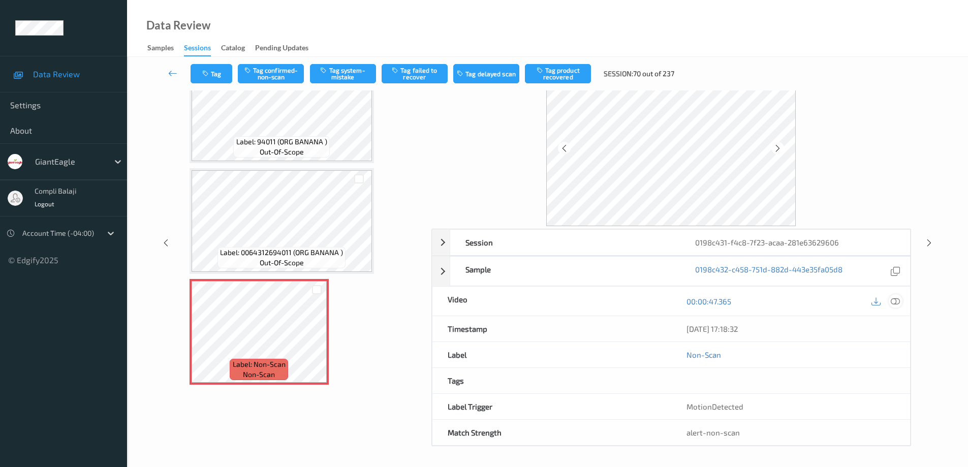
click at [897, 301] on icon at bounding box center [894, 301] width 9 height 9
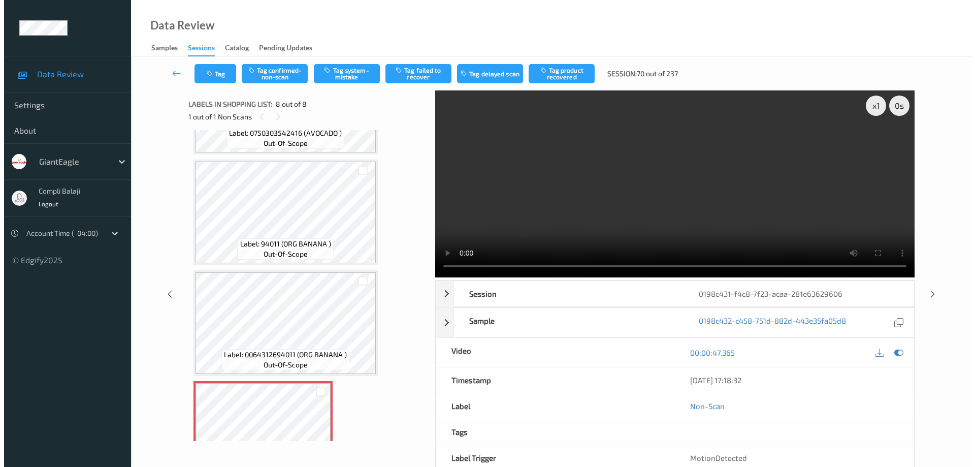
scroll to position [498, 0]
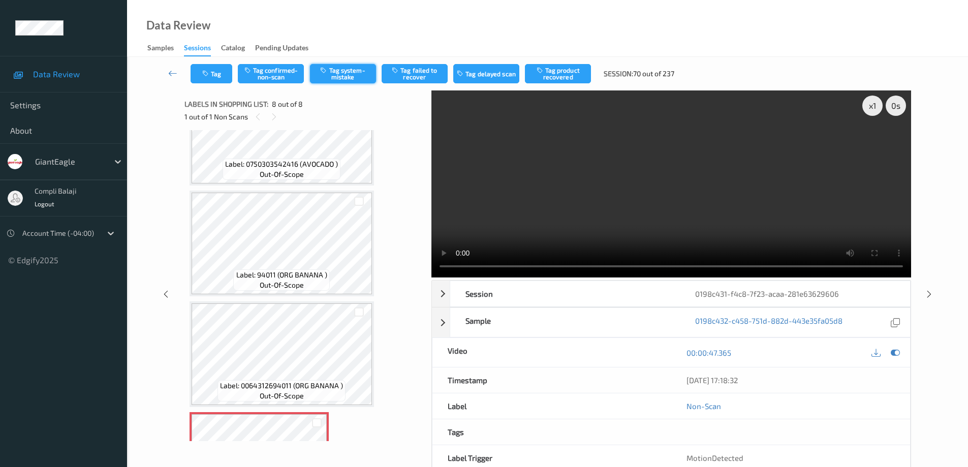
click at [362, 74] on button "Tag system-mistake" at bounding box center [343, 73] width 66 height 19
click at [221, 76] on button "Tag" at bounding box center [211, 73] width 42 height 19
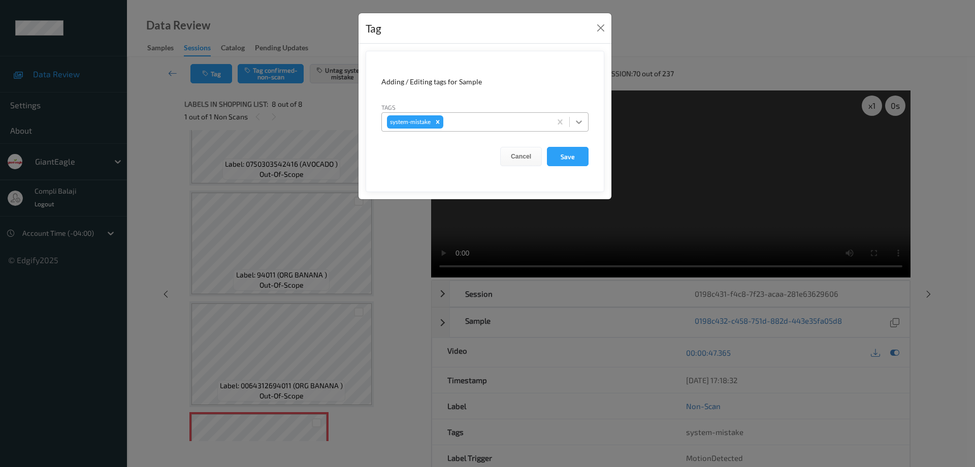
click at [582, 122] on icon at bounding box center [579, 122] width 10 height 10
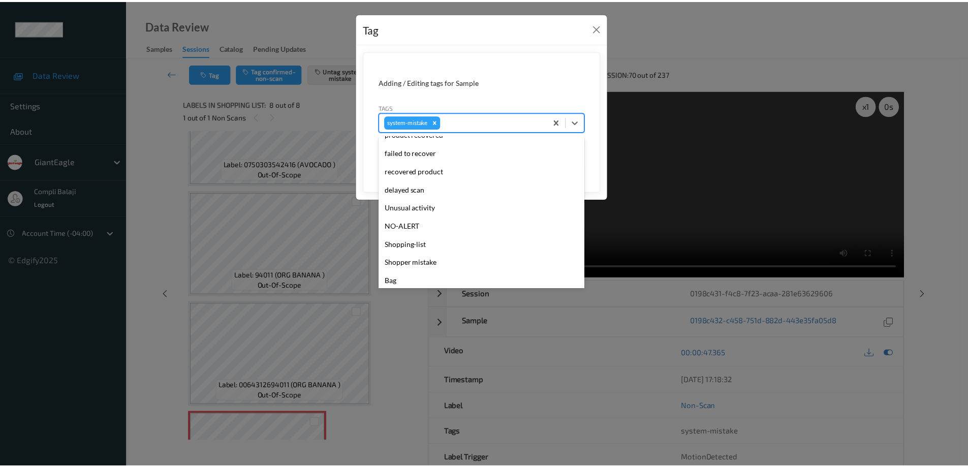
scroll to position [108, 0]
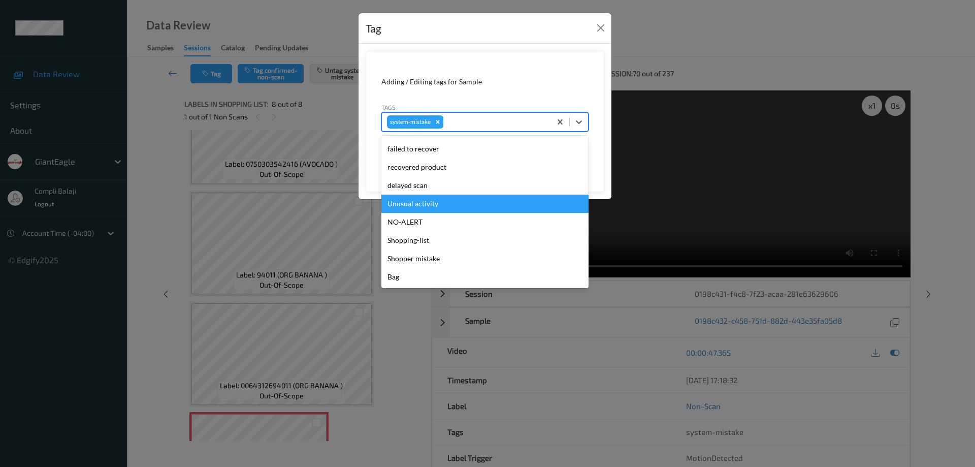
click at [441, 206] on div "Unusual activity" at bounding box center [484, 204] width 207 height 18
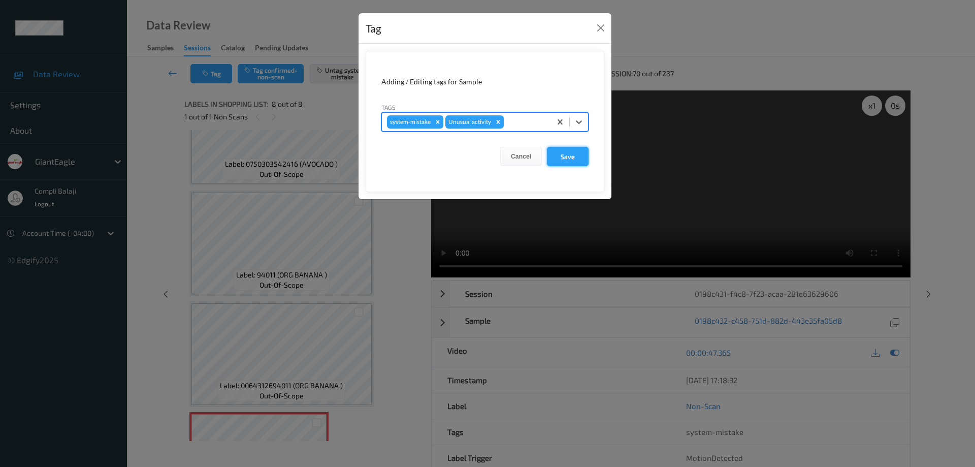
click at [585, 159] on button "Save" at bounding box center [568, 156] width 42 height 19
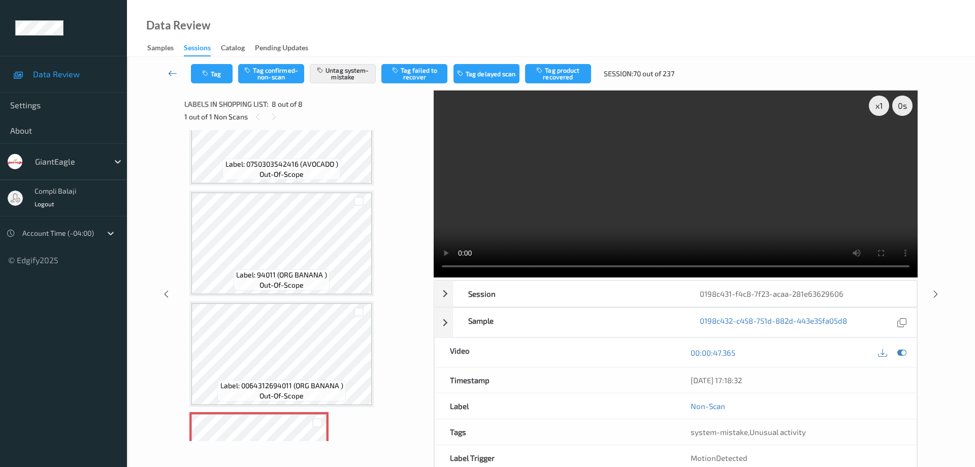
click at [172, 72] on icon at bounding box center [172, 73] width 9 height 10
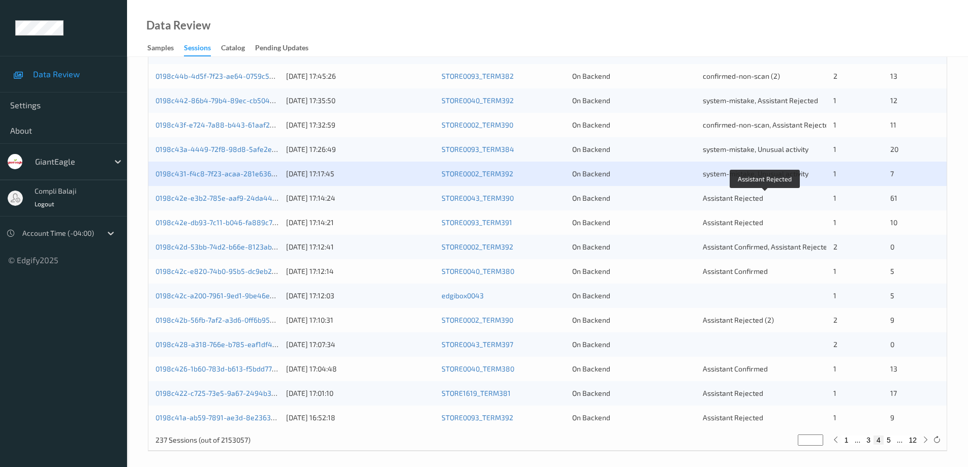
scroll to position [298, 0]
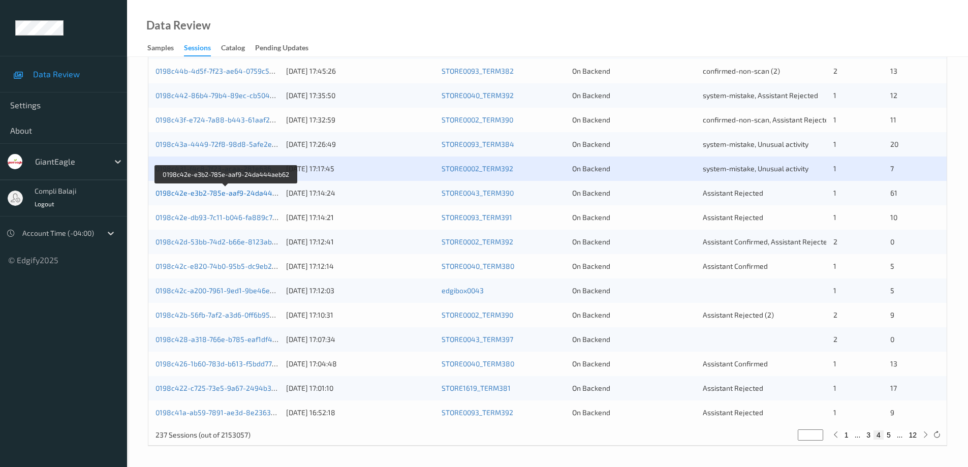
click at [195, 195] on link "0198c42e-e3b2-785e-aaf9-24da444aeb62" at bounding box center [226, 192] width 142 height 9
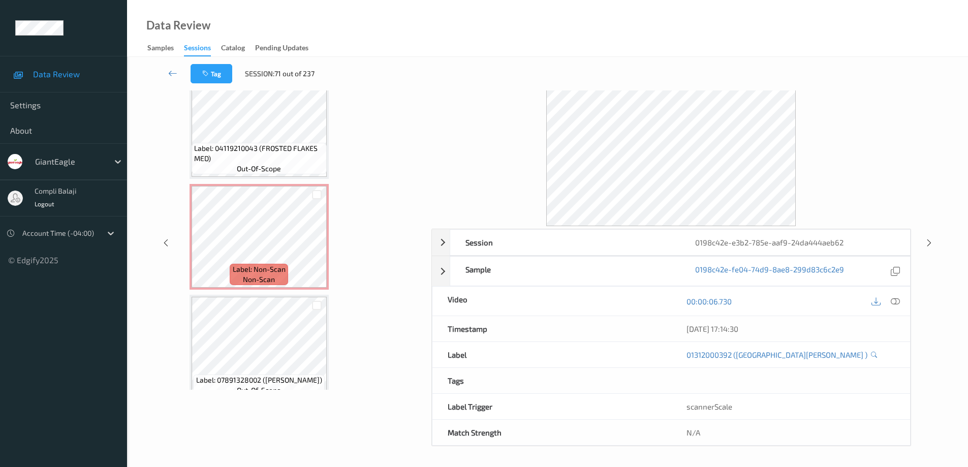
scroll to position [4684, 0]
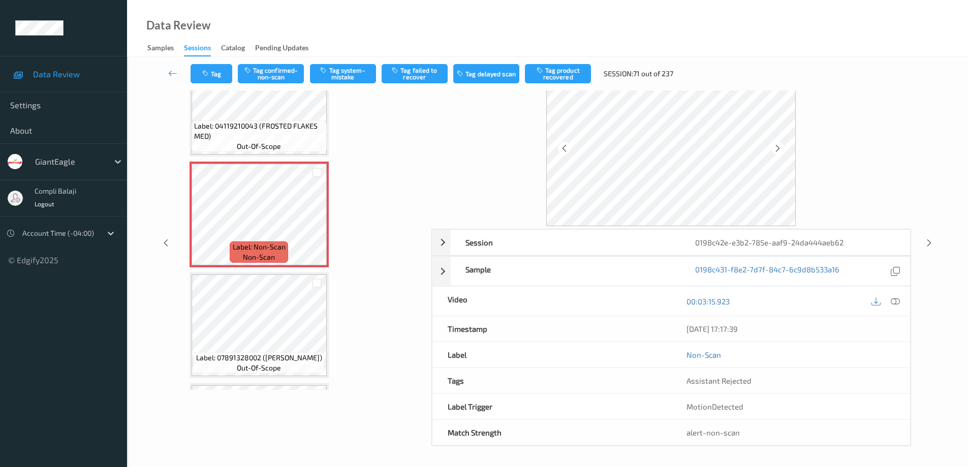
click at [898, 301] on icon at bounding box center [894, 301] width 9 height 9
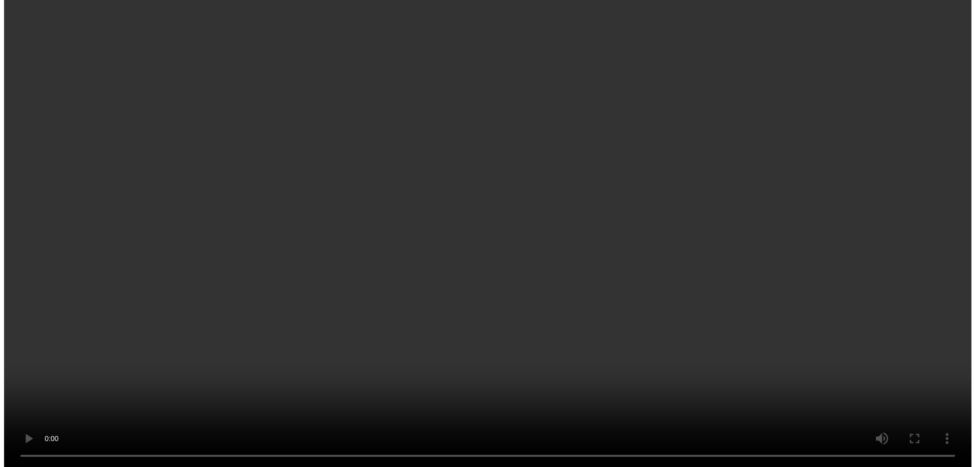
scroll to position [4785, 0]
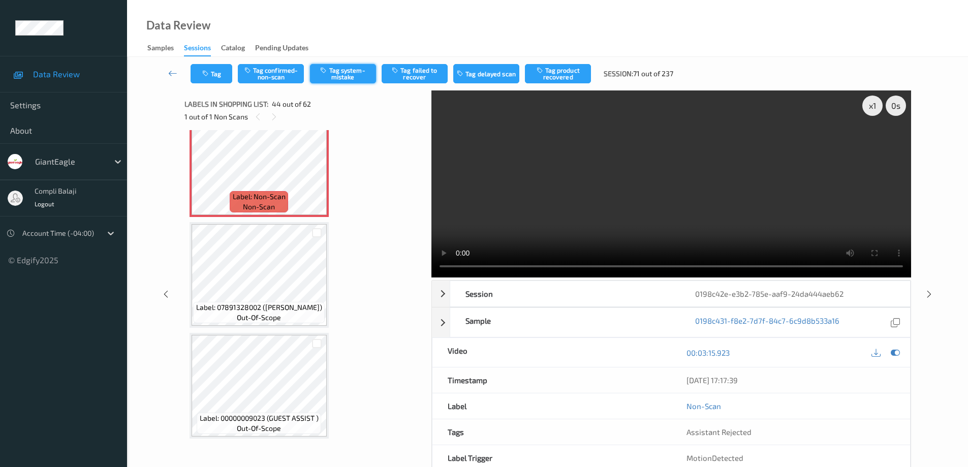
click at [345, 71] on button "Tag system-mistake" at bounding box center [343, 73] width 66 height 19
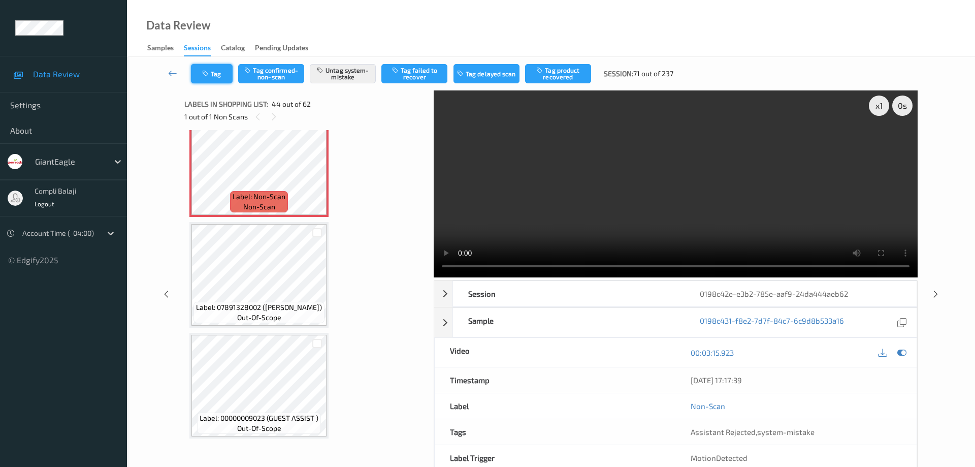
click at [219, 75] on button "Tag" at bounding box center [212, 73] width 42 height 19
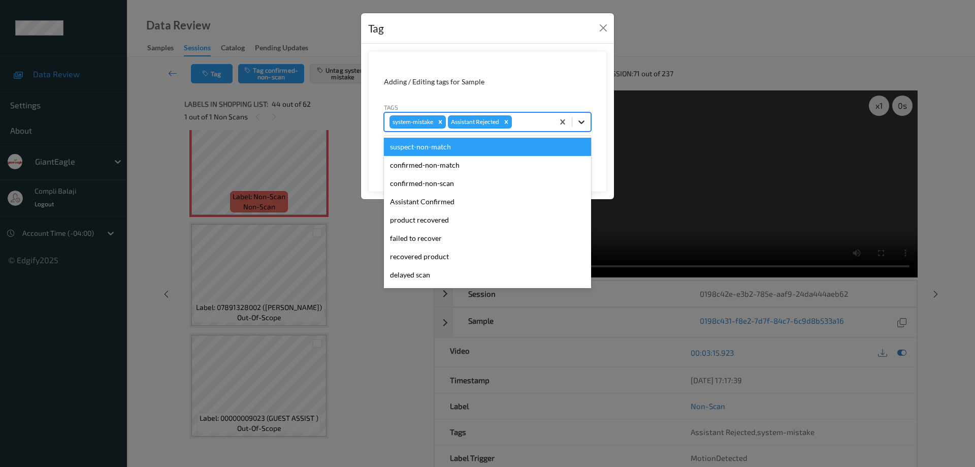
click at [580, 119] on icon at bounding box center [582, 122] width 10 height 10
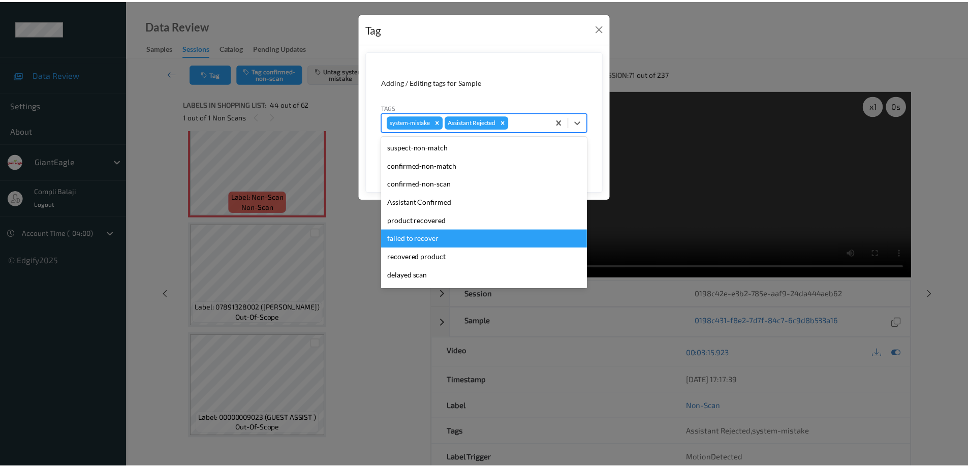
scroll to position [89, 0]
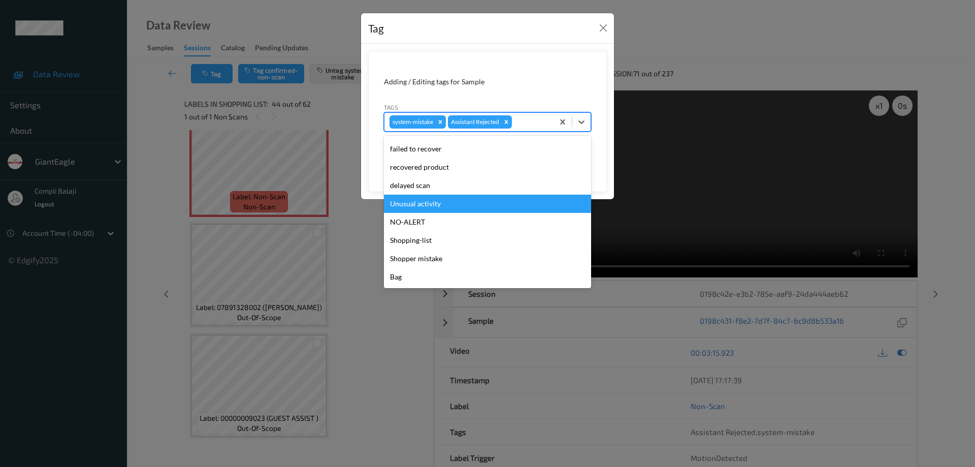
click at [423, 210] on div "Unusual activity" at bounding box center [487, 204] width 207 height 18
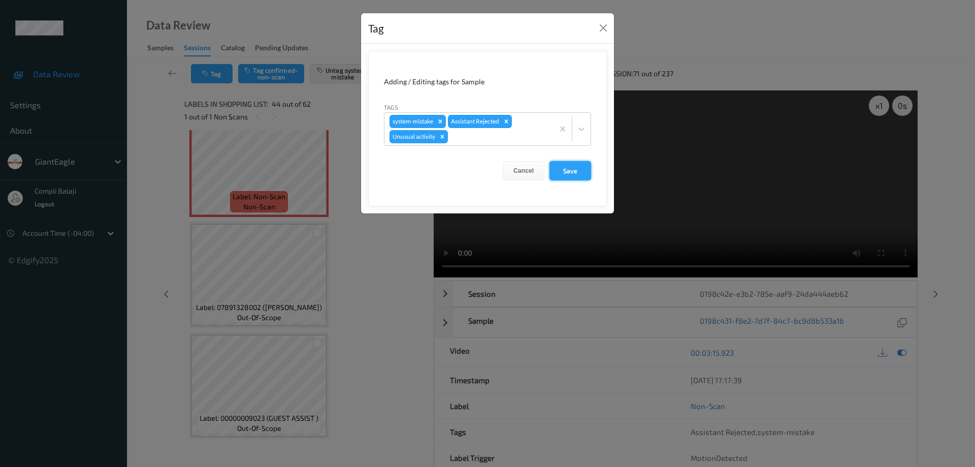
click at [578, 172] on button "Save" at bounding box center [571, 170] width 42 height 19
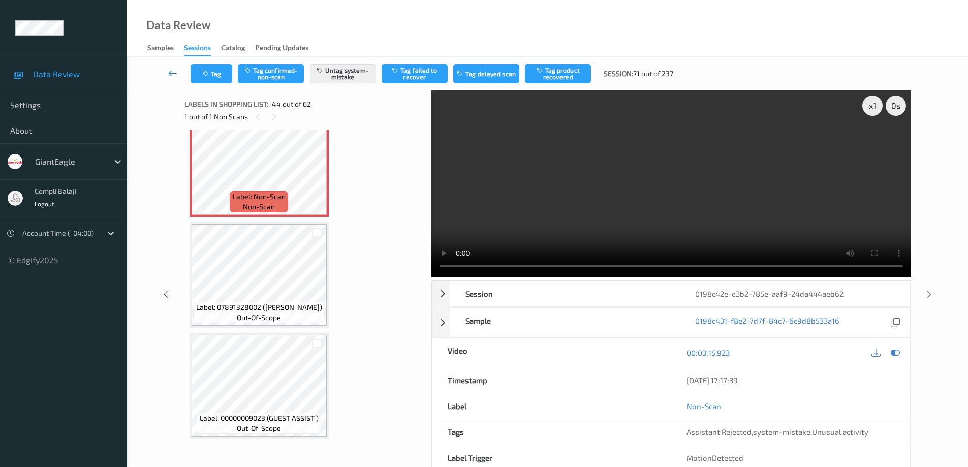
click at [170, 73] on icon at bounding box center [172, 73] width 9 height 10
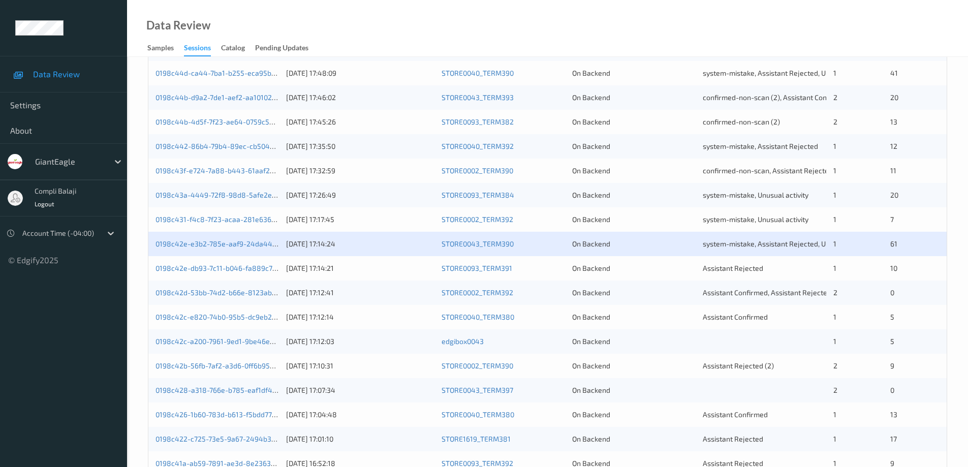
scroll to position [298, 0]
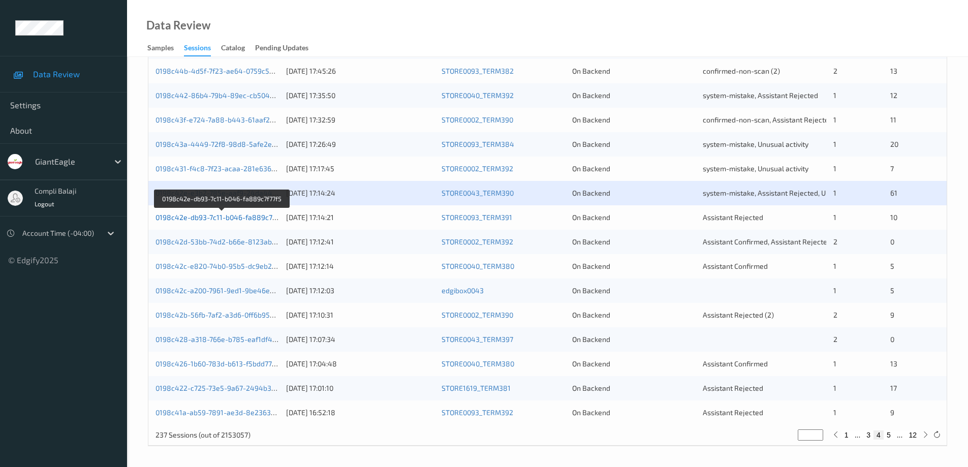
click at [247, 219] on link "0198c42e-db93-7c11-b046-fa889c7f77f5" at bounding box center [221, 217] width 133 height 9
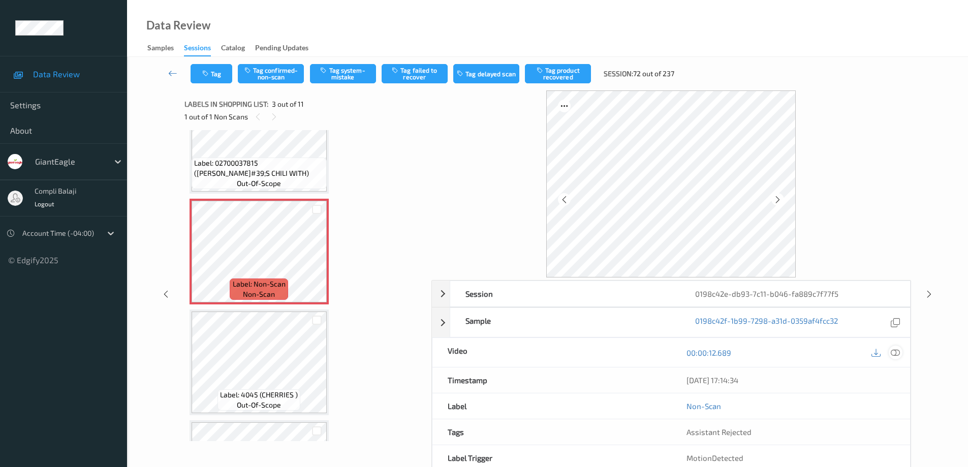
click at [894, 351] on icon at bounding box center [894, 352] width 9 height 9
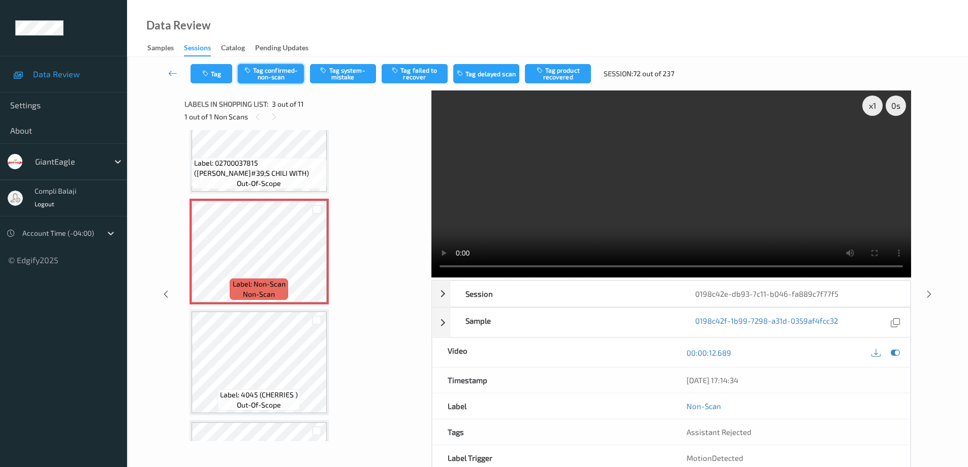
click at [287, 76] on button "Tag confirmed-non-scan" at bounding box center [271, 73] width 66 height 19
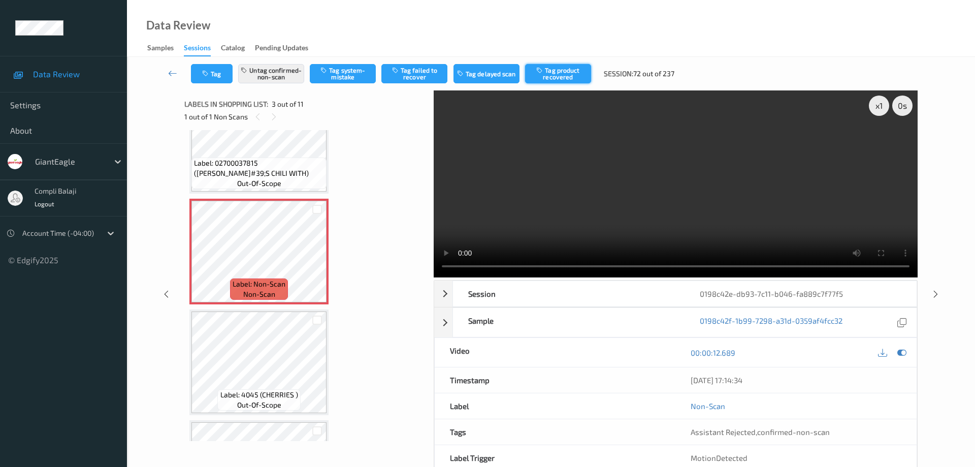
click at [570, 76] on button "Tag product recovered" at bounding box center [558, 73] width 66 height 19
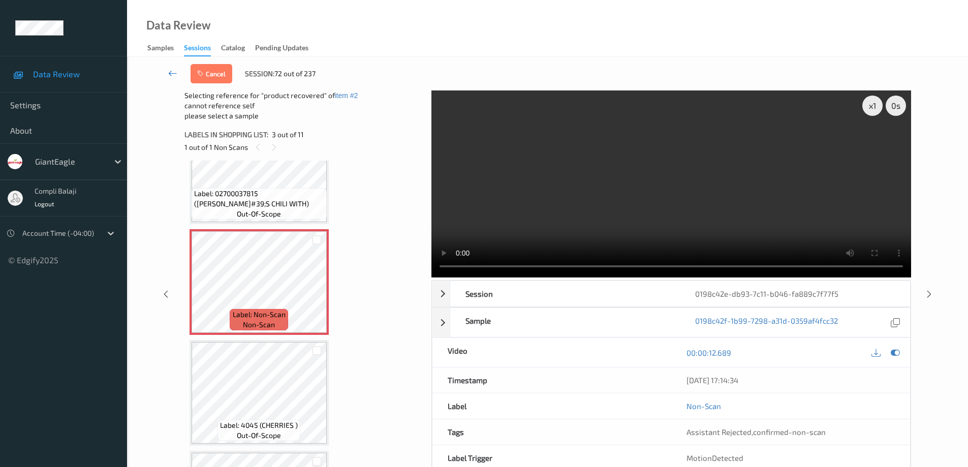
click at [169, 75] on icon at bounding box center [172, 73] width 9 height 10
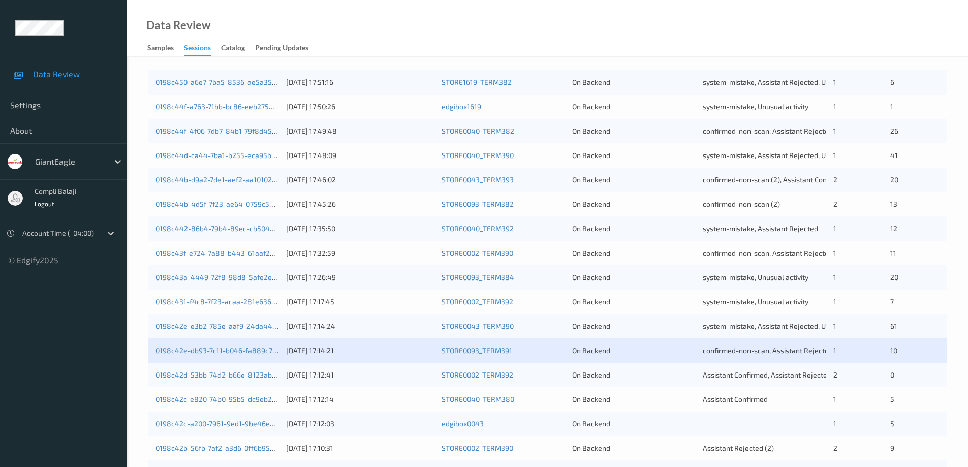
scroll to position [298, 0]
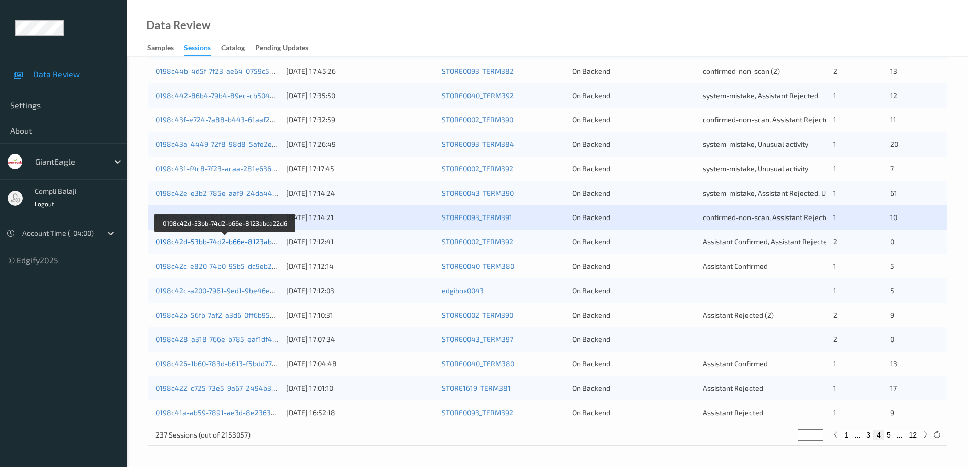
click at [243, 242] on link "0198c42d-53bb-74d2-b66e-8123abca22d6" at bounding box center [225, 241] width 140 height 9
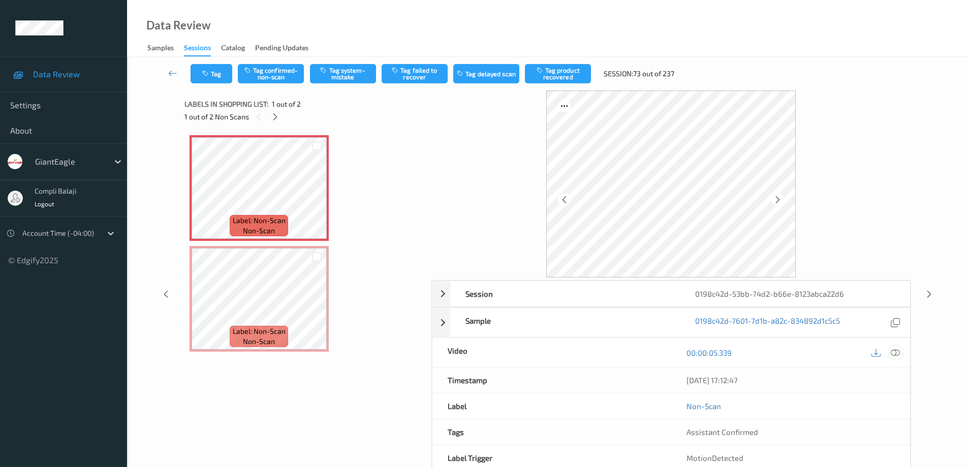
click at [897, 353] on icon at bounding box center [894, 352] width 9 height 9
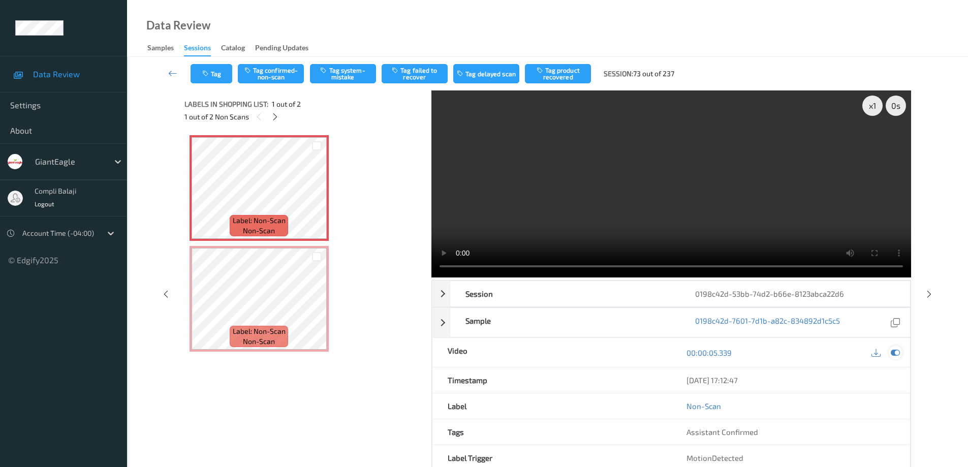
click at [899, 354] on icon at bounding box center [894, 352] width 9 height 9
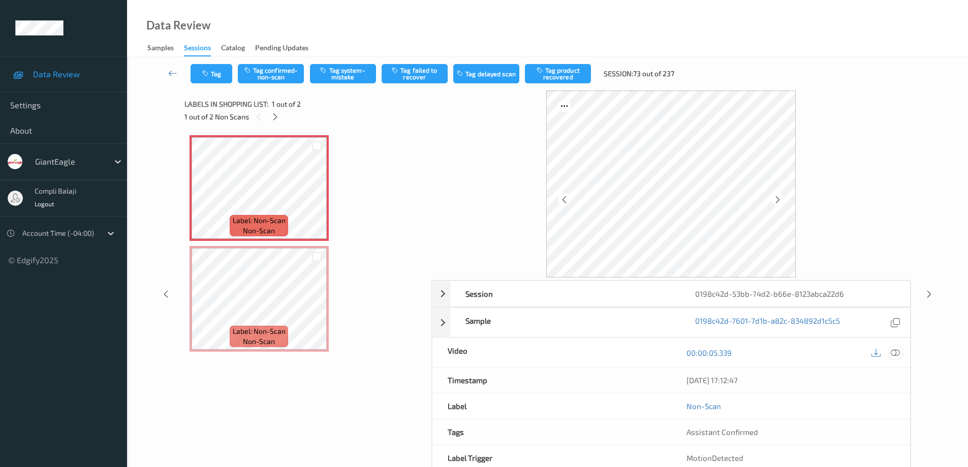
click at [896, 351] on icon at bounding box center [894, 352] width 9 height 9
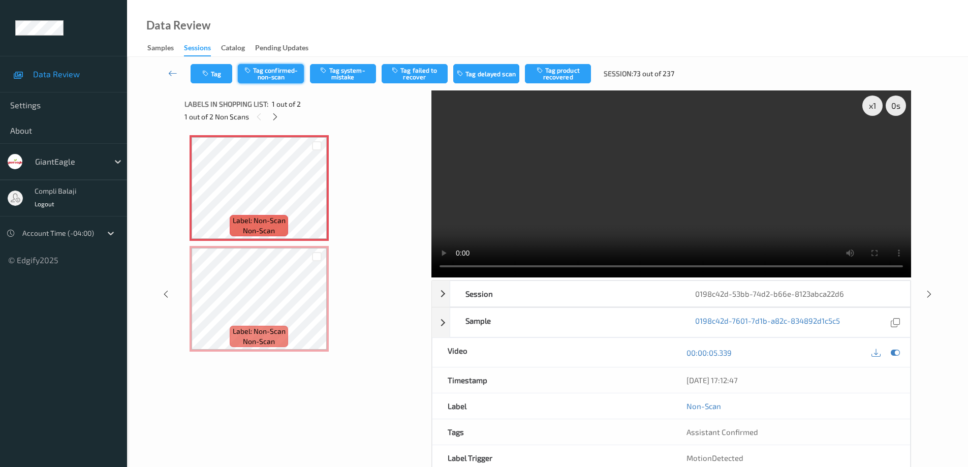
click at [271, 70] on button "Tag confirmed-non-scan" at bounding box center [271, 73] width 66 height 19
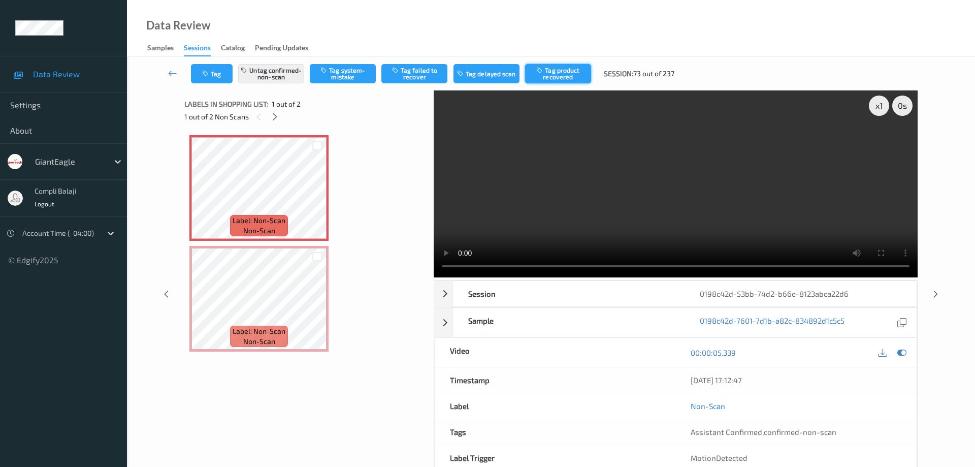
click at [559, 74] on button "Tag product recovered" at bounding box center [558, 73] width 66 height 19
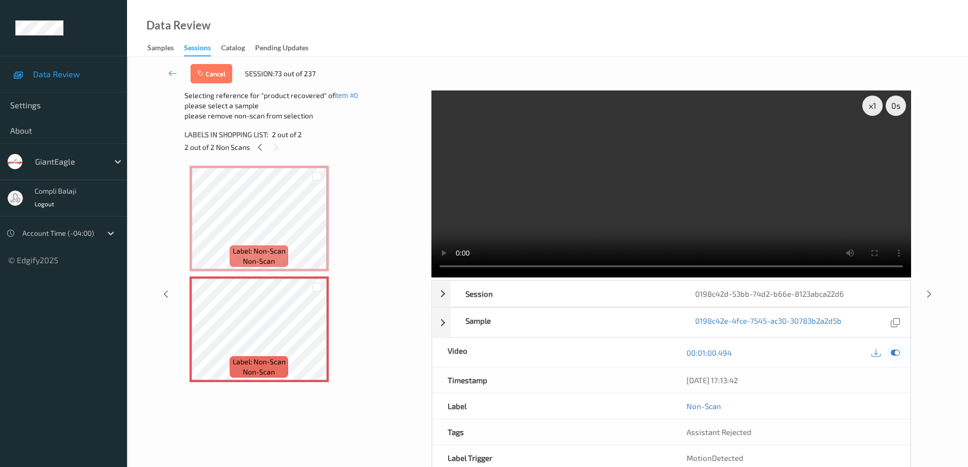
click at [898, 351] on icon at bounding box center [894, 352] width 9 height 9
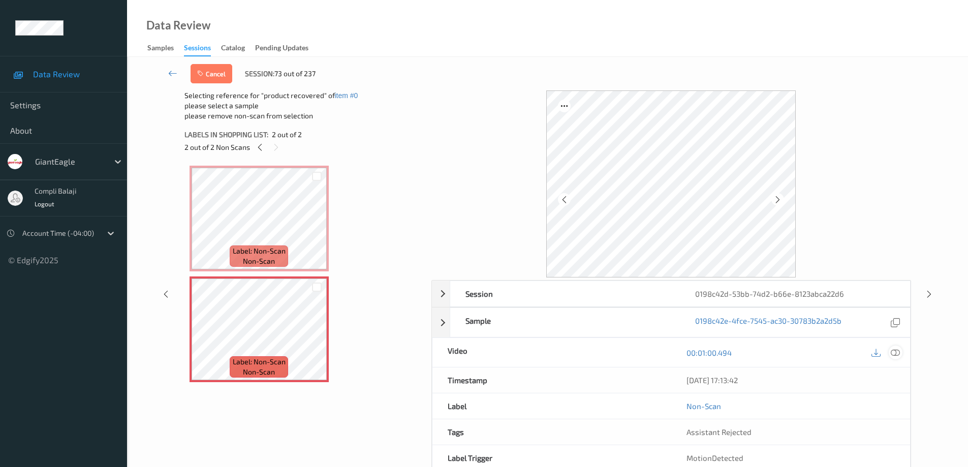
click at [897, 352] on icon at bounding box center [894, 352] width 9 height 9
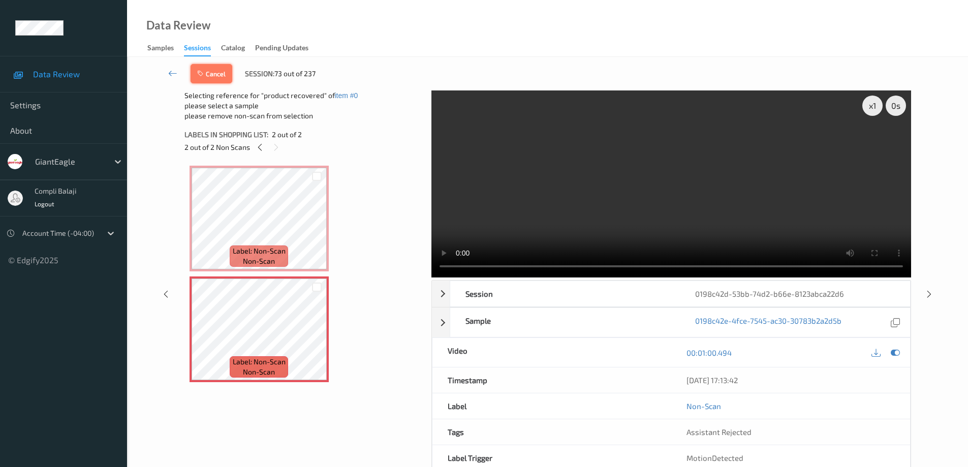
click at [216, 79] on button "Cancel" at bounding box center [211, 73] width 42 height 19
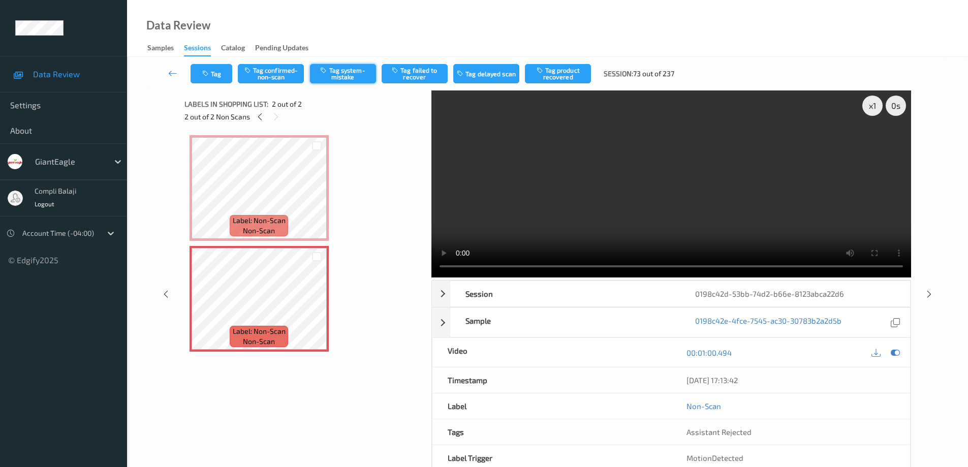
click at [354, 77] on button "Tag system-mistake" at bounding box center [343, 73] width 66 height 19
click at [172, 73] on icon at bounding box center [172, 73] width 9 height 10
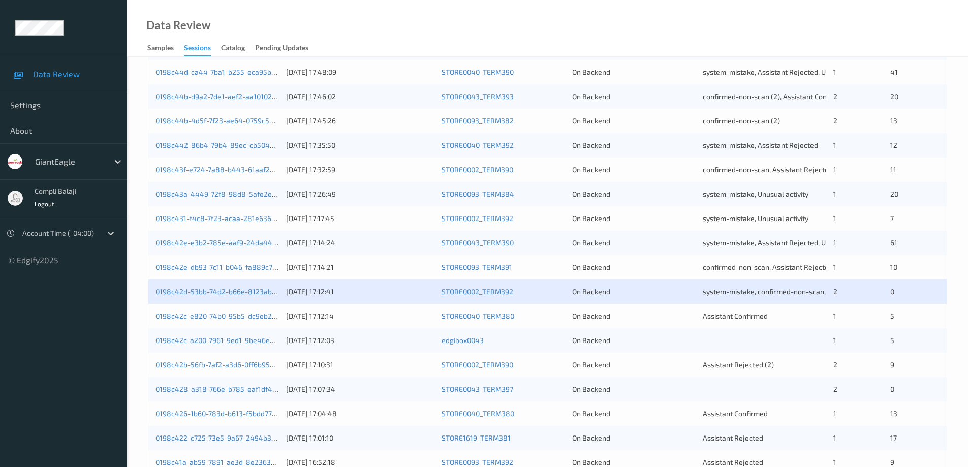
scroll to position [247, 0]
click at [255, 320] on link "0198c42c-e820-74b0-95b5-dc9eb208f555" at bounding box center [225, 316] width 140 height 9
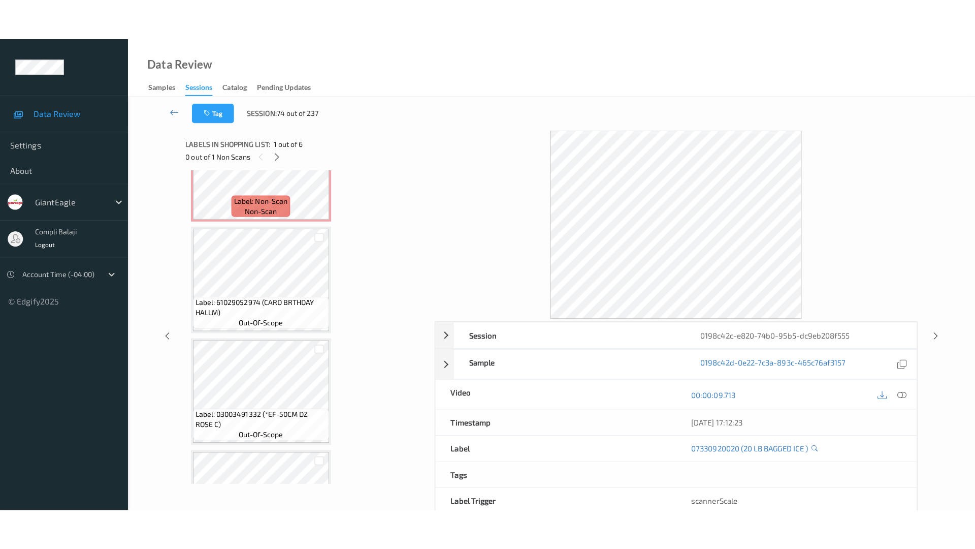
scroll to position [282, 0]
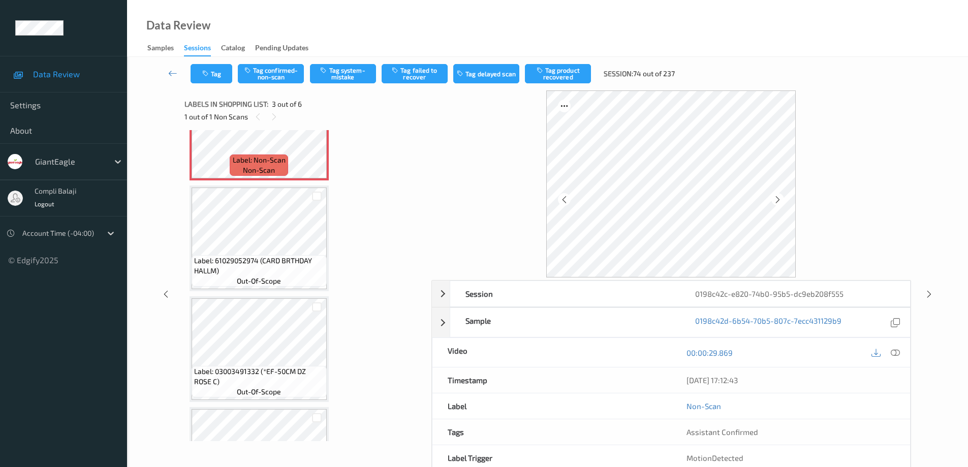
drag, startPoint x: 895, startPoint y: 351, endPoint x: 871, endPoint y: 350, distance: 24.4
click at [894, 351] on icon at bounding box center [894, 352] width 9 height 9
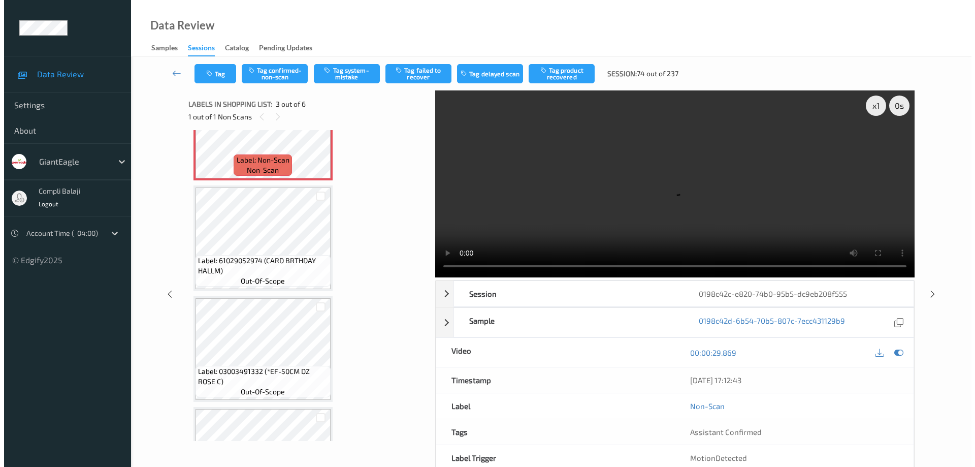
scroll to position [277, 0]
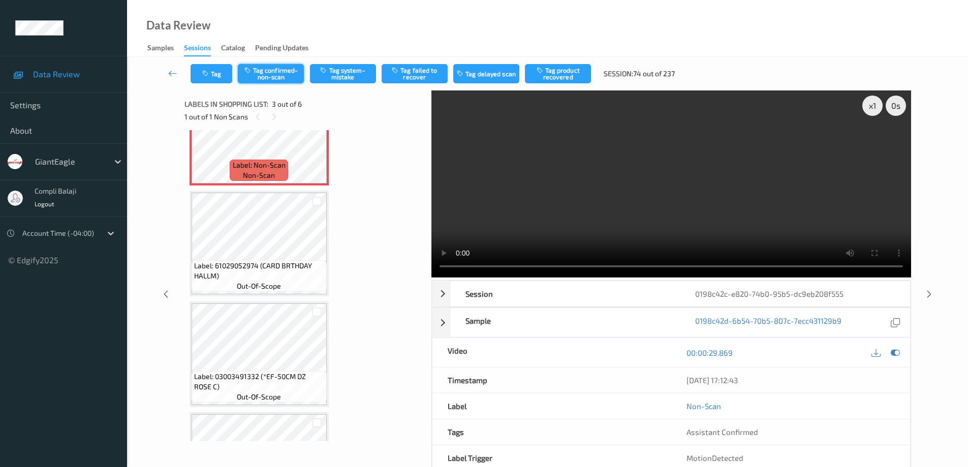
click at [275, 74] on button "Tag confirmed-non-scan" at bounding box center [271, 73] width 66 height 19
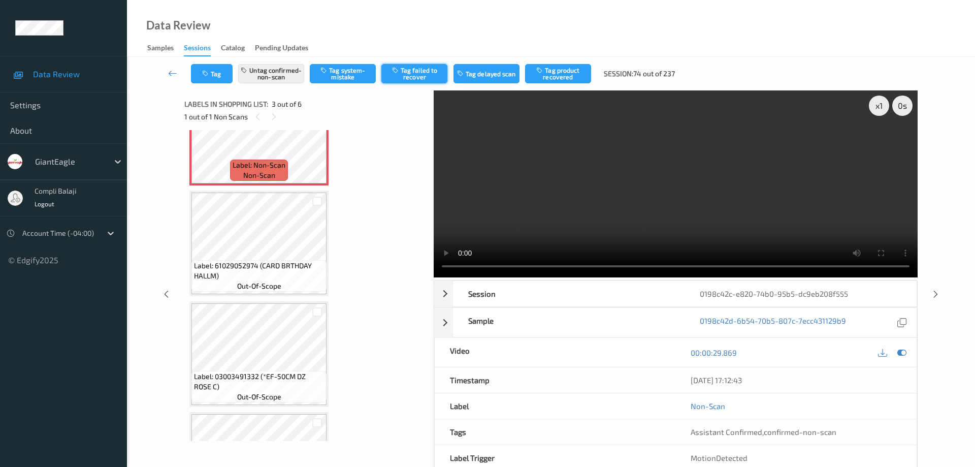
click at [425, 72] on button "Tag failed to recover" at bounding box center [414, 73] width 66 height 19
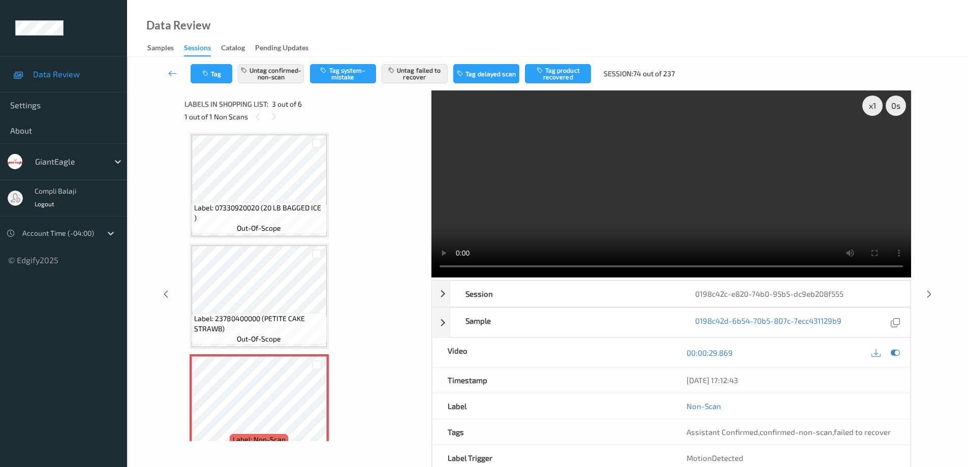
scroll to position [0, 0]
click at [174, 71] on icon at bounding box center [172, 73] width 9 height 10
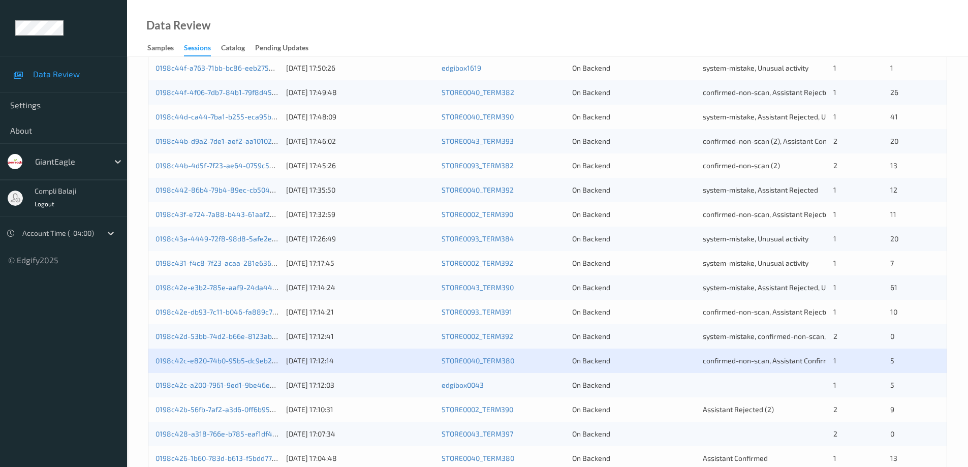
scroll to position [298, 0]
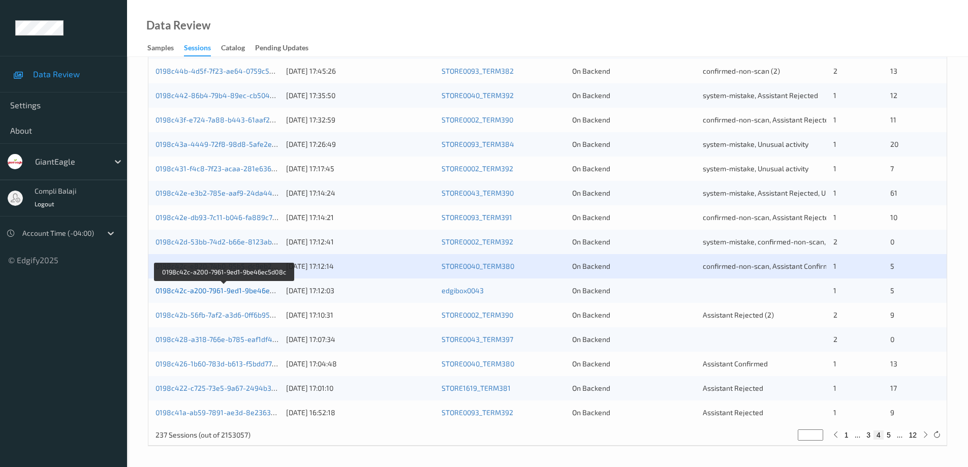
click at [239, 292] on link "0198c42c-a200-7961-9ed1-9be46ec5d08c" at bounding box center [224, 290] width 138 height 9
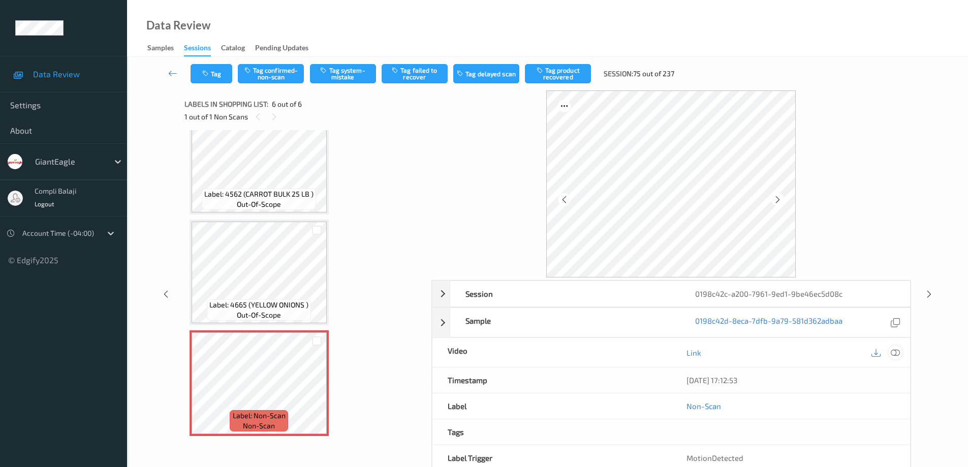
click at [899, 350] on icon at bounding box center [894, 352] width 9 height 9
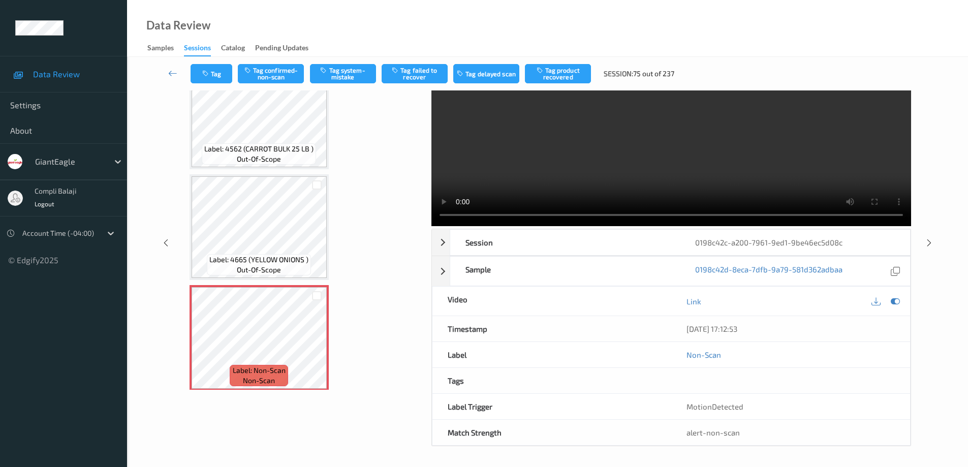
scroll to position [359, 0]
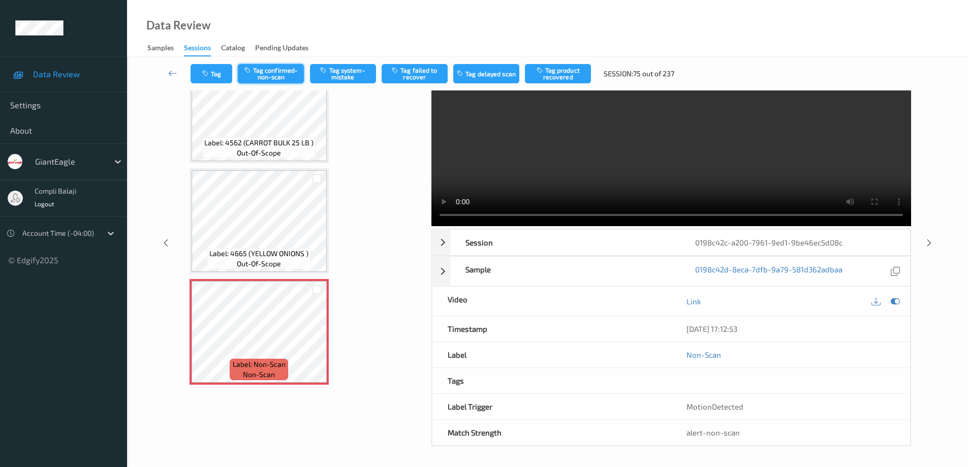
click at [281, 74] on button "Tag confirmed-non-scan" at bounding box center [271, 73] width 66 height 19
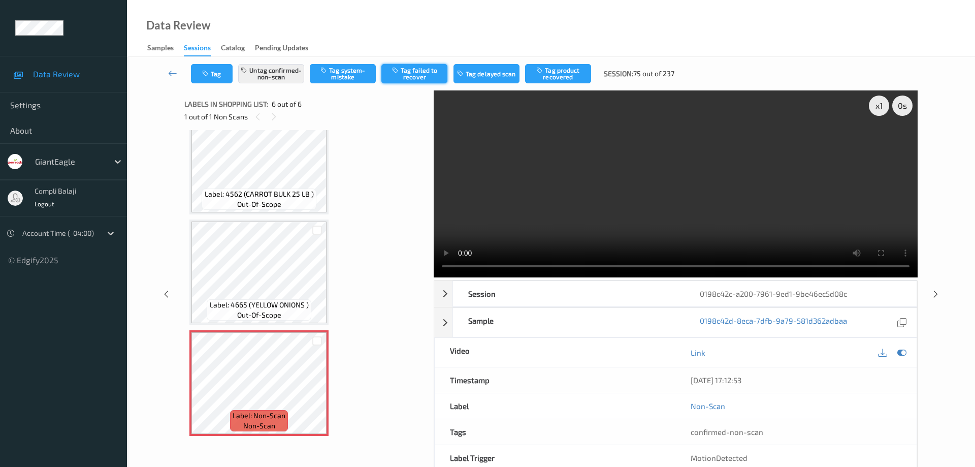
click at [426, 72] on button "Tag failed to recover" at bounding box center [414, 73] width 66 height 19
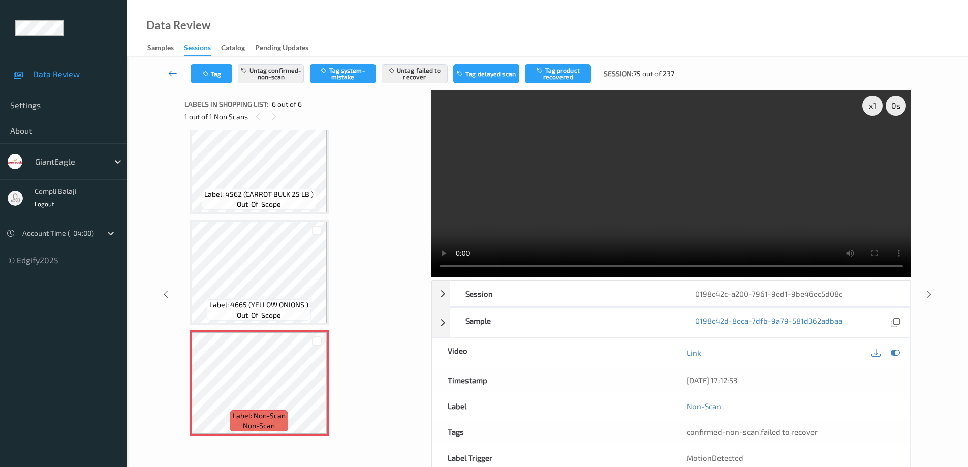
click at [169, 74] on icon at bounding box center [172, 73] width 9 height 10
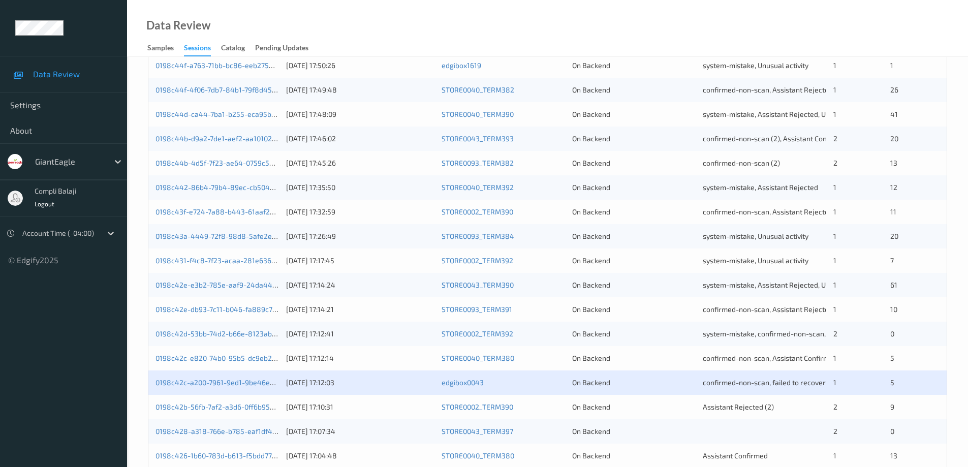
scroll to position [298, 0]
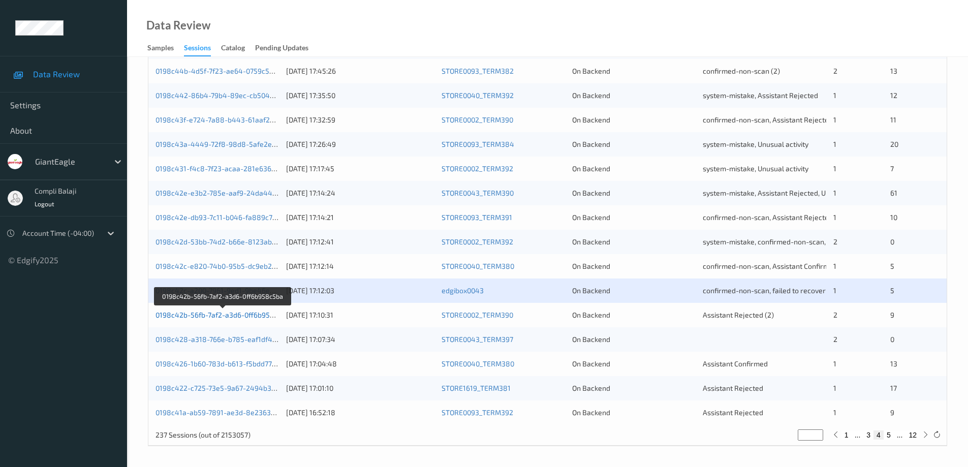
click at [247, 314] on link "0198c42b-56fb-7af2-a3d6-0ff6b958c5ba" at bounding box center [222, 314] width 135 height 9
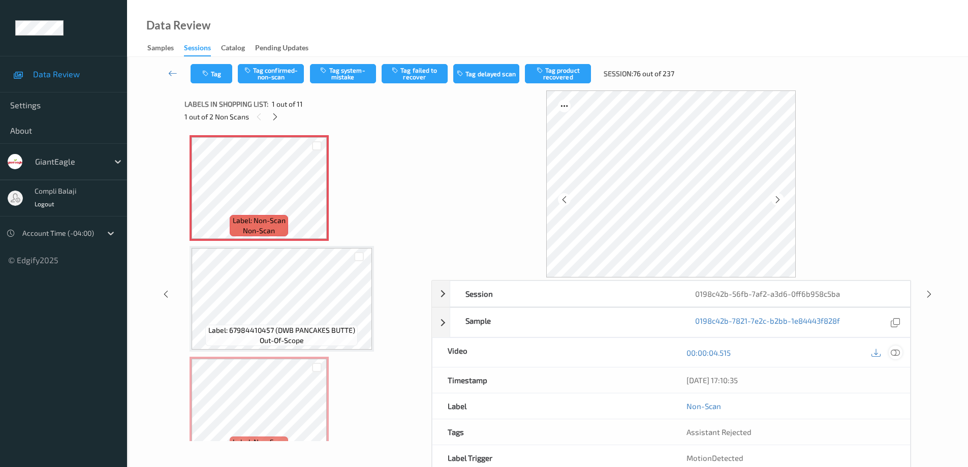
click at [897, 357] on icon at bounding box center [894, 352] width 9 height 9
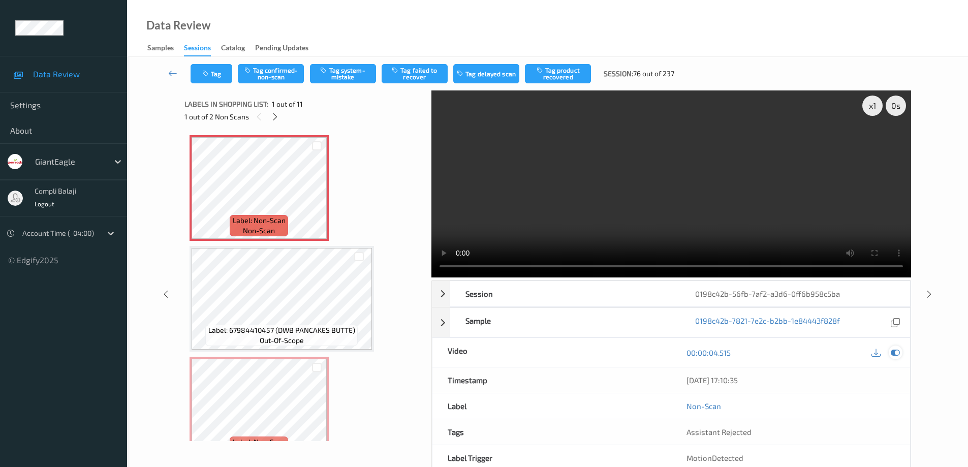
click at [901, 351] on div at bounding box center [895, 352] width 14 height 14
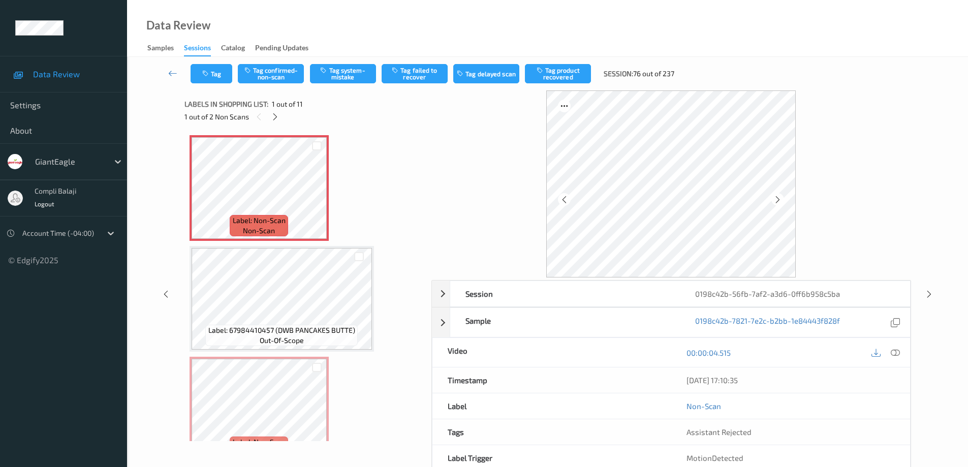
click at [895, 353] on icon at bounding box center [894, 352] width 9 height 9
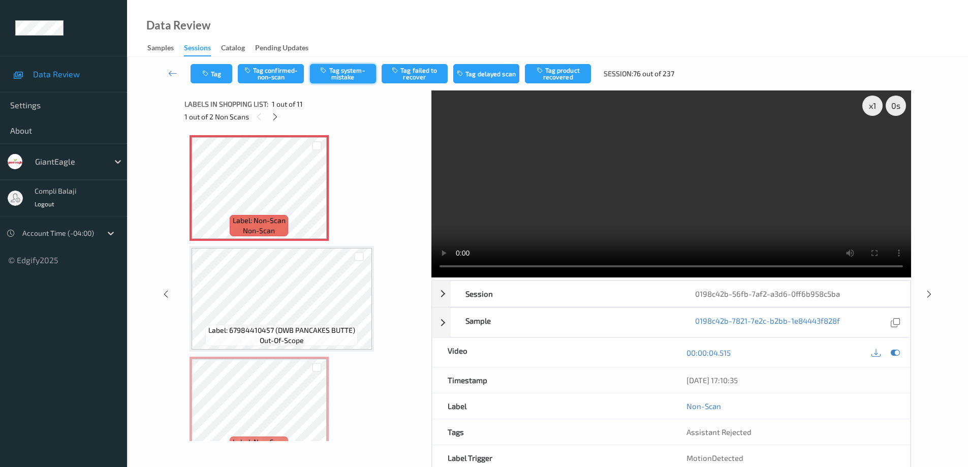
click at [342, 72] on button "Tag system-mistake" at bounding box center [343, 73] width 66 height 19
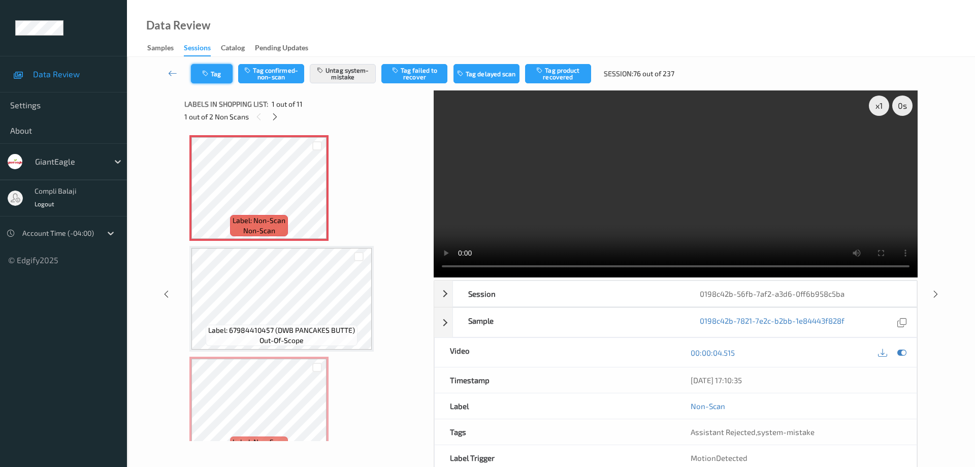
click at [219, 80] on button "Tag" at bounding box center [212, 73] width 42 height 19
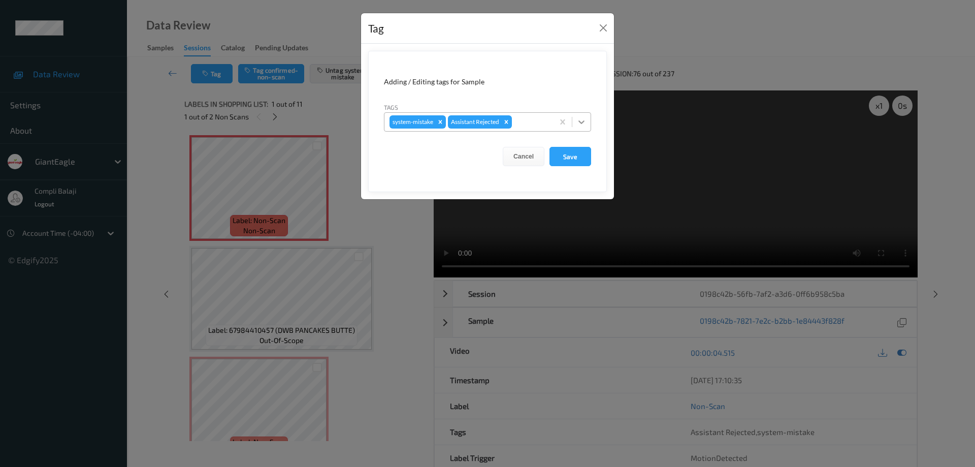
click at [582, 123] on icon at bounding box center [582, 122] width 6 height 4
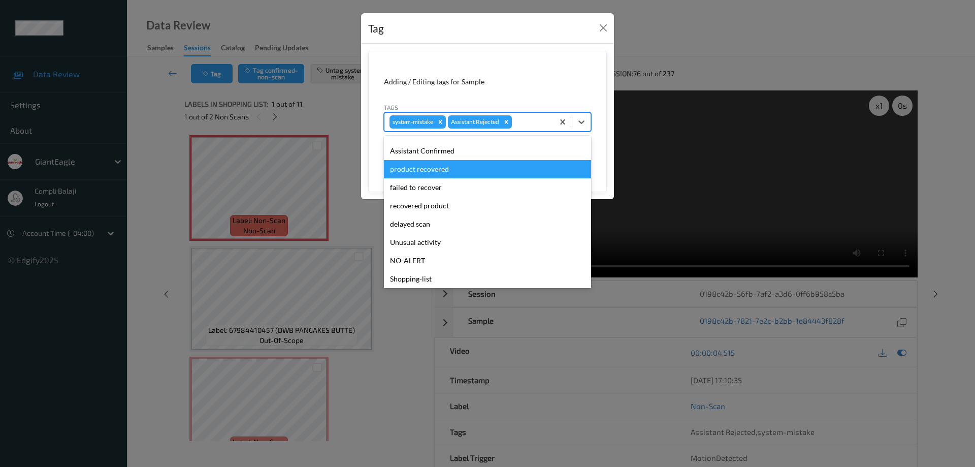
scroll to position [89, 0]
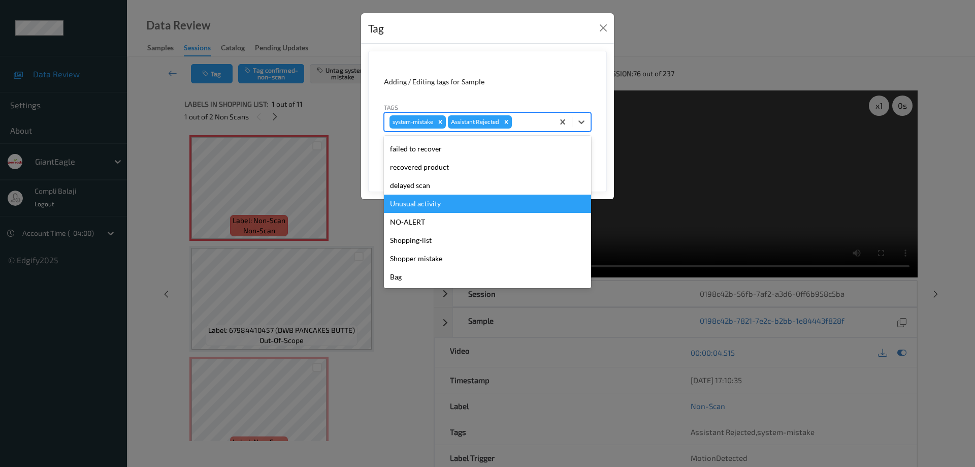
click at [435, 206] on div "Unusual activity" at bounding box center [487, 204] width 207 height 18
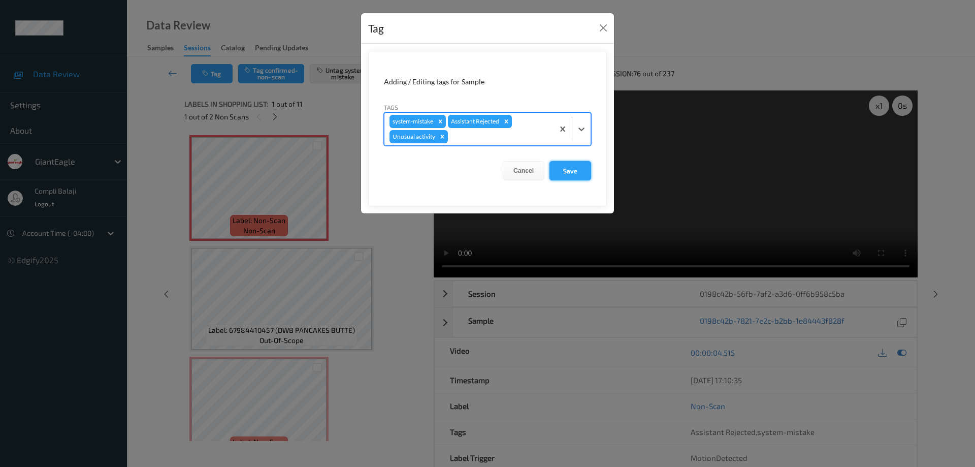
click at [571, 173] on button "Save" at bounding box center [571, 170] width 42 height 19
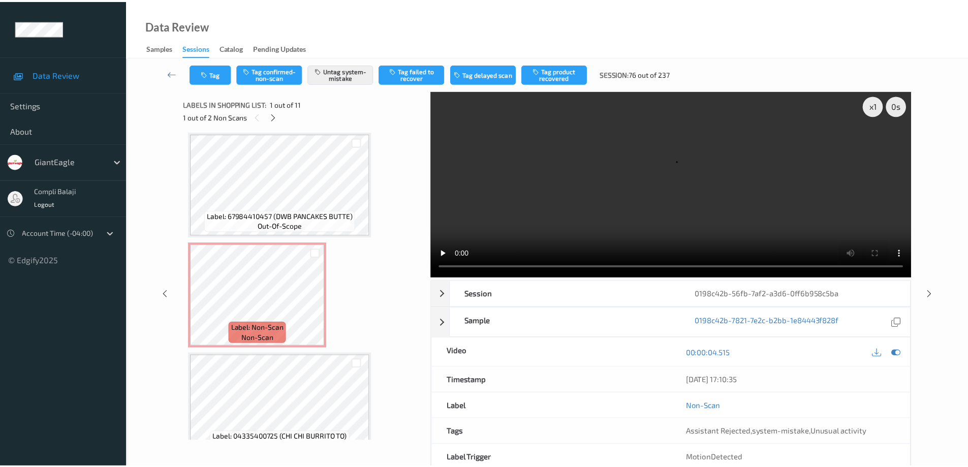
scroll to position [152, 0]
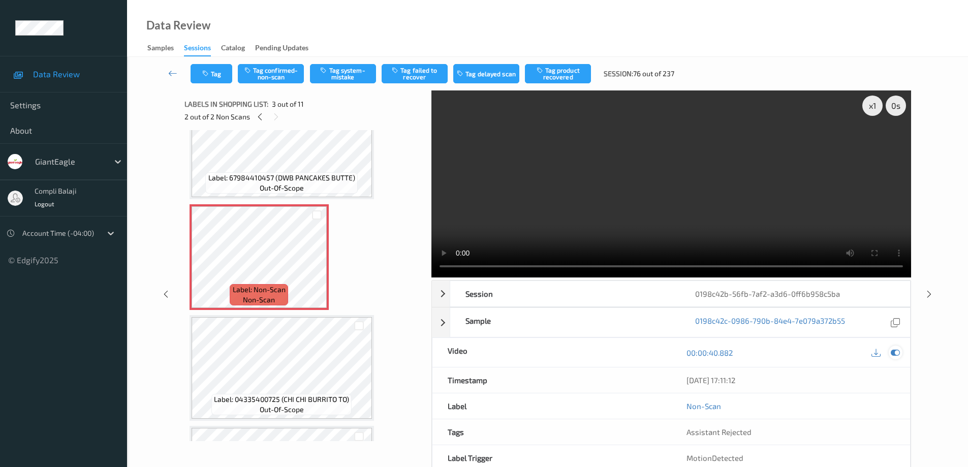
click at [893, 351] on icon at bounding box center [894, 352] width 9 height 9
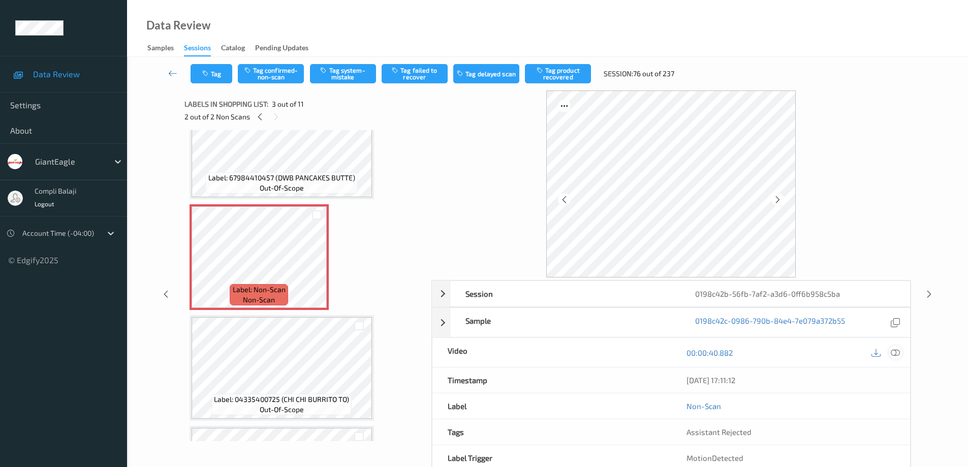
click at [893, 351] on icon at bounding box center [894, 352] width 9 height 9
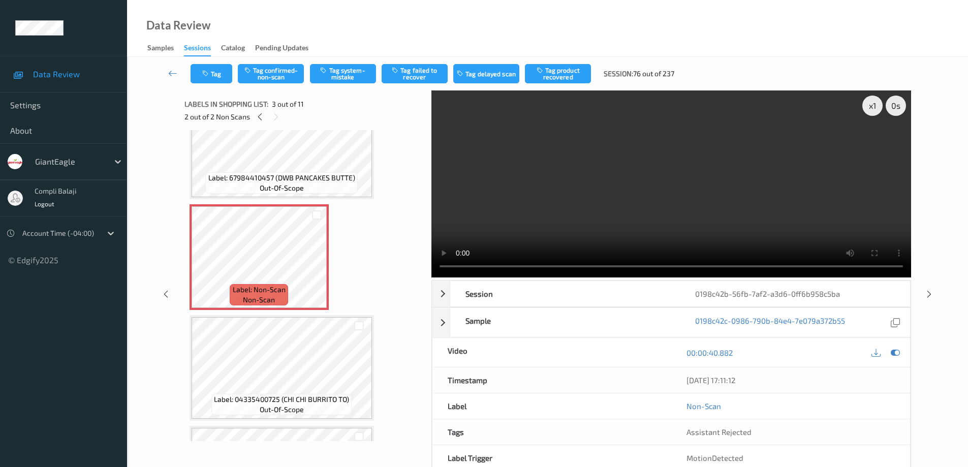
drag, startPoint x: 279, startPoint y: 75, endPoint x: 280, endPoint y: 100, distance: 24.4
click at [279, 75] on button "Tag confirmed-non-scan" at bounding box center [271, 73] width 66 height 19
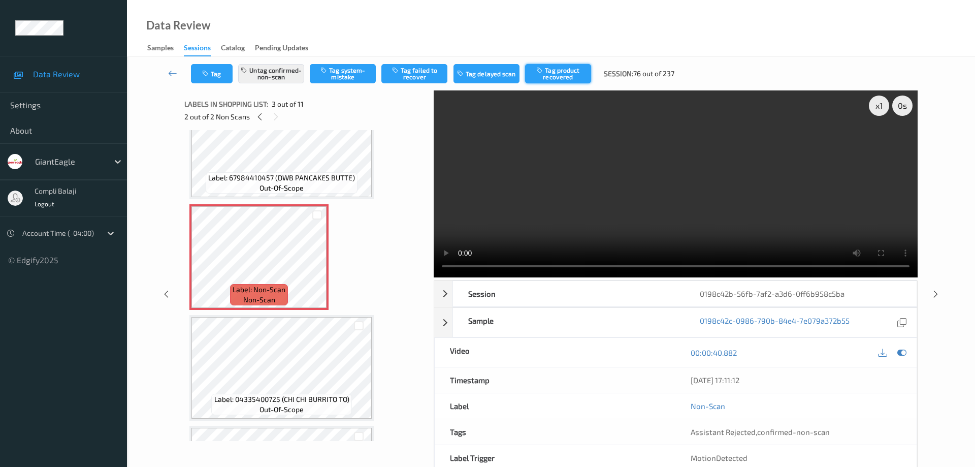
click at [566, 75] on button "Tag product recovered" at bounding box center [558, 73] width 66 height 19
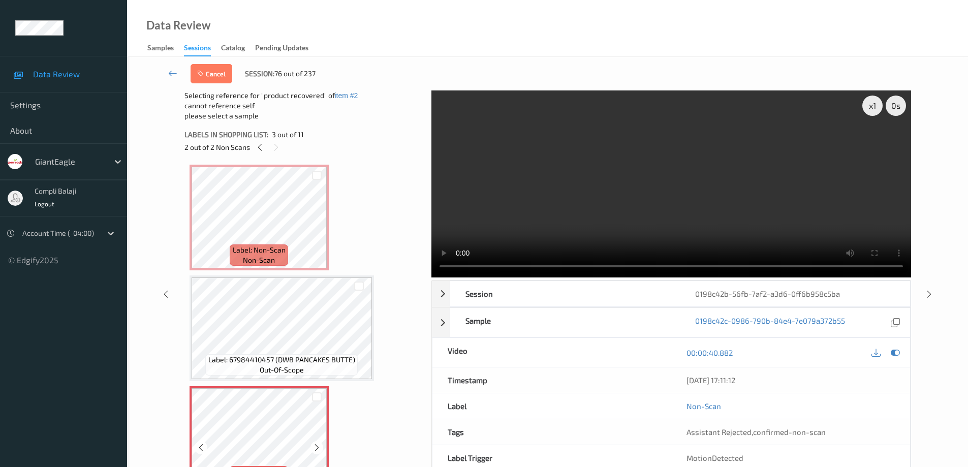
scroll to position [0, 0]
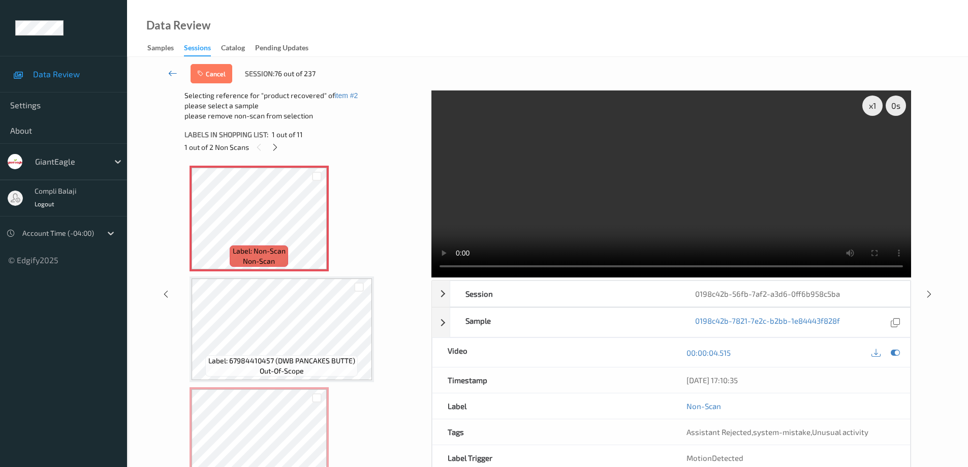
click at [171, 72] on icon at bounding box center [172, 73] width 9 height 10
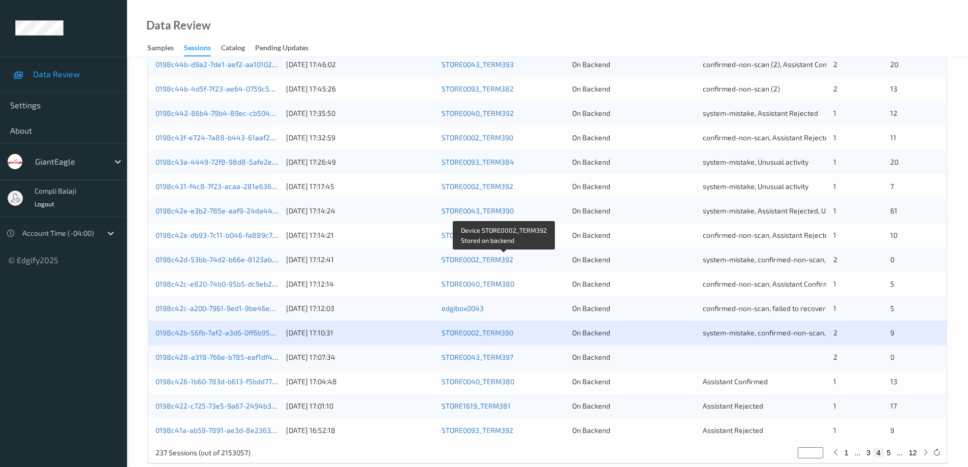
scroll to position [298, 0]
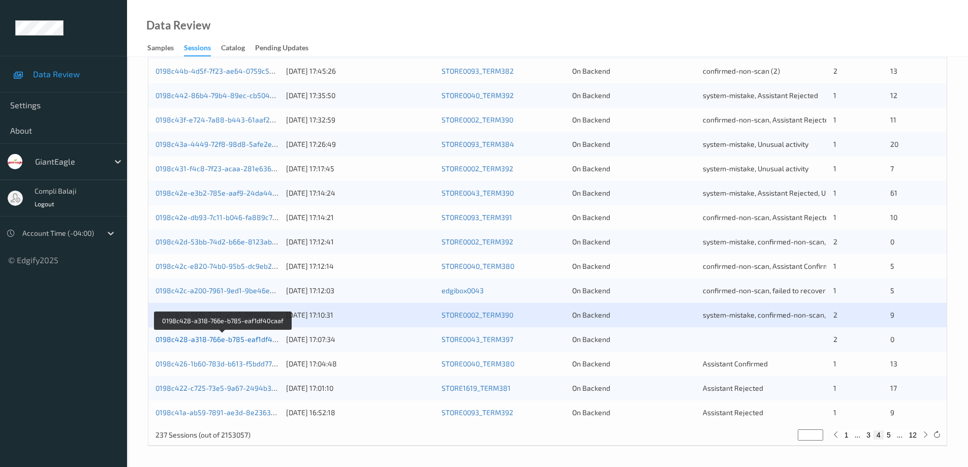
click at [252, 342] on link "0198c428-a318-766e-b785-eaf1df40caaf" at bounding box center [222, 339] width 135 height 9
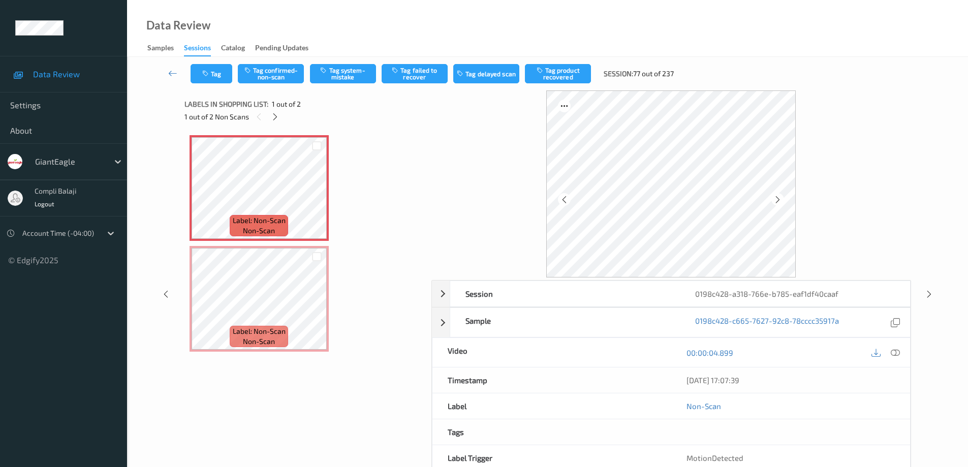
drag, startPoint x: 894, startPoint y: 352, endPoint x: 832, endPoint y: 340, distance: 64.1
click at [894, 353] on icon at bounding box center [894, 352] width 9 height 9
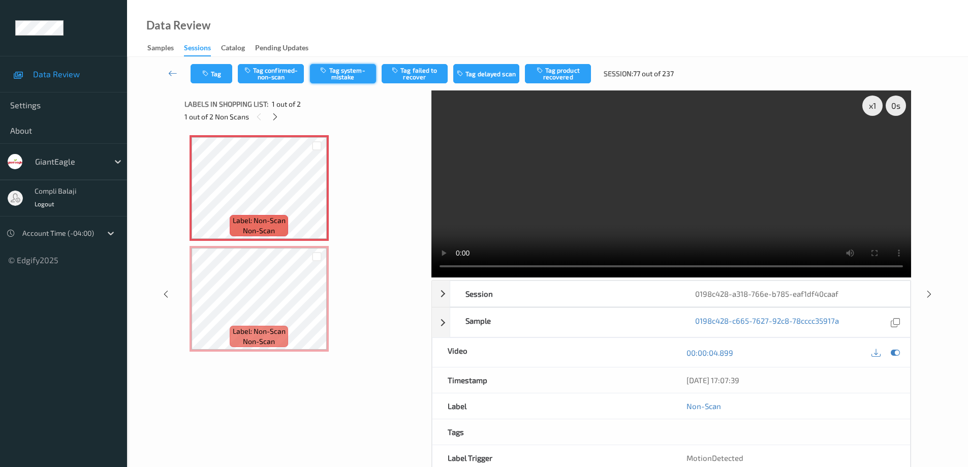
click at [348, 79] on button "Tag system-mistake" at bounding box center [343, 73] width 66 height 19
click at [896, 350] on icon at bounding box center [894, 352] width 9 height 9
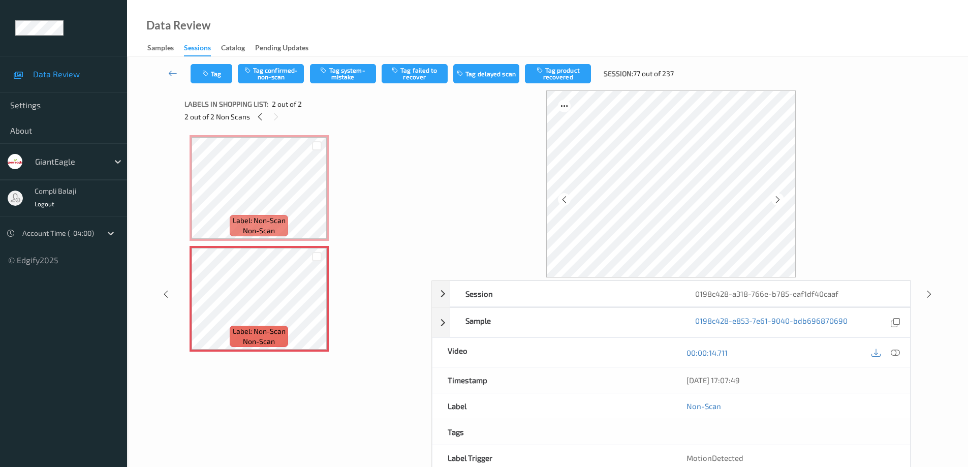
drag, startPoint x: 349, startPoint y: 70, endPoint x: 355, endPoint y: 89, distance: 19.5
click at [350, 71] on button "Tag system-mistake" at bounding box center [343, 73] width 66 height 19
click at [894, 359] on div at bounding box center [895, 352] width 14 height 14
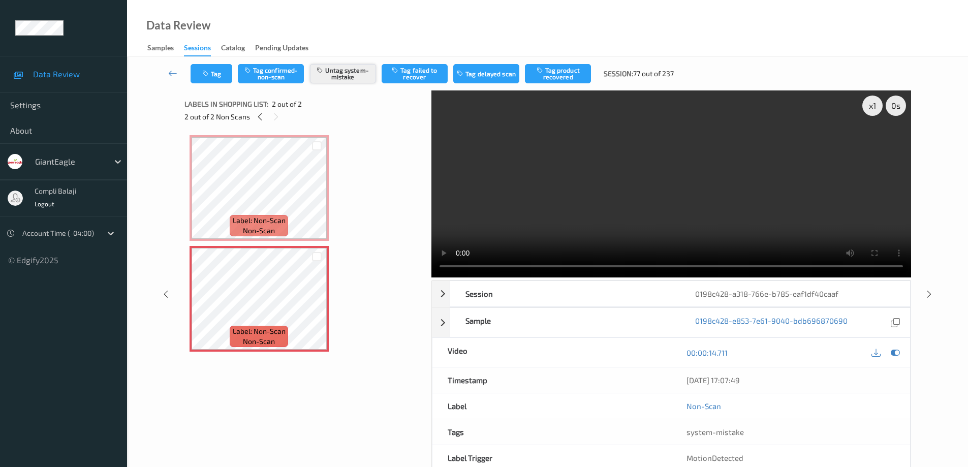
drag, startPoint x: 341, startPoint y: 71, endPoint x: 328, endPoint y: 77, distance: 14.5
click at [341, 72] on button "Untag system-mistake" at bounding box center [343, 73] width 66 height 19
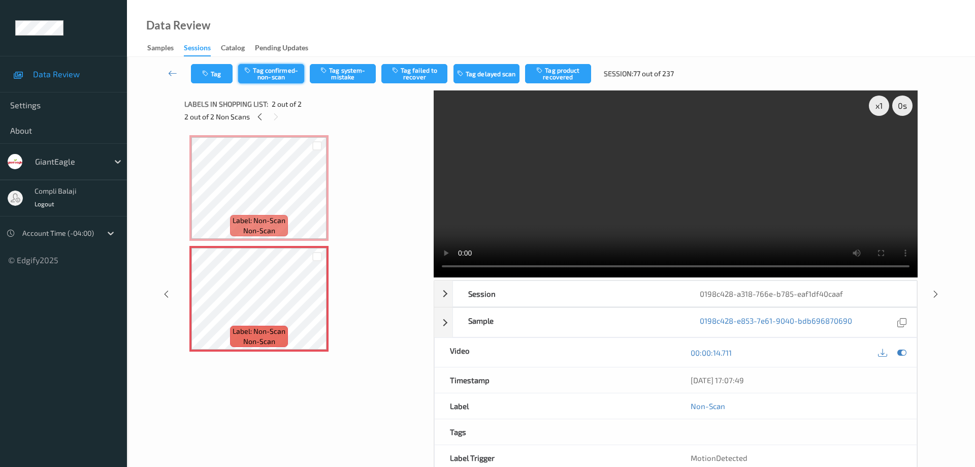
drag, startPoint x: 277, startPoint y: 74, endPoint x: 374, endPoint y: 99, distance: 100.2
click at [278, 74] on button "Tag confirmed-non-scan" at bounding box center [271, 73] width 66 height 19
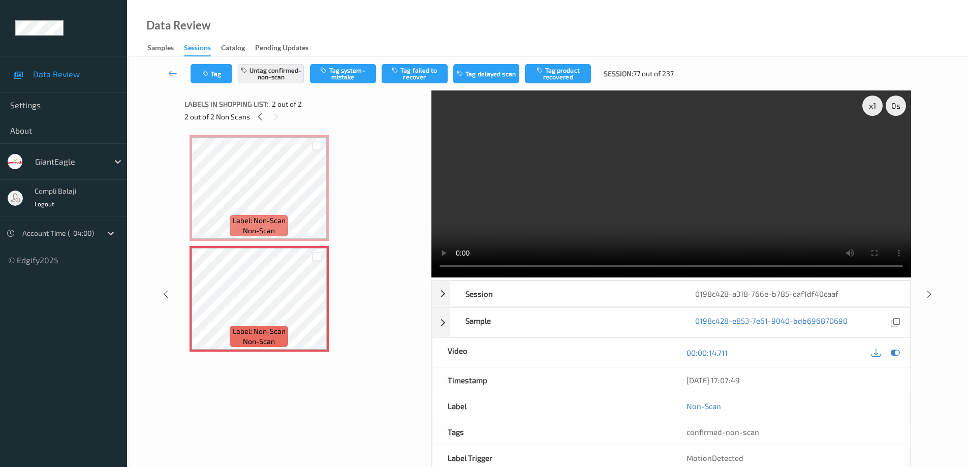
drag, startPoint x: 409, startPoint y: 74, endPoint x: 418, endPoint y: 87, distance: 15.4
click at [410, 74] on button "Tag failed to recover" at bounding box center [414, 73] width 66 height 19
click at [171, 75] on icon at bounding box center [172, 73] width 9 height 10
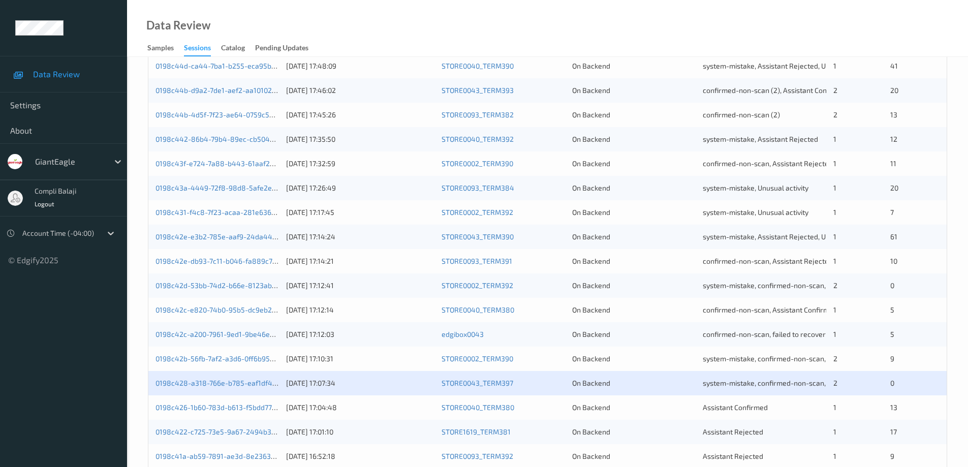
scroll to position [298, 0]
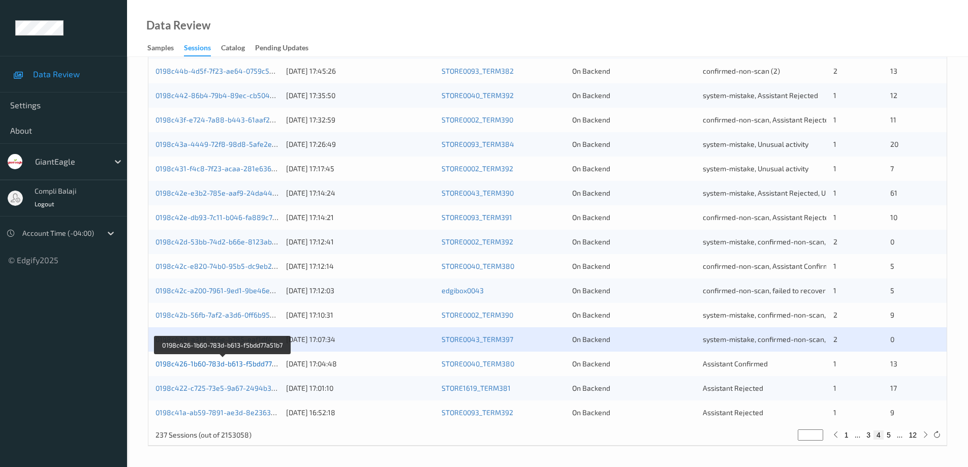
click at [254, 365] on link "0198c426-1b60-783d-b613-f5bdd77a51b7" at bounding box center [222, 363] width 135 height 9
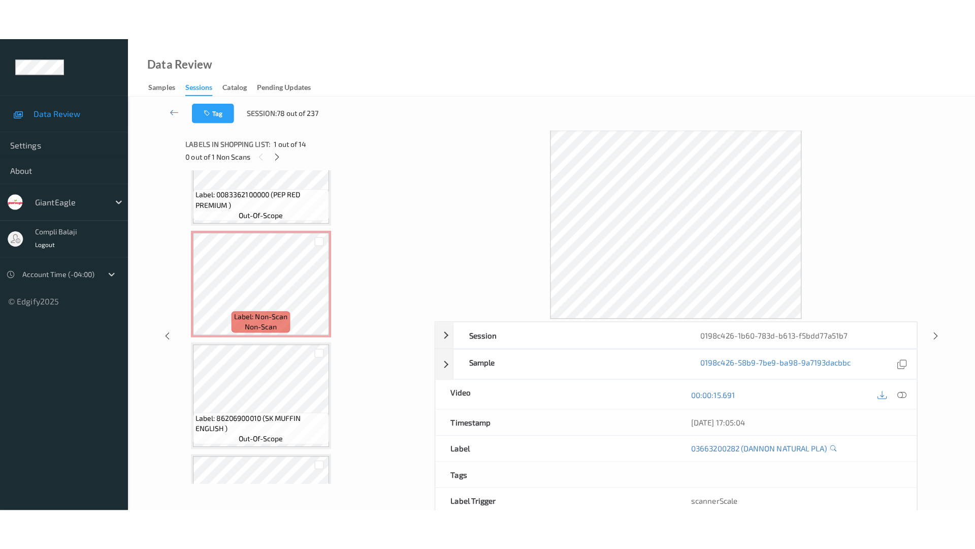
scroll to position [1244, 0]
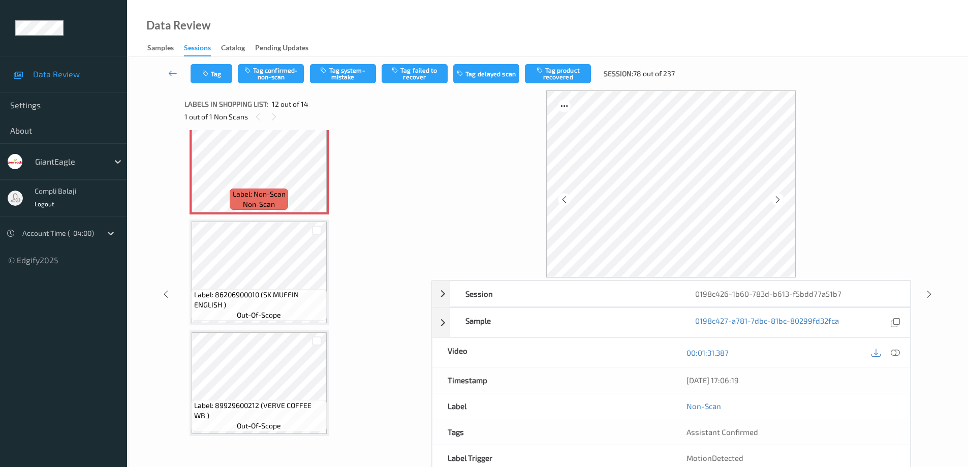
click at [897, 355] on icon at bounding box center [894, 352] width 9 height 9
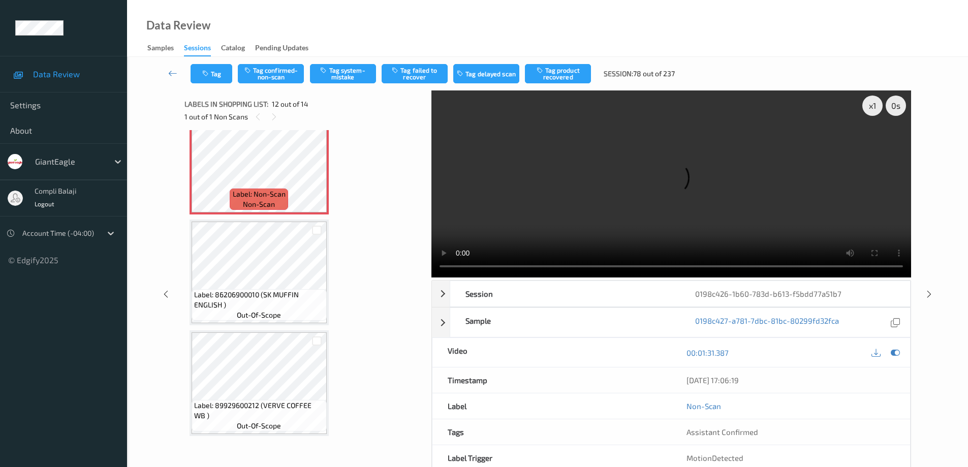
scroll to position [1163, 0]
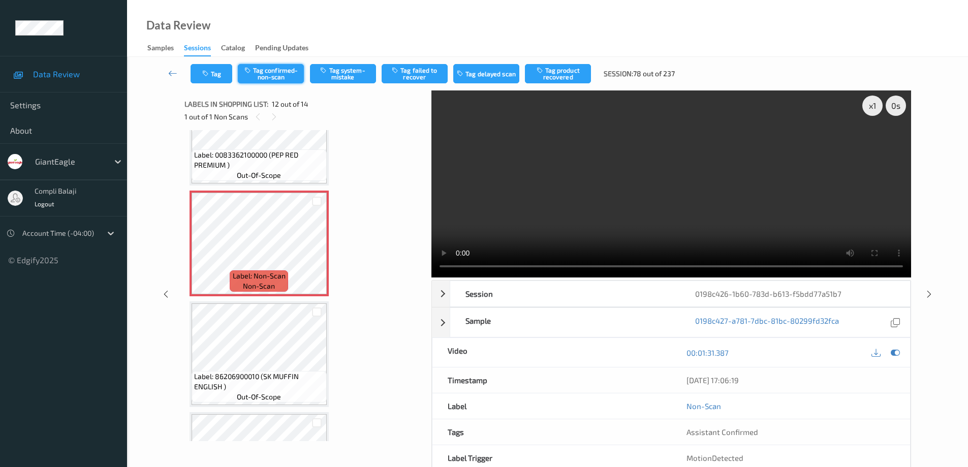
click at [285, 77] on button "Tag confirmed-non-scan" at bounding box center [271, 73] width 66 height 19
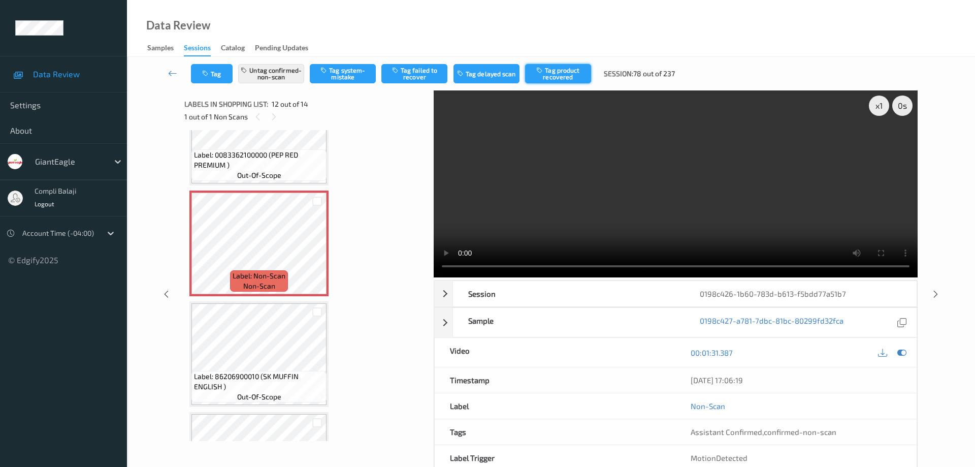
click at [571, 76] on button "Tag product recovered" at bounding box center [558, 73] width 66 height 19
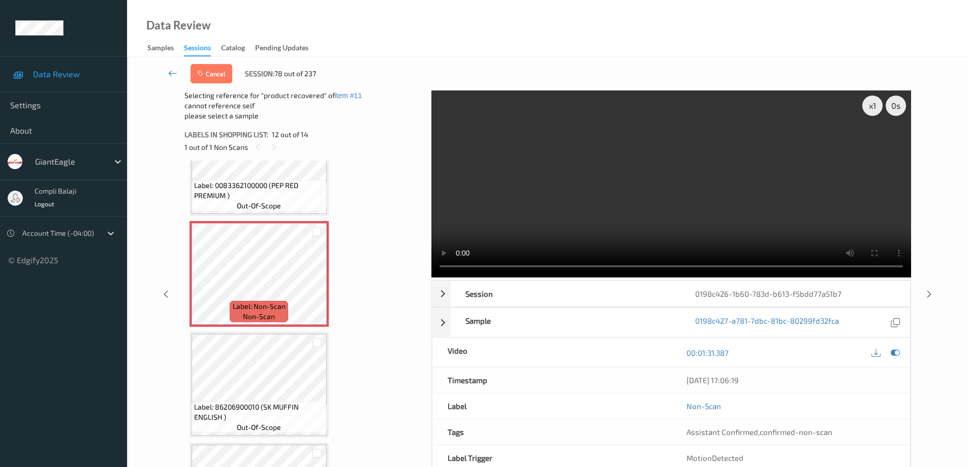
click at [170, 75] on icon at bounding box center [172, 73] width 9 height 10
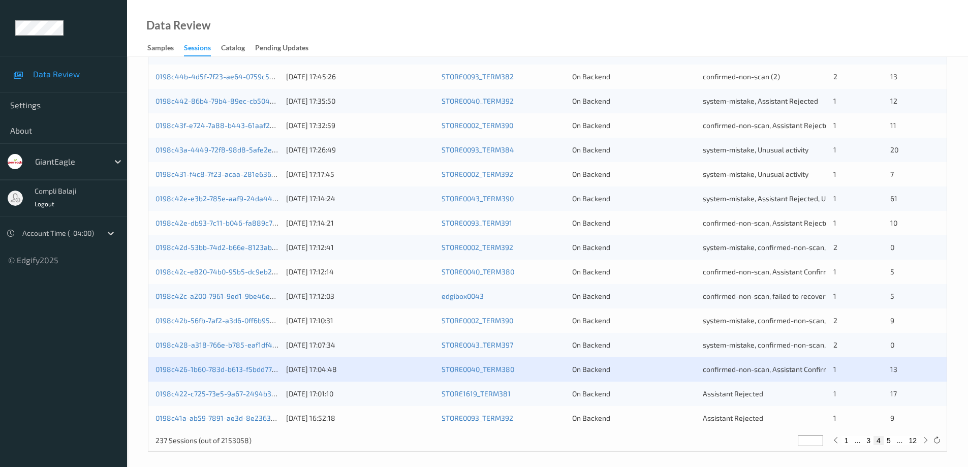
scroll to position [298, 0]
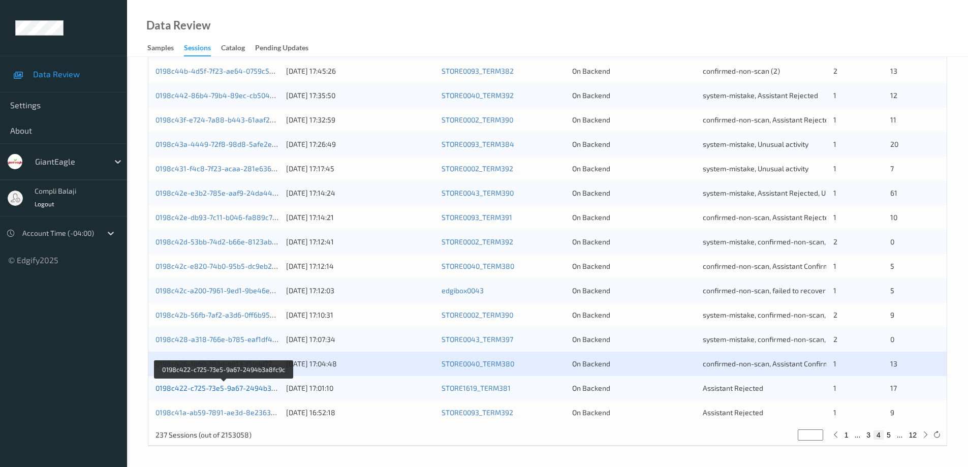
click at [247, 391] on link "0198c422-c725-73e5-9a67-2494b3a8fc9c" at bounding box center [224, 387] width 138 height 9
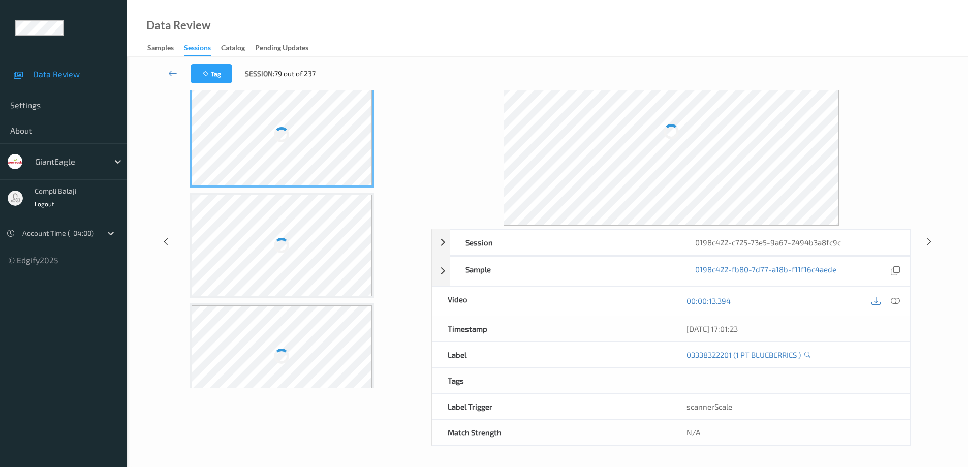
scroll to position [51, 0]
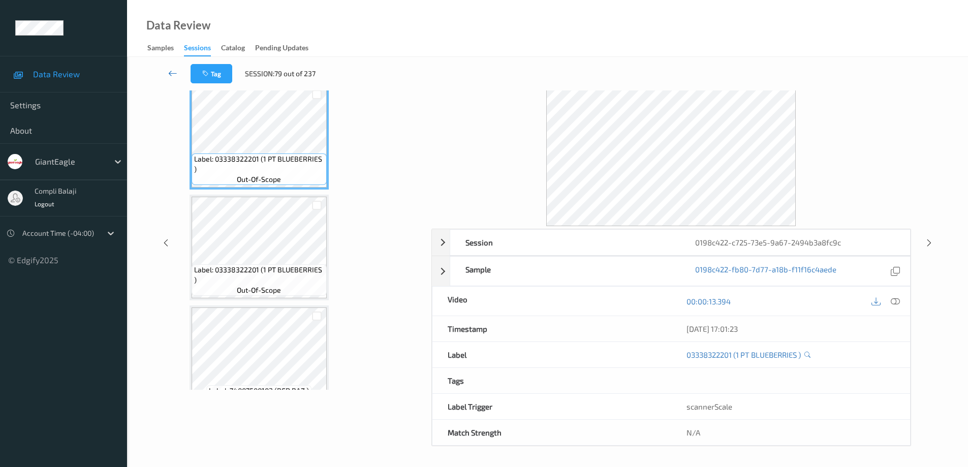
click at [168, 77] on link at bounding box center [173, 73] width 36 height 19
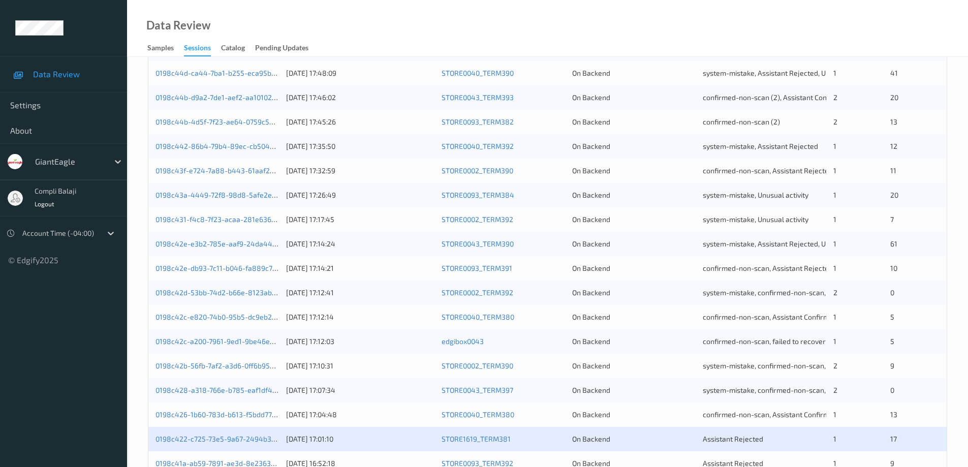
scroll to position [298, 0]
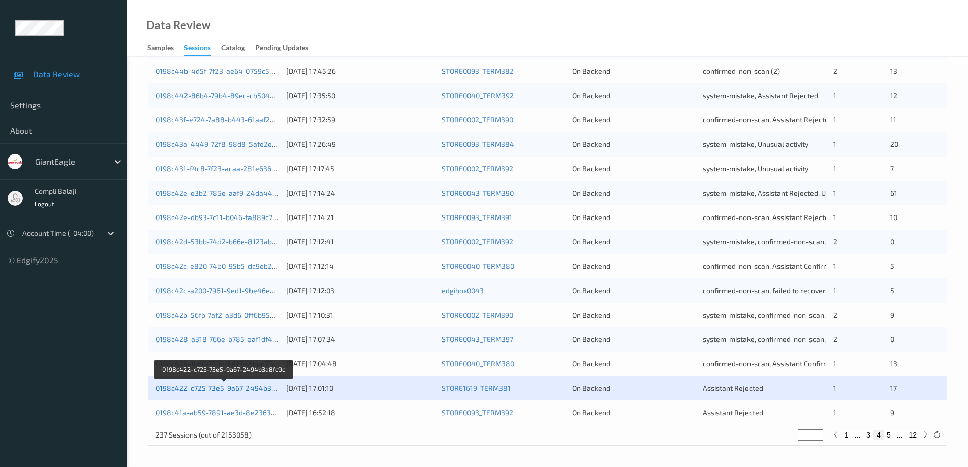
click at [249, 391] on link "0198c422-c725-73e5-9a67-2494b3a8fc9c" at bounding box center [224, 387] width 138 height 9
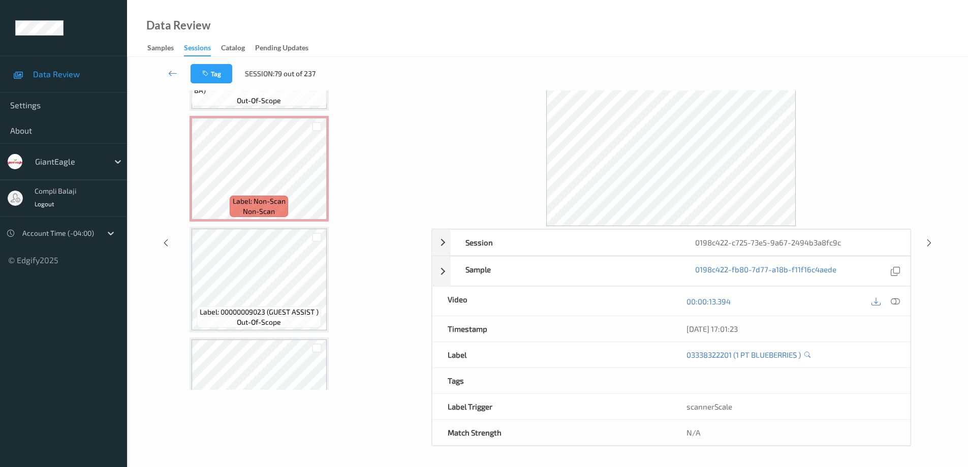
scroll to position [1687, 0]
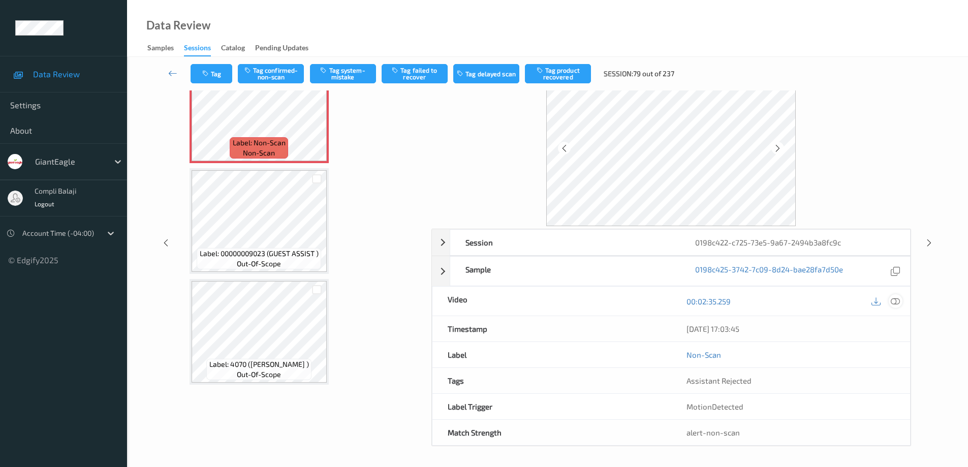
click at [898, 301] on icon at bounding box center [894, 301] width 9 height 9
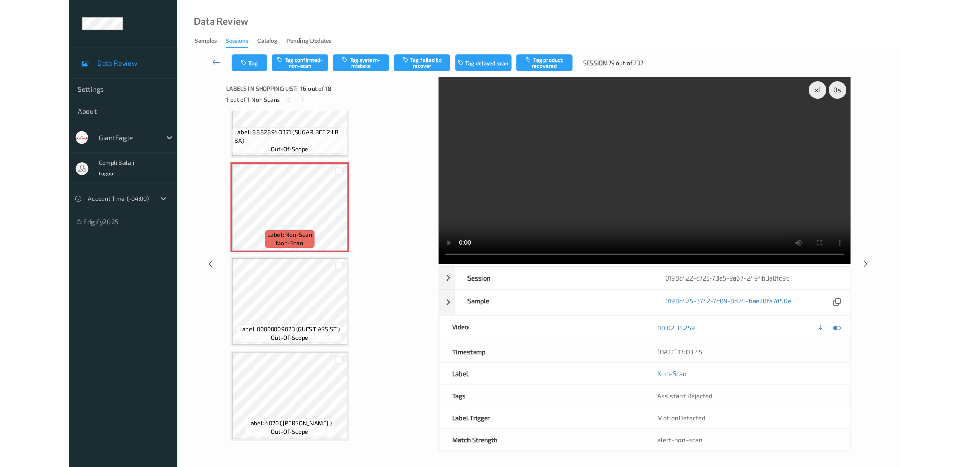
scroll to position [1606, 0]
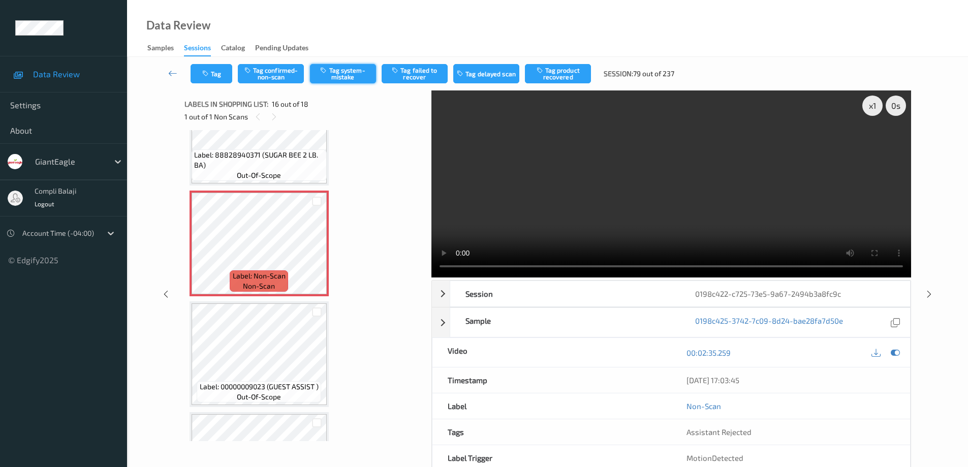
click at [342, 76] on button "Tag system-mistake" at bounding box center [343, 73] width 66 height 19
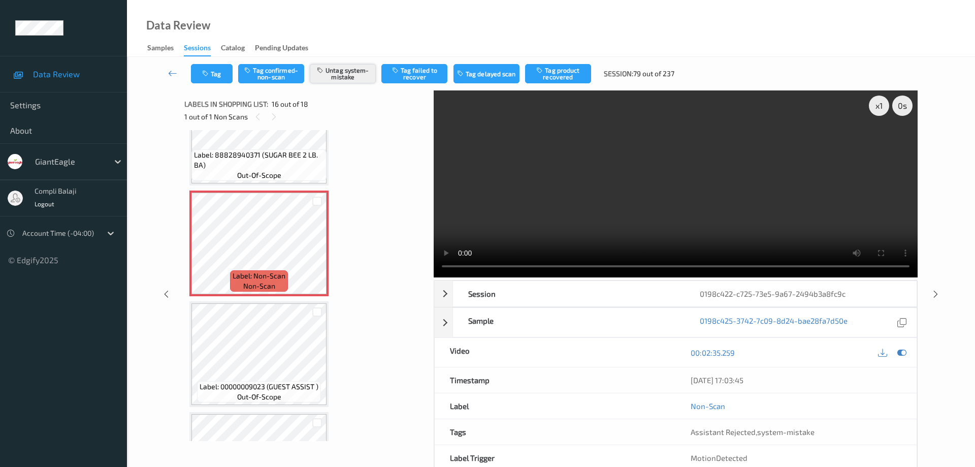
click at [350, 75] on button "Untag system-mistake" at bounding box center [343, 73] width 66 height 19
click at [280, 72] on button "Tag confirmed-non-scan" at bounding box center [271, 73] width 66 height 19
click at [562, 76] on button "Tag product recovered" at bounding box center [558, 73] width 66 height 19
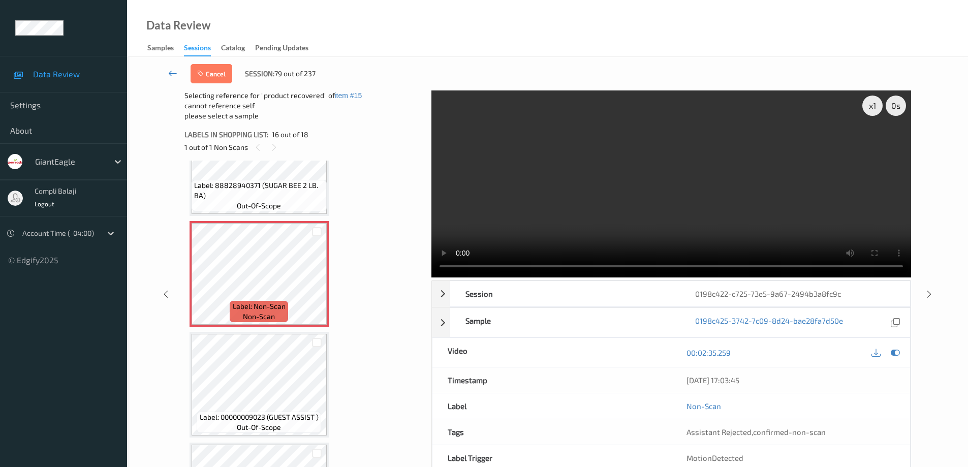
click at [170, 71] on icon at bounding box center [172, 73] width 9 height 10
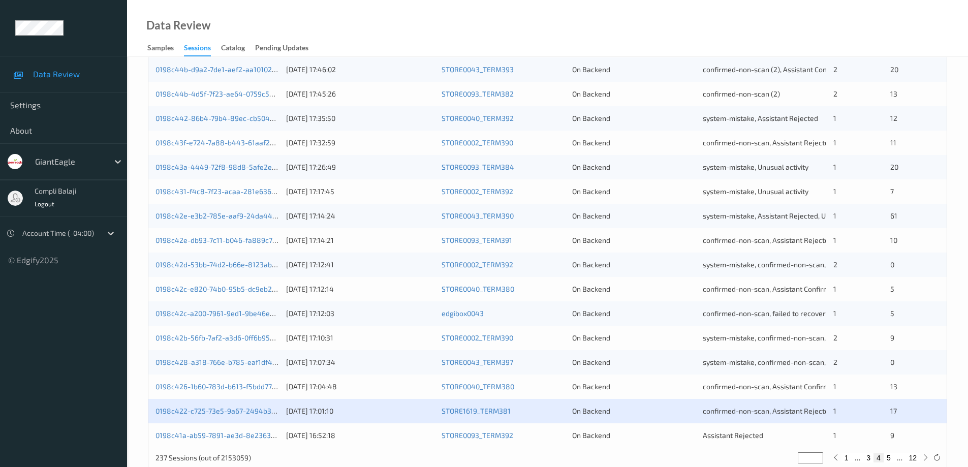
scroll to position [298, 0]
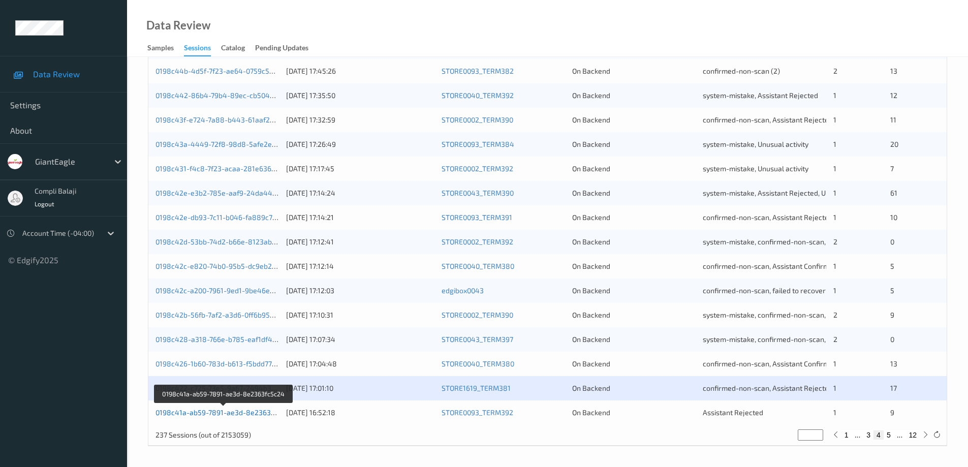
click at [242, 414] on link "0198c41a-ab59-7891-ae3d-8e2363fc5c24" at bounding box center [224, 412] width 138 height 9
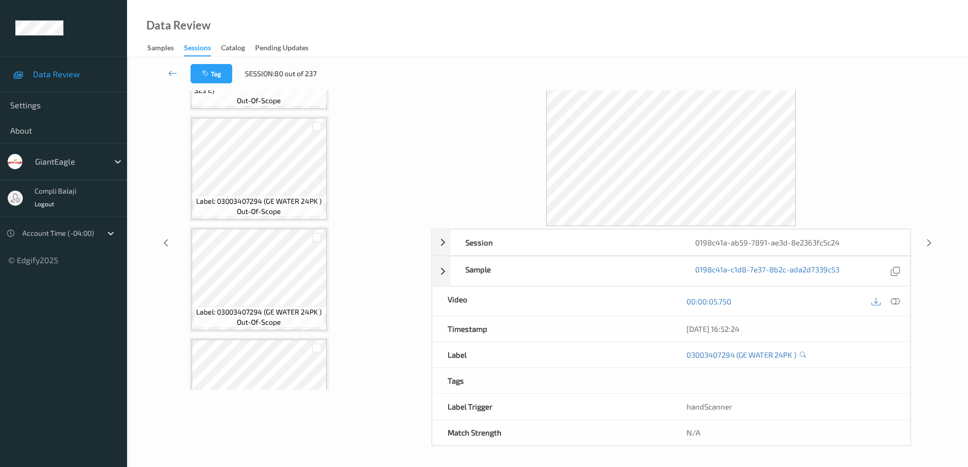
scroll to position [802, 0]
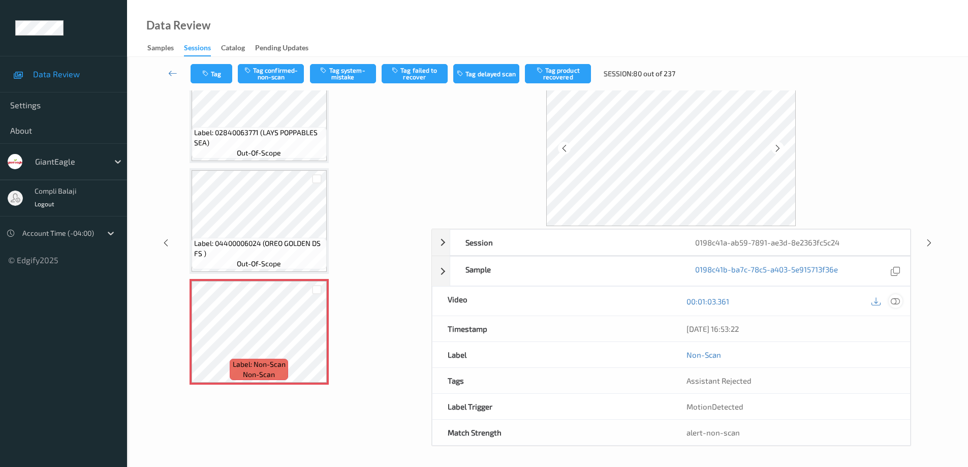
click at [896, 299] on icon at bounding box center [894, 301] width 9 height 9
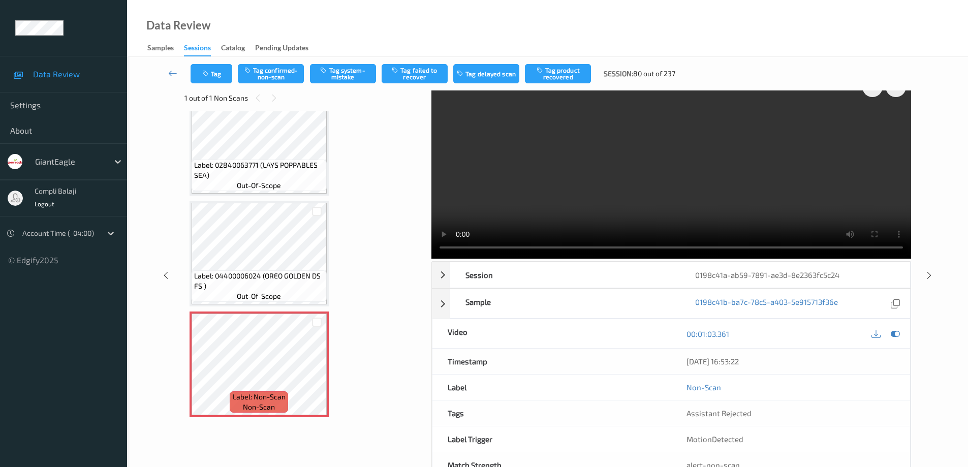
scroll to position [1, 0]
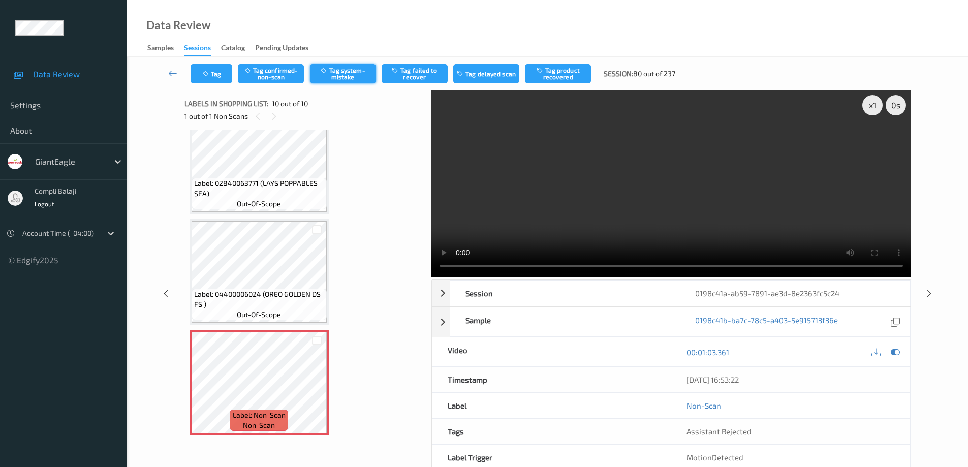
click at [342, 75] on button "Tag system-mistake" at bounding box center [343, 73] width 66 height 19
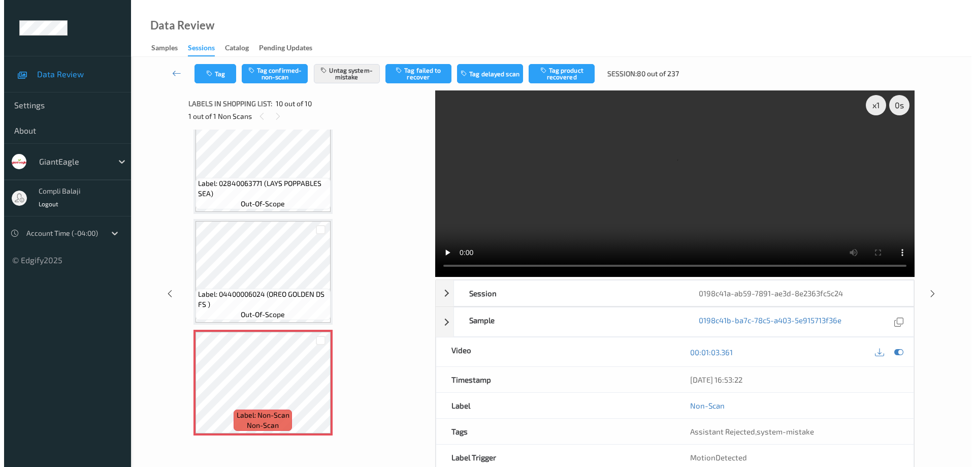
scroll to position [0, 0]
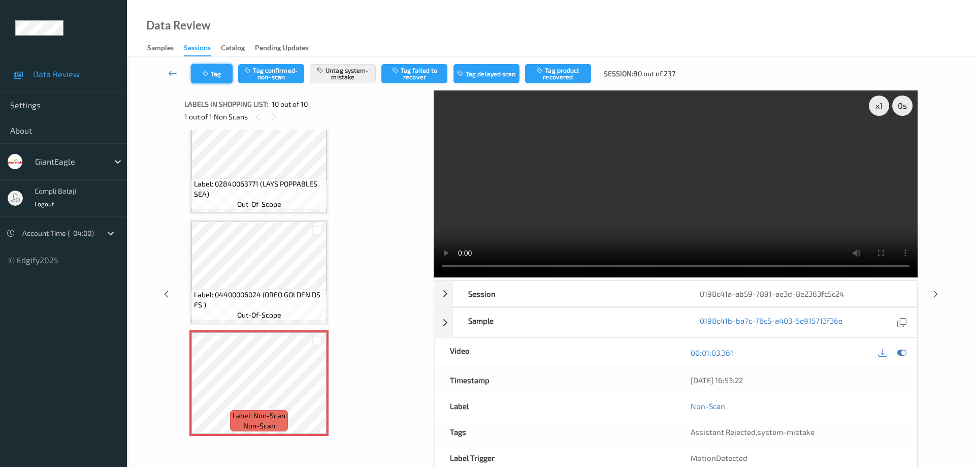
click at [219, 73] on button "Tag" at bounding box center [212, 73] width 42 height 19
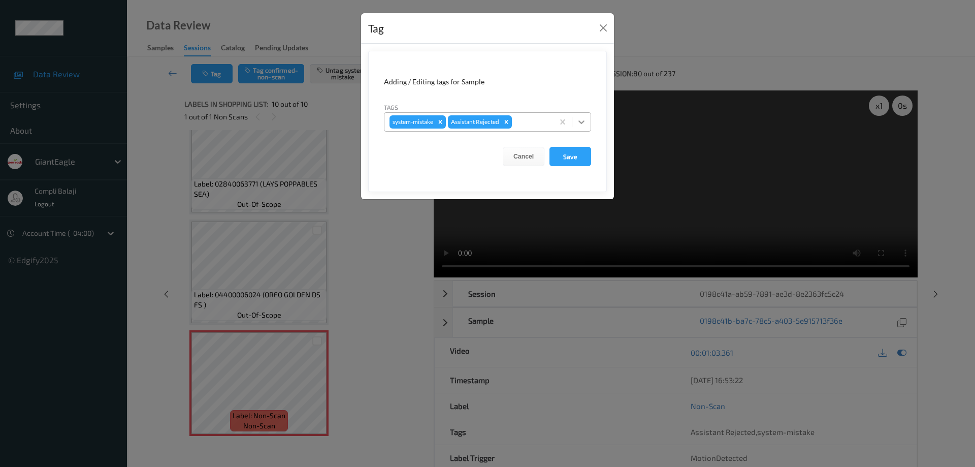
click at [584, 122] on icon at bounding box center [582, 122] width 10 height 10
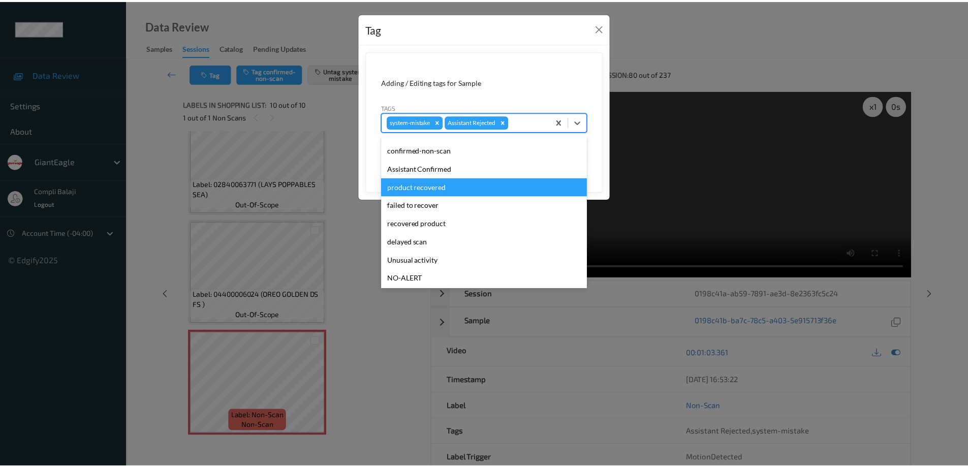
scroll to position [89, 0]
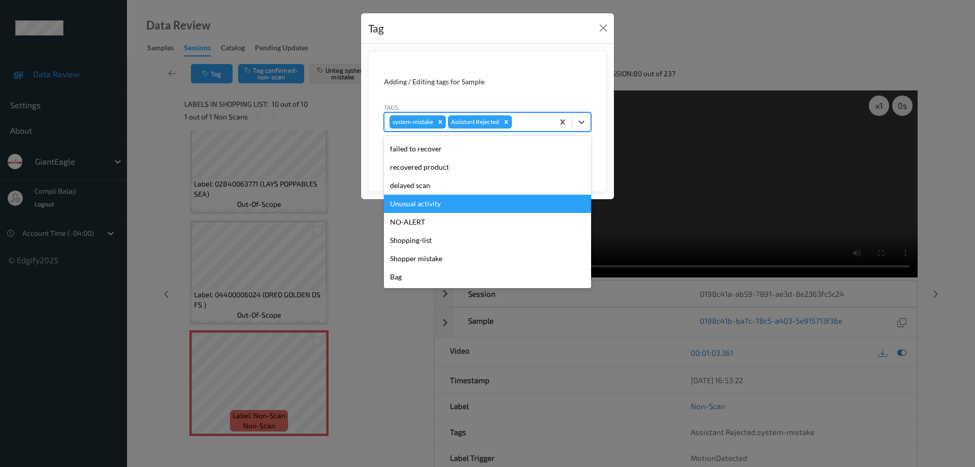
click at [432, 208] on div "Unusual activity" at bounding box center [487, 204] width 207 height 18
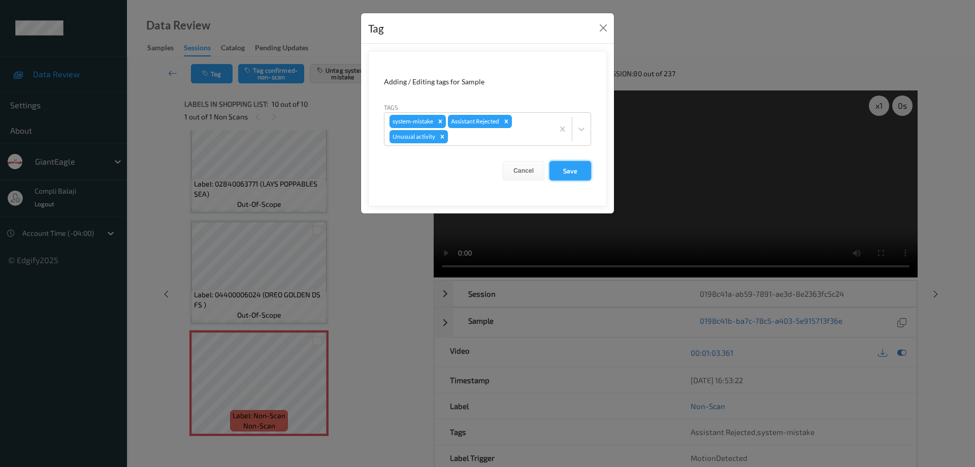
click at [571, 172] on button "Save" at bounding box center [571, 170] width 42 height 19
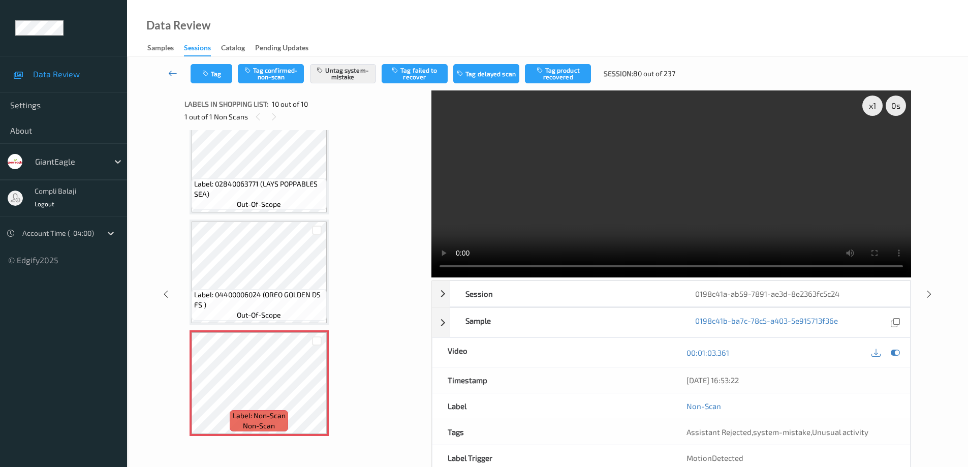
click at [173, 73] on icon at bounding box center [172, 73] width 9 height 10
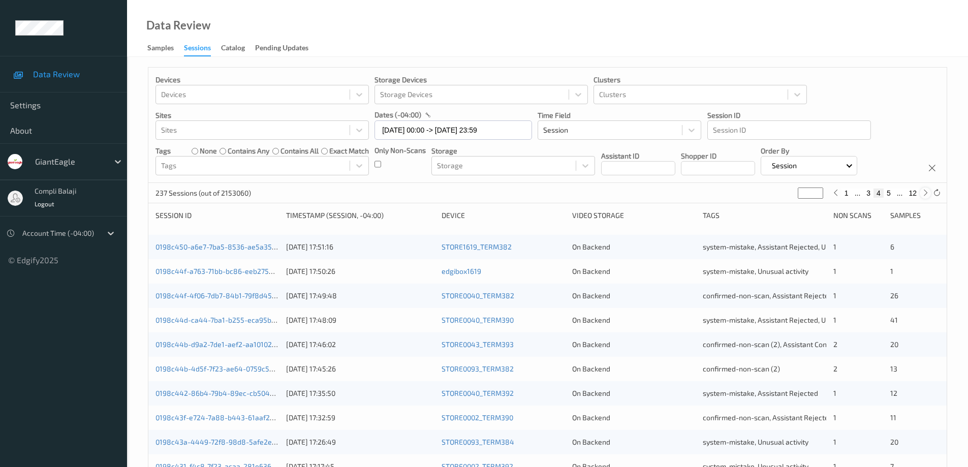
click at [926, 195] on icon at bounding box center [925, 193] width 8 height 8
type input "*"
click at [926, 195] on icon at bounding box center [925, 193] width 8 height 8
type input "*"
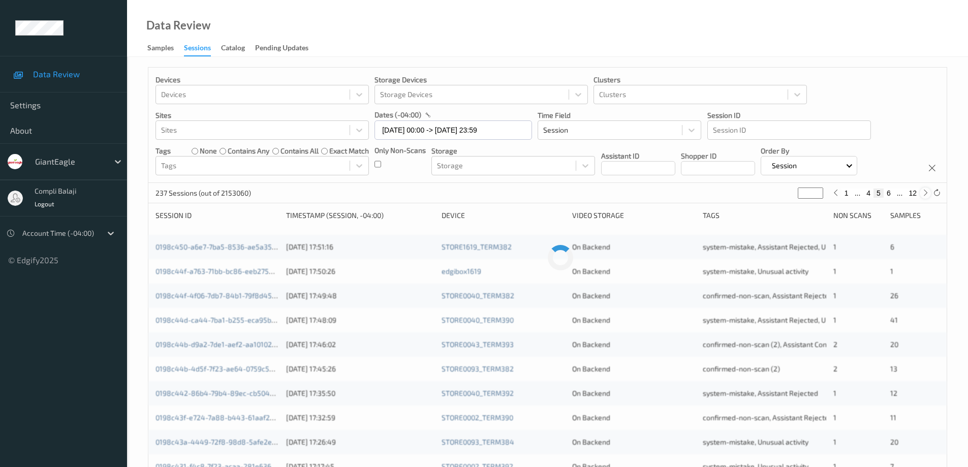
type input "*"
click at [926, 195] on icon at bounding box center [925, 193] width 8 height 8
type input "*"
click at [926, 195] on icon at bounding box center [925, 193] width 8 height 8
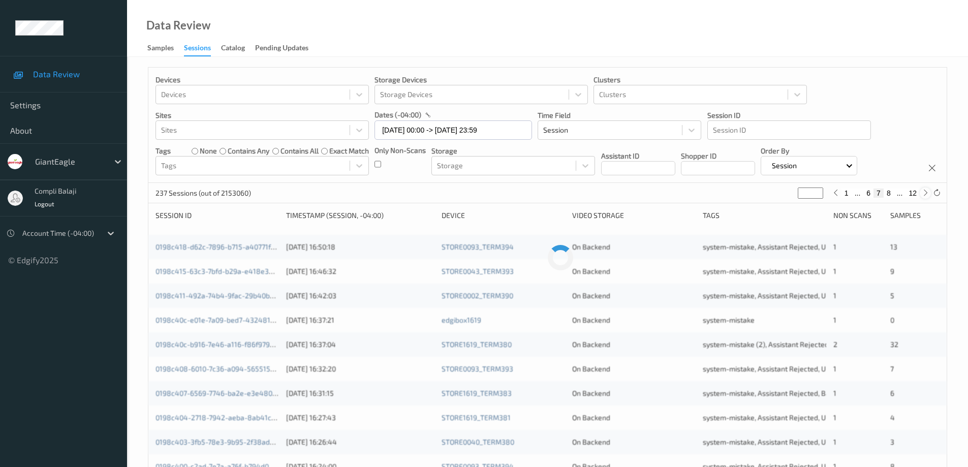
type input "*"
click at [926, 195] on icon at bounding box center [925, 193] width 8 height 8
type input "*"
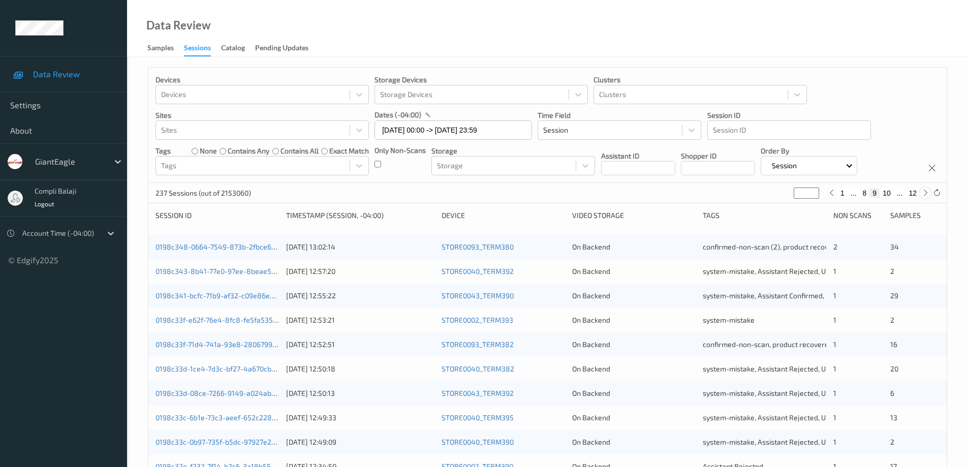
click at [926, 195] on icon at bounding box center [925, 193] width 8 height 8
type input "**"
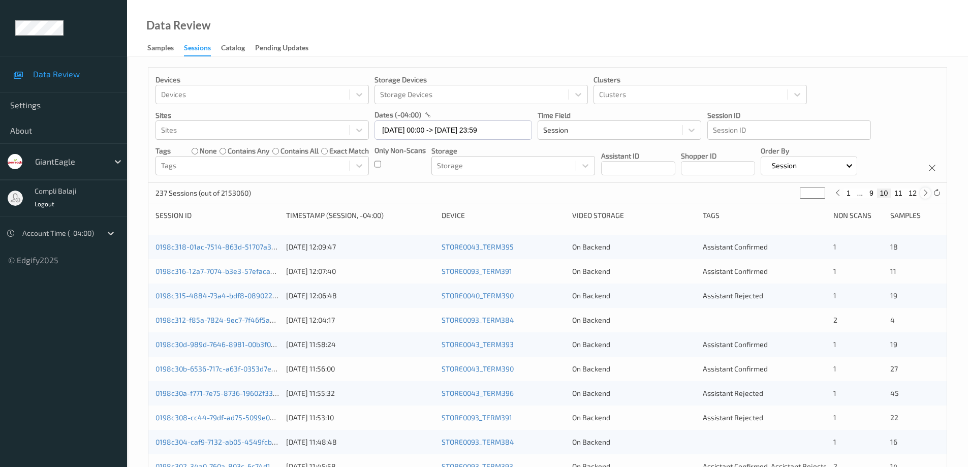
click at [926, 195] on icon at bounding box center [925, 193] width 8 height 8
type input "**"
click at [897, 193] on button "11" at bounding box center [895, 192] width 14 height 9
